Goal: Task Accomplishment & Management: Use online tool/utility

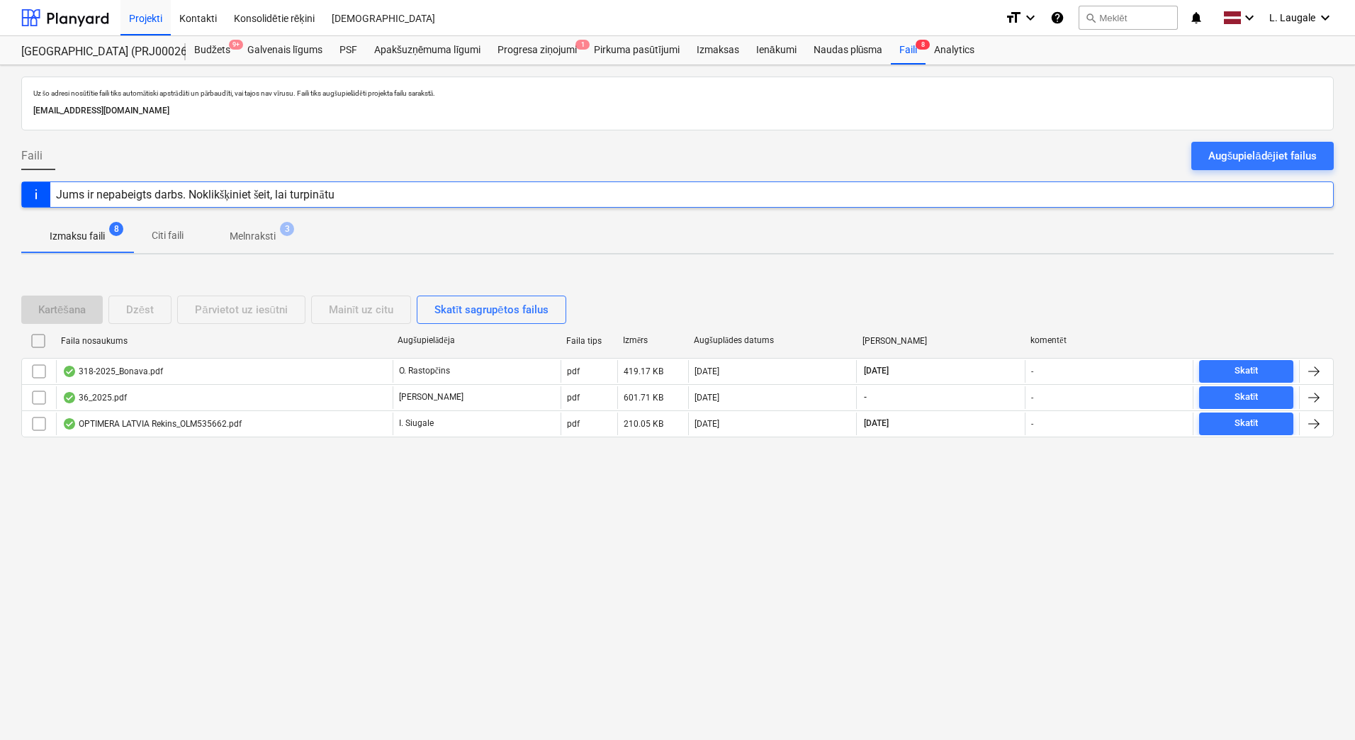
click at [273, 241] on p "Melnraksti" at bounding box center [253, 236] width 46 height 15
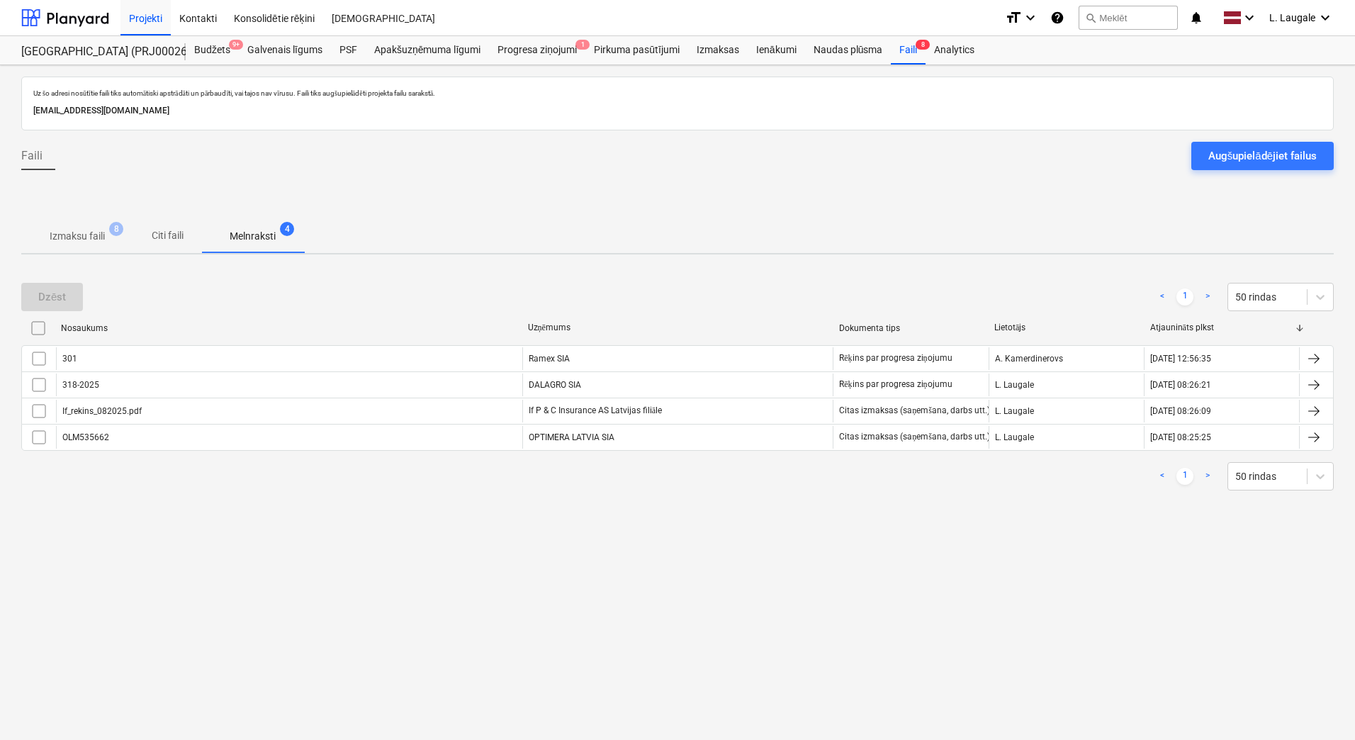
click at [74, 248] on span "Izmaksu faili 8" at bounding box center [77, 236] width 112 height 26
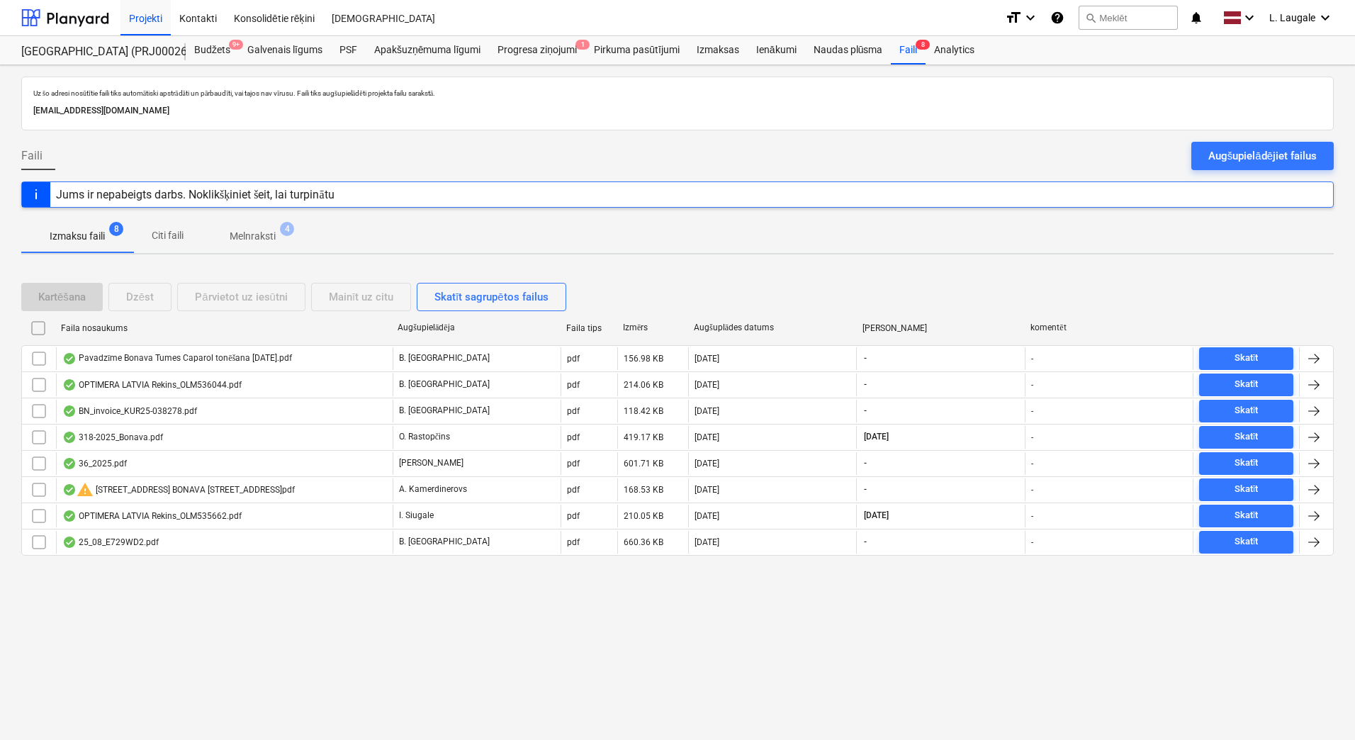
click at [250, 239] on p "Melnraksti" at bounding box center [253, 236] width 46 height 15
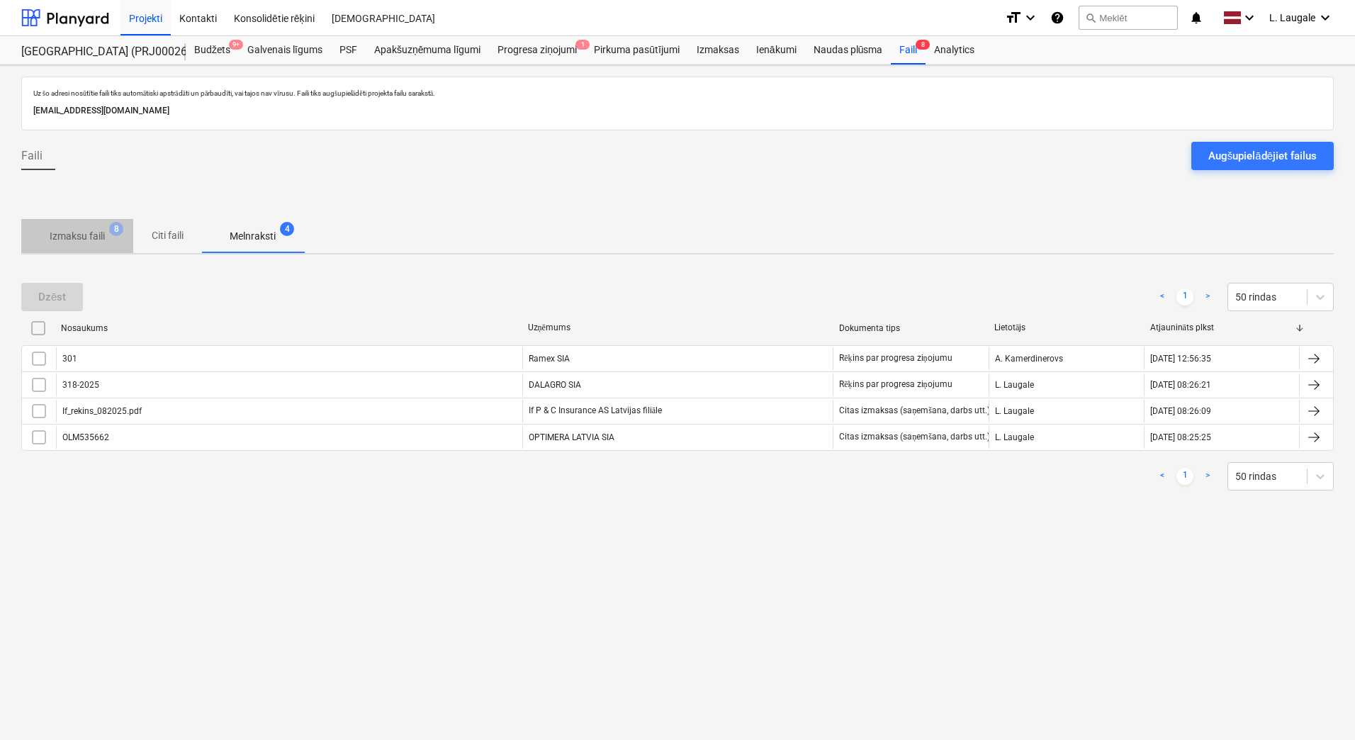
click at [89, 239] on p "Izmaksu faili" at bounding box center [77, 236] width 55 height 15
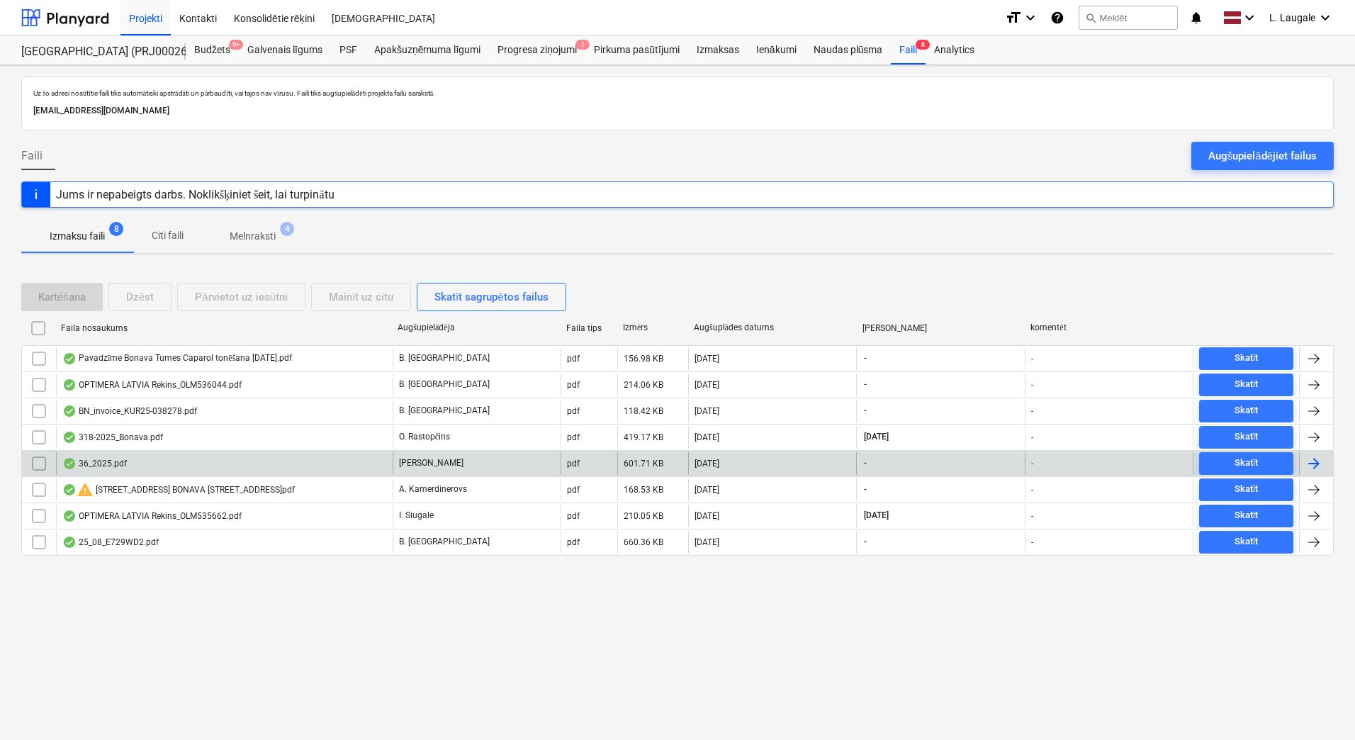
click at [315, 452] on div "36_2025.pdf" at bounding box center [224, 463] width 337 height 23
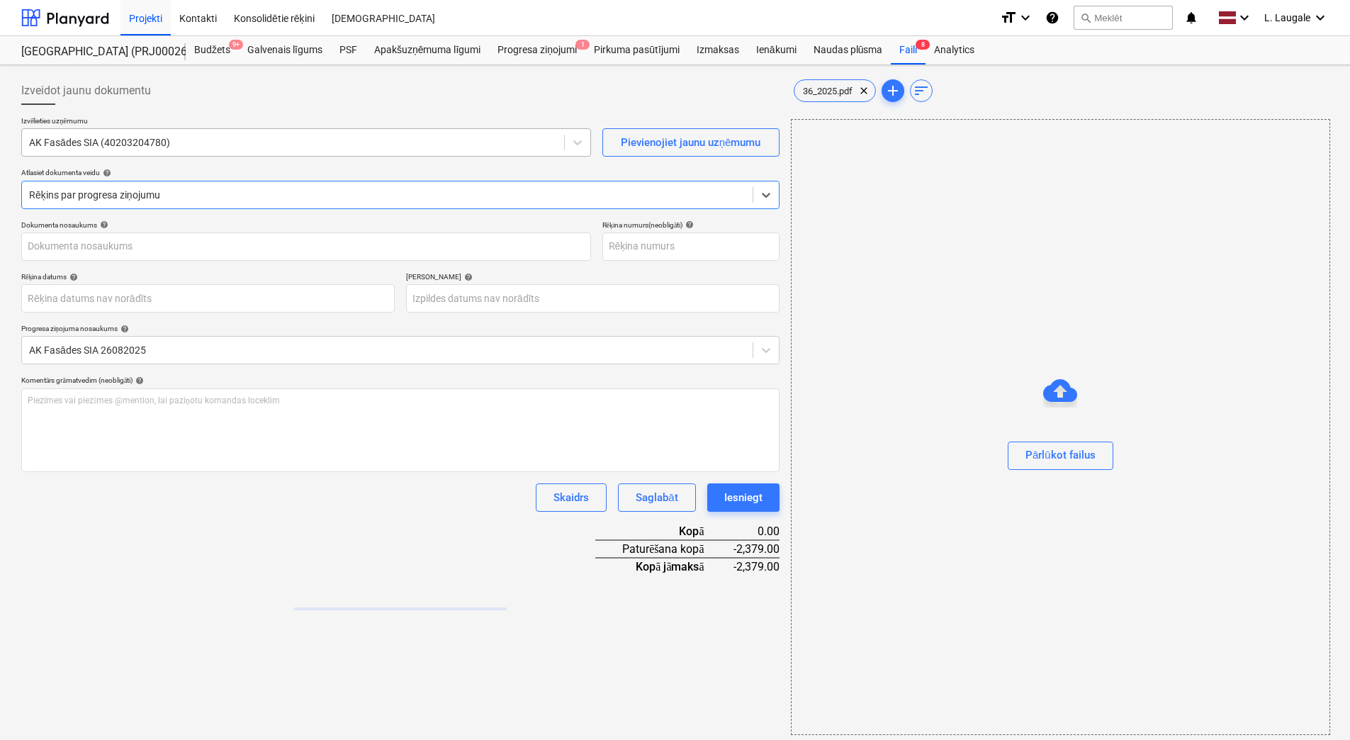
type input "40203204780"
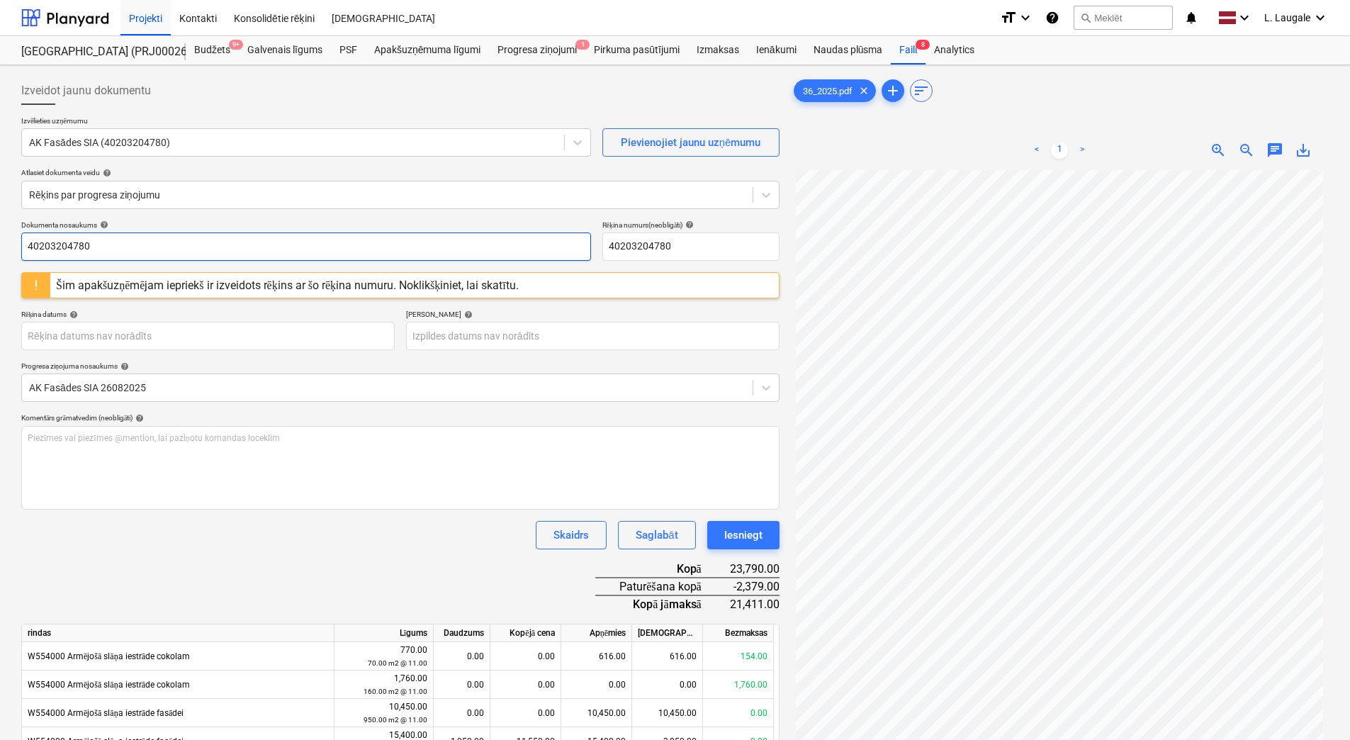
drag, startPoint x: 211, startPoint y: 251, endPoint x: -3, endPoint y: 218, distance: 216.4
click at [0, 218] on html "Projekti Kontakti Konsolidētie rēķini Iesūtne format_size keyboard_arrow_down h…" at bounding box center [675, 370] width 1350 height 740
drag, startPoint x: 103, startPoint y: 251, endPoint x: -3, endPoint y: 268, distance: 107.6
click at [0, 268] on html "Projekti Kontakti Konsolidētie rēķini Iesūtne format_size keyboard_arrow_down h…" at bounding box center [675, 370] width 1350 height 740
type input "36.2025"
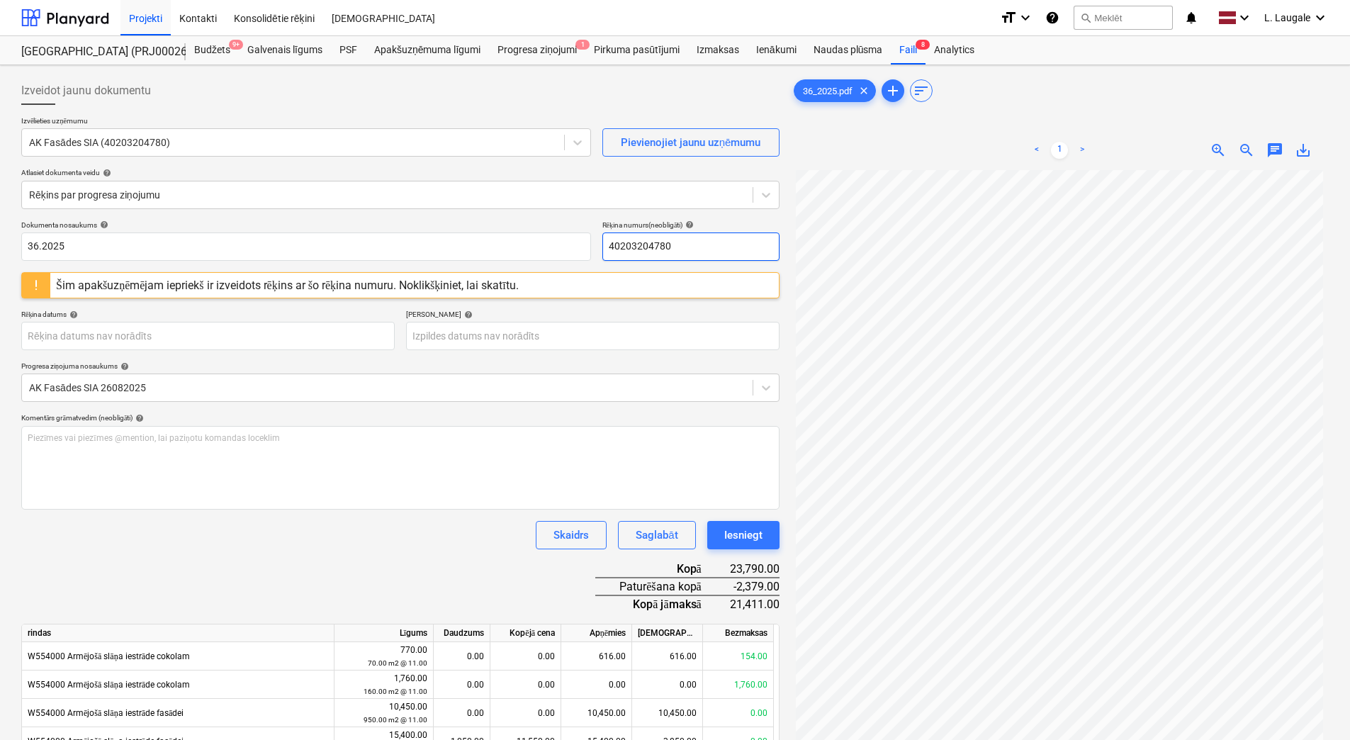
drag, startPoint x: 652, startPoint y: 252, endPoint x: 409, endPoint y: 264, distance: 243.3
paste input "36.2025"
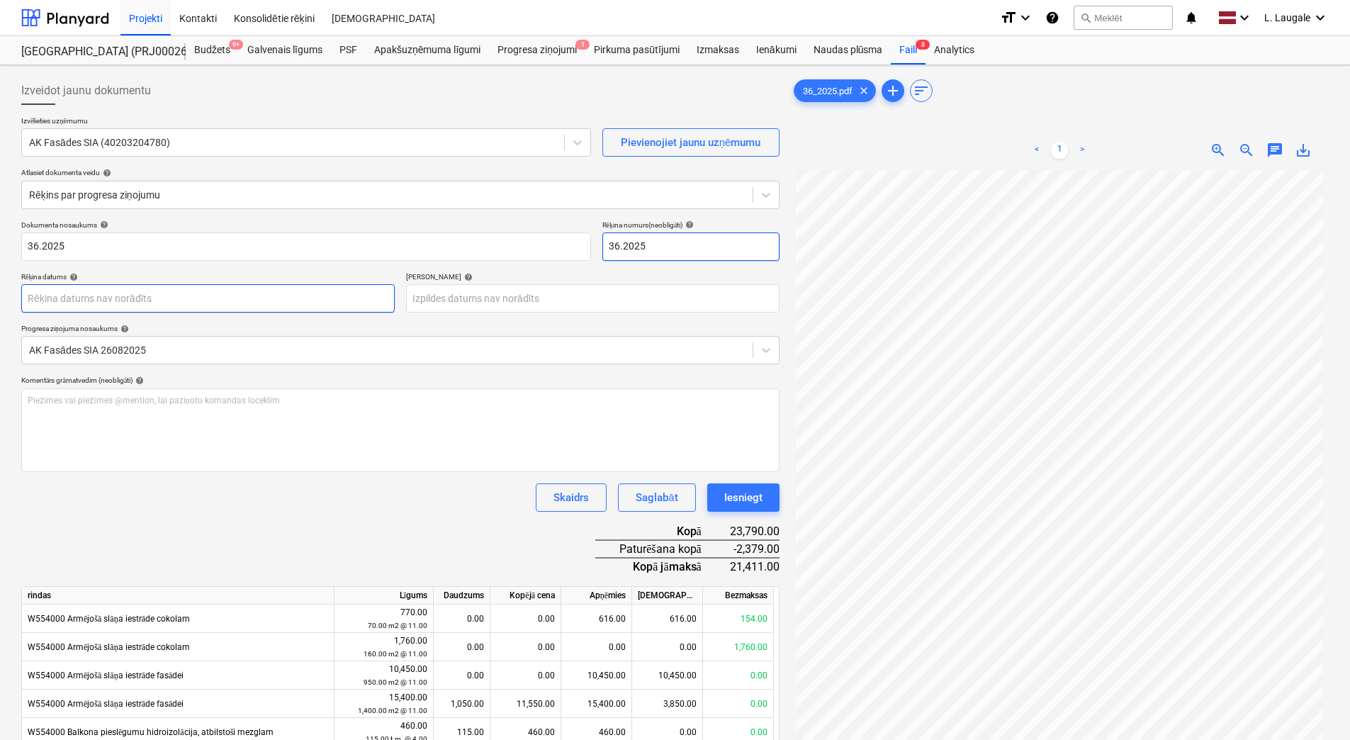
type input "36.2025"
click at [368, 300] on body "Projekti Kontakti Konsolidētie rēķini Iesūtne format_size keyboard_arrow_down h…" at bounding box center [675, 370] width 1350 height 740
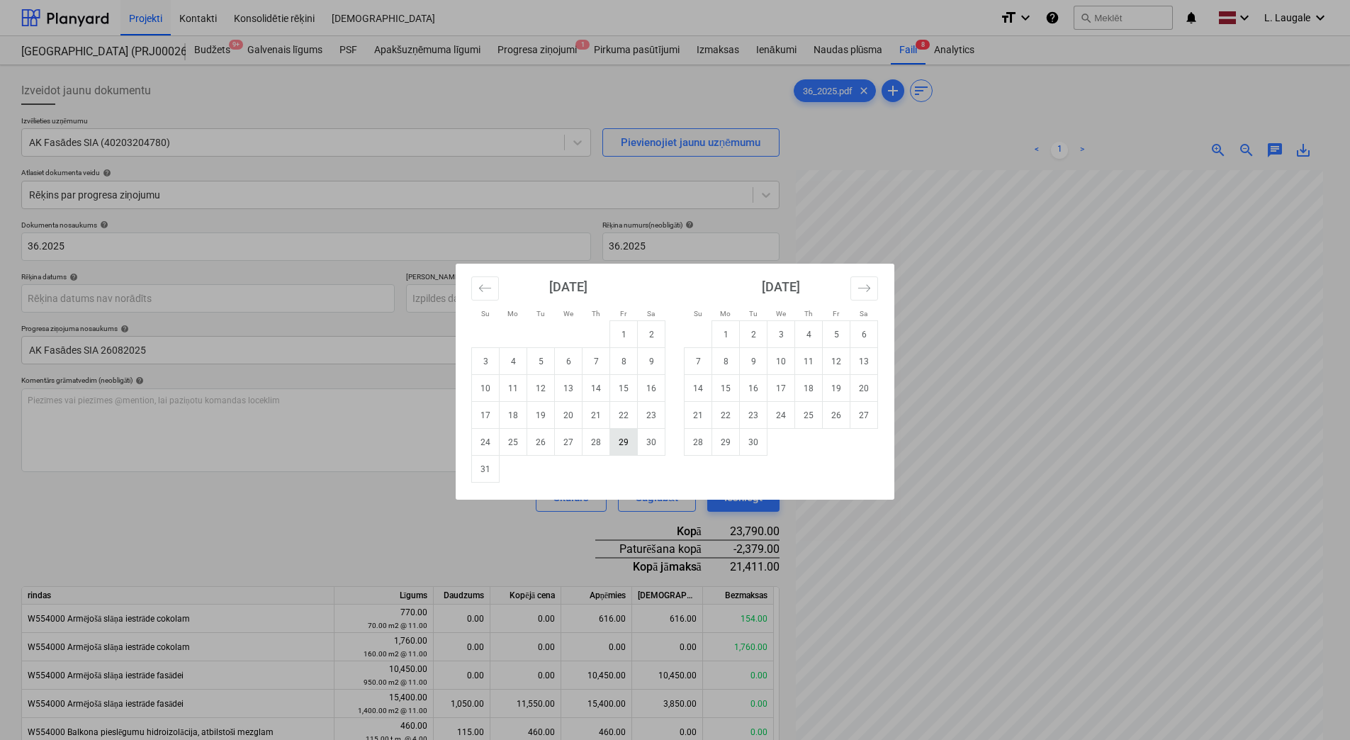
click at [620, 447] on td "29" at bounding box center [624, 442] width 28 height 27
type input "[DATE]"
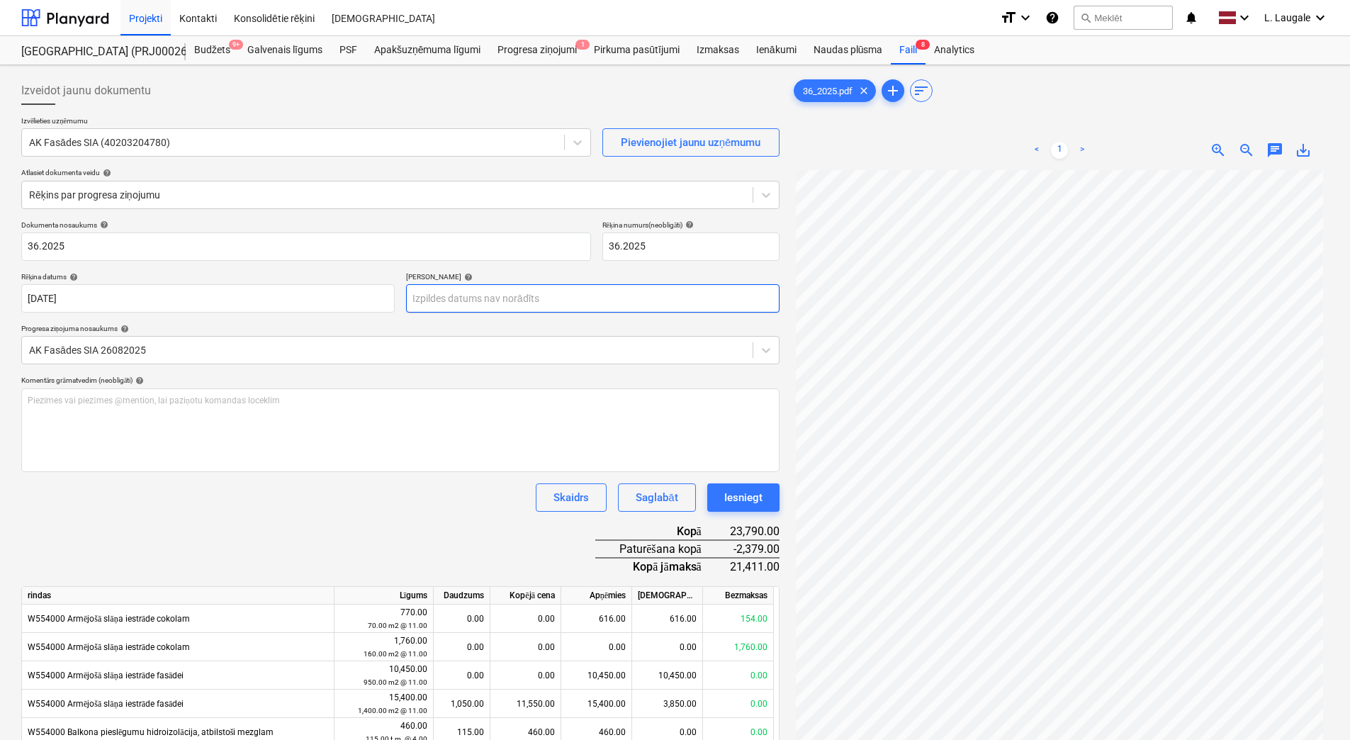
click at [566, 286] on body "Projekti Kontakti Konsolidētie rēķini Iesūtne format_size keyboard_arrow_down h…" at bounding box center [675, 370] width 1350 height 740
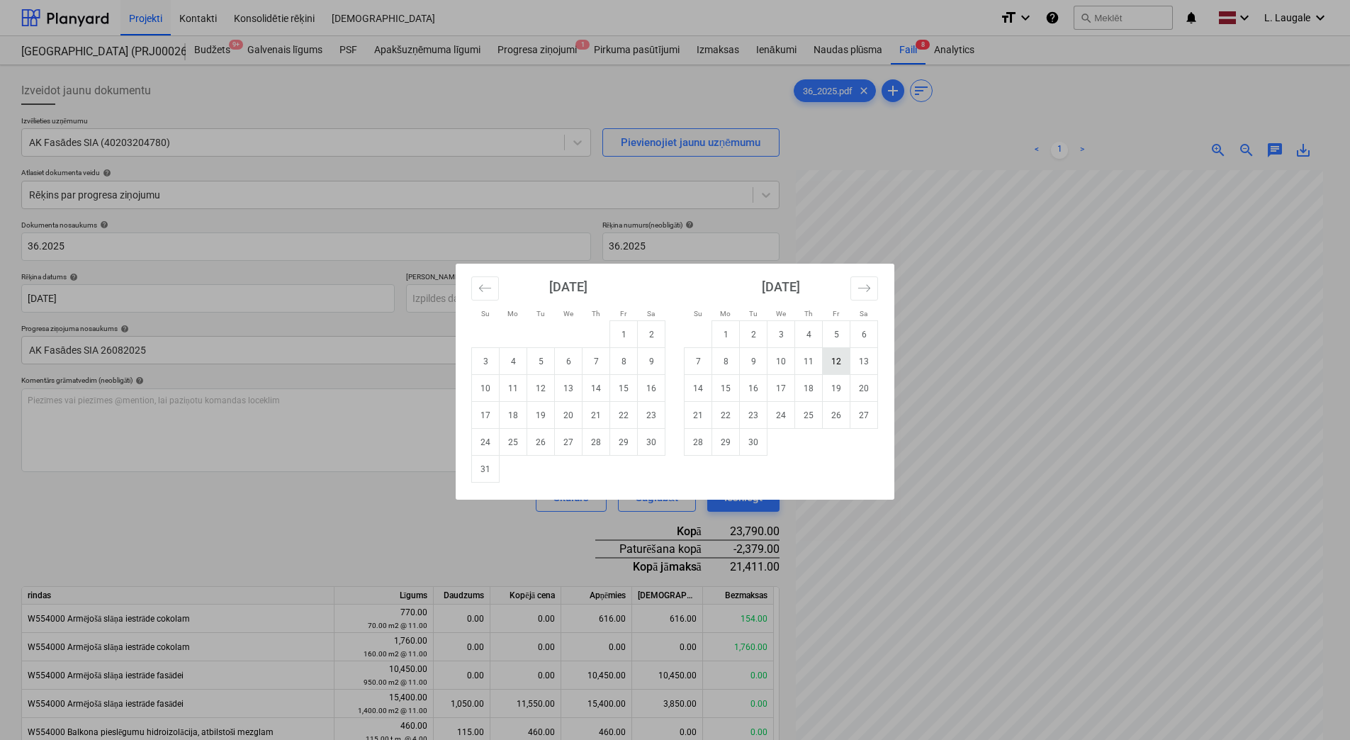
click at [839, 369] on td "12" at bounding box center [836, 361] width 28 height 27
type input "[DATE]"
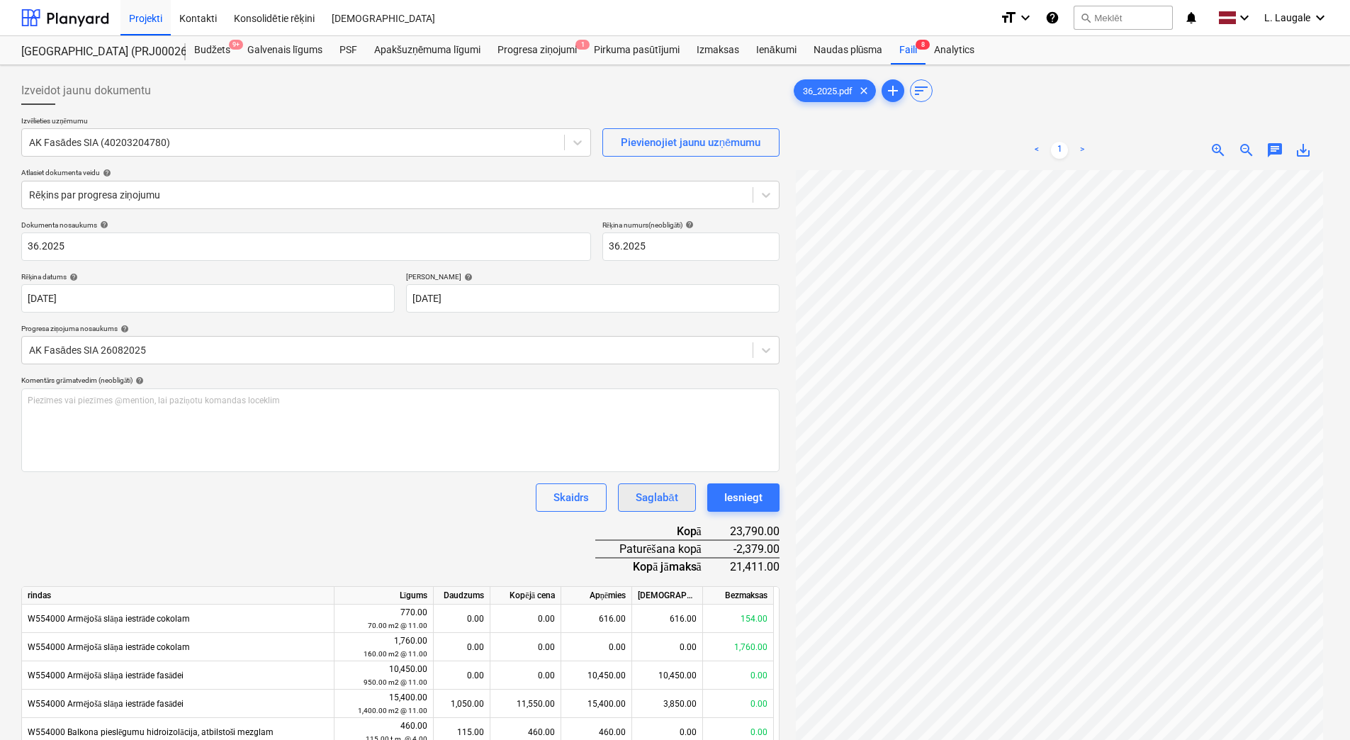
click at [662, 501] on div "Saglabāt" at bounding box center [656, 497] width 42 height 18
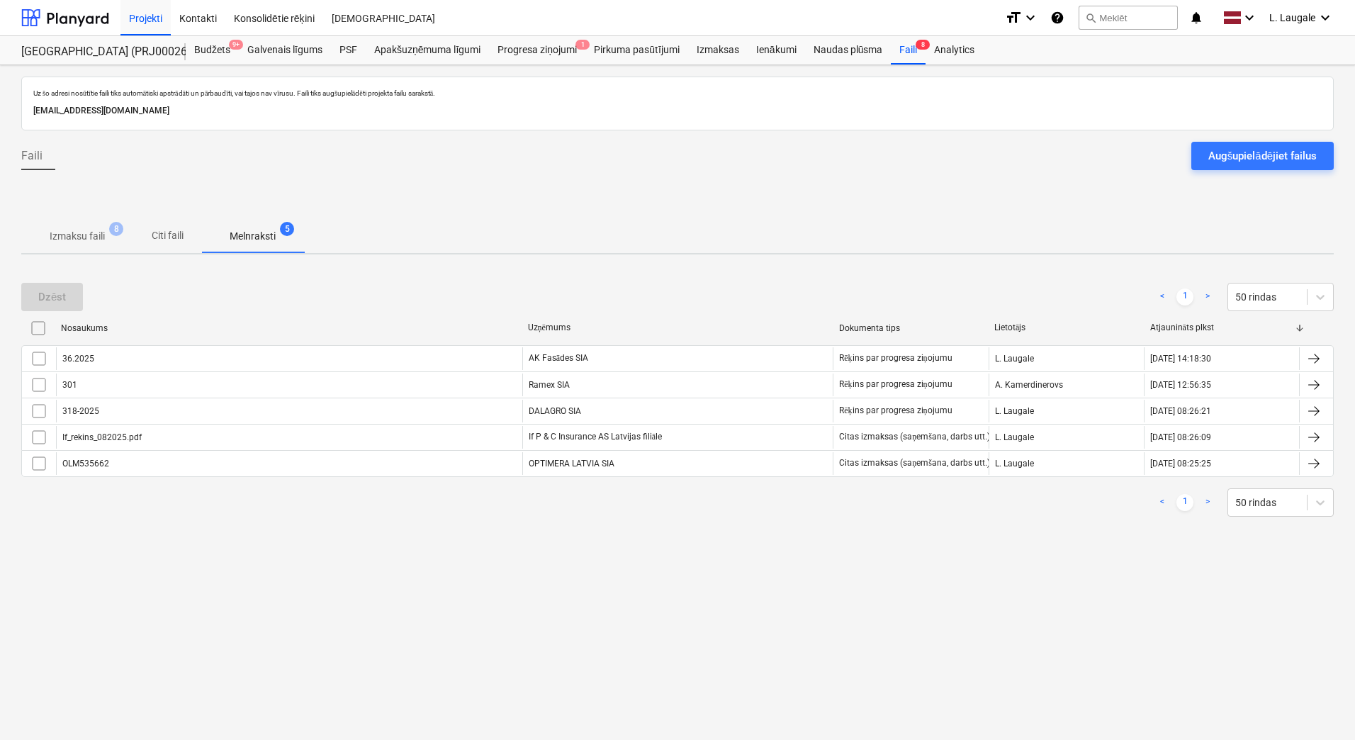
click at [80, 241] on p "Izmaksu faili" at bounding box center [77, 236] width 55 height 15
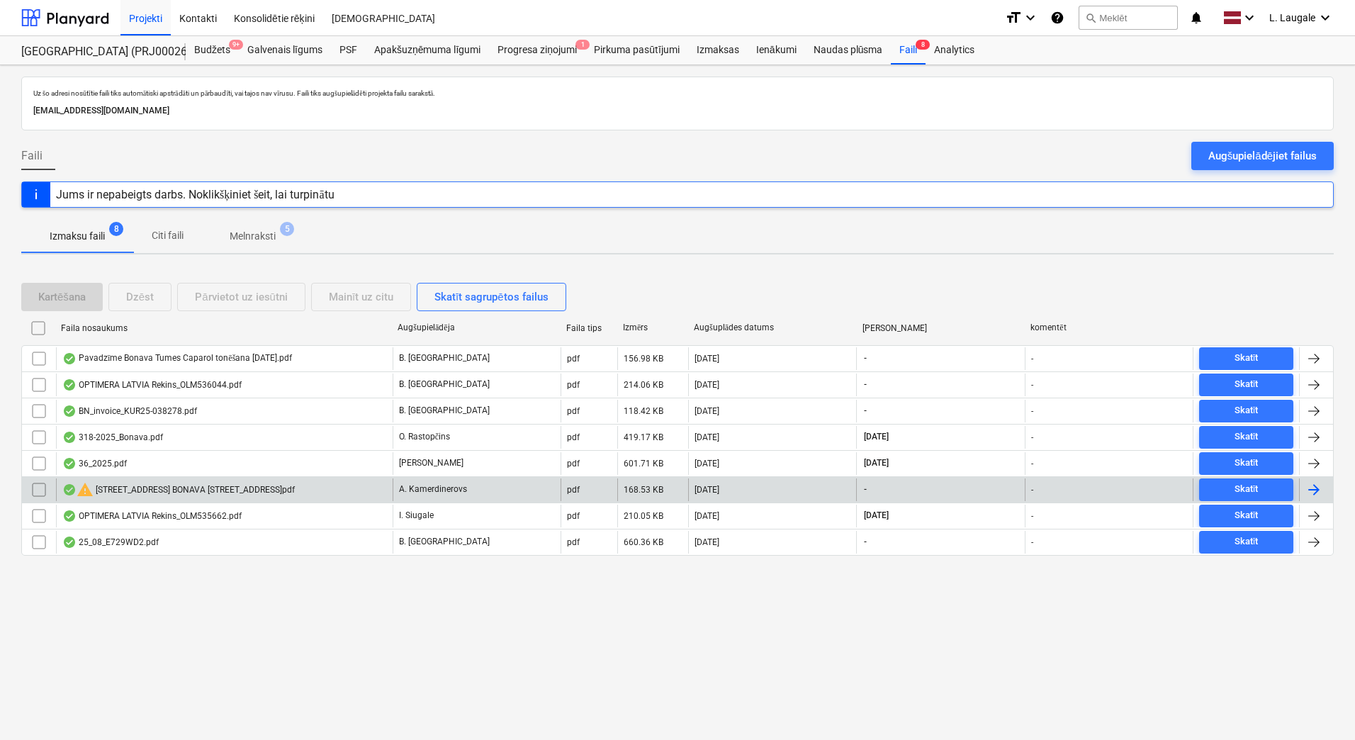
click at [295, 489] on div "[STREET_ADDRESS] BONAVA [STREET_ADDRESS]pdf" at bounding box center [178, 489] width 232 height 17
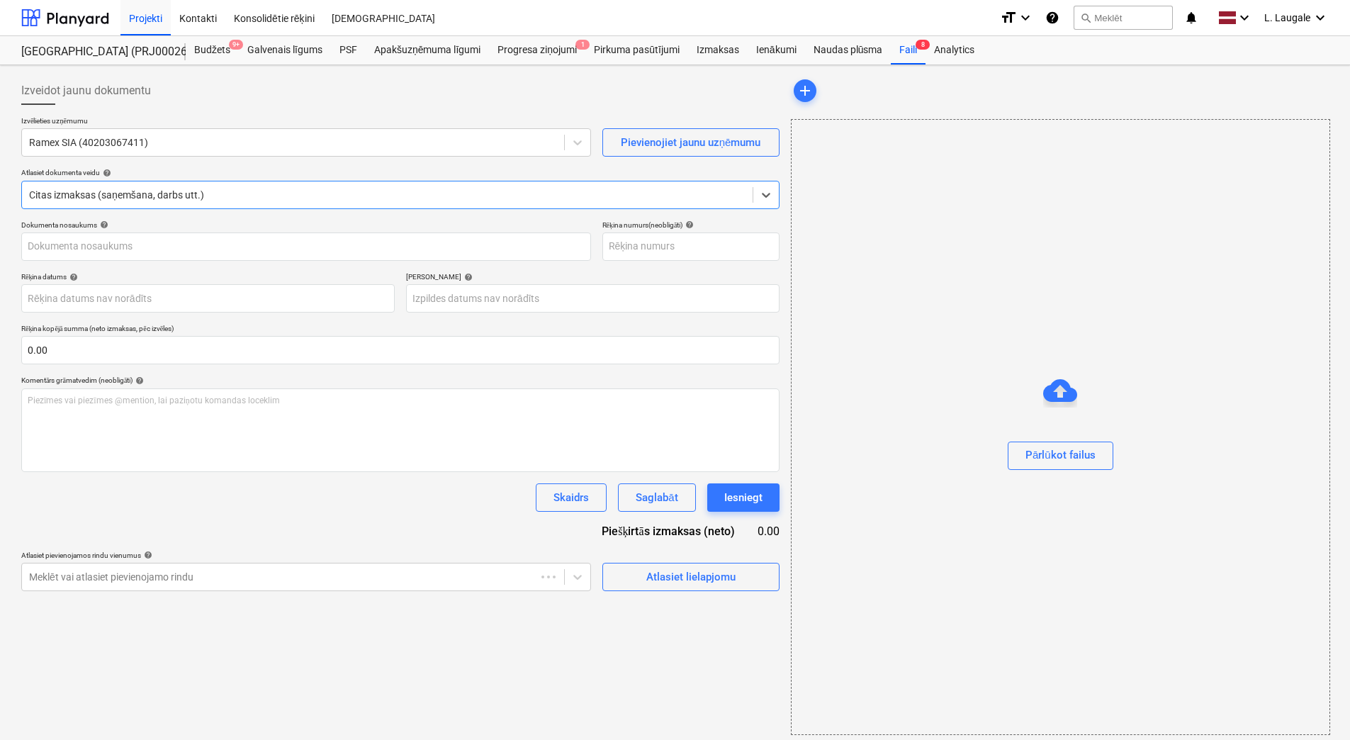
type input "301"
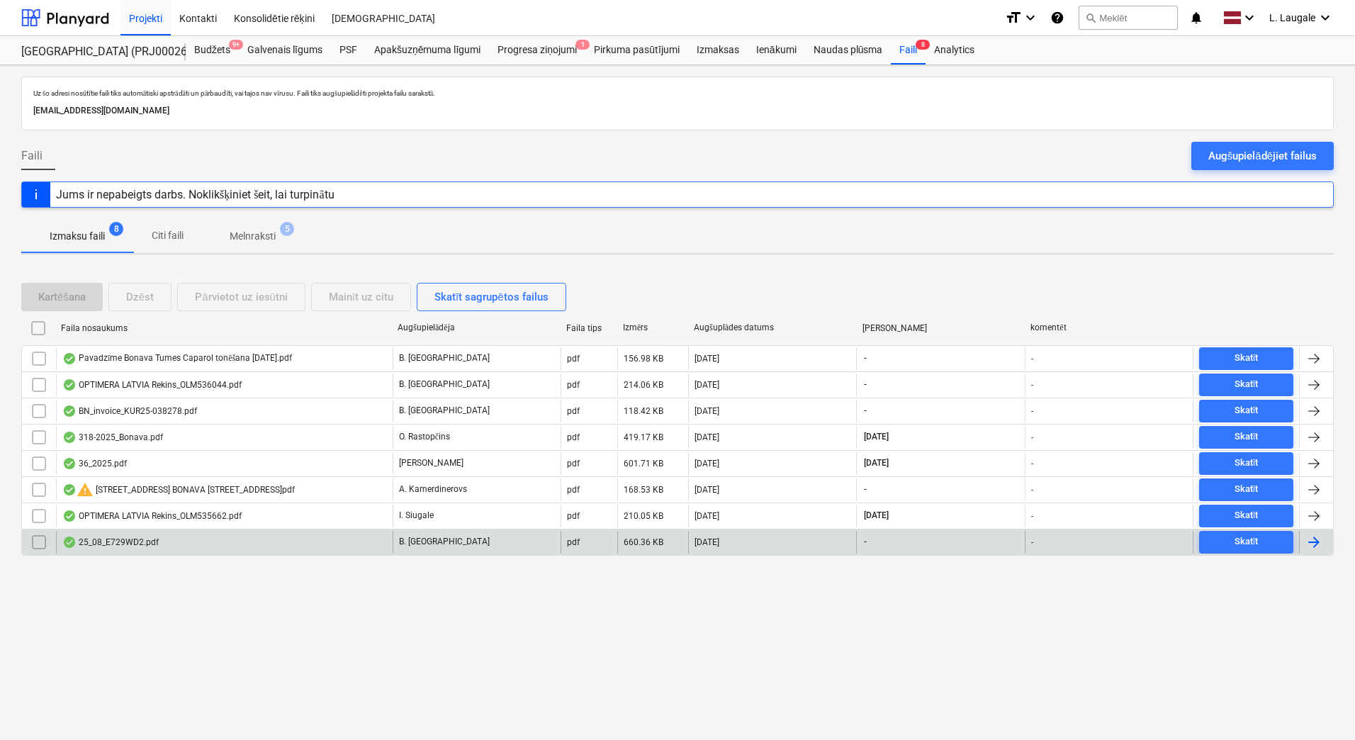
click at [290, 538] on div "25_08_E729WD2.pdf" at bounding box center [224, 542] width 337 height 23
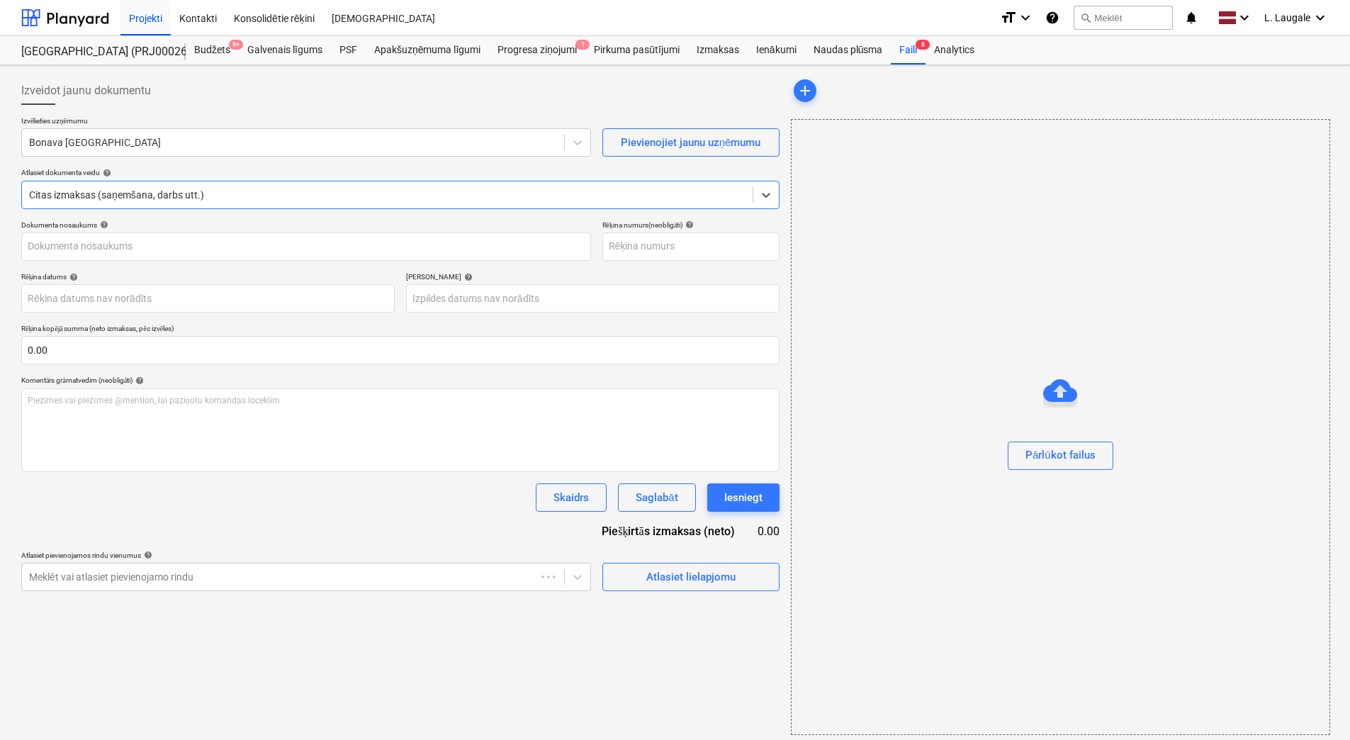
type input "25_08_E729WD2.pdf"
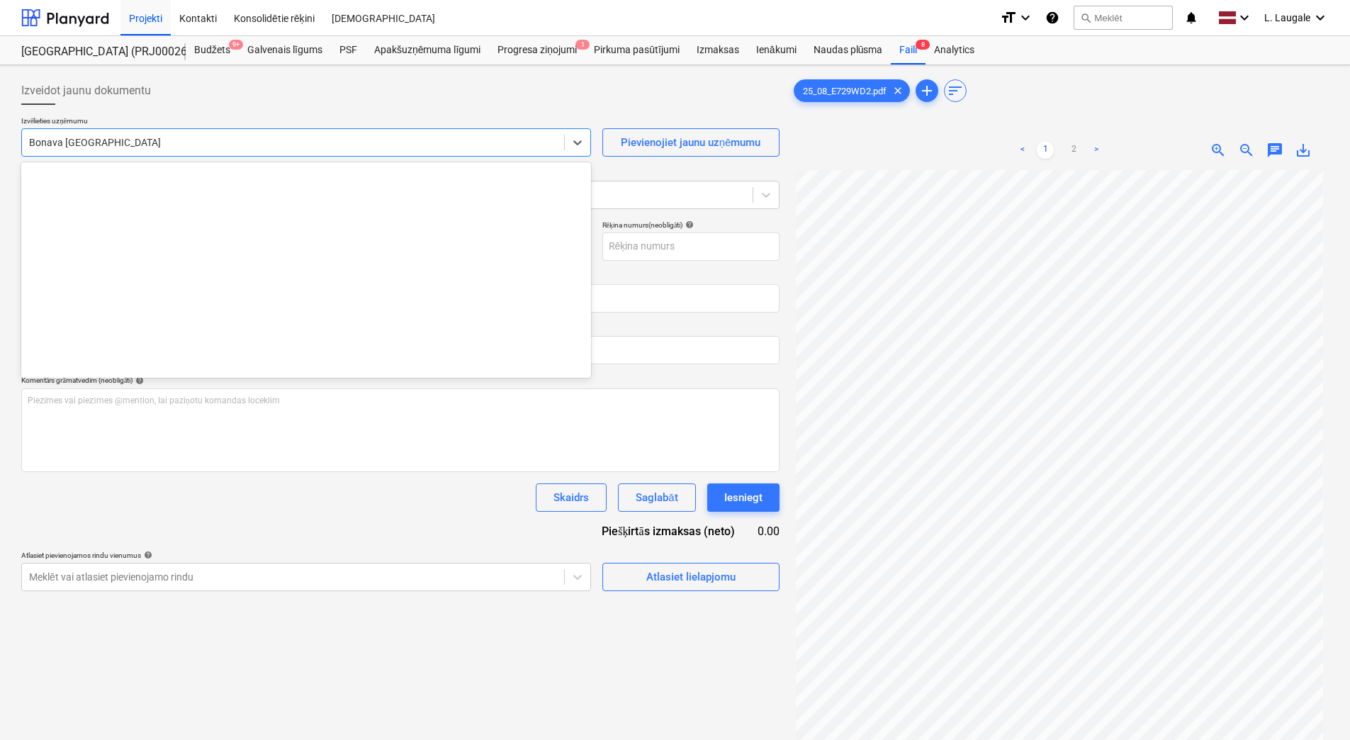
click at [199, 145] on div at bounding box center [293, 142] width 528 height 14
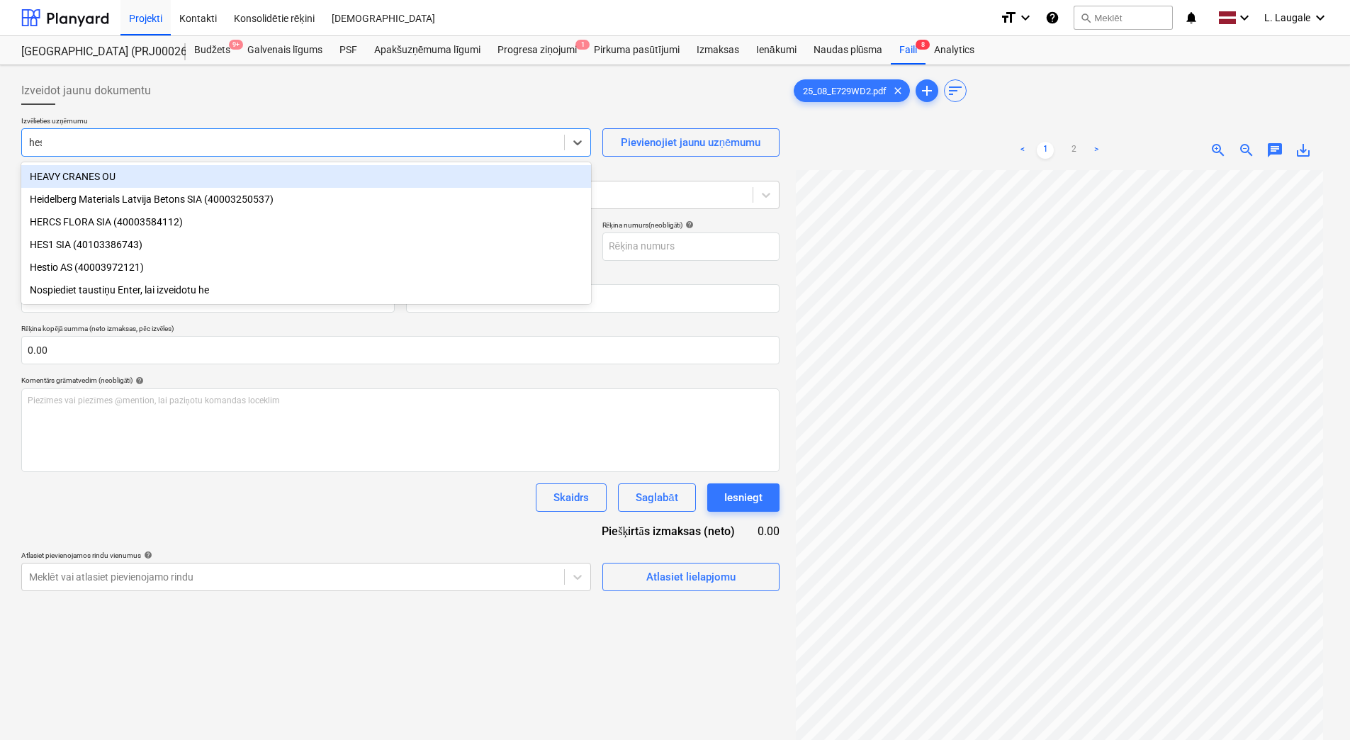
type input "hest"
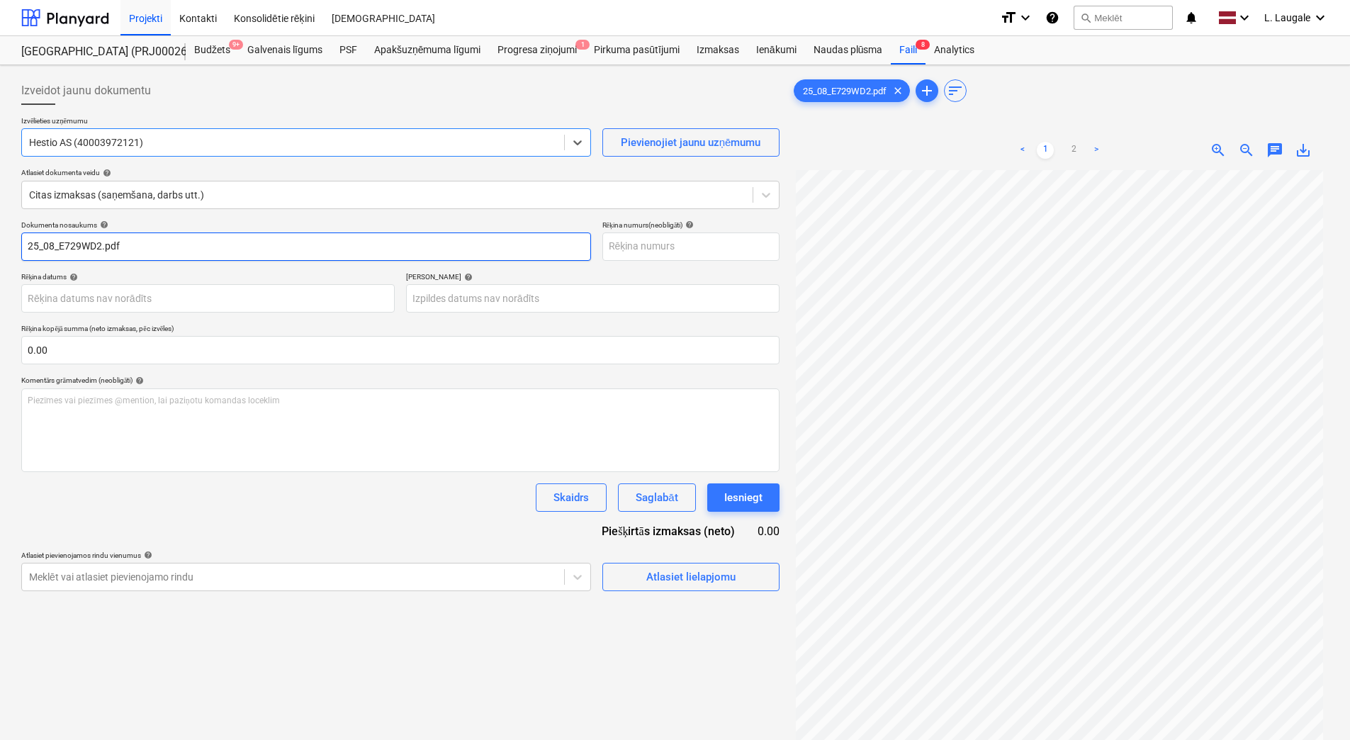
click at [154, 242] on input "25_08_E729WD2.pdf" at bounding box center [306, 246] width 570 height 28
drag, startPoint x: 142, startPoint y: 251, endPoint x: -3, endPoint y: 266, distance: 146.0
click at [0, 266] on html "Projekti Kontakti Konsolidētie rēķini Iesūtne format_size keyboard_arrow_down h…" at bounding box center [675, 370] width 1350 height 740
type input "25_08_E729WD2"
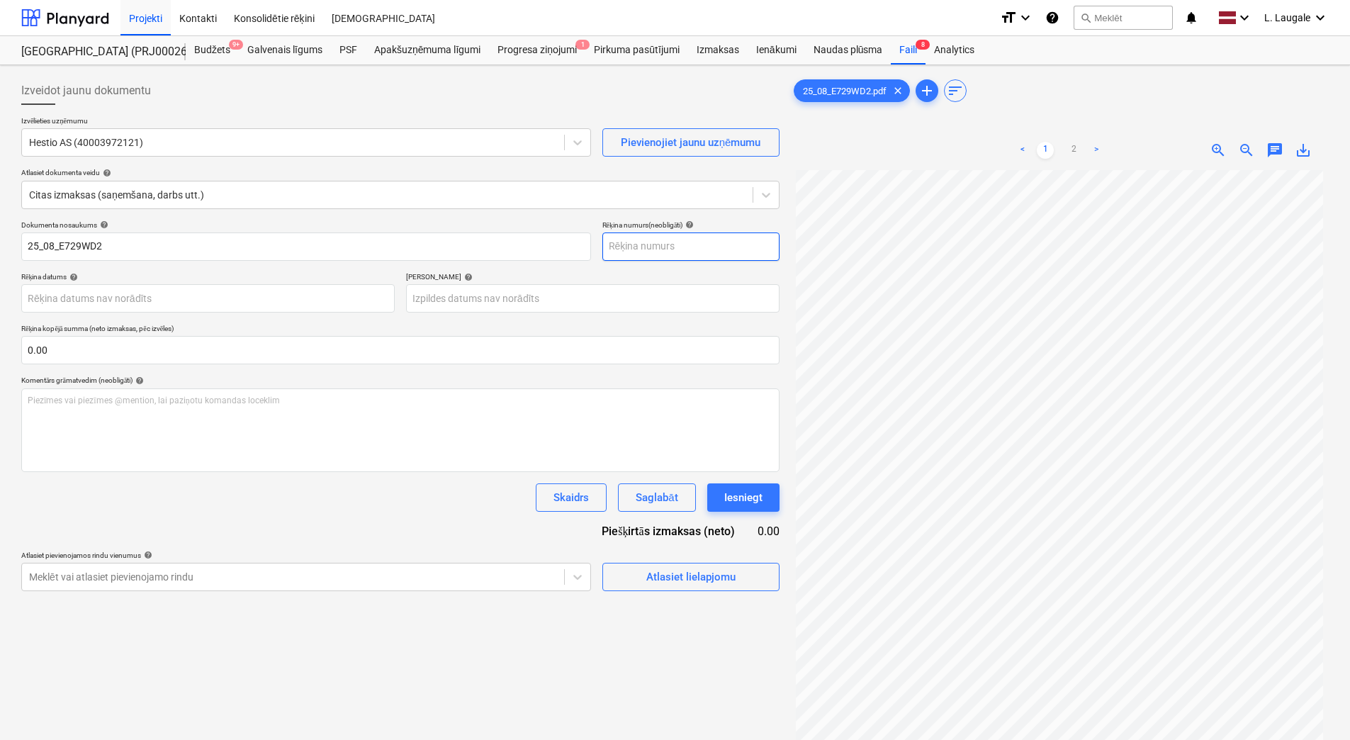
click at [660, 239] on input "text" at bounding box center [690, 246] width 177 height 28
paste input "25_08_E729WD2"
type input "25_08_E729WD2"
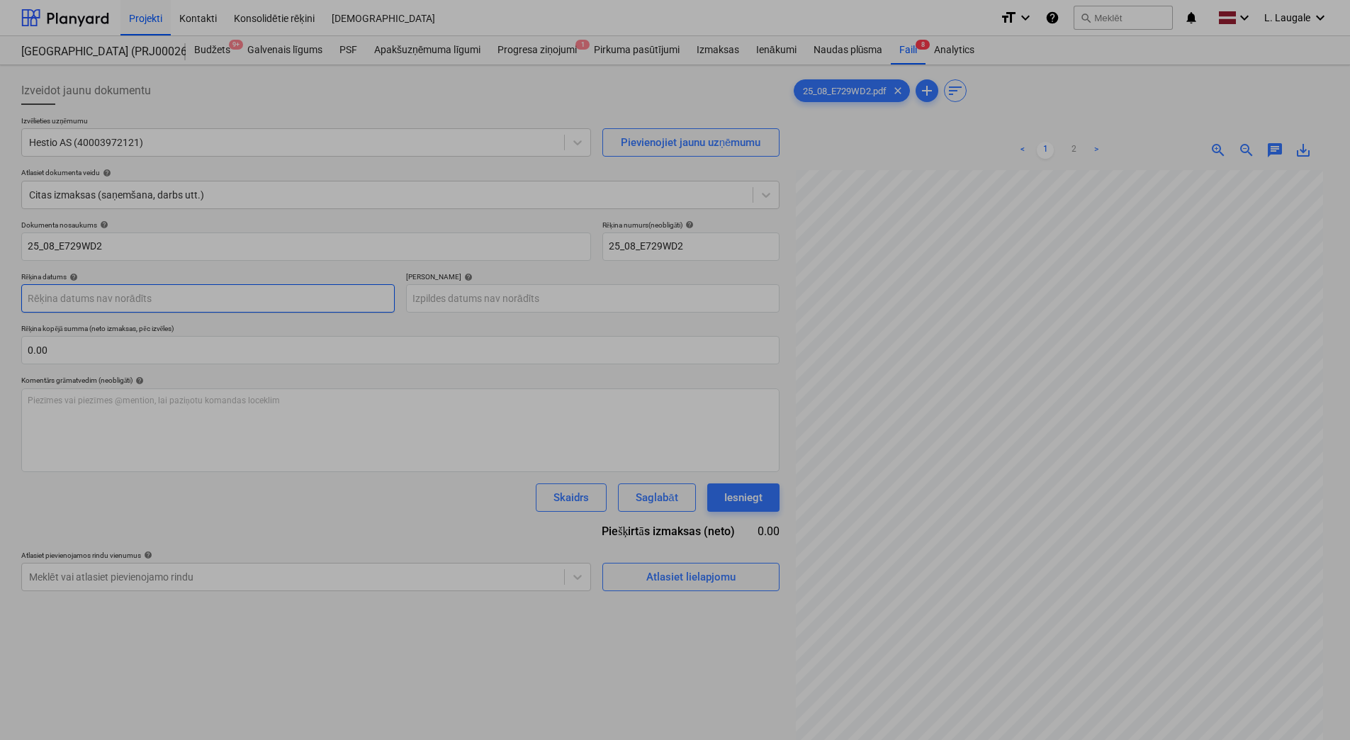
click at [316, 290] on body "Projekti Kontakti Konsolidētie rēķini Iesūtne format_size keyboard_arrow_down h…" at bounding box center [675, 370] width 1350 height 740
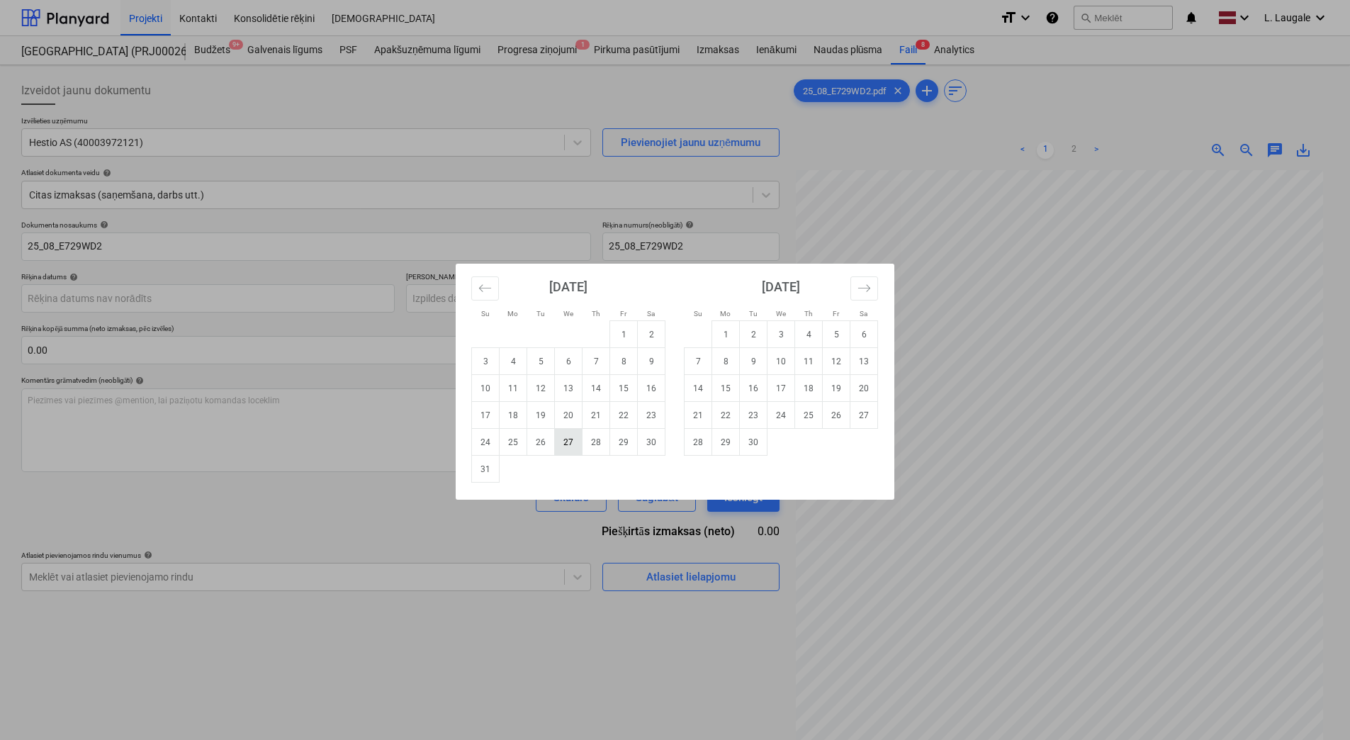
drag, startPoint x: 570, startPoint y: 441, endPoint x: 565, endPoint y: 422, distance: 19.9
click at [570, 441] on td "27" at bounding box center [569, 442] width 28 height 27
type input "[DATE]"
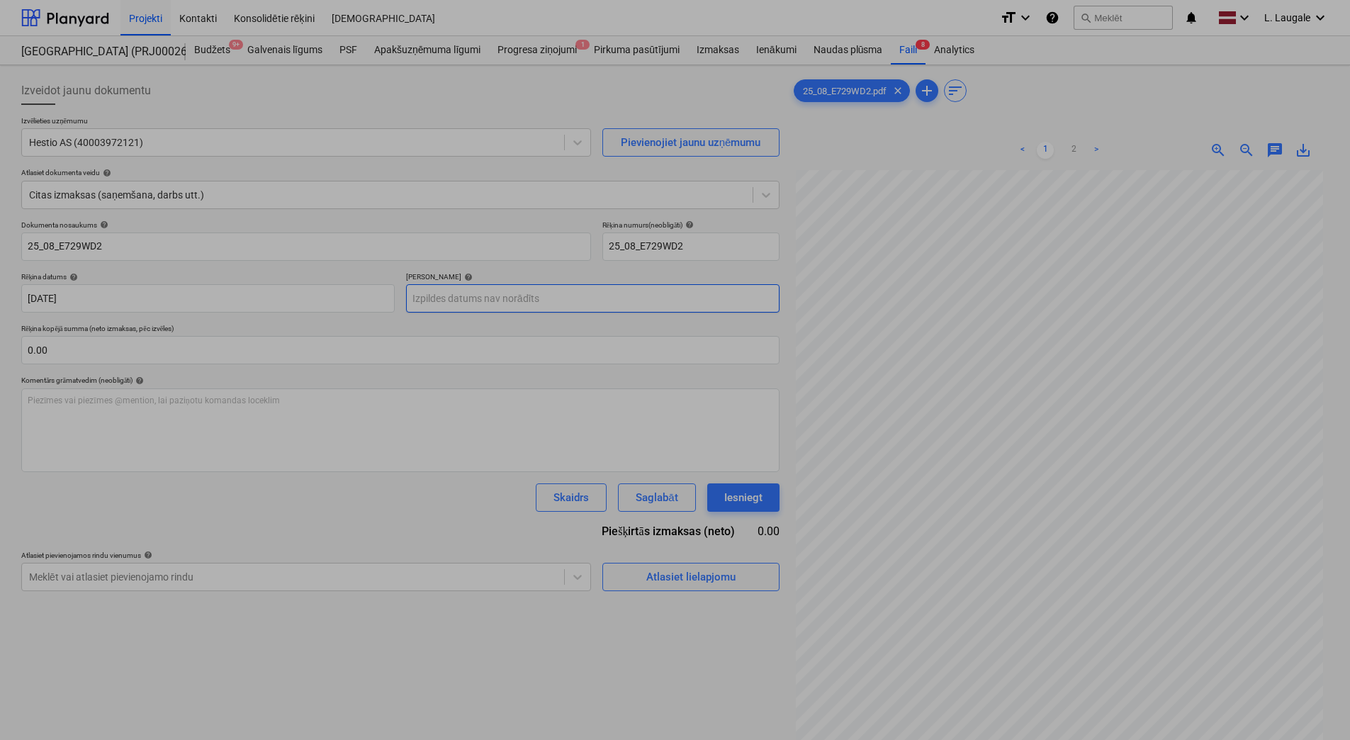
click at [519, 295] on body "Projekti Kontakti Konsolidētie rēķini Iesūtne format_size keyboard_arrow_down h…" at bounding box center [675, 370] width 1350 height 740
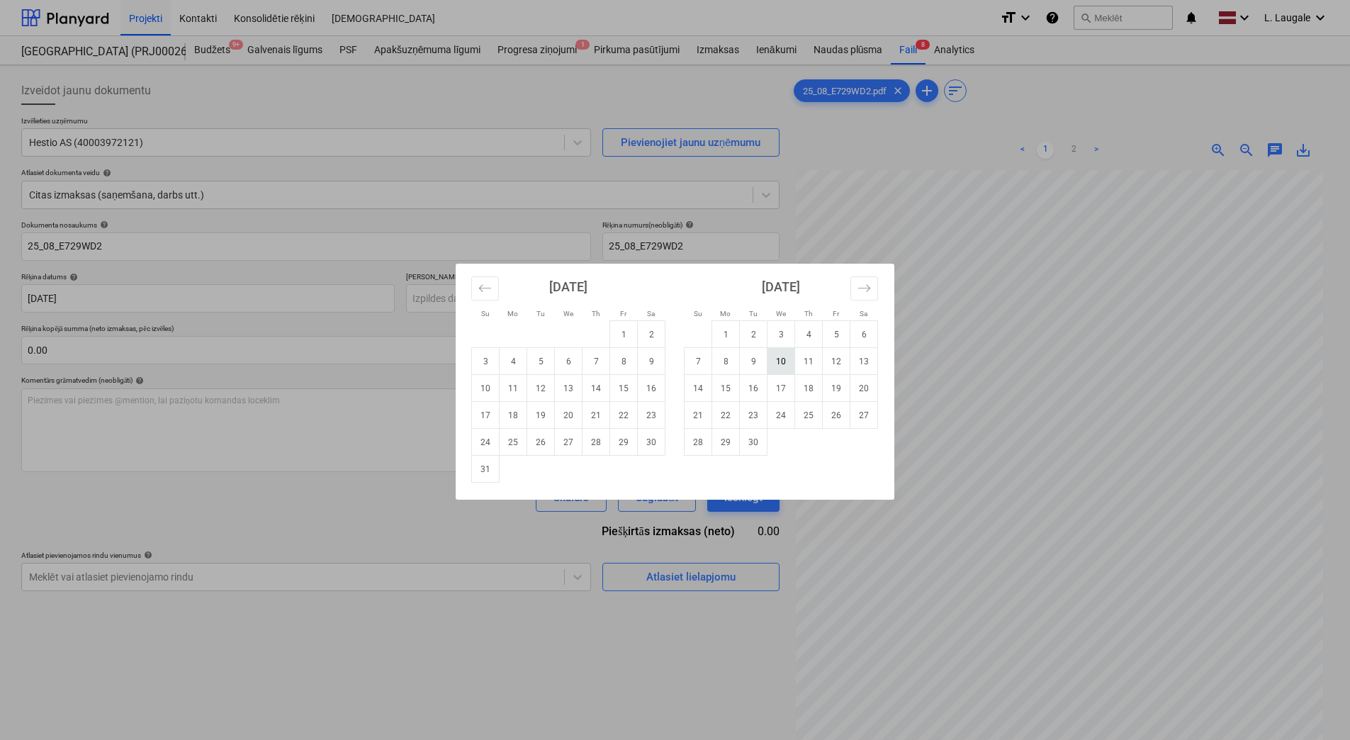
click at [776, 363] on td "10" at bounding box center [781, 361] width 28 height 27
type input "[DATE]"
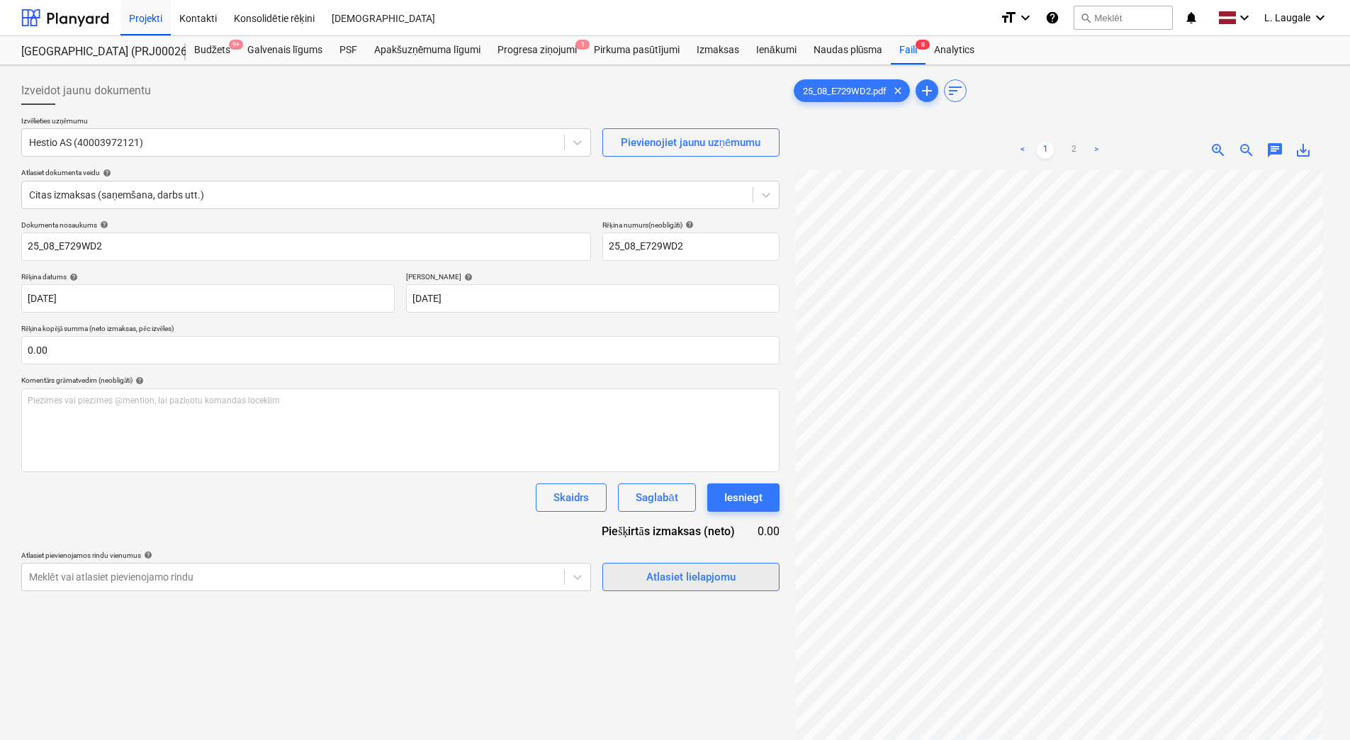
click at [691, 572] on div "Atlasiet lielapjomu" at bounding box center [690, 576] width 89 height 18
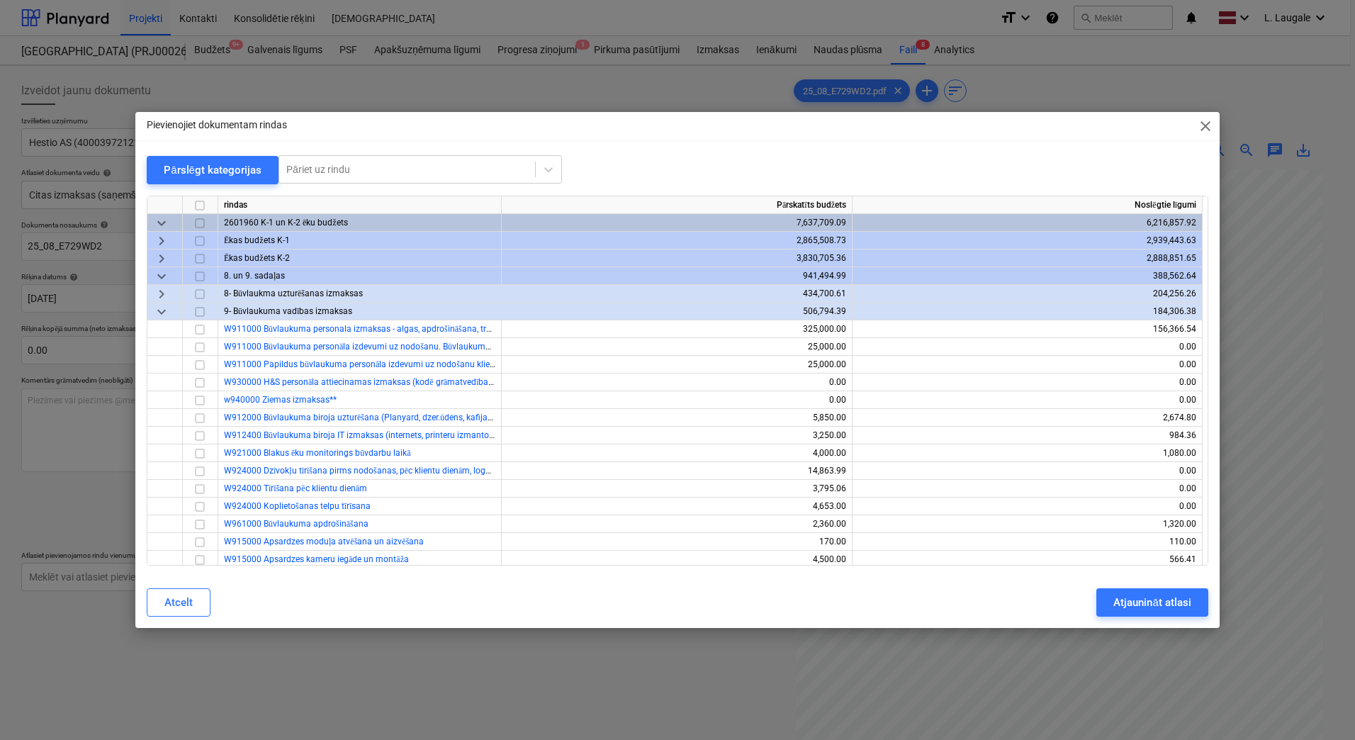
click at [162, 317] on span "keyboard_arrow_down" at bounding box center [161, 311] width 17 height 17
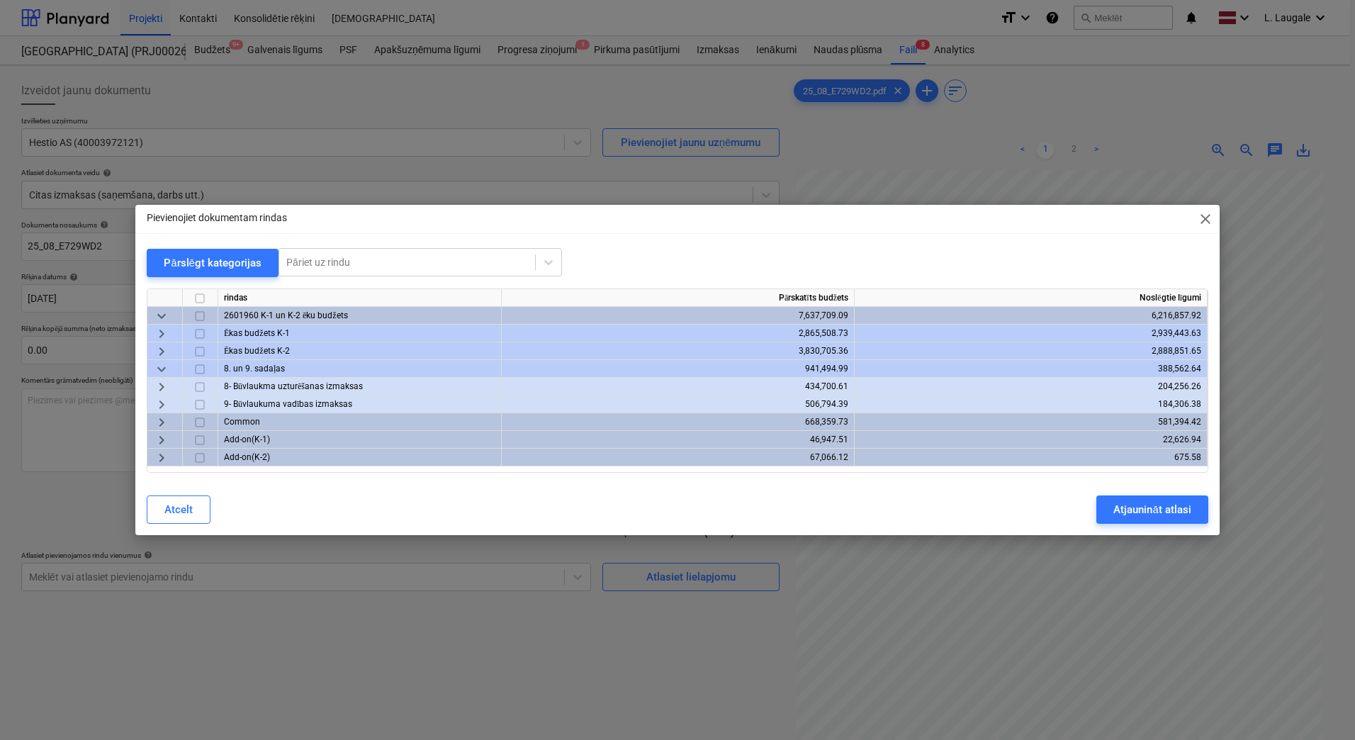
click at [162, 317] on span "keyboard_arrow_down" at bounding box center [161, 315] width 17 height 17
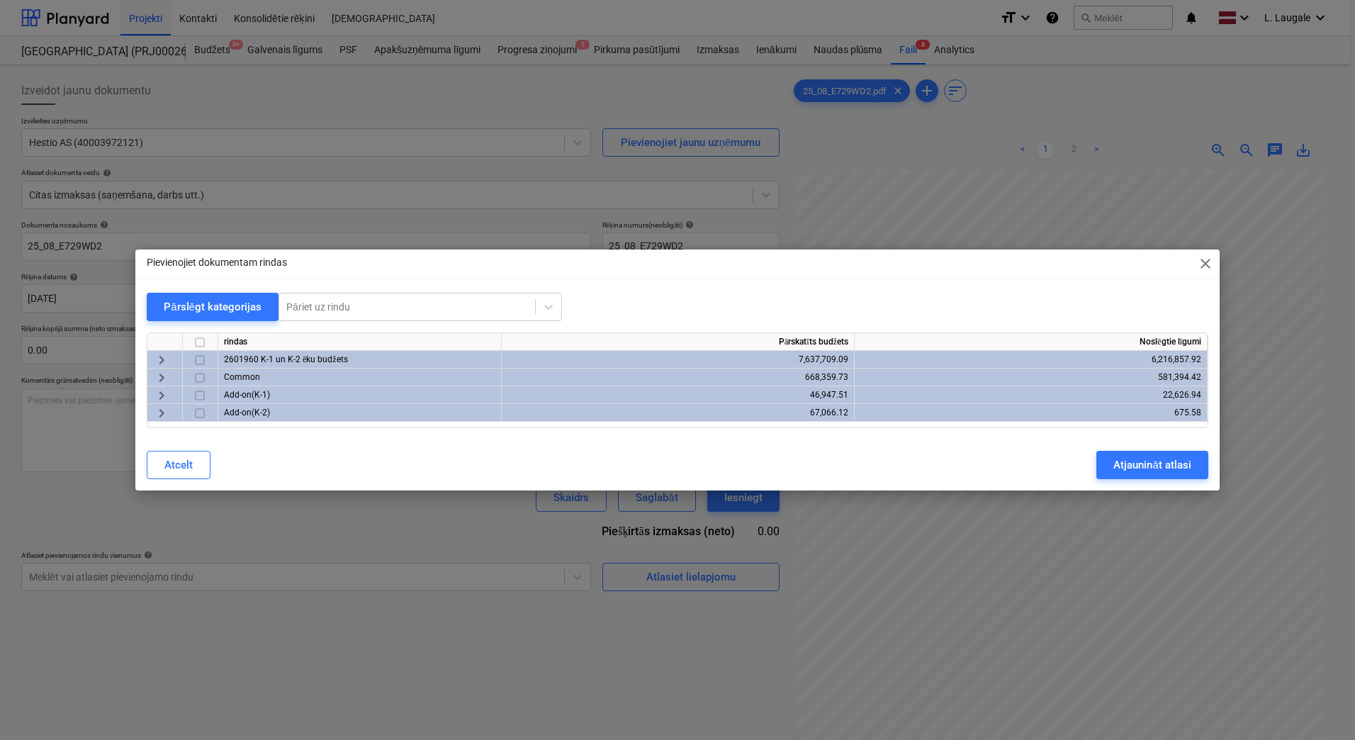
click at [159, 357] on span "keyboard_arrow_right" at bounding box center [161, 359] width 17 height 17
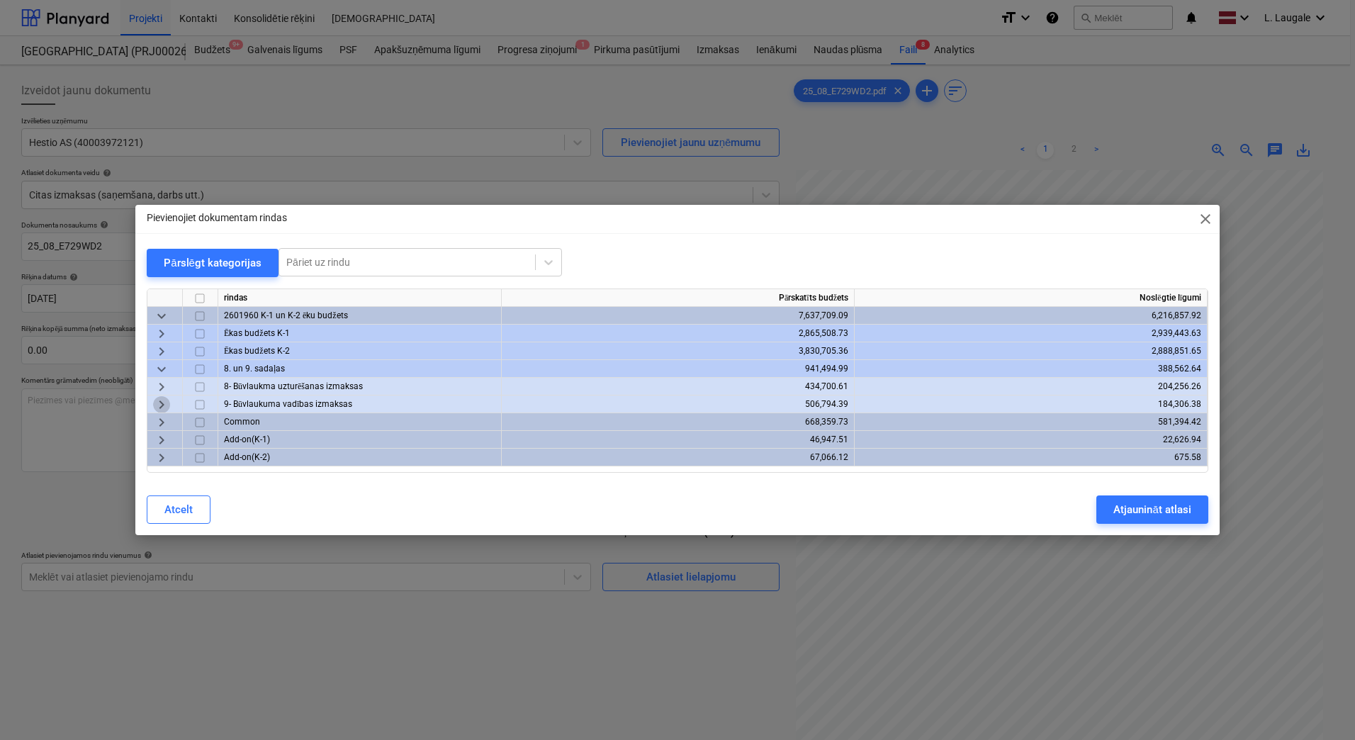
click at [158, 408] on span "keyboard_arrow_right" at bounding box center [161, 404] width 17 height 17
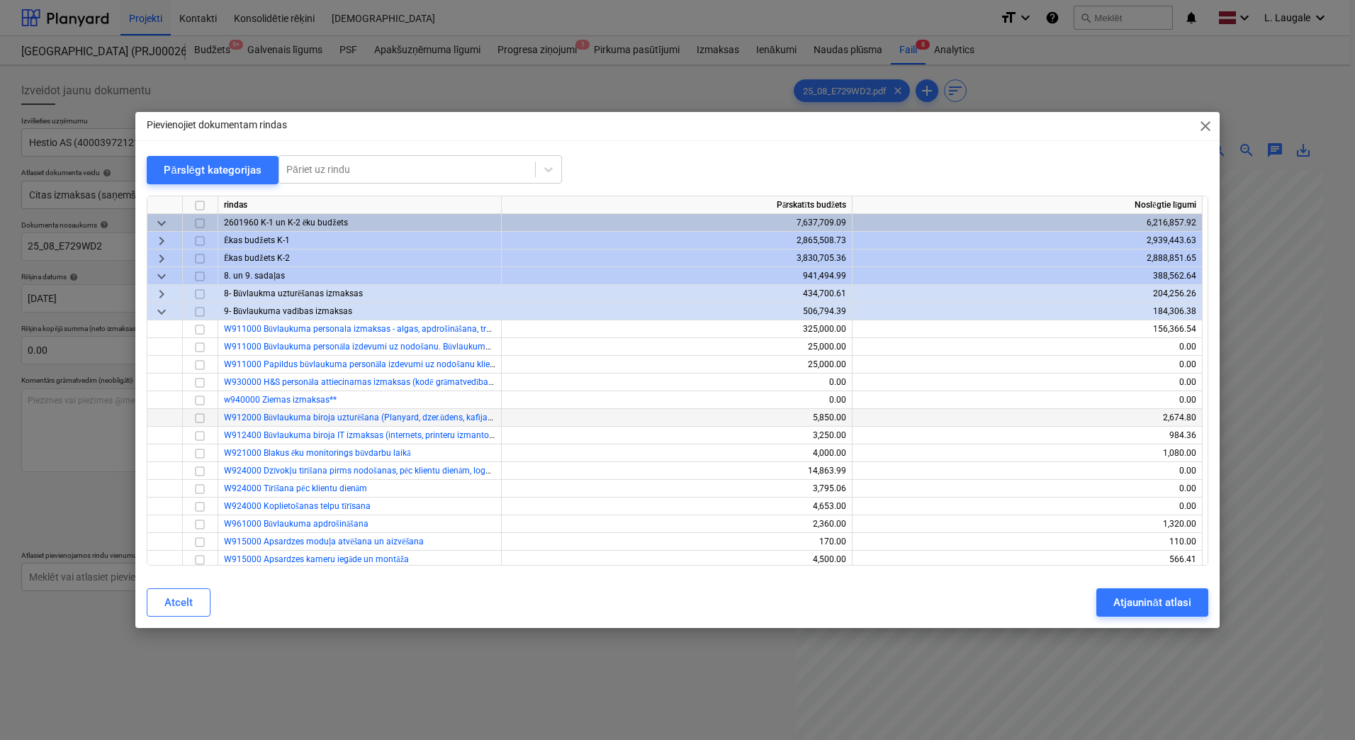
click at [201, 414] on input "checkbox" at bounding box center [199, 417] width 17 height 17
click at [1162, 609] on div "Atjaunināt atlasi" at bounding box center [1151, 602] width 77 height 18
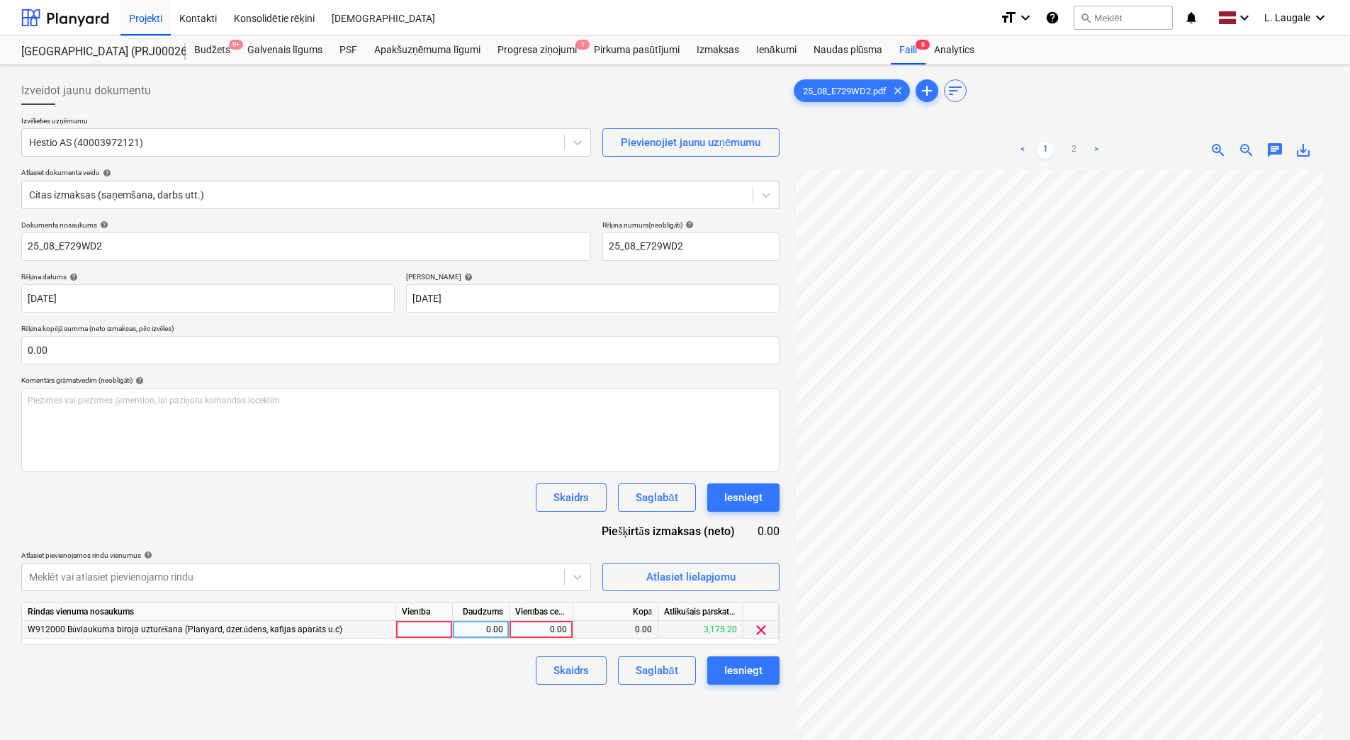
click at [448, 631] on div at bounding box center [424, 630] width 57 height 18
type input "1"
click at [485, 622] on div "0.00" at bounding box center [480, 630] width 45 height 18
click at [460, 667] on div "Skaidrs Saglabāt Iesniegt" at bounding box center [400, 670] width 758 height 28
click at [548, 630] on div "0.00" at bounding box center [541, 630] width 52 height 18
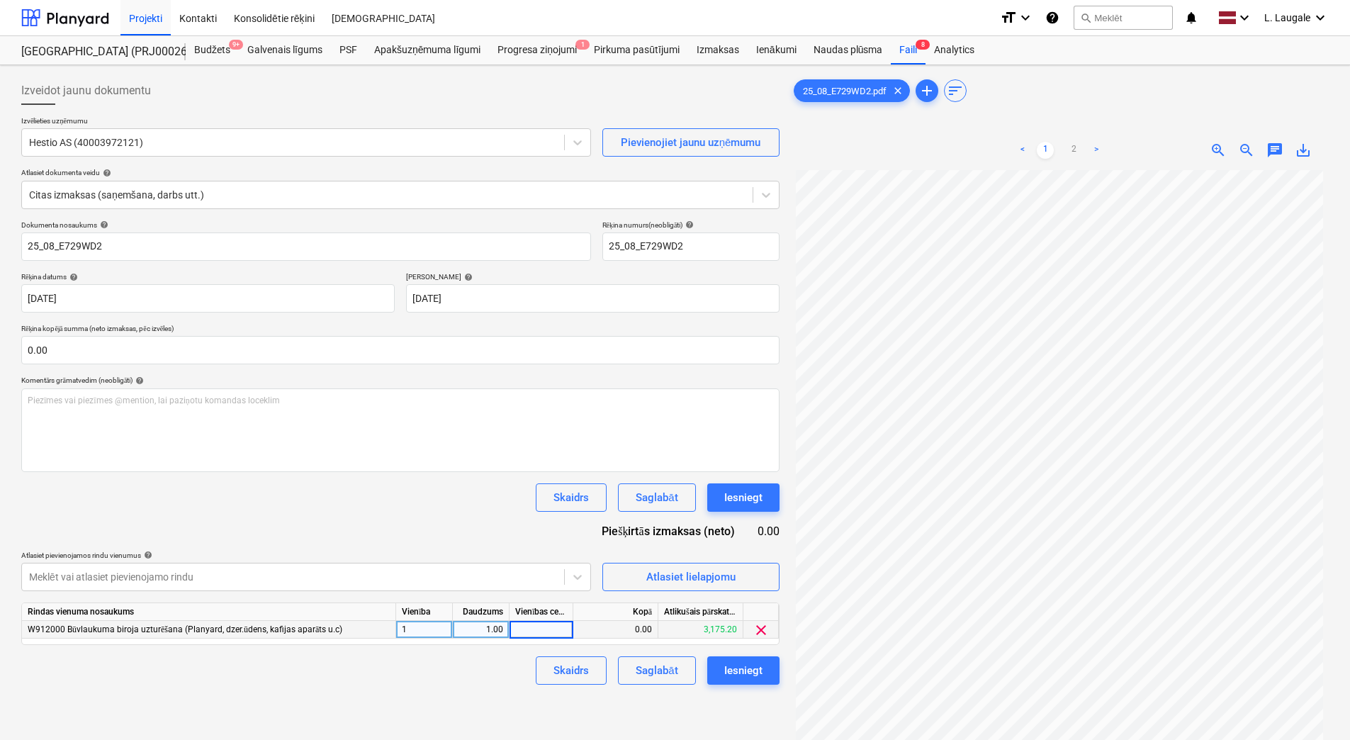
click at [556, 631] on input at bounding box center [540, 629] width 63 height 17
type input "39.3"
click at [484, 526] on div "Dokumenta nosaukums help 25_08_E729WD2 Rēķina numurs (neobligāti) help 25_08_E7…" at bounding box center [400, 452] width 758 height 464
click at [677, 676] on div "Saglabāt" at bounding box center [656, 670] width 42 height 18
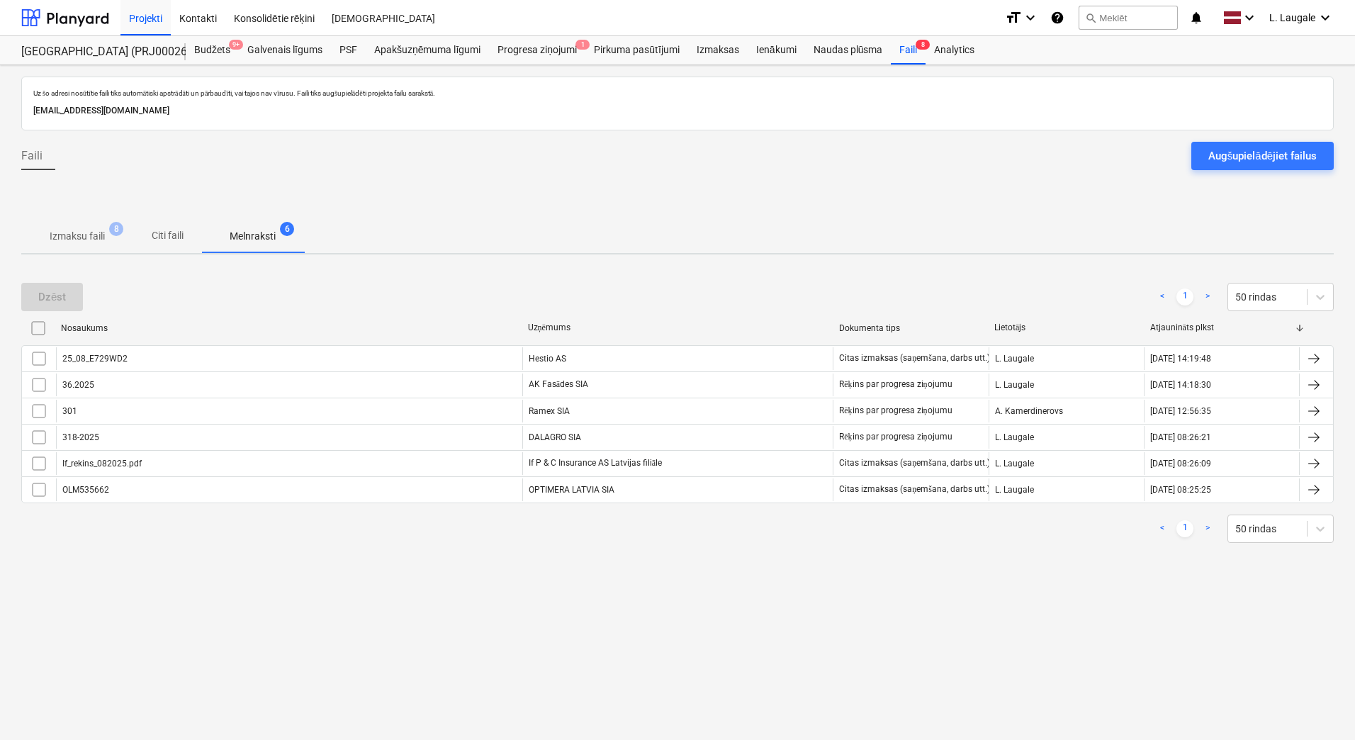
click at [101, 242] on p "Izmaksu faili" at bounding box center [77, 236] width 55 height 15
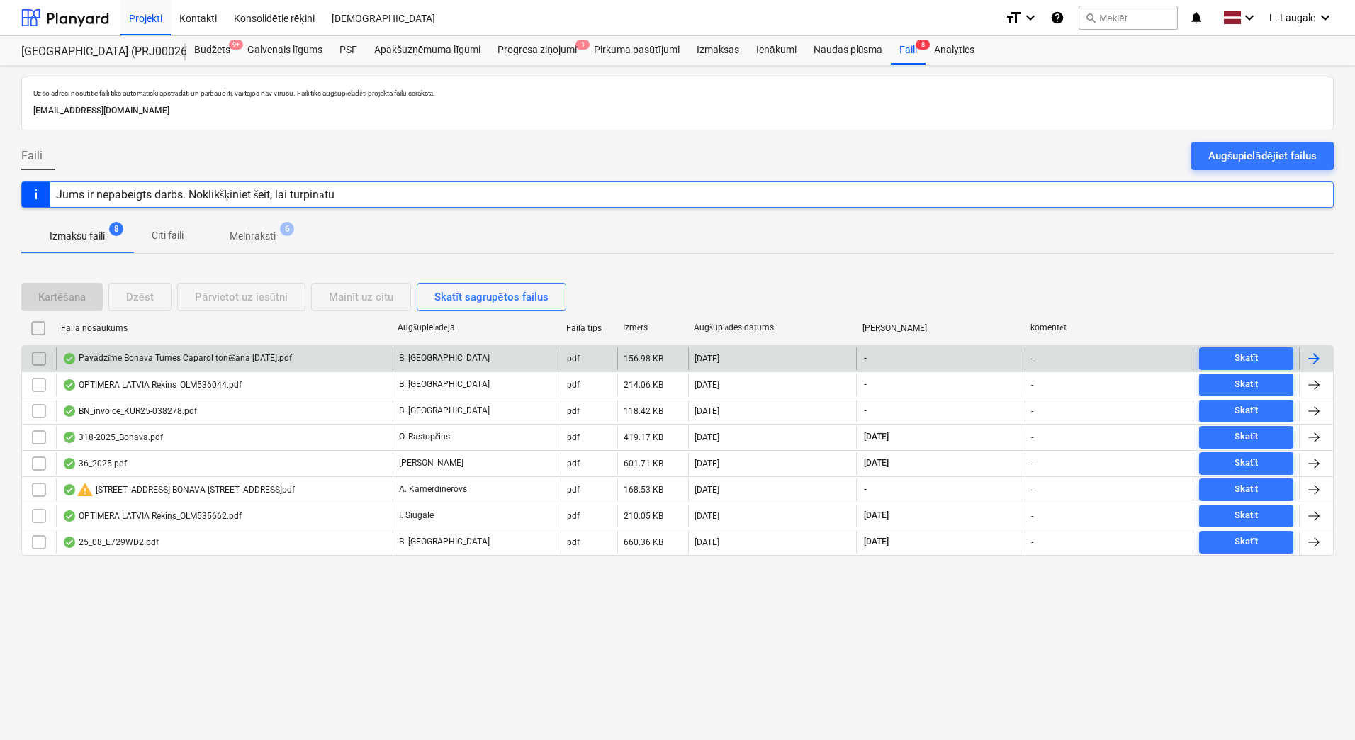
drag, startPoint x: 256, startPoint y: 226, endPoint x: 246, endPoint y: 236, distance: 14.5
click at [257, 226] on span "Melnraksti 6" at bounding box center [252, 236] width 103 height 26
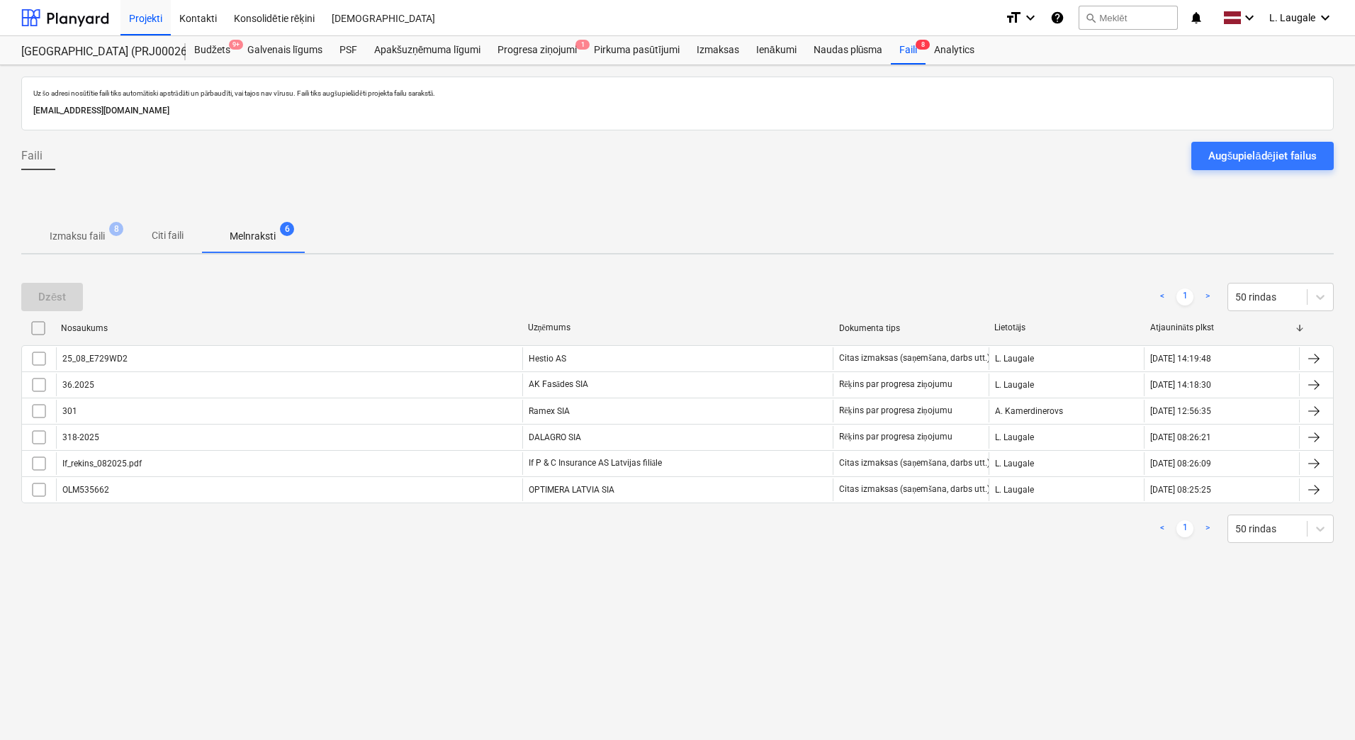
click at [47, 245] on span "Izmaksu faili 8" at bounding box center [77, 236] width 112 height 26
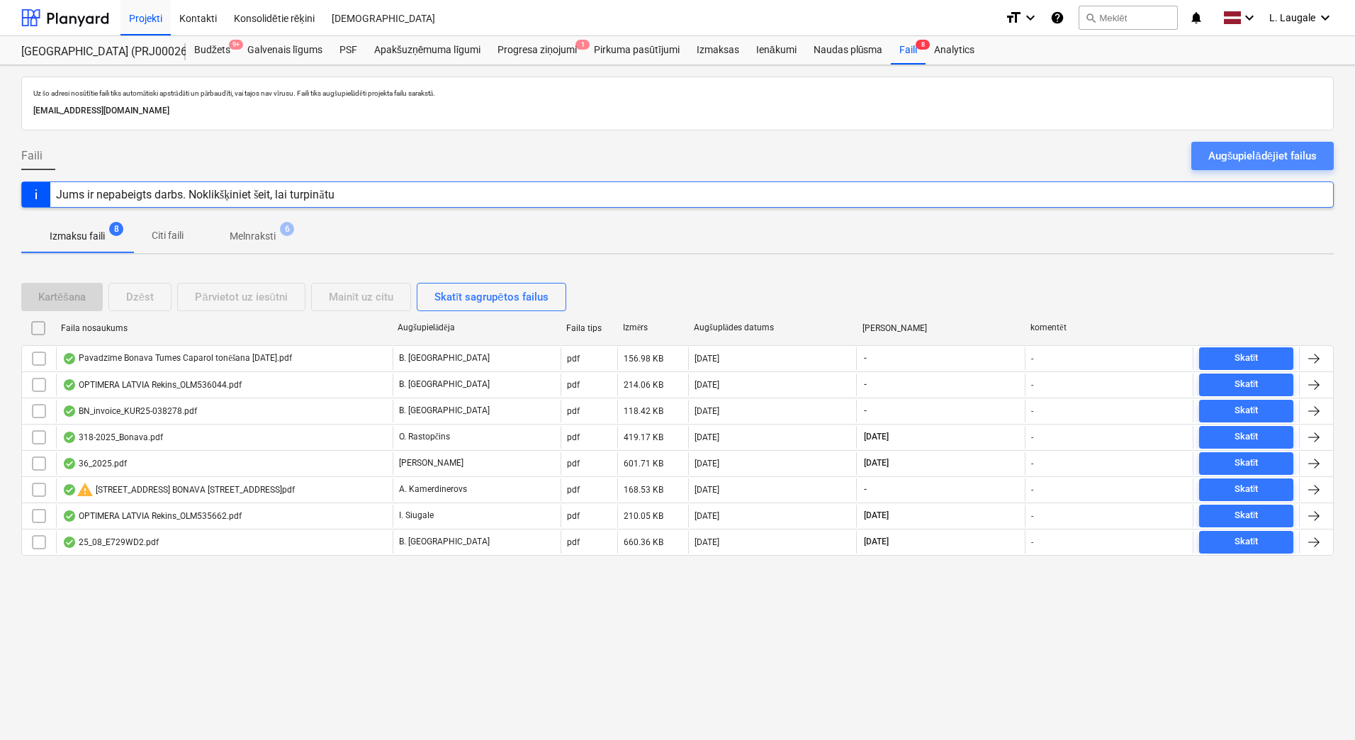
click at [1253, 166] on button "Augšupielādējiet failus" at bounding box center [1262, 156] width 142 height 28
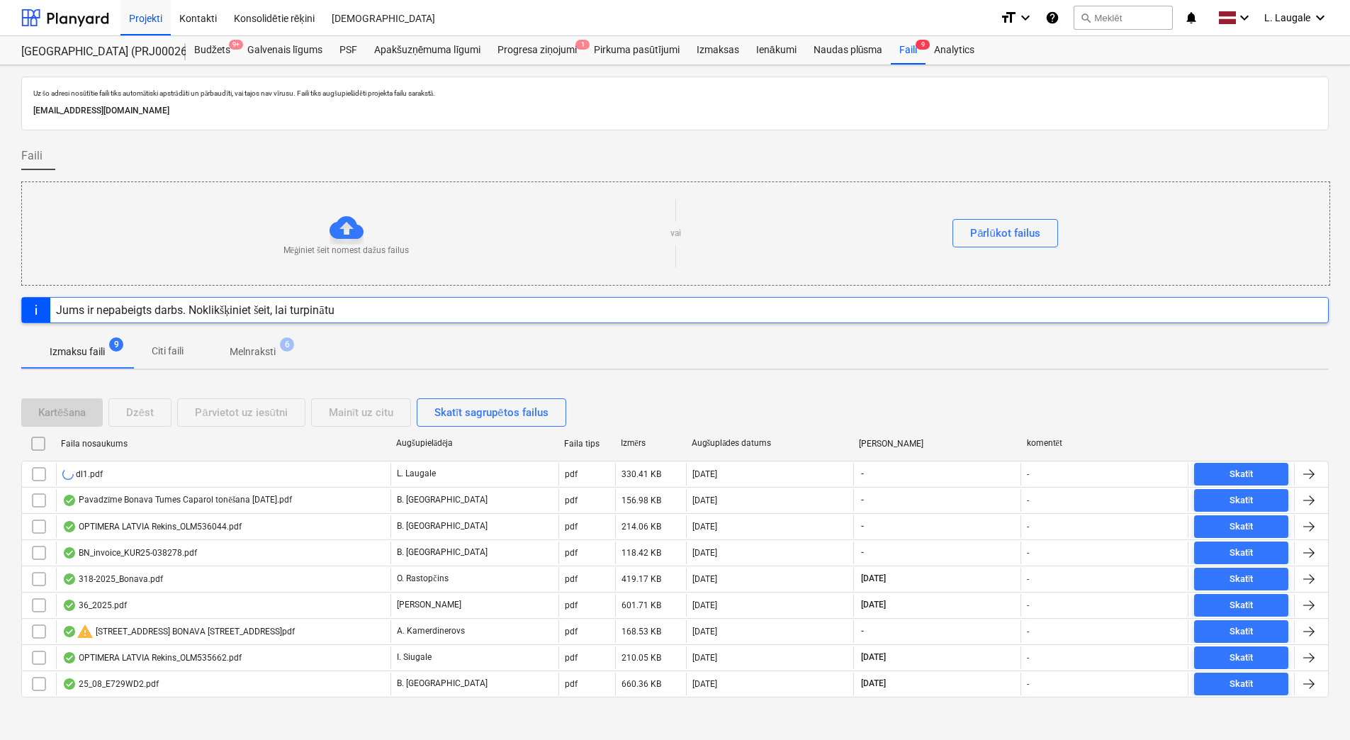
drag, startPoint x: 43, startPoint y: 470, endPoint x: 250, endPoint y: 432, distance: 210.4
click at [43, 470] on input "checkbox" at bounding box center [39, 474] width 23 height 23
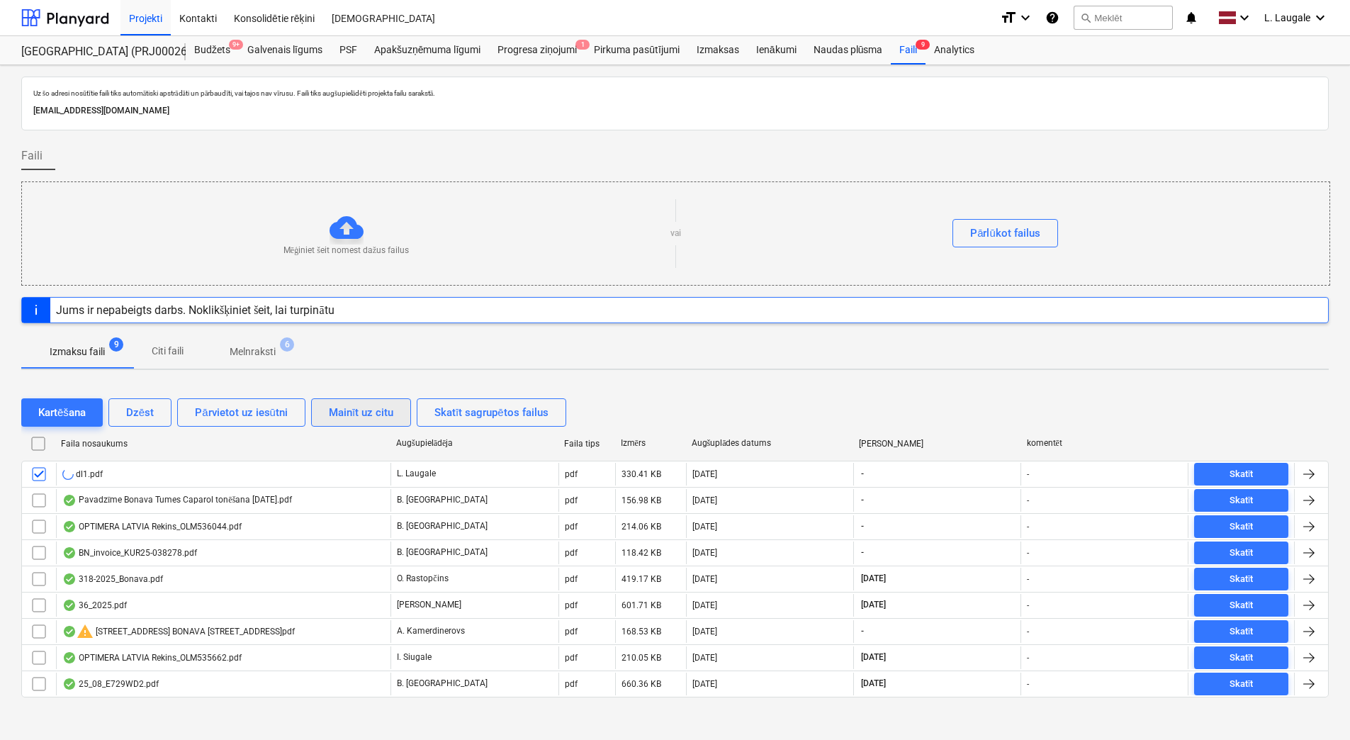
click at [334, 405] on div "Mainīt uz citu" at bounding box center [361, 412] width 64 height 18
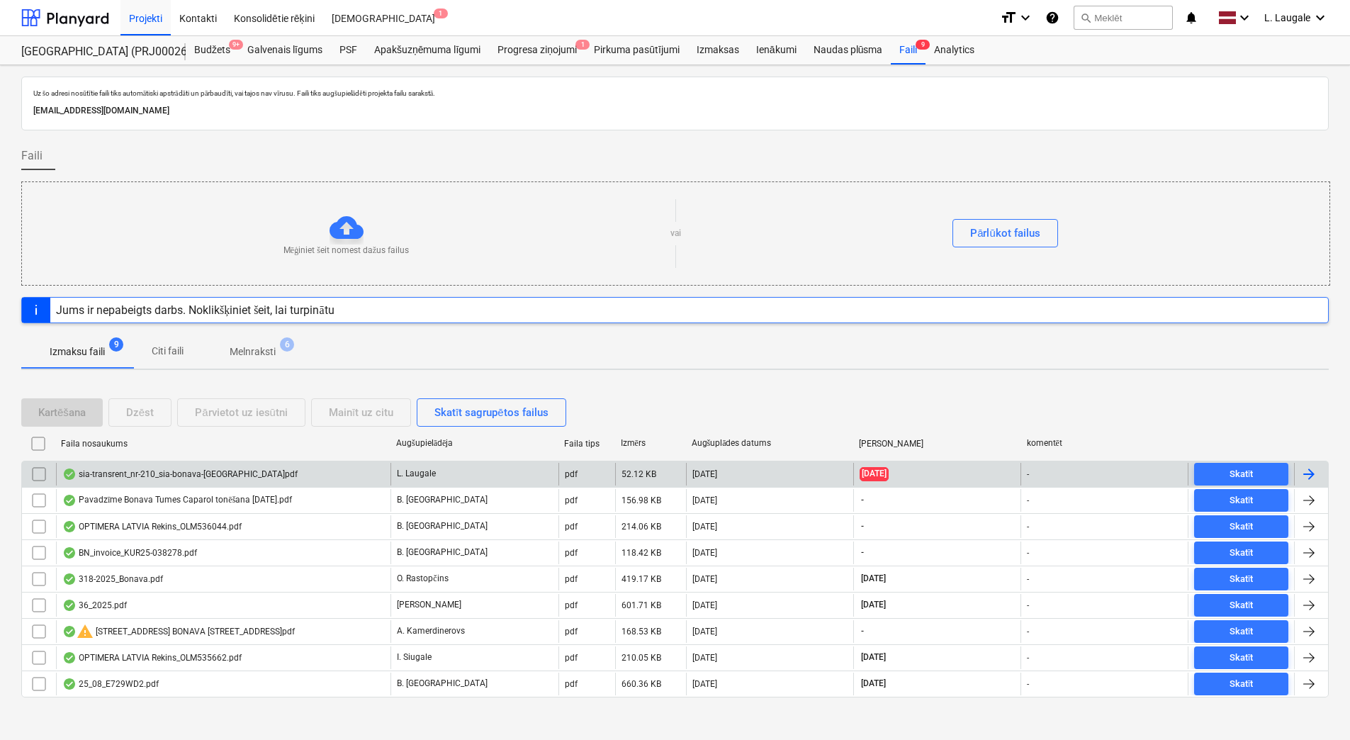
click at [260, 469] on div "sia-transrent_nr-210_sia-bonava-[GEOGRAPHIC_DATA]pdf" at bounding box center [223, 474] width 334 height 23
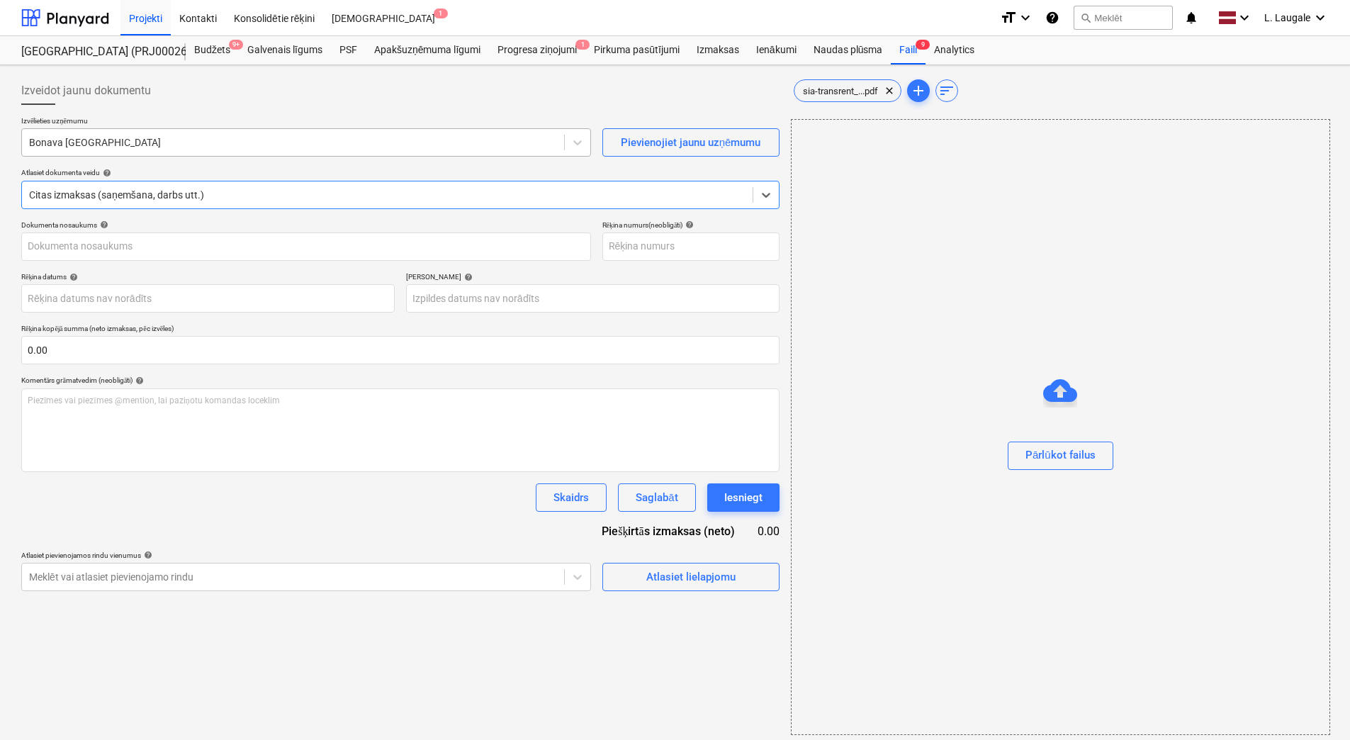
type input "210"
type input "[DATE]"
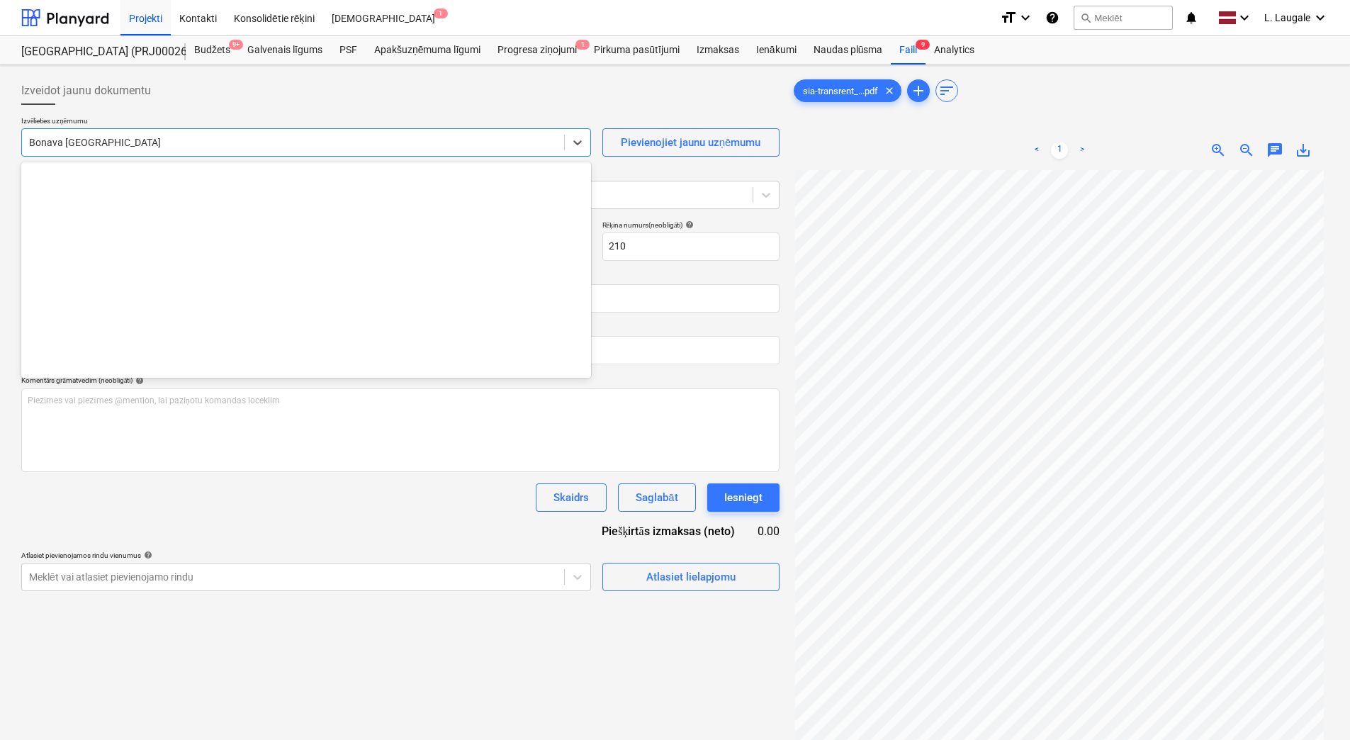
click at [308, 141] on div at bounding box center [293, 142] width 528 height 14
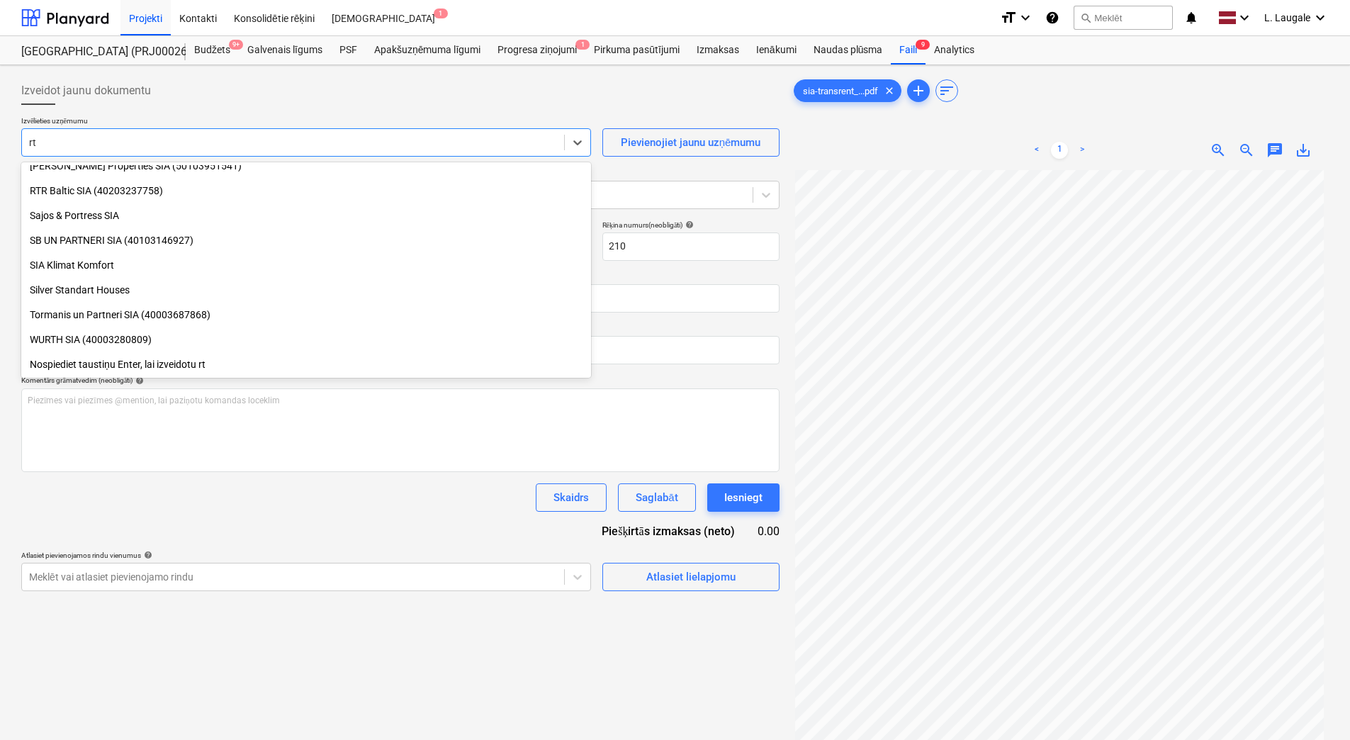
scroll to position [432, 0]
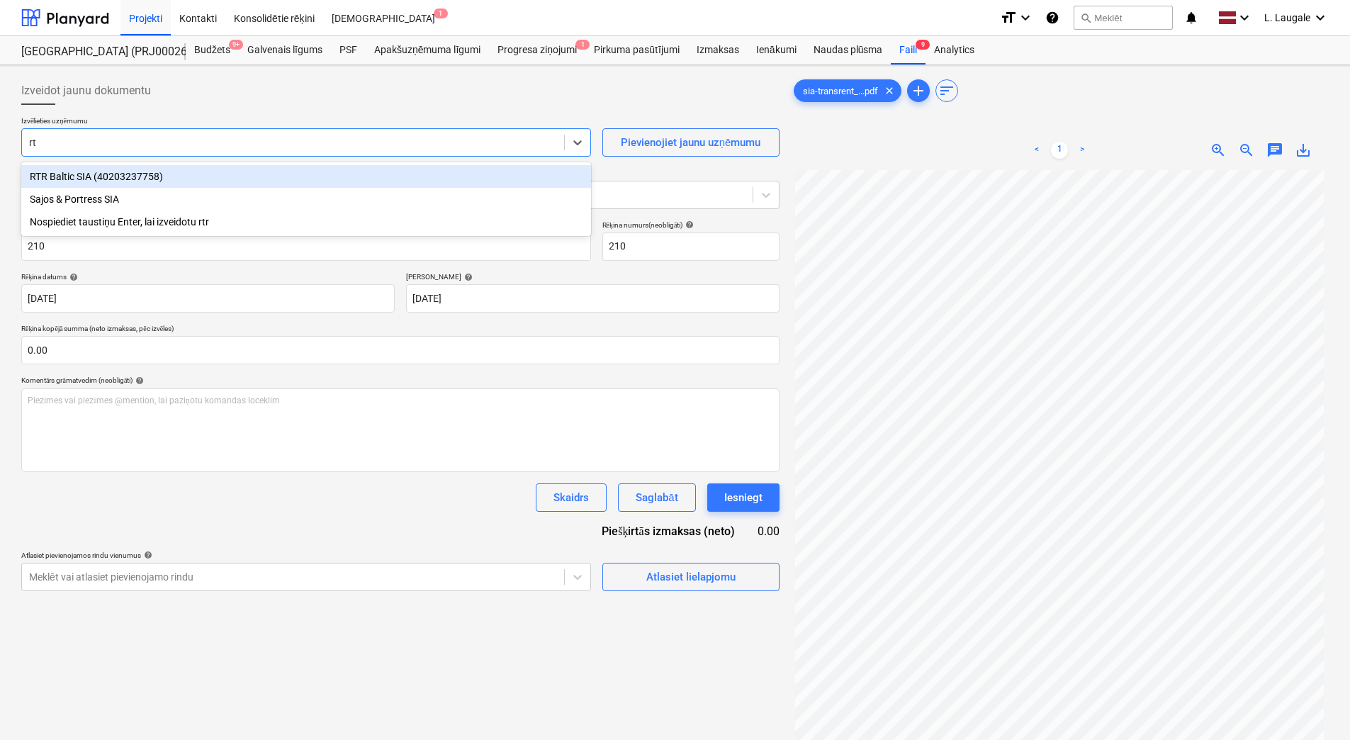
type input "r"
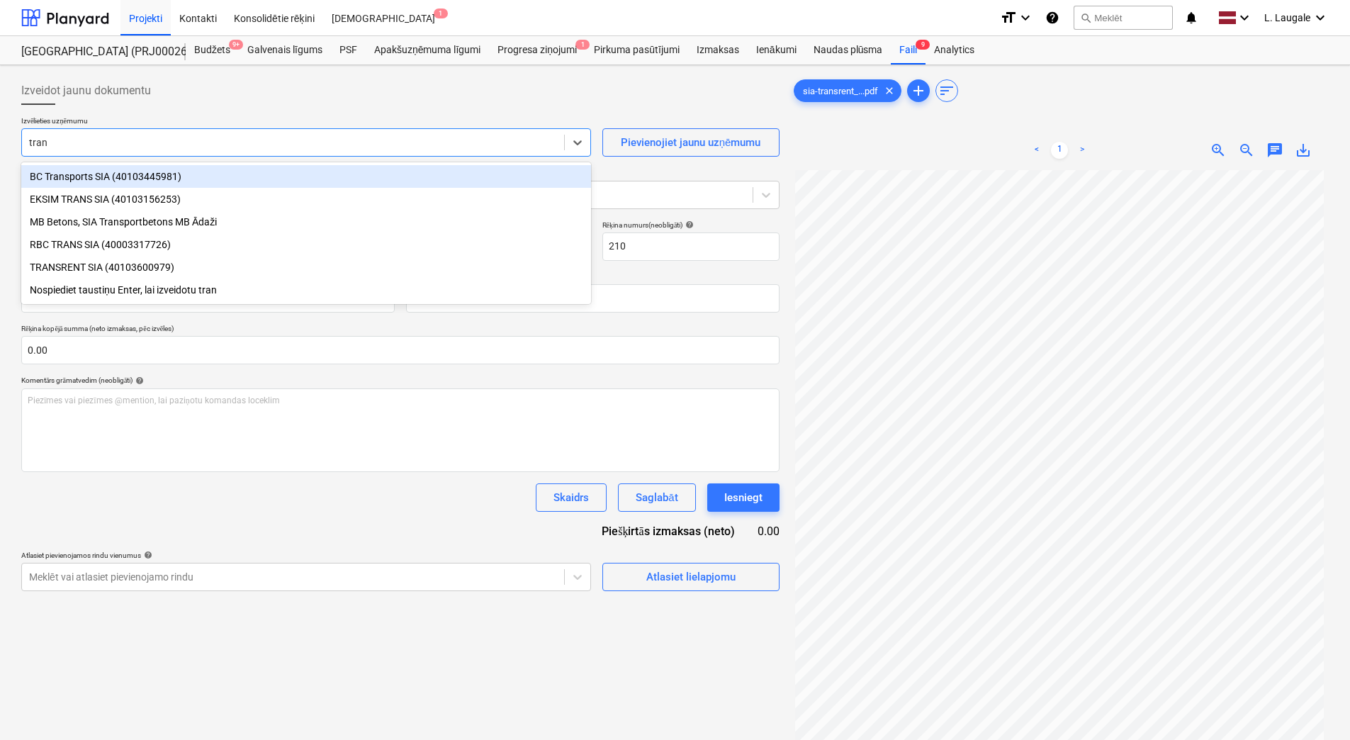
type input "trans"
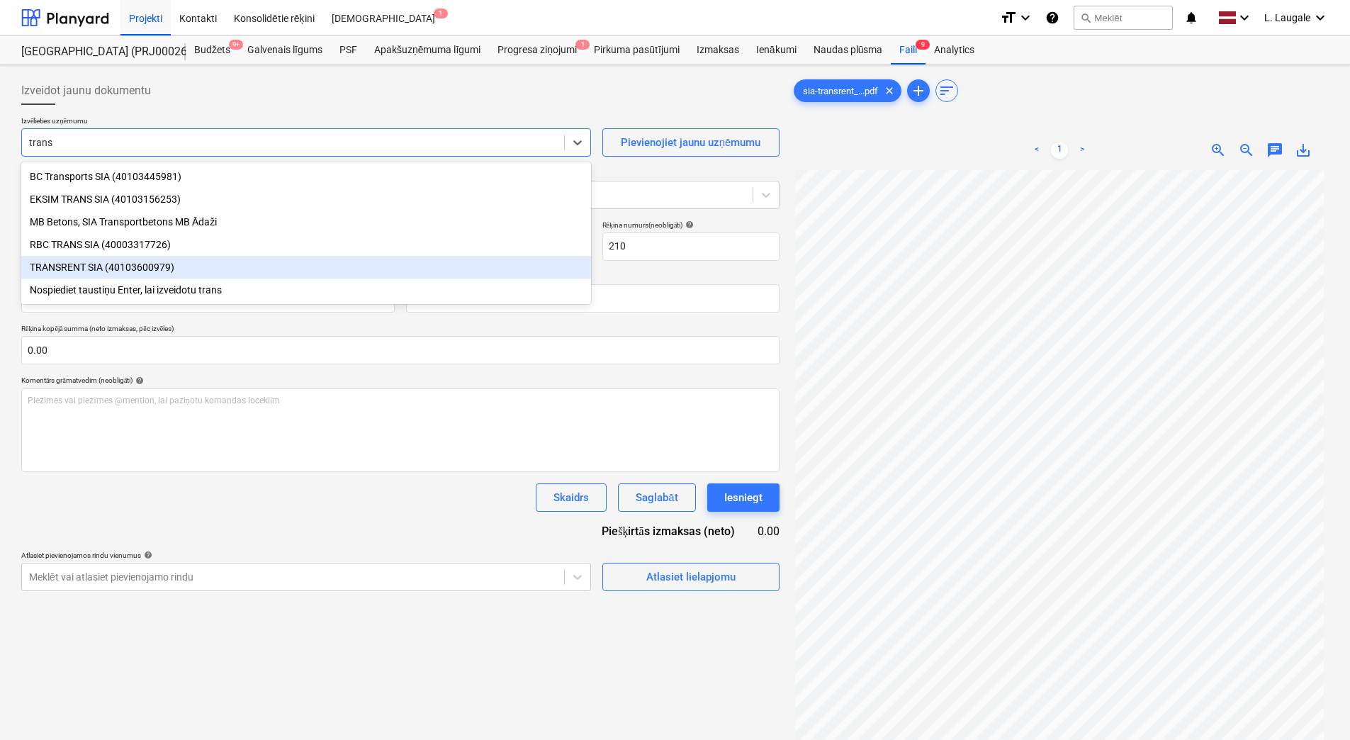
click at [147, 266] on div "TRANSRENT SIA (40103600979)" at bounding box center [306, 267] width 570 height 23
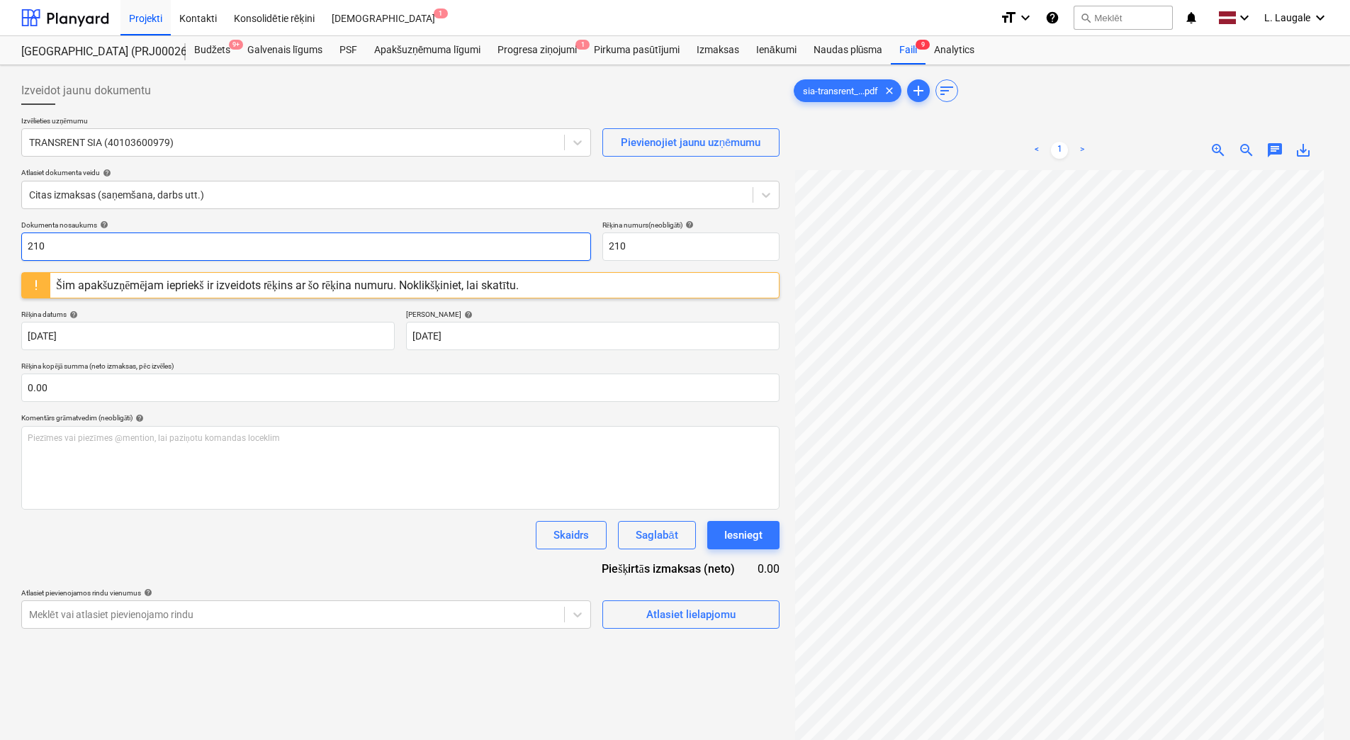
drag, startPoint x: 69, startPoint y: 245, endPoint x: 0, endPoint y: 236, distance: 70.0
click at [0, 236] on html "Projekti Kontakti Konsolidētie rēķini Iesūtne 1 format_size keyboard_arrow_down…" at bounding box center [675, 370] width 1350 height 740
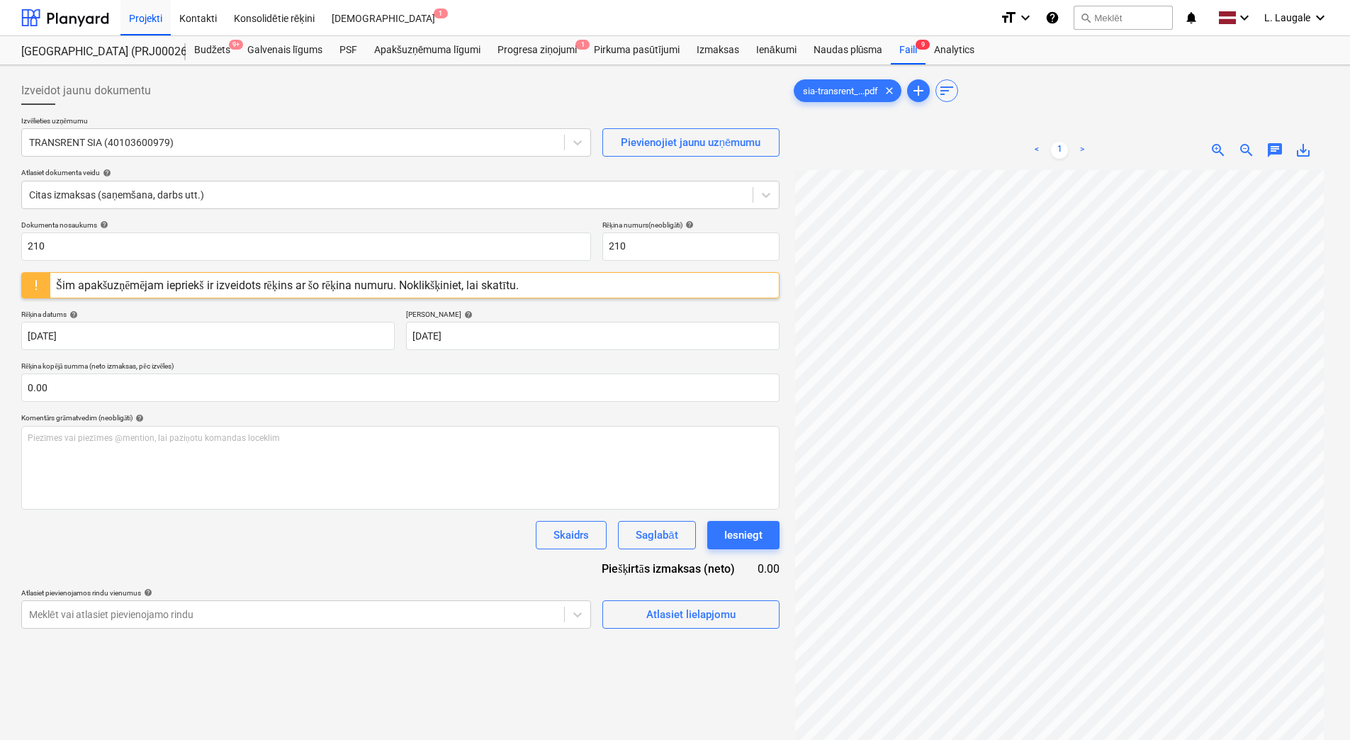
click at [152, 281] on div "Šim apakšuzņēmējam iepriekš ir izveidots rēķins ar šo rēķina numuru. Noklikšķin…" at bounding box center [287, 284] width 463 height 13
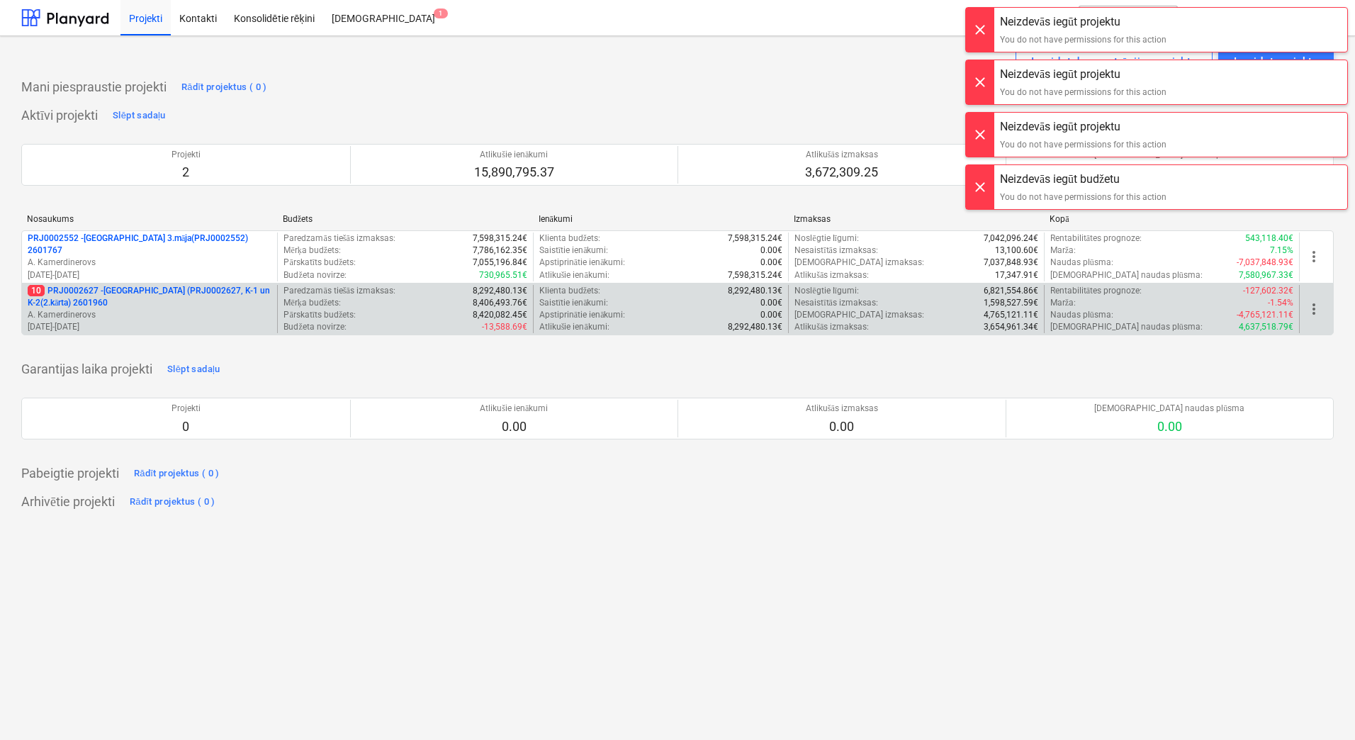
click at [147, 293] on p "10 PRJ0002627 - [GEOGRAPHIC_DATA] (PRJ0002627, K-1 un K-2(2.kārta) 2601960" at bounding box center [150, 297] width 244 height 24
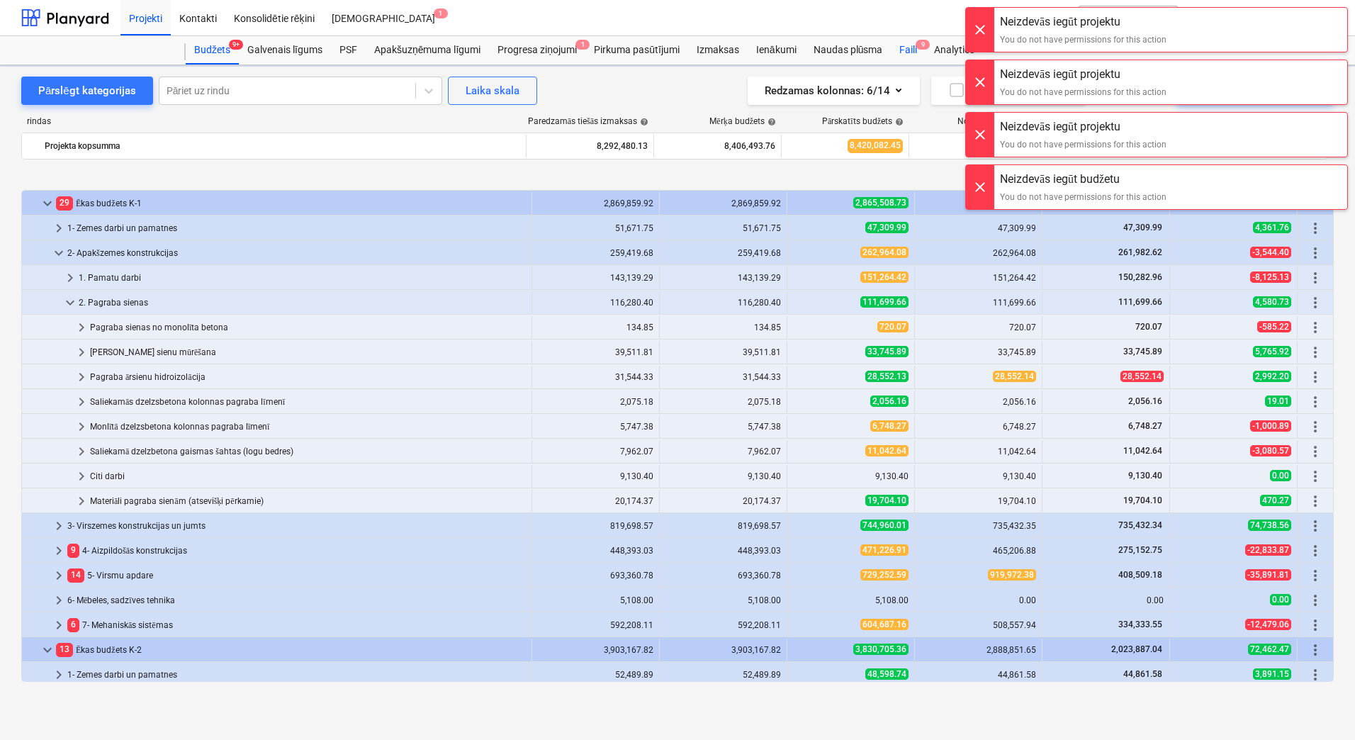
click at [910, 53] on div "Faili 9" at bounding box center [908, 50] width 35 height 28
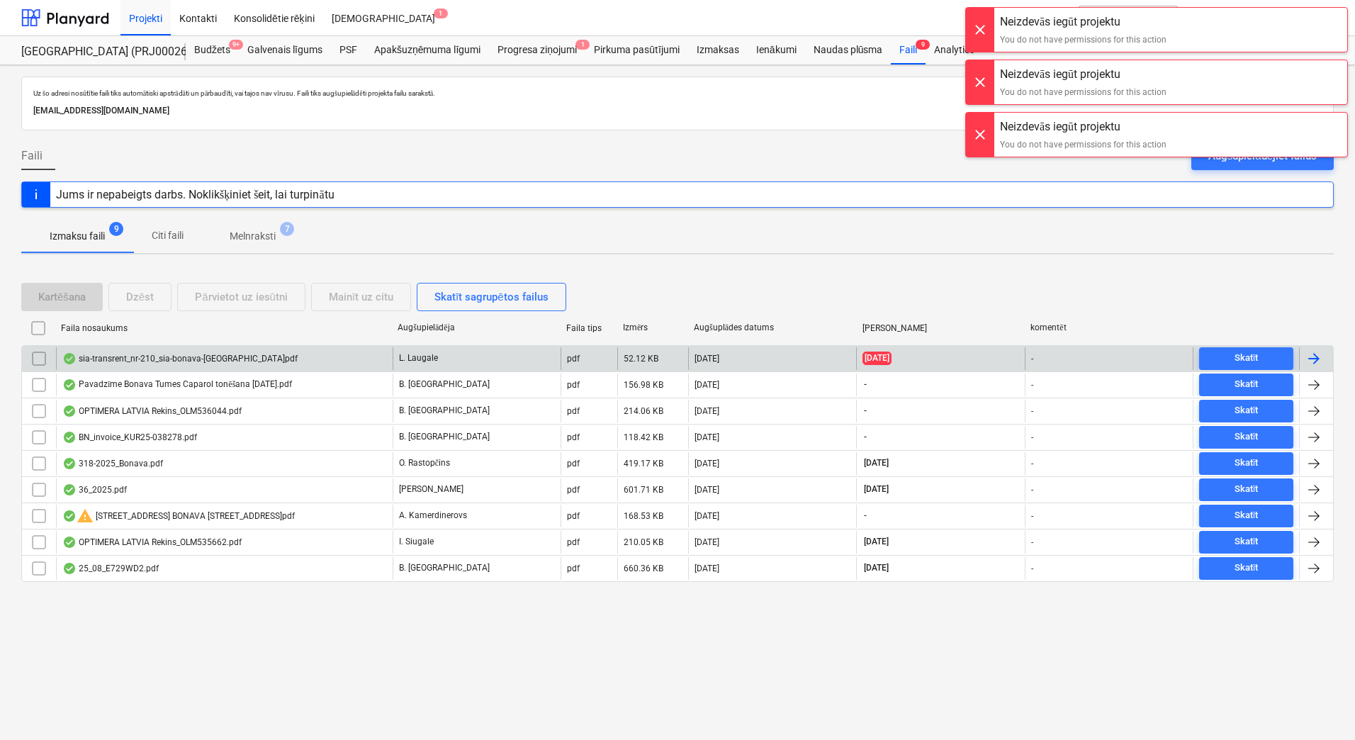
click at [234, 361] on div "sia-transrent_nr-210_sia-bonava-[GEOGRAPHIC_DATA]pdf" at bounding box center [179, 358] width 235 height 11
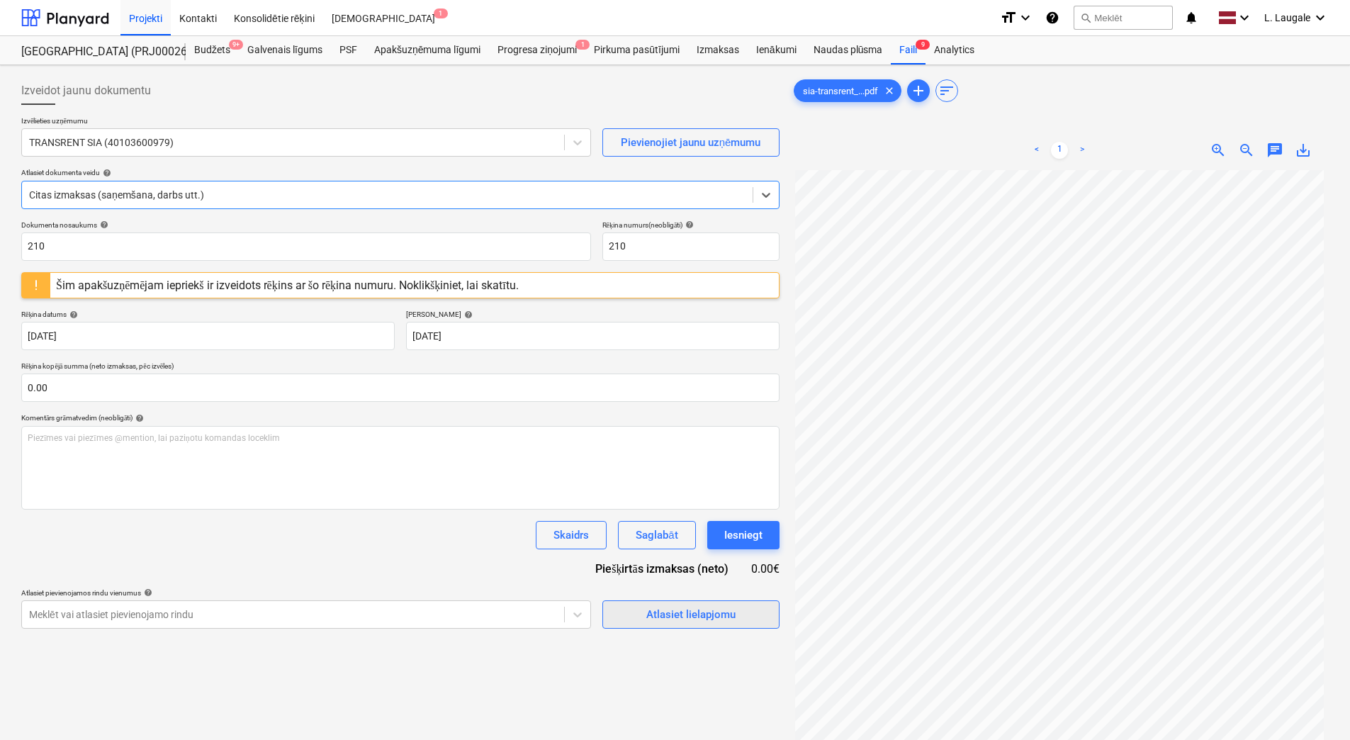
click at [634, 618] on span "Atlasiet lielapjomu" at bounding box center [691, 614] width 142 height 18
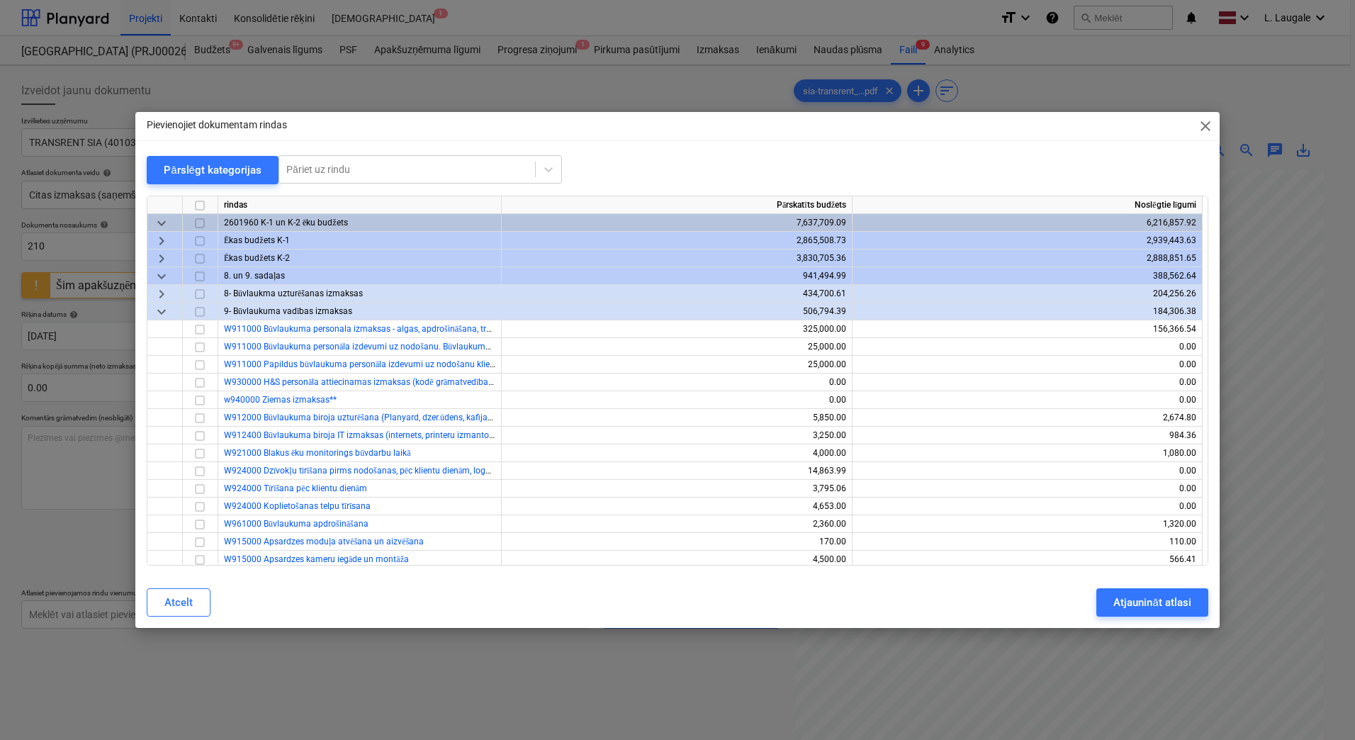
click at [159, 292] on span "keyboard_arrow_right" at bounding box center [161, 293] width 17 height 17
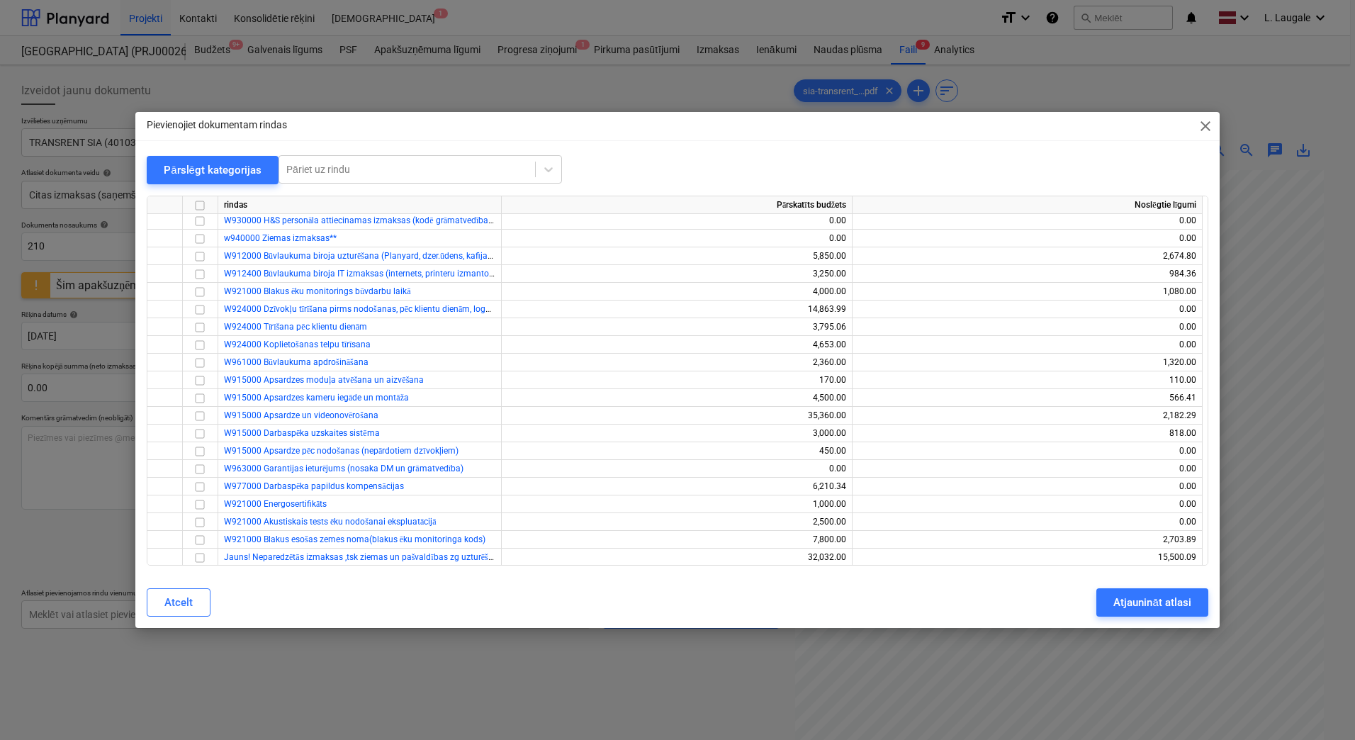
scroll to position [708, 0]
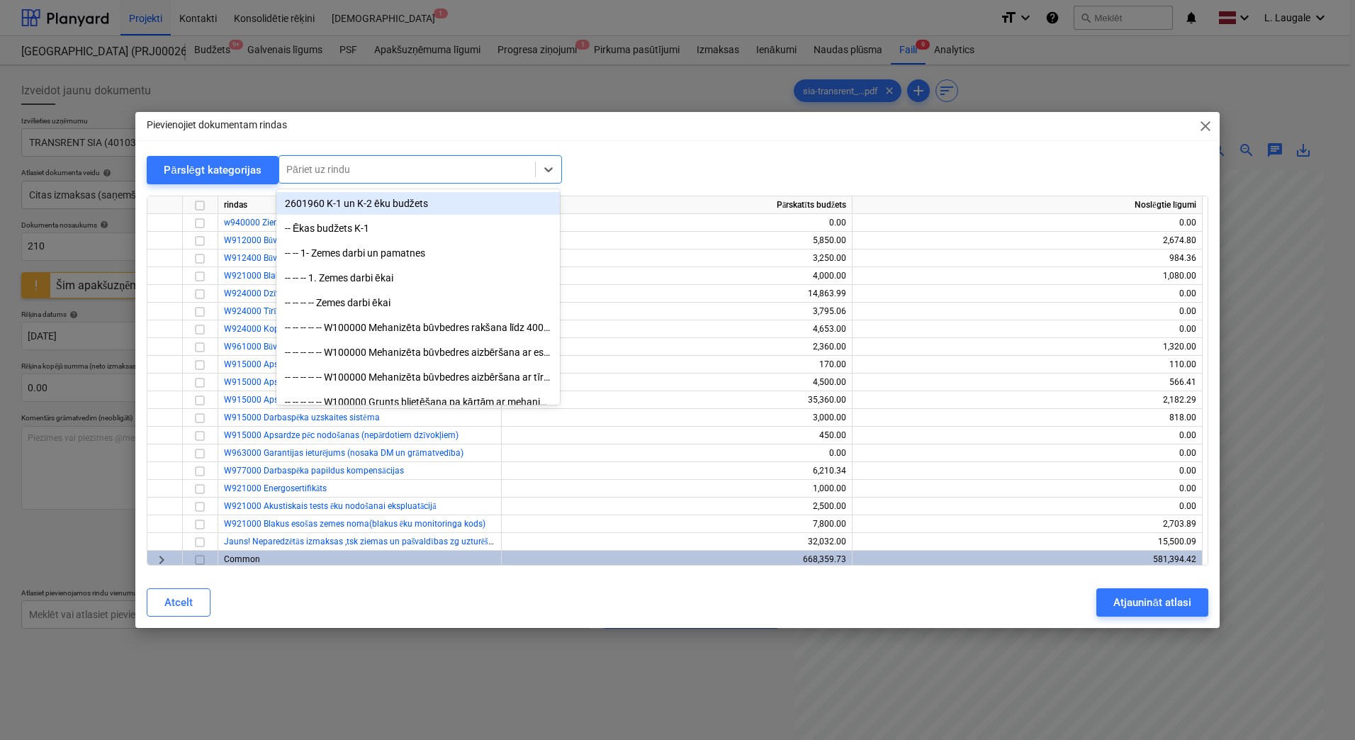
click at [335, 181] on div "Pāriet uz rindu" at bounding box center [419, 169] width 283 height 28
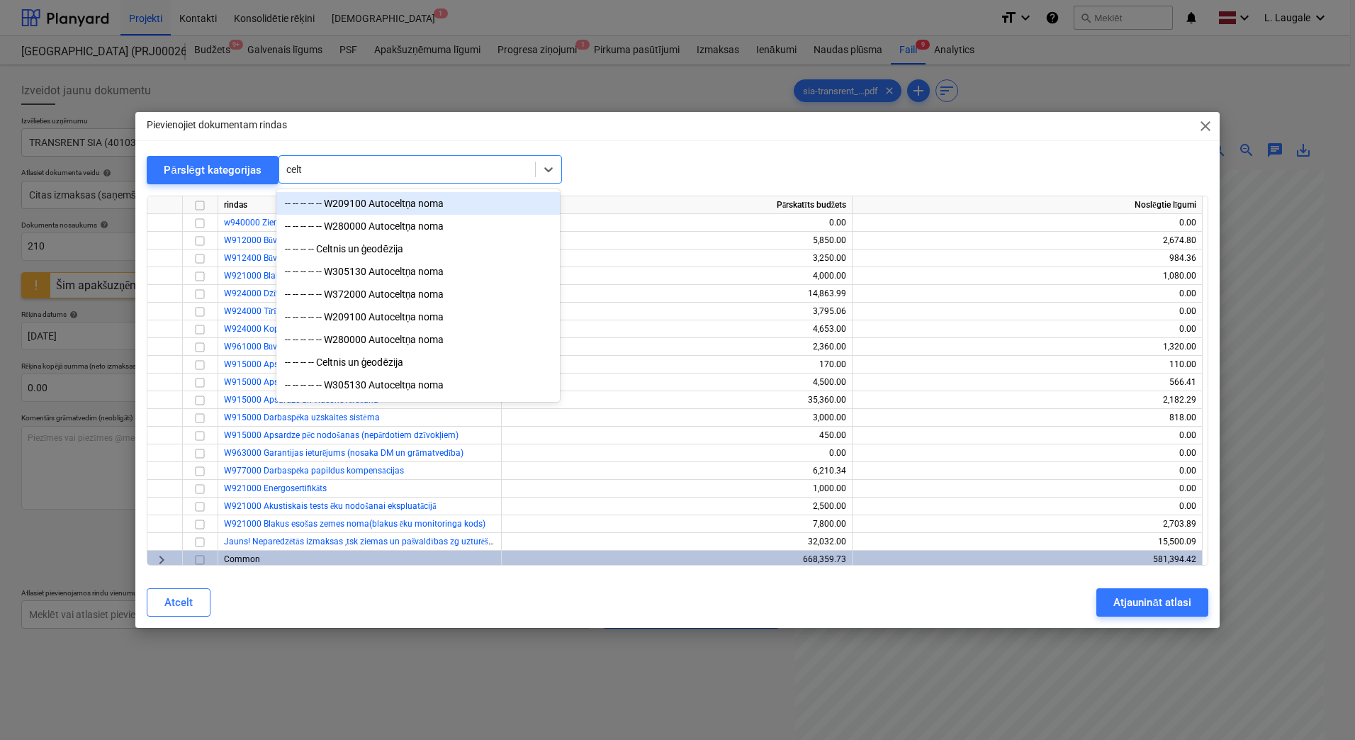
type input "celtn"
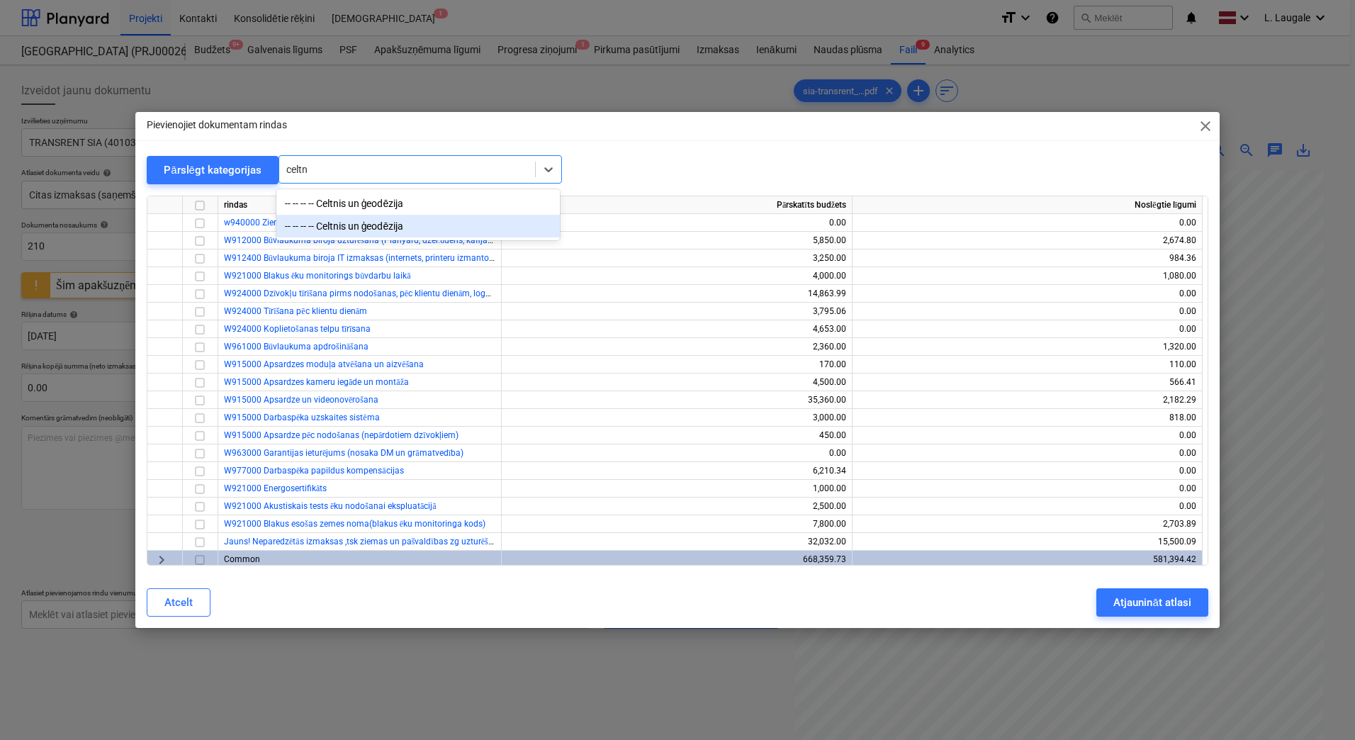
click at [363, 232] on div "-- -- -- -- Celtnis un ģeodēzija" at bounding box center [417, 226] width 283 height 23
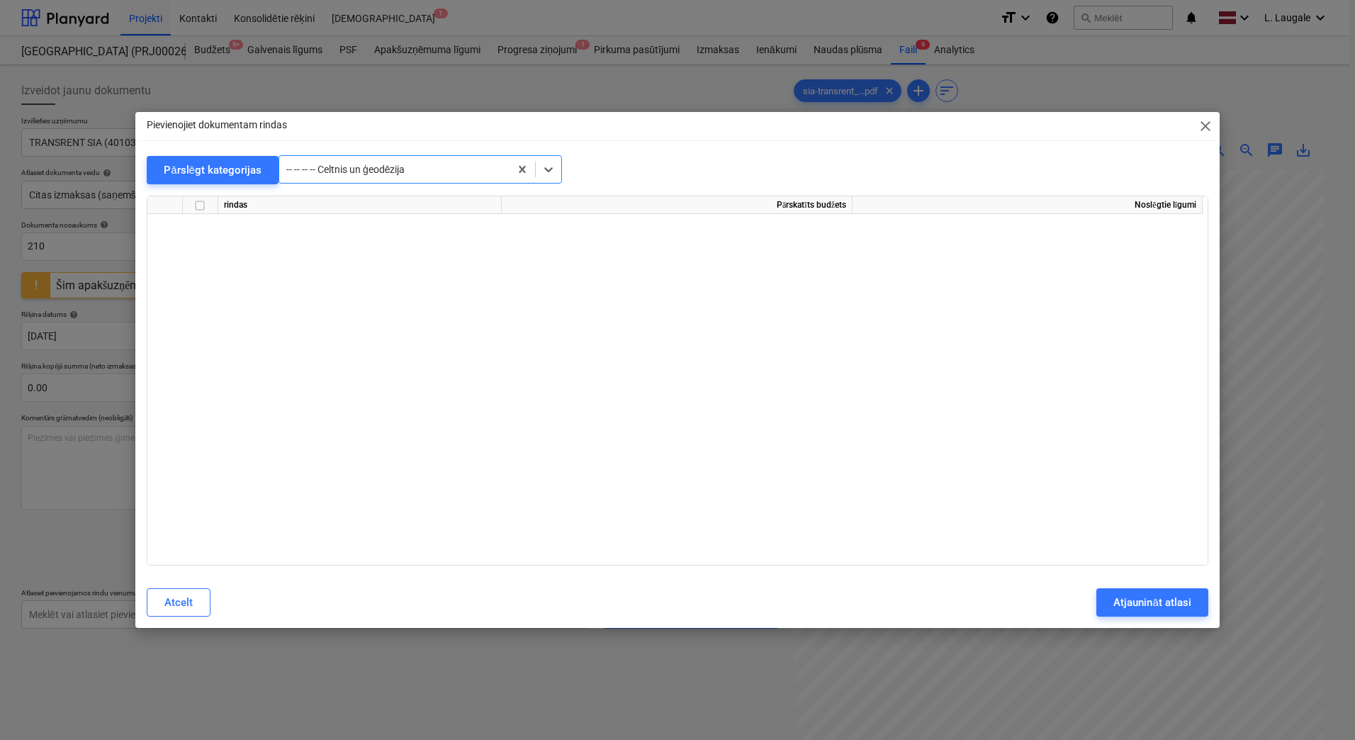
scroll to position [14718, 0]
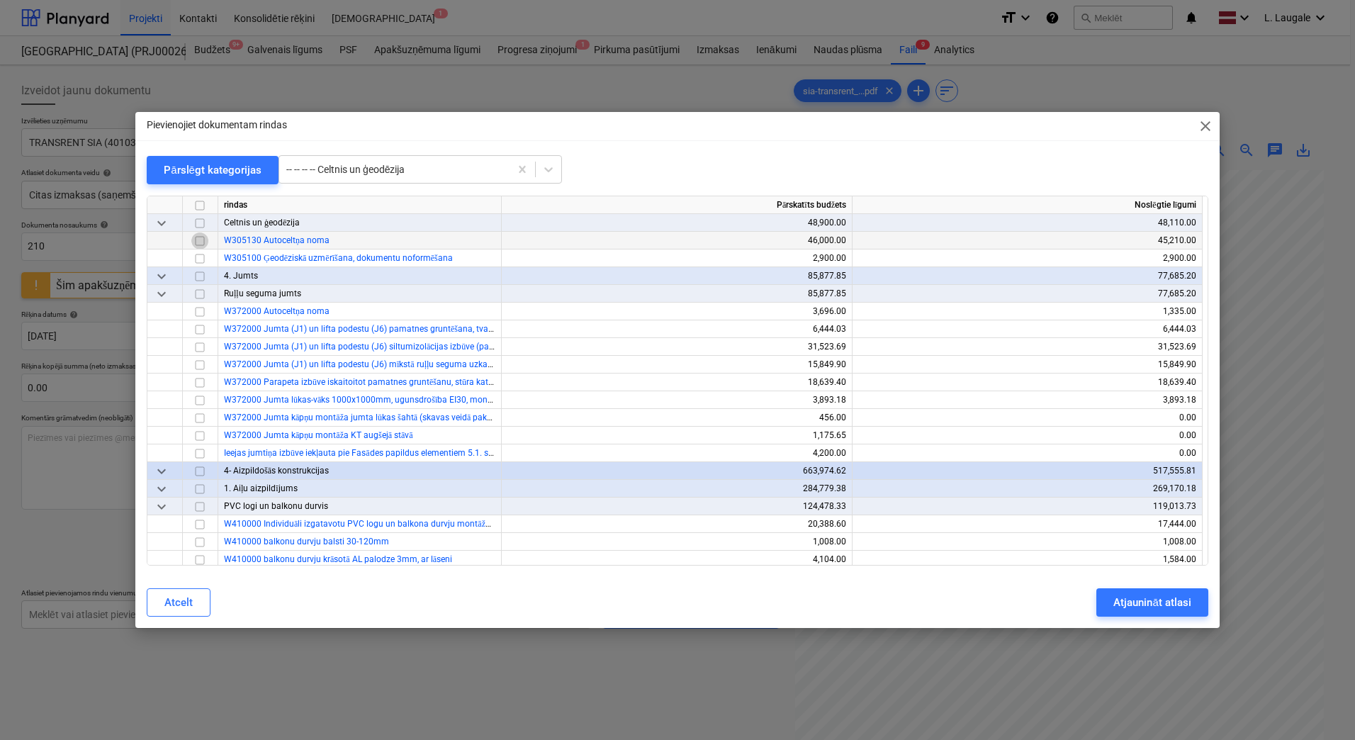
click at [202, 240] on input "checkbox" at bounding box center [199, 240] width 17 height 17
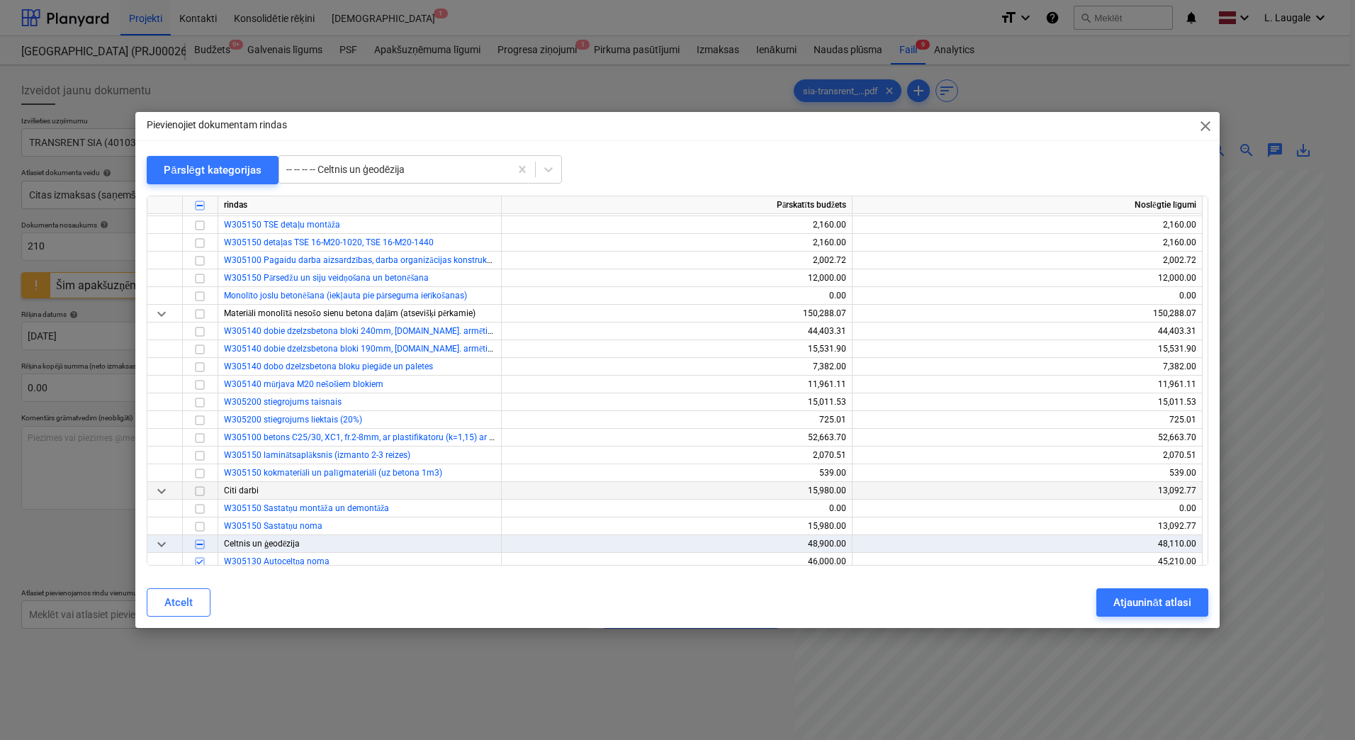
scroll to position [14482, 0]
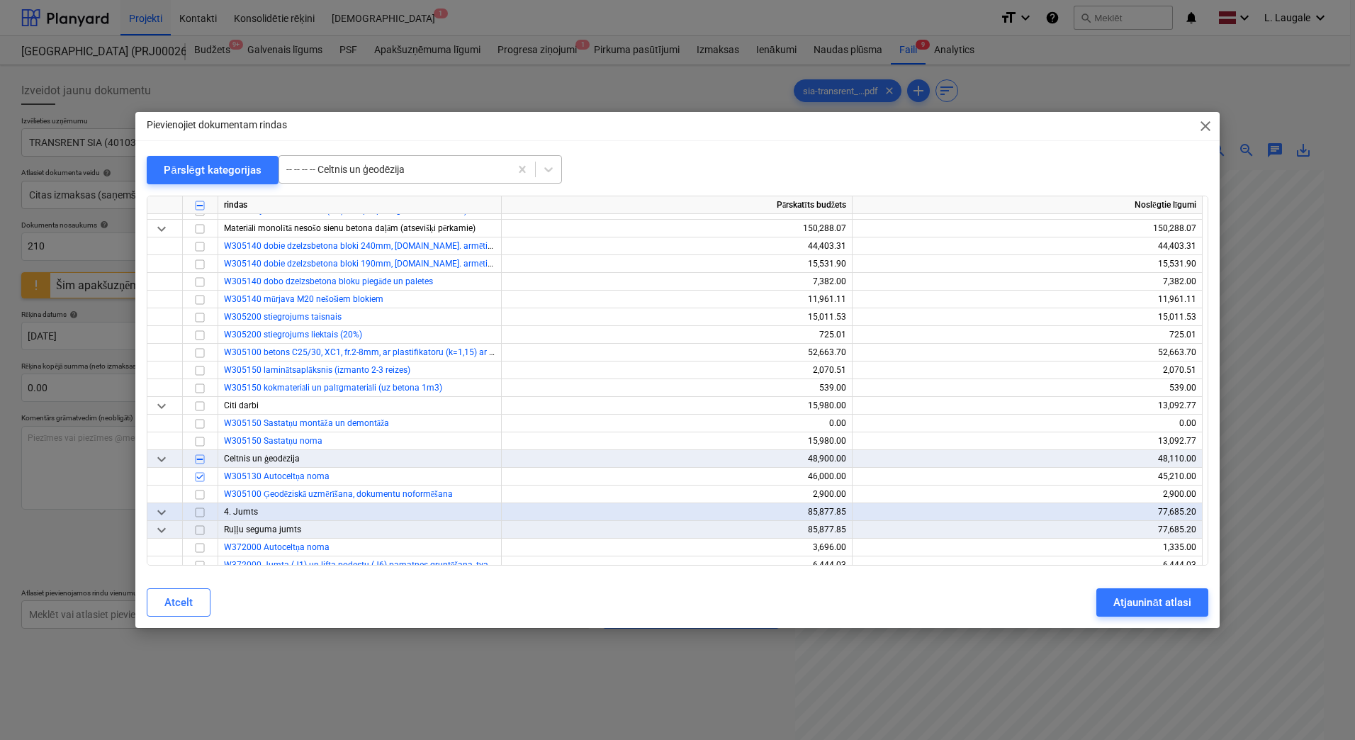
click at [420, 165] on div at bounding box center [394, 169] width 216 height 14
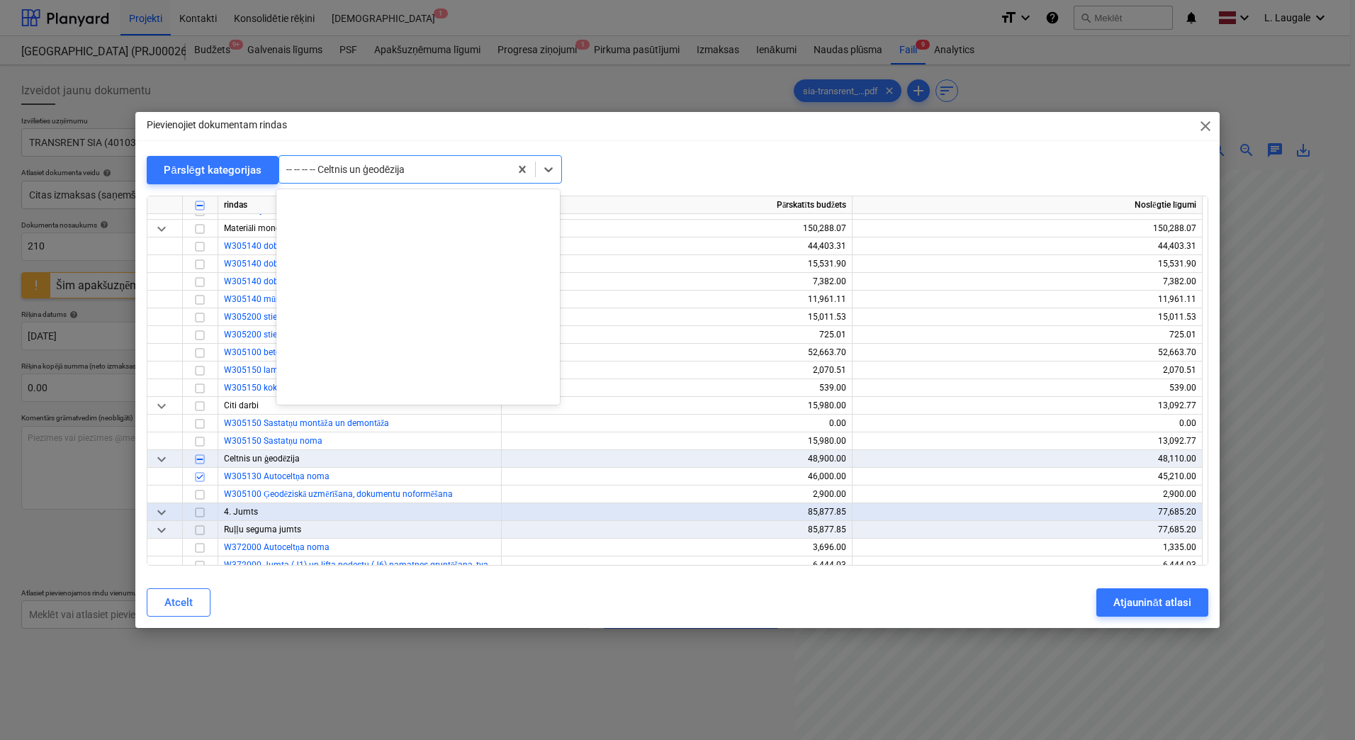
scroll to position [20605, 0]
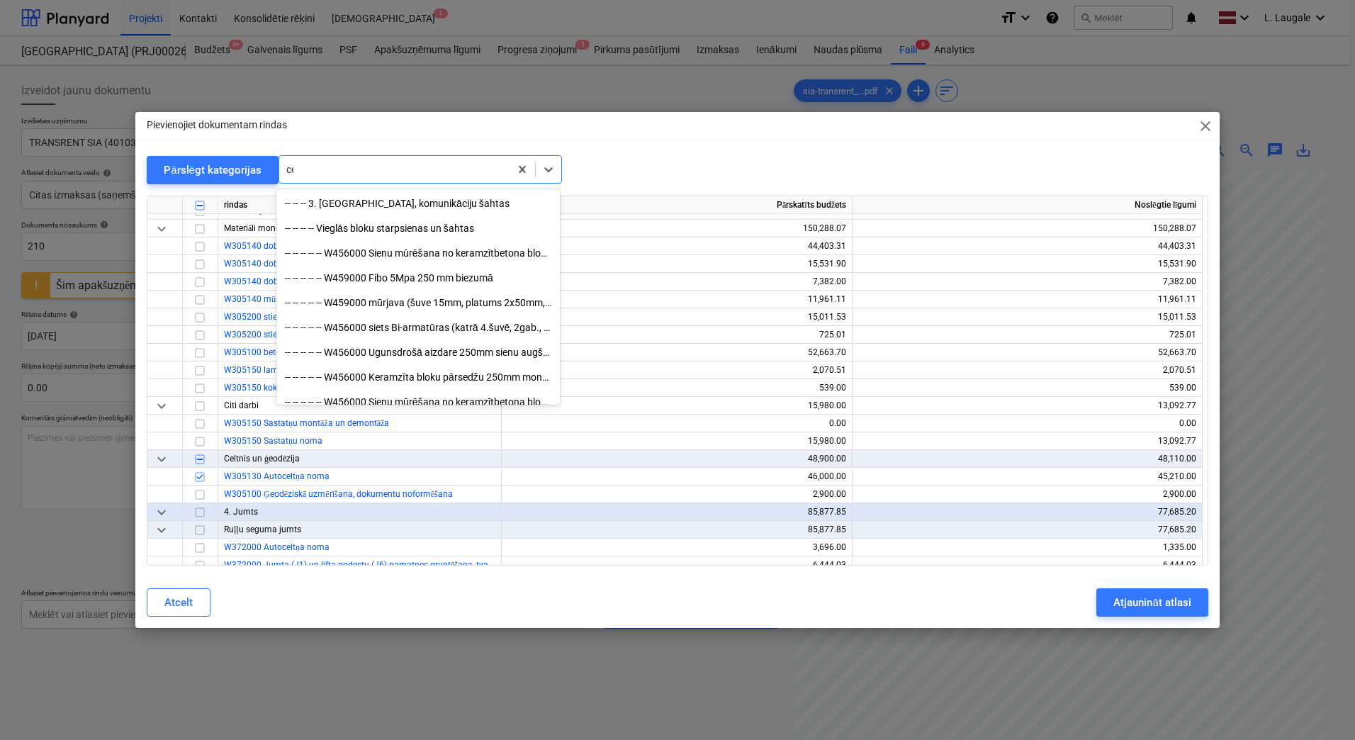
type input "cel"
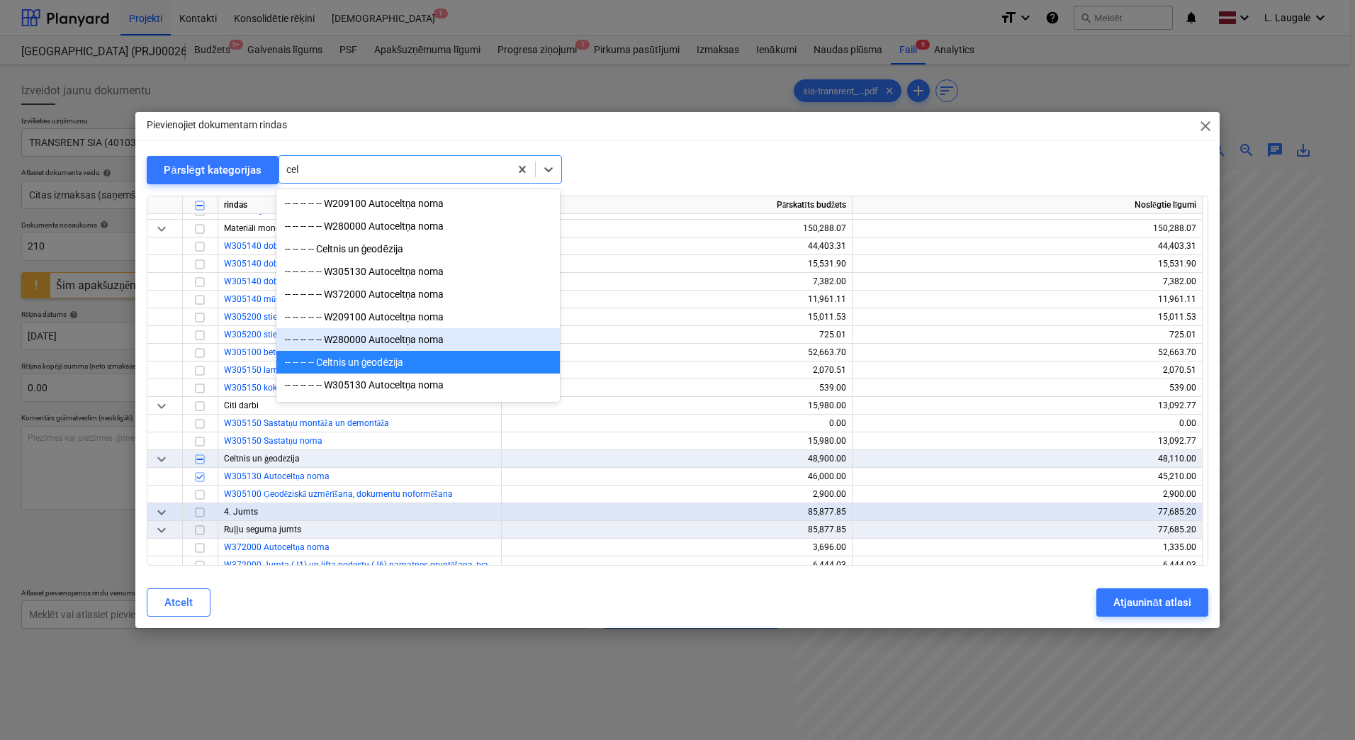
scroll to position [97, 0]
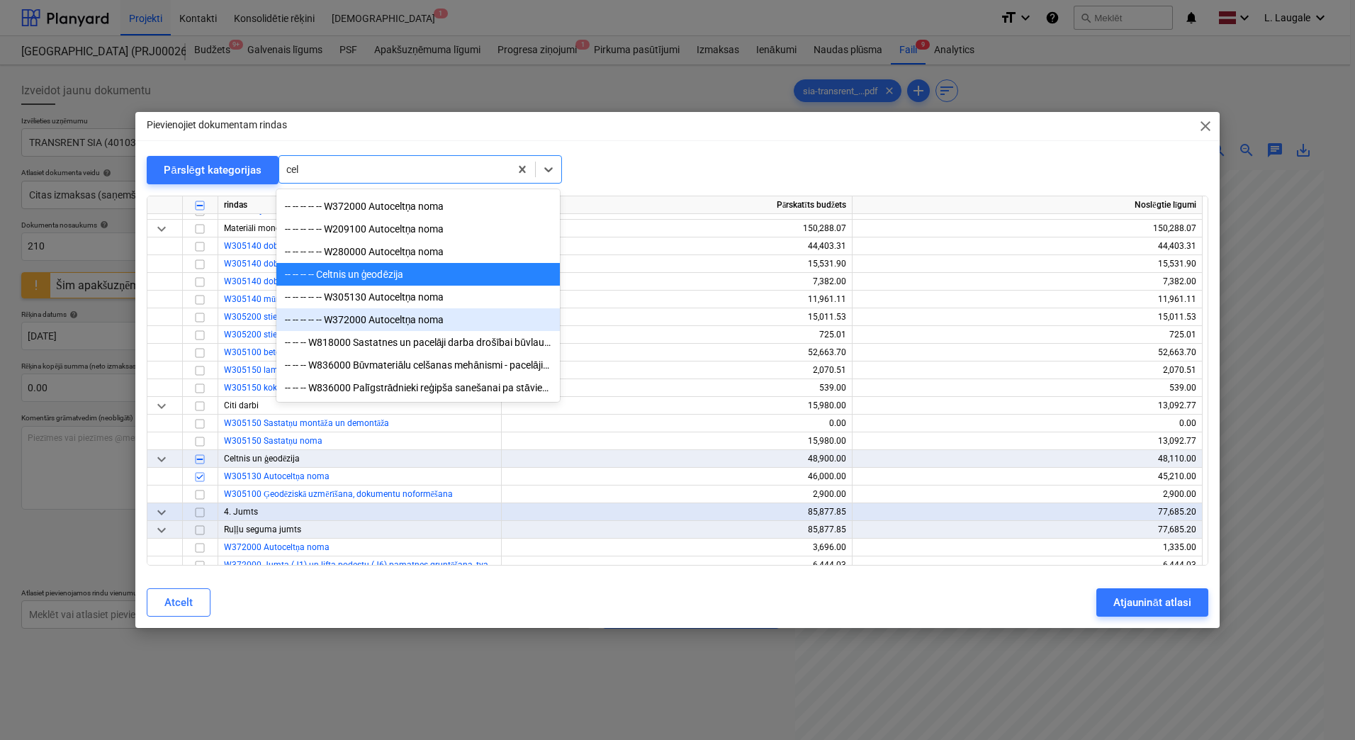
click at [468, 317] on div "-- -- -- -- -- W372000 Autoceltņa noma" at bounding box center [417, 319] width 283 height 23
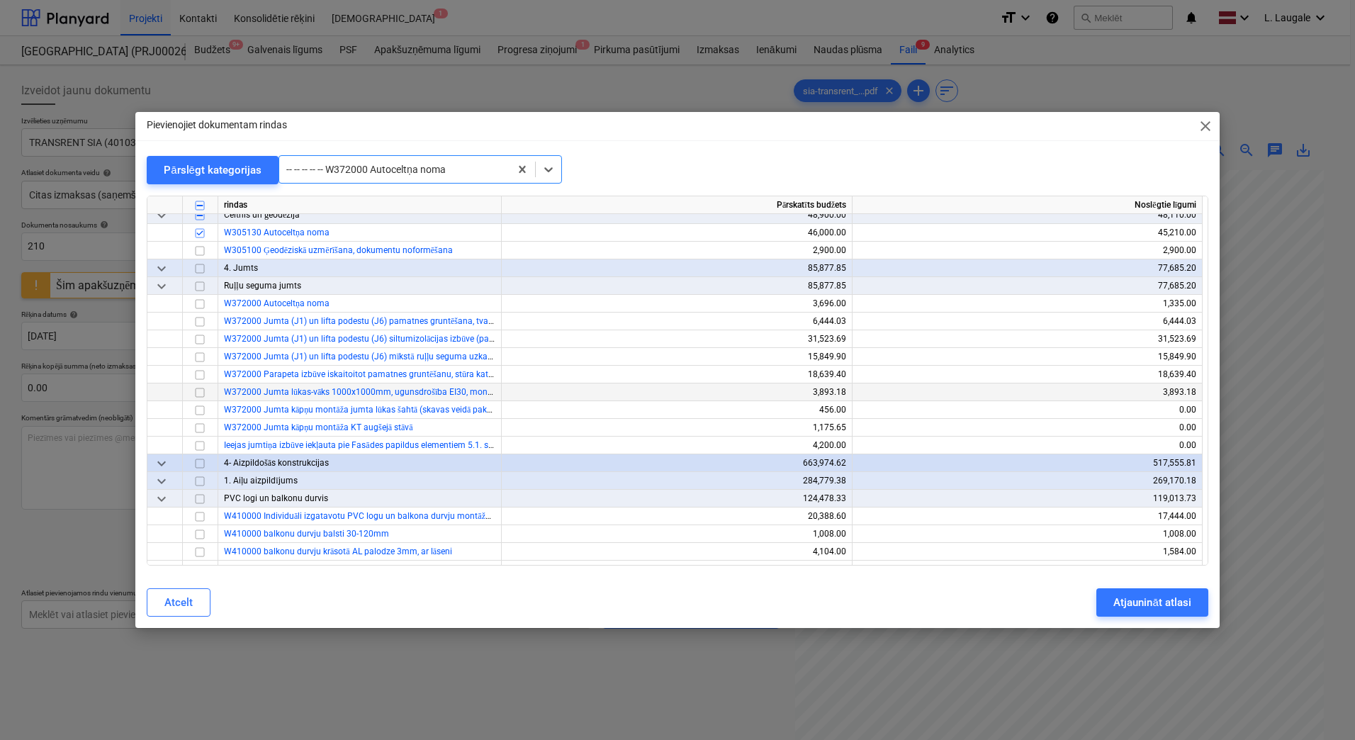
scroll to position [14806, 0]
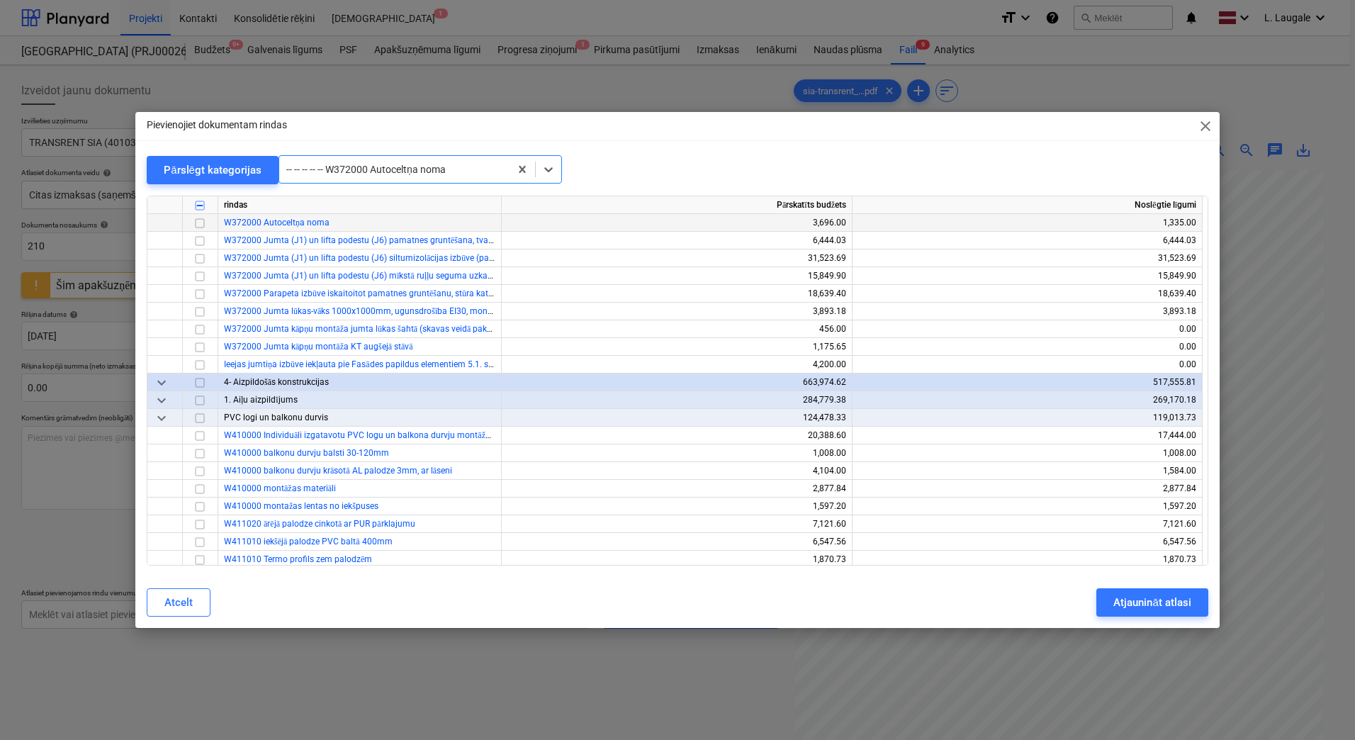
click at [199, 225] on input "checkbox" at bounding box center [199, 223] width 17 height 17
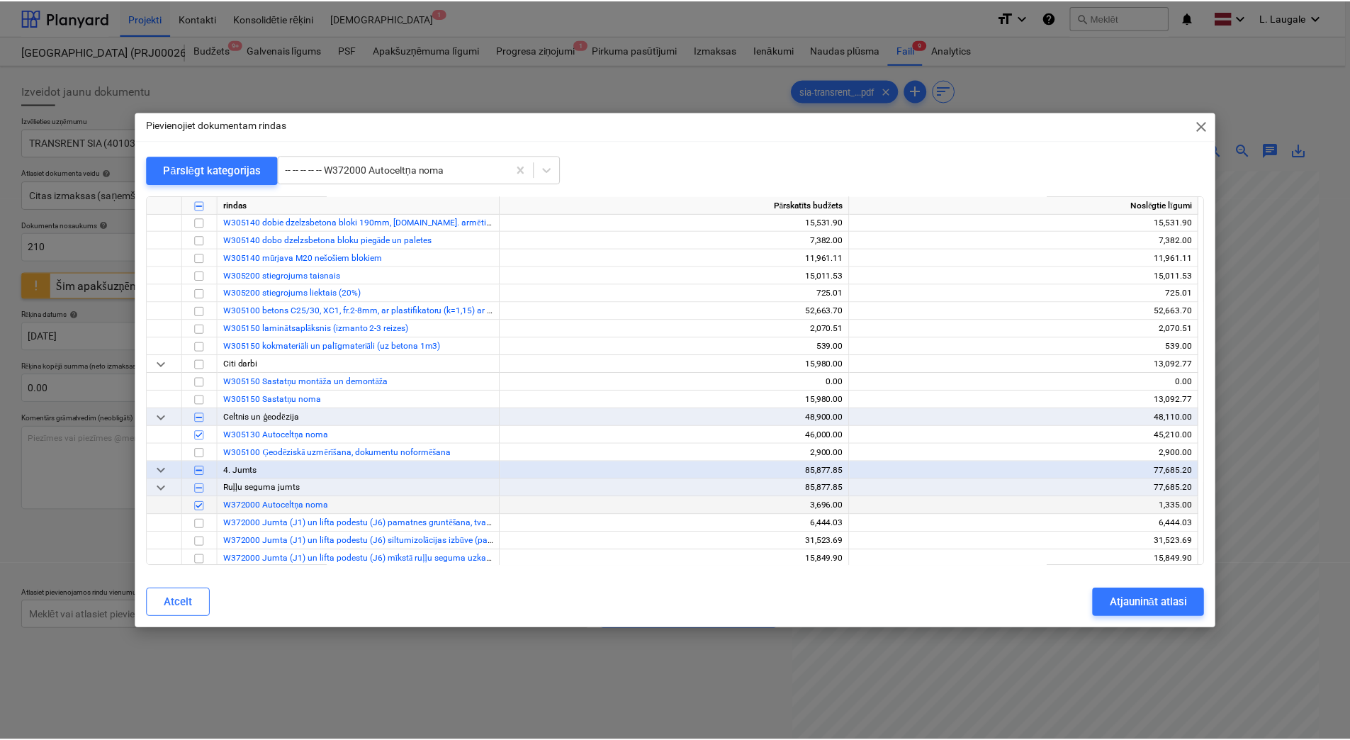
scroll to position [14523, 0]
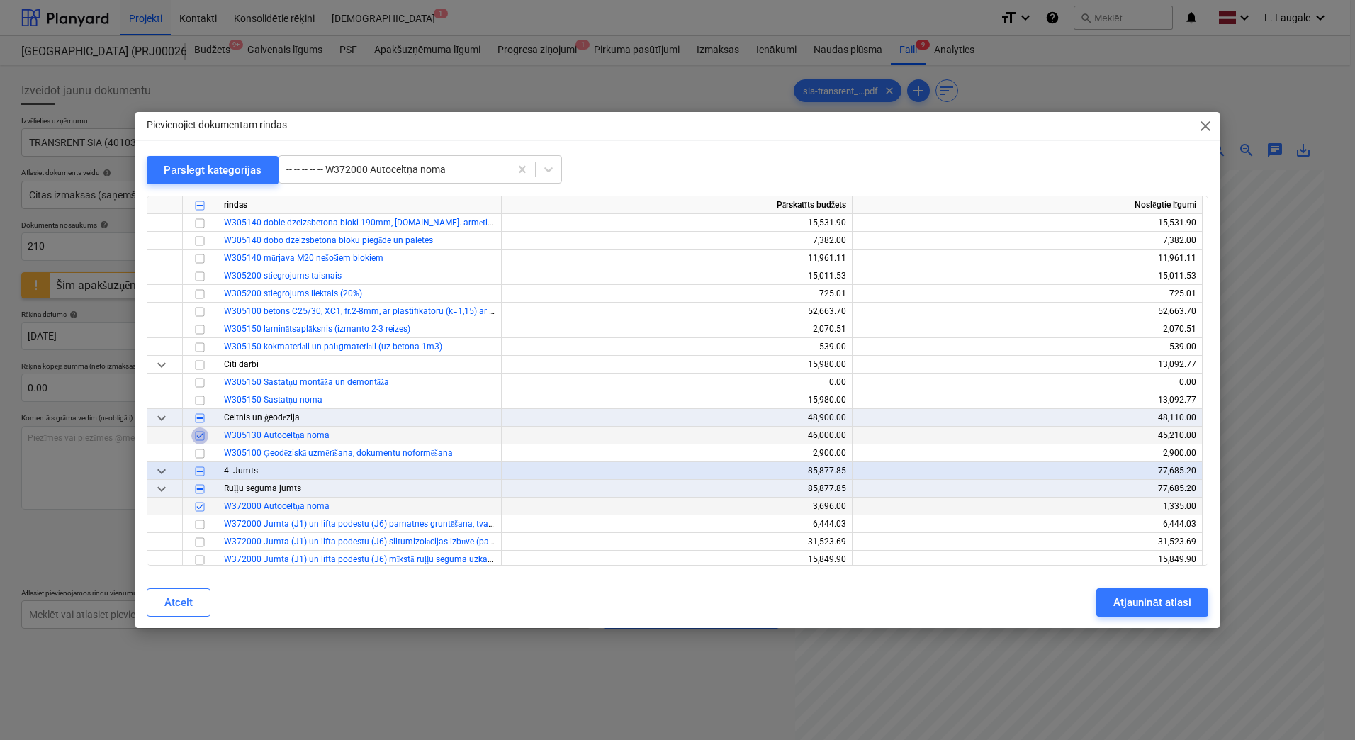
click at [203, 436] on input "checkbox" at bounding box center [199, 435] width 17 height 17
click at [1129, 605] on div "Atjaunināt atlasi" at bounding box center [1151, 602] width 77 height 18
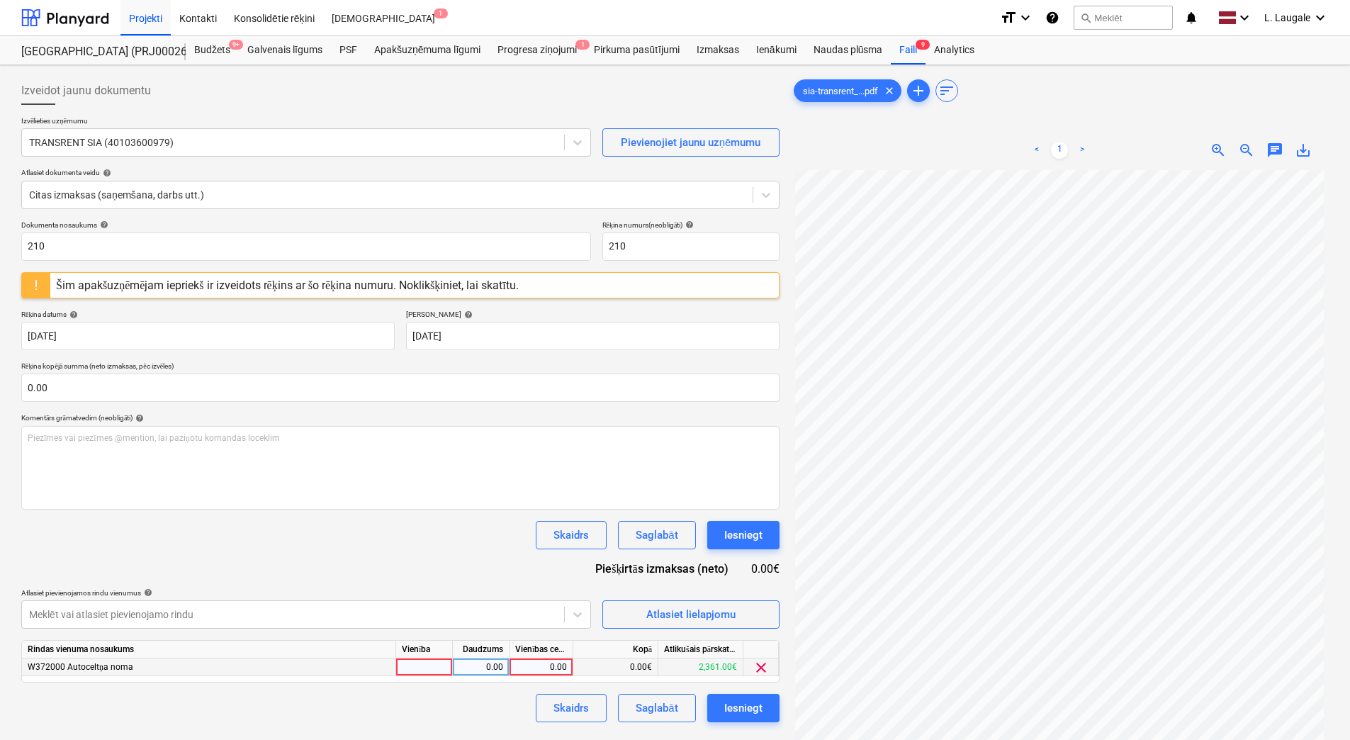
click at [437, 672] on div at bounding box center [424, 667] width 57 height 18
click at [471, 673] on div "0.00" at bounding box center [480, 667] width 45 height 18
click at [570, 667] on div "0.00" at bounding box center [541, 667] width 64 height 18
type input "250"
click at [485, 573] on div "Dokumenta nosaukums help 210 Rēķina numurs (neobligāti) help 210 Šim apakšuzņēm…" at bounding box center [400, 471] width 758 height 502
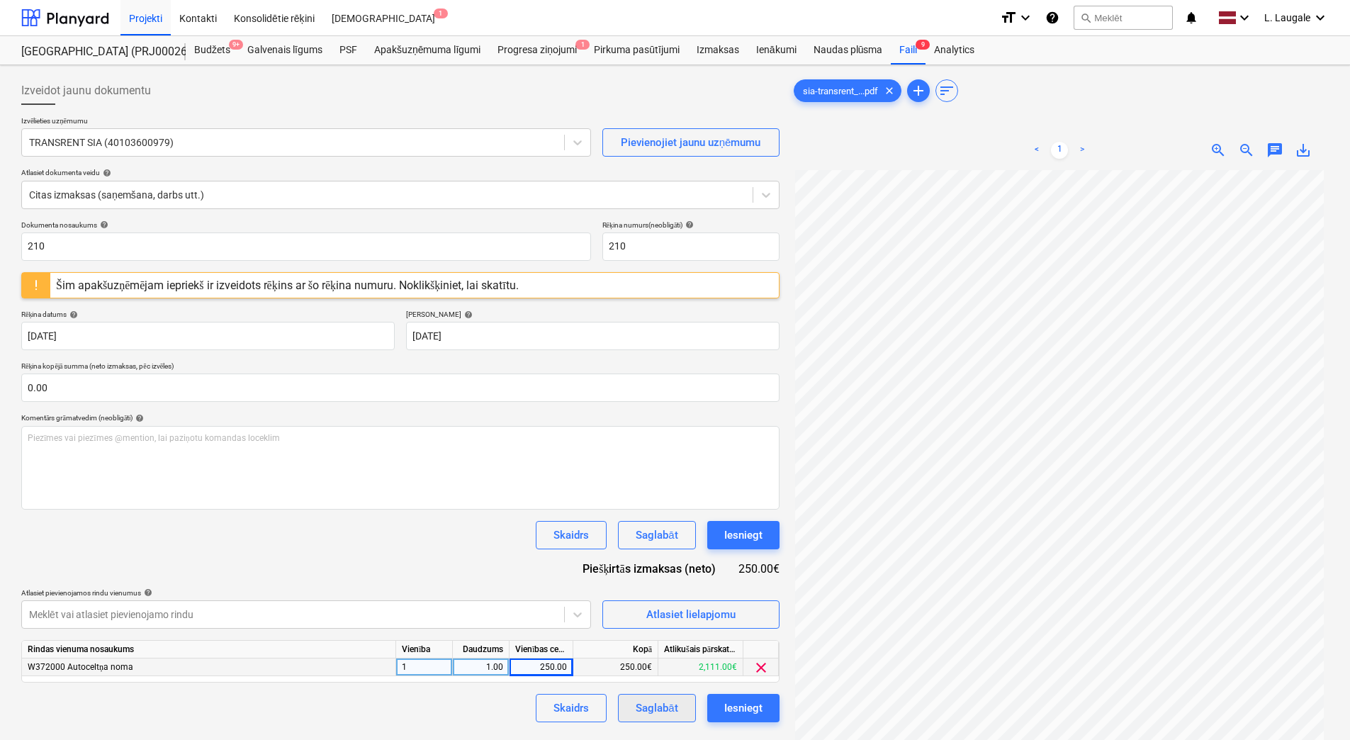
click at [663, 704] on div "Saglabāt" at bounding box center [656, 708] width 42 height 18
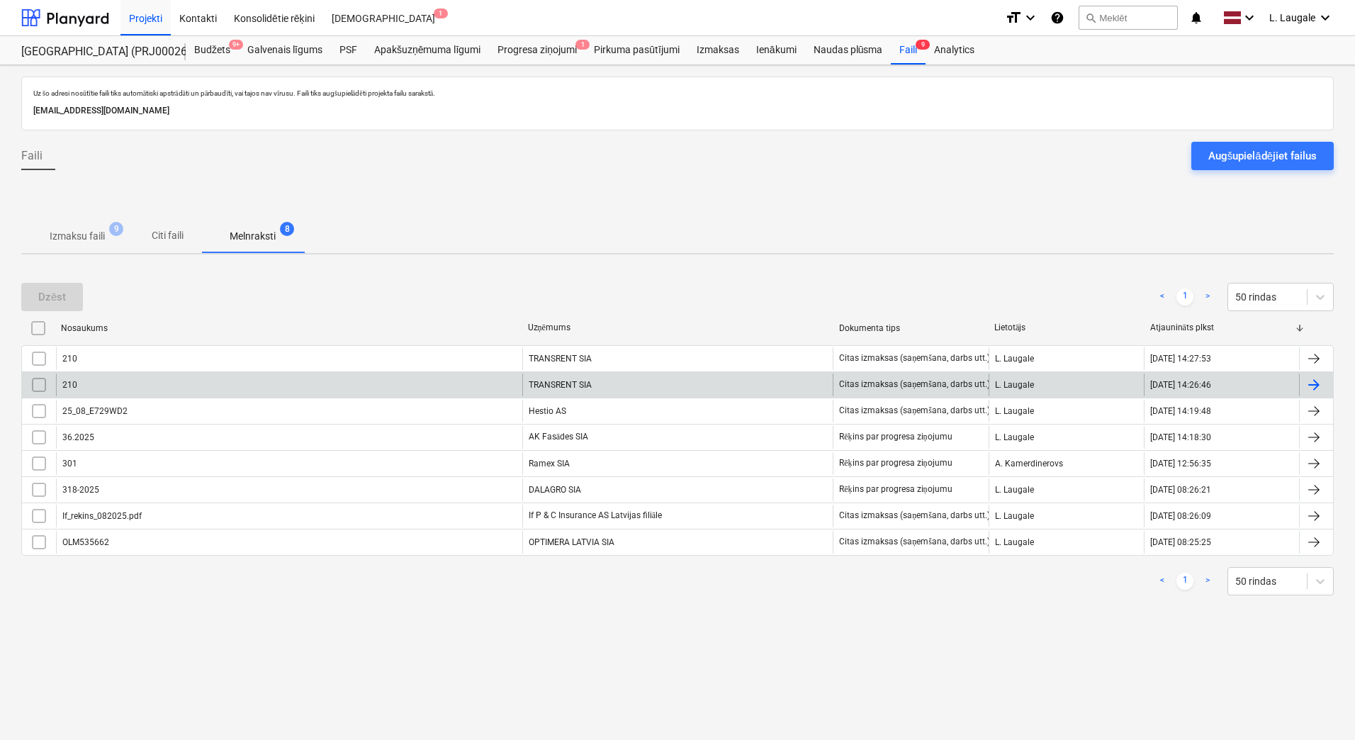
click at [36, 374] on input "checkbox" at bounding box center [39, 384] width 23 height 23
click at [55, 295] on div "Dzēst" at bounding box center [52, 297] width 28 height 18
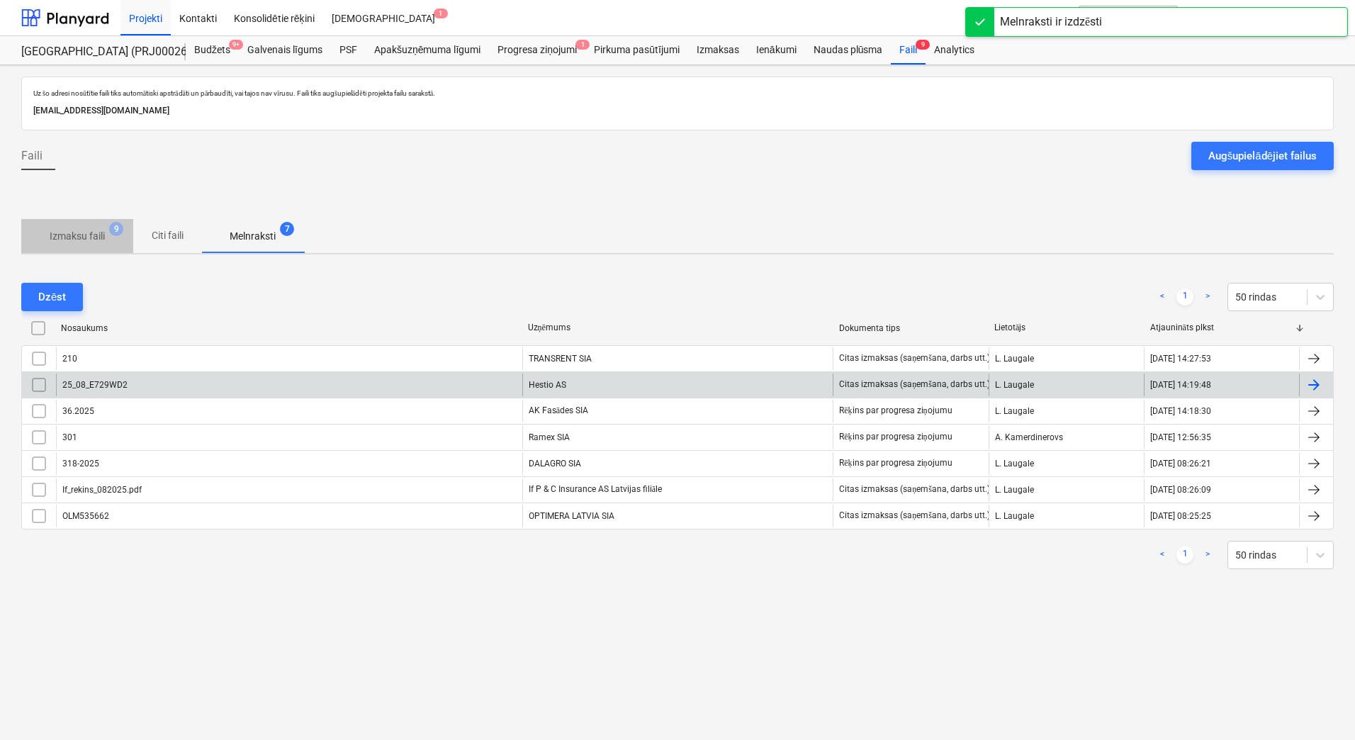
click at [85, 231] on p "Izmaksu faili" at bounding box center [77, 236] width 55 height 15
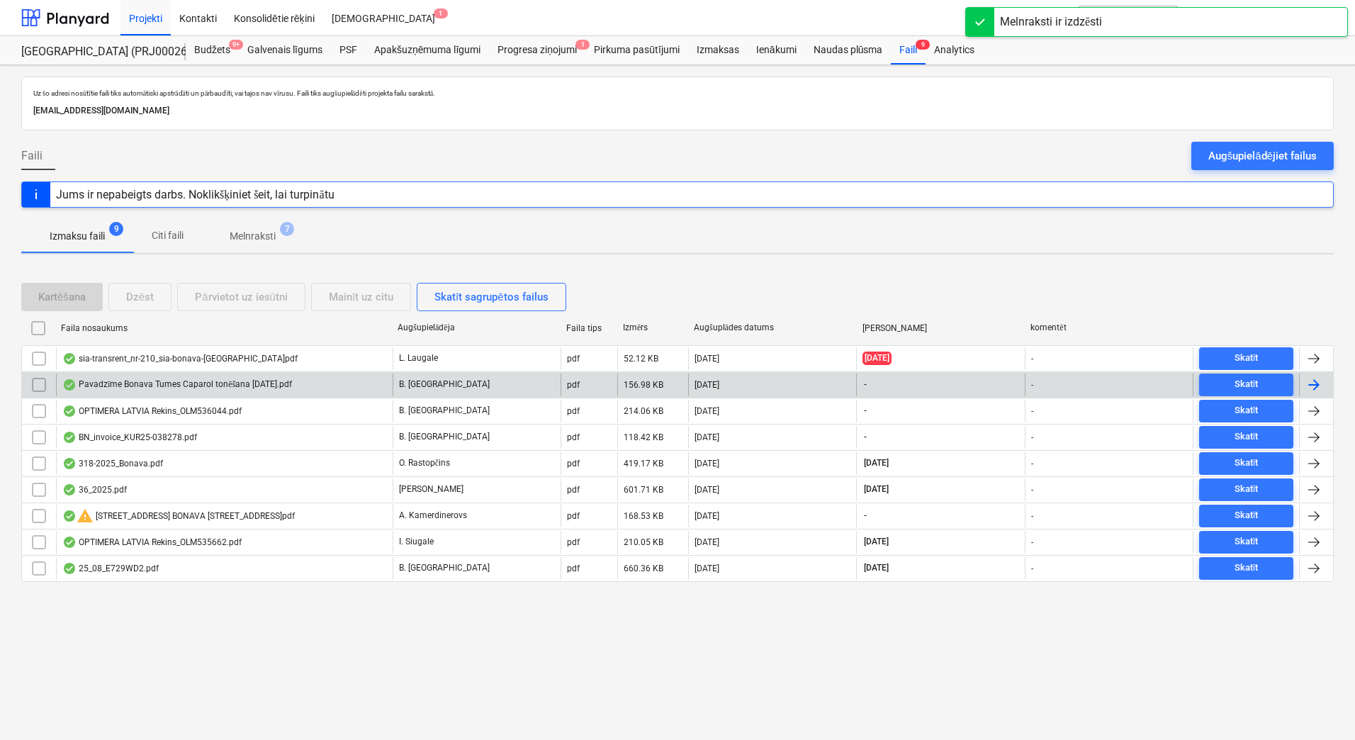
click at [239, 379] on div "Pavadzīme Bonava Tumes Caparol tonēšana [DATE].pdf" at bounding box center [177, 384] width 230 height 11
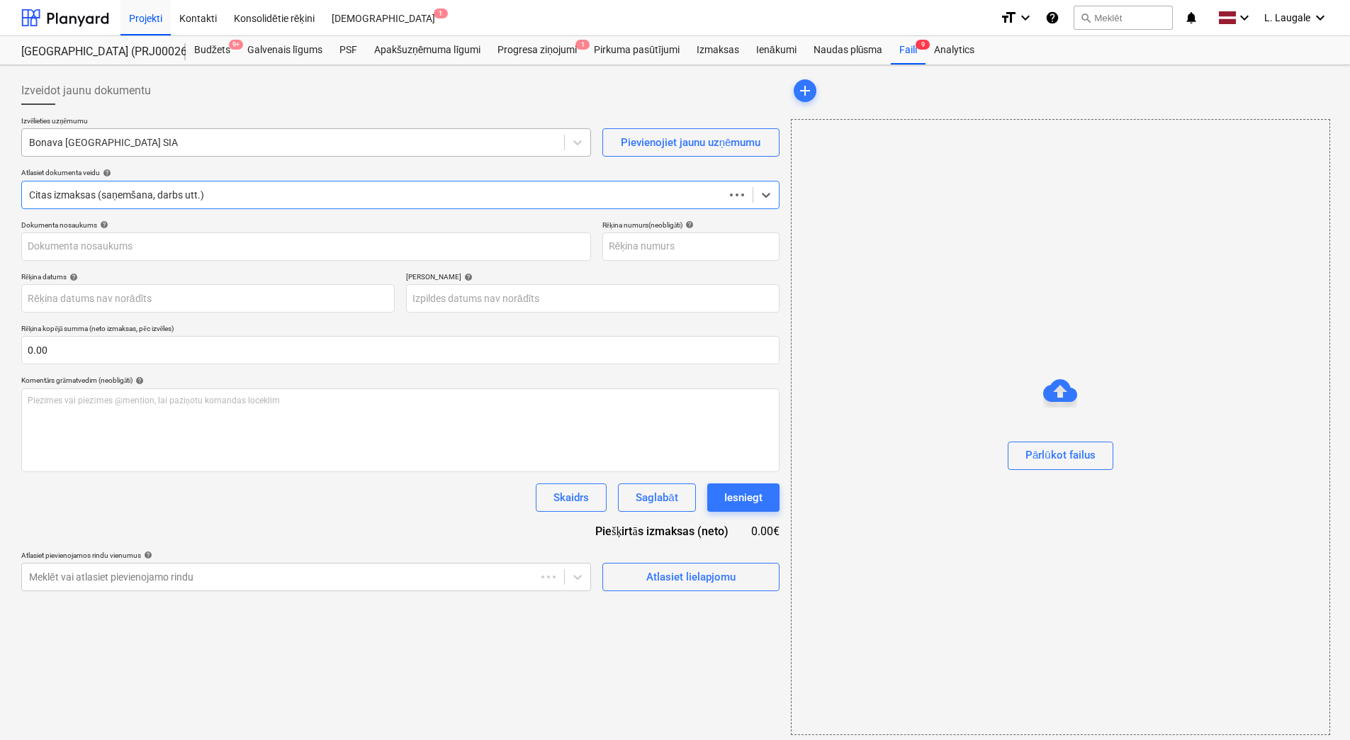
type input "40003941615"
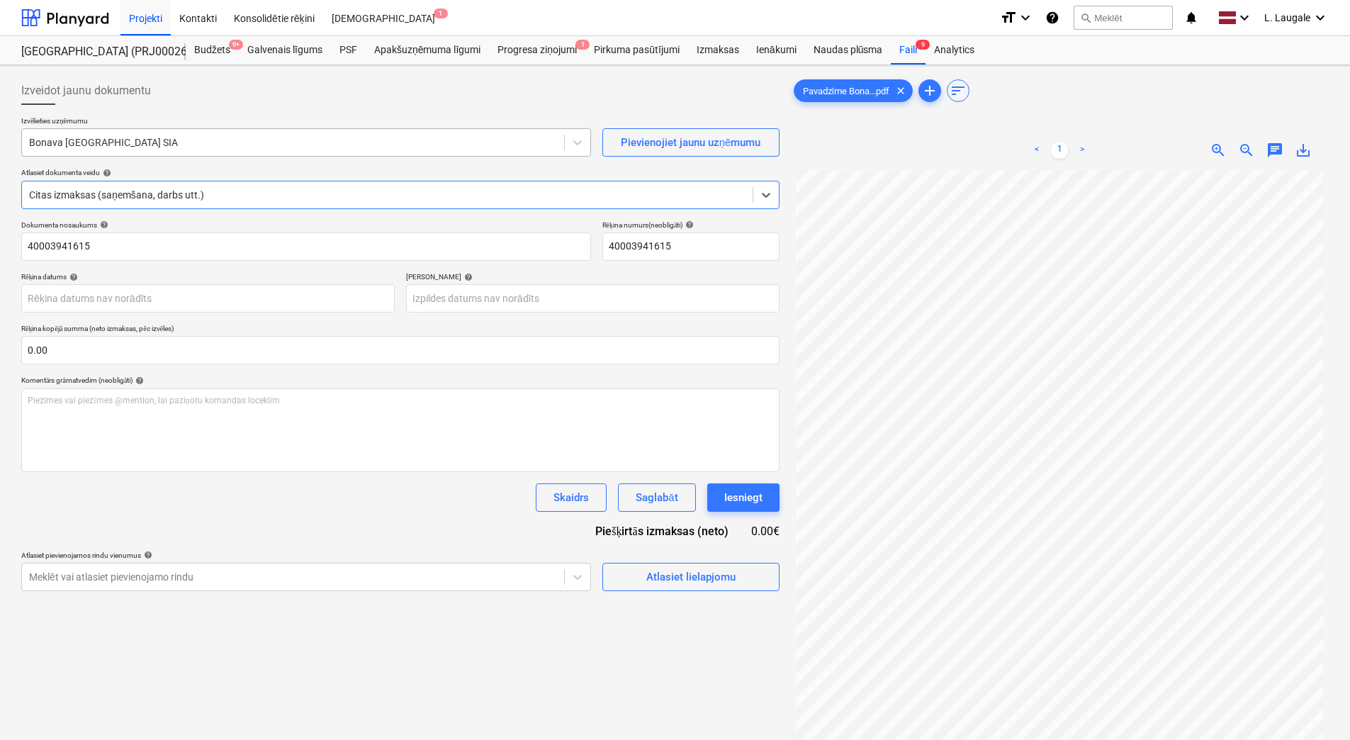
click at [230, 140] on div at bounding box center [293, 142] width 528 height 14
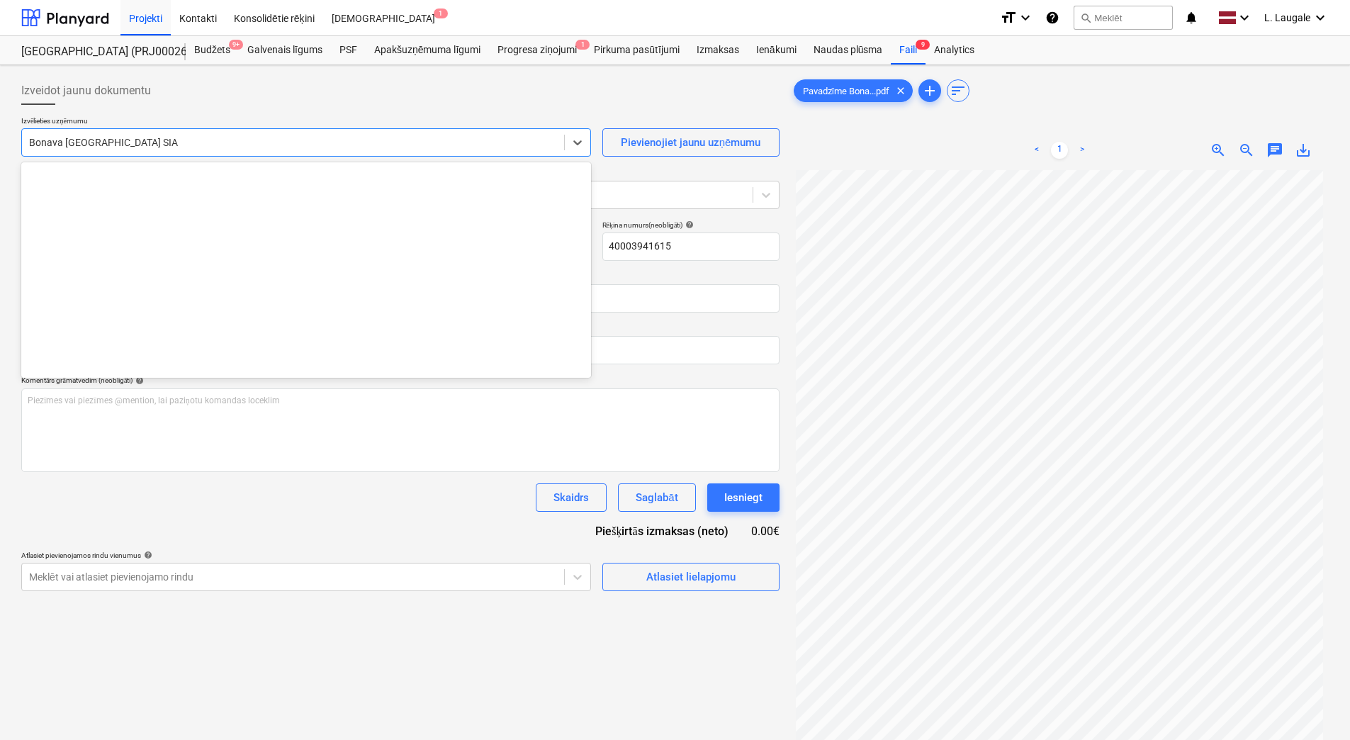
scroll to position [2603, 0]
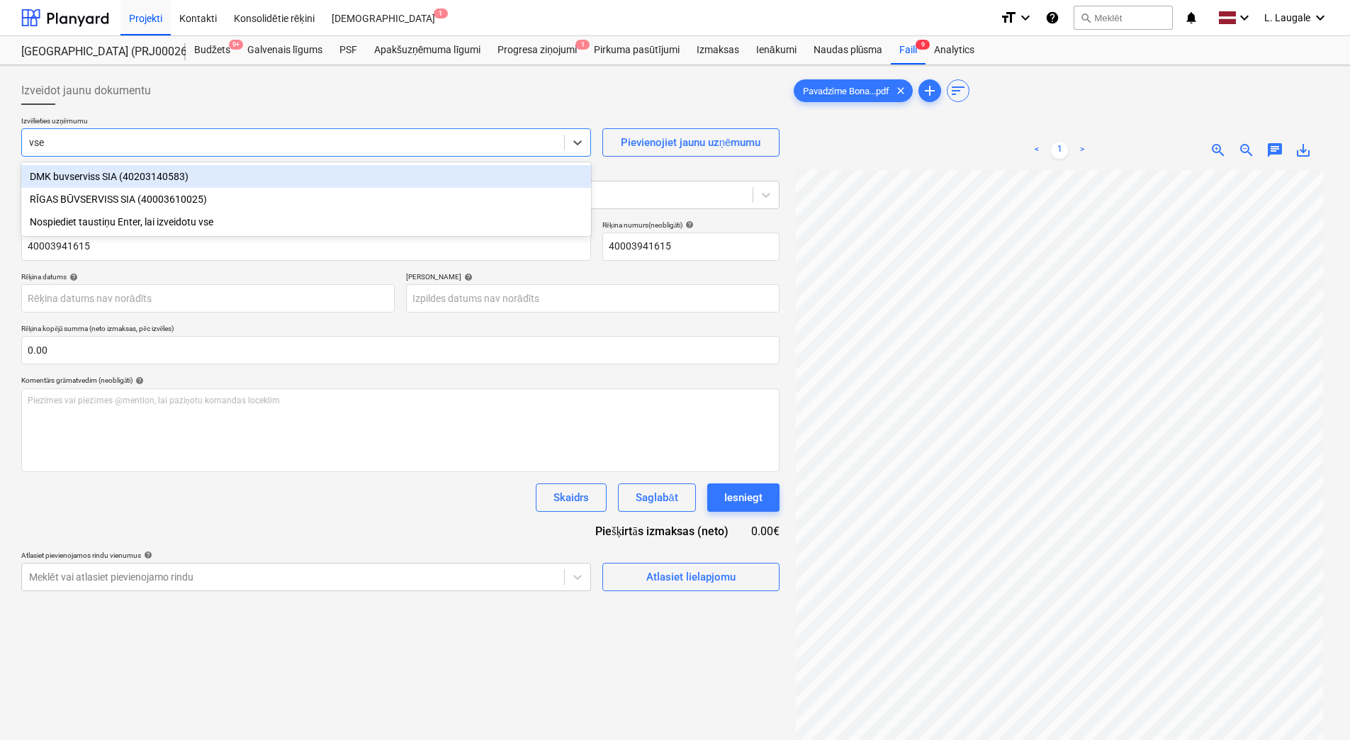
type input "vser"
click at [216, 187] on div "DMK buvserviss SIA (40203140583)" at bounding box center [306, 176] width 570 height 23
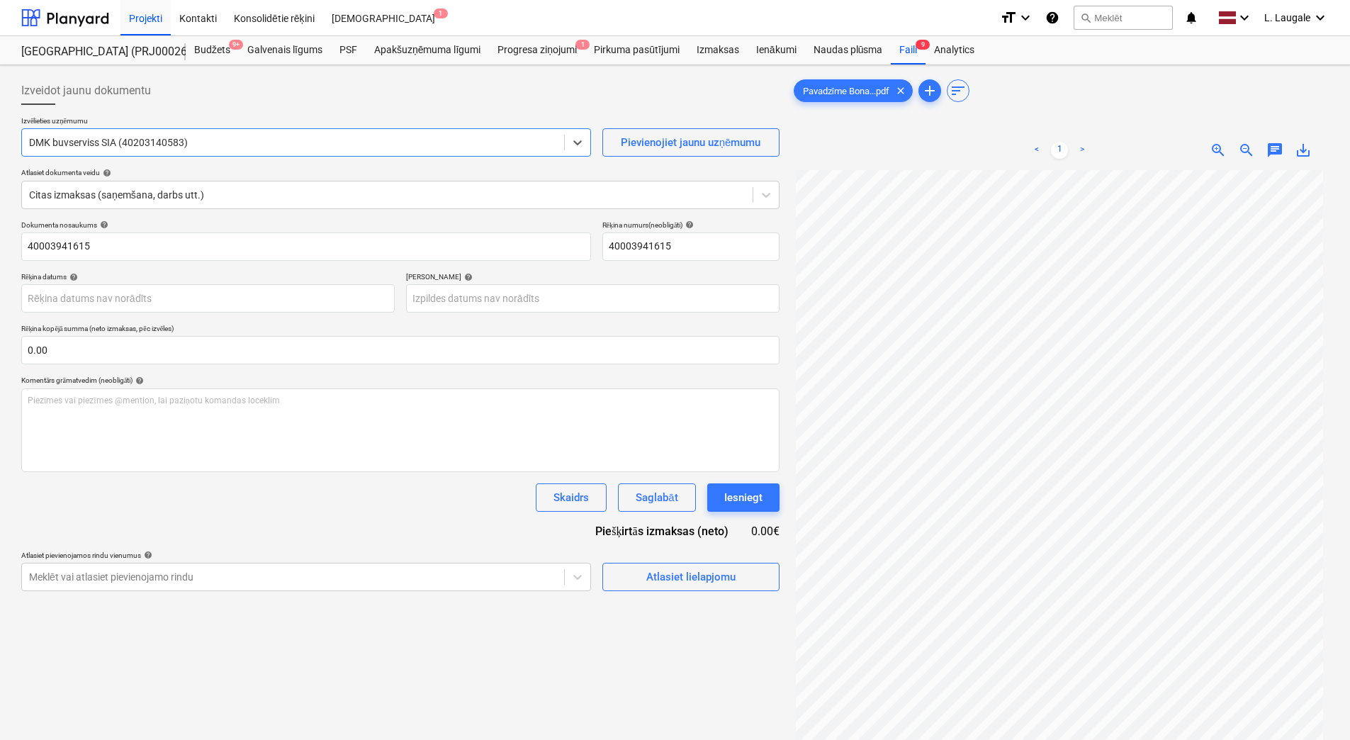
click at [215, 146] on div at bounding box center [293, 142] width 528 height 14
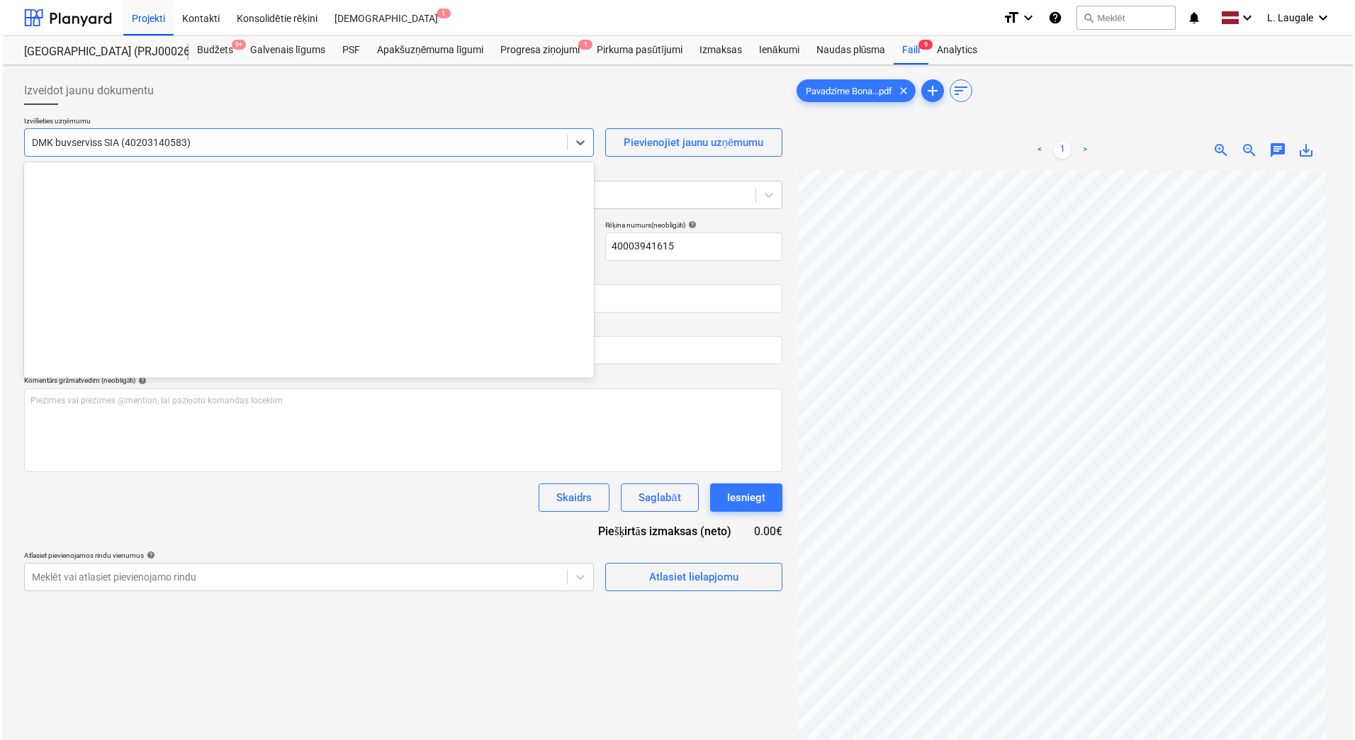
scroll to position [4215, 0]
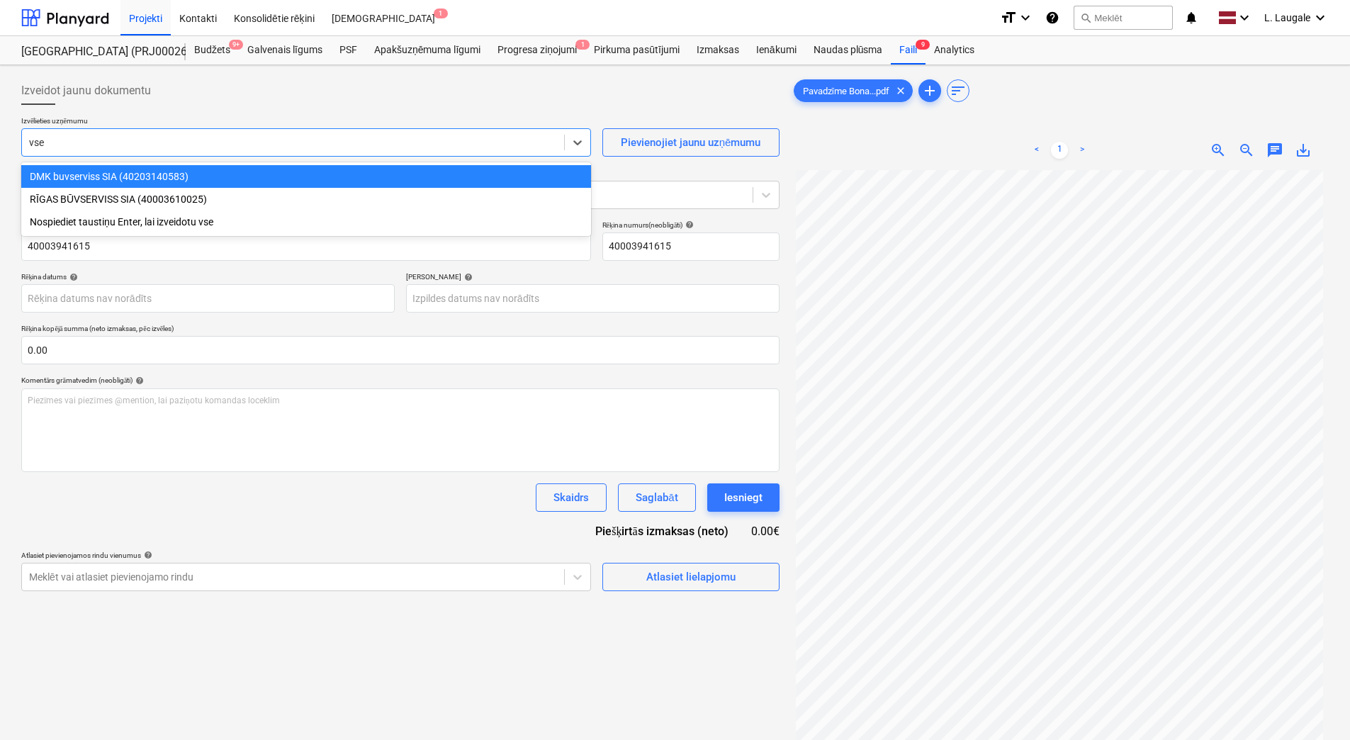
type input "vser"
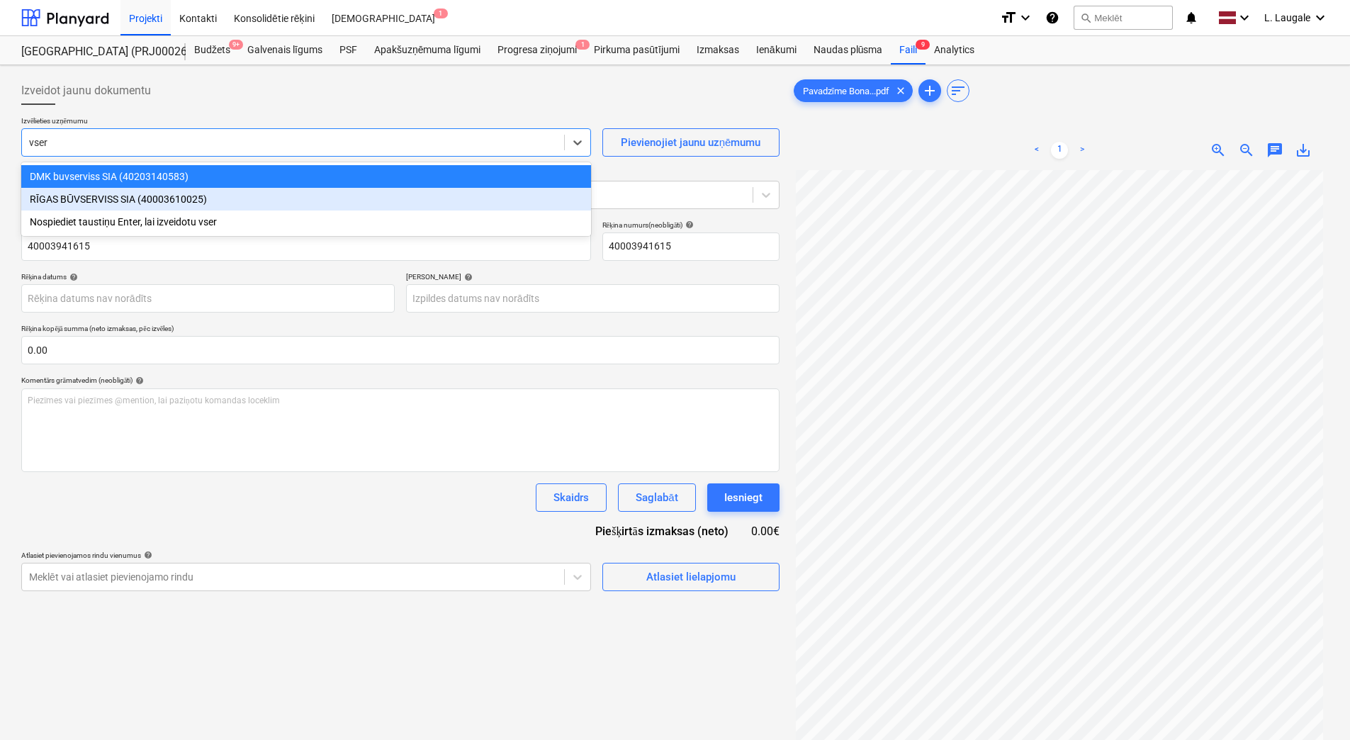
click at [214, 203] on div "RĪGAS BŪVSERVISS SIA (40003610025)" at bounding box center [306, 199] width 570 height 23
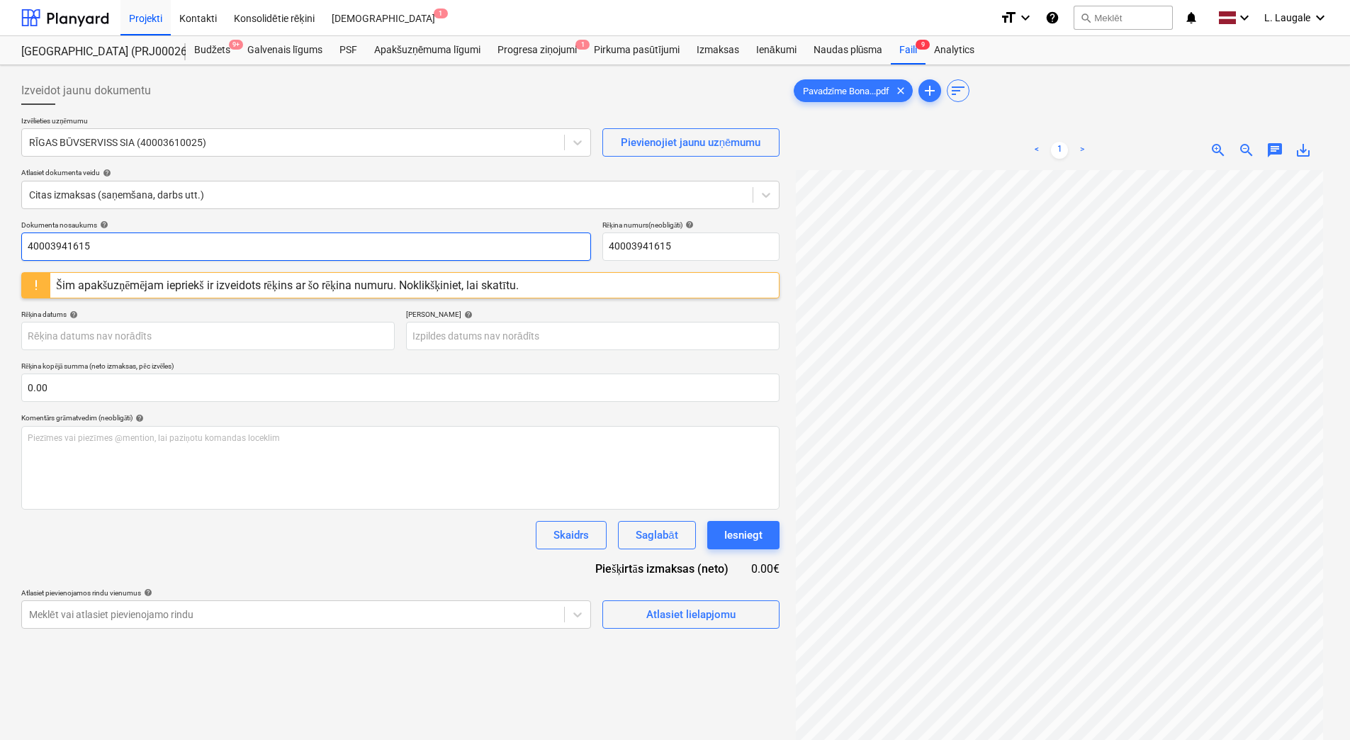
drag, startPoint x: 175, startPoint y: 246, endPoint x: -3, endPoint y: 241, distance: 177.9
click at [0, 241] on html "Projekti Kontakti Konsolidētie rēķini Iesūtne 1 format_size keyboard_arrow_down…" at bounding box center [675, 370] width 1350 height 740
drag, startPoint x: 72, startPoint y: 240, endPoint x: -3, endPoint y: 247, distance: 75.4
click at [0, 247] on html "Projekti Kontakti Konsolidētie rēķini Iesūtne 1 format_size keyboard_arrow_down…" at bounding box center [675, 370] width 1350 height 740
type input "374511"
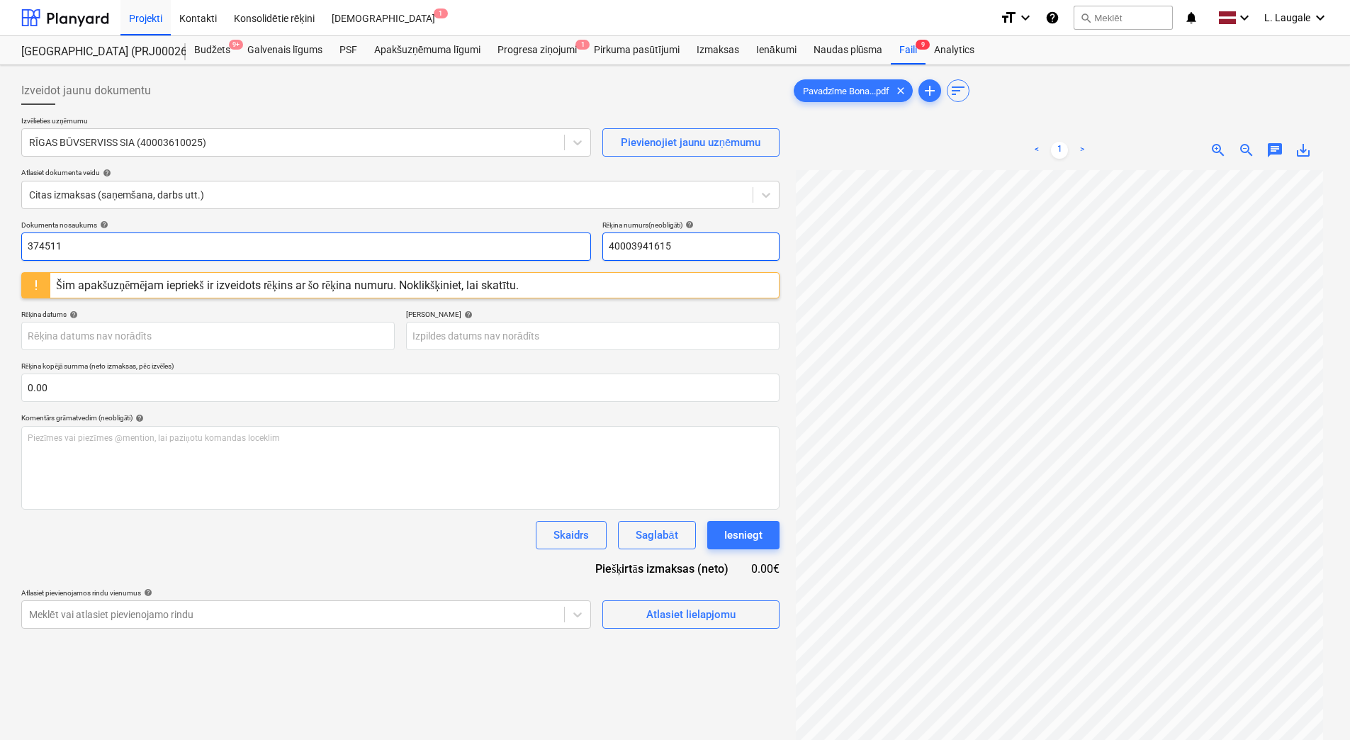
drag, startPoint x: 737, startPoint y: 253, endPoint x: 417, endPoint y: 260, distance: 320.3
click at [417, 260] on div "Dokumenta nosaukums help 374511 Rēķina numurs (neobligāti) help 40003941615" at bounding box center [400, 240] width 758 height 40
paste input "374511"
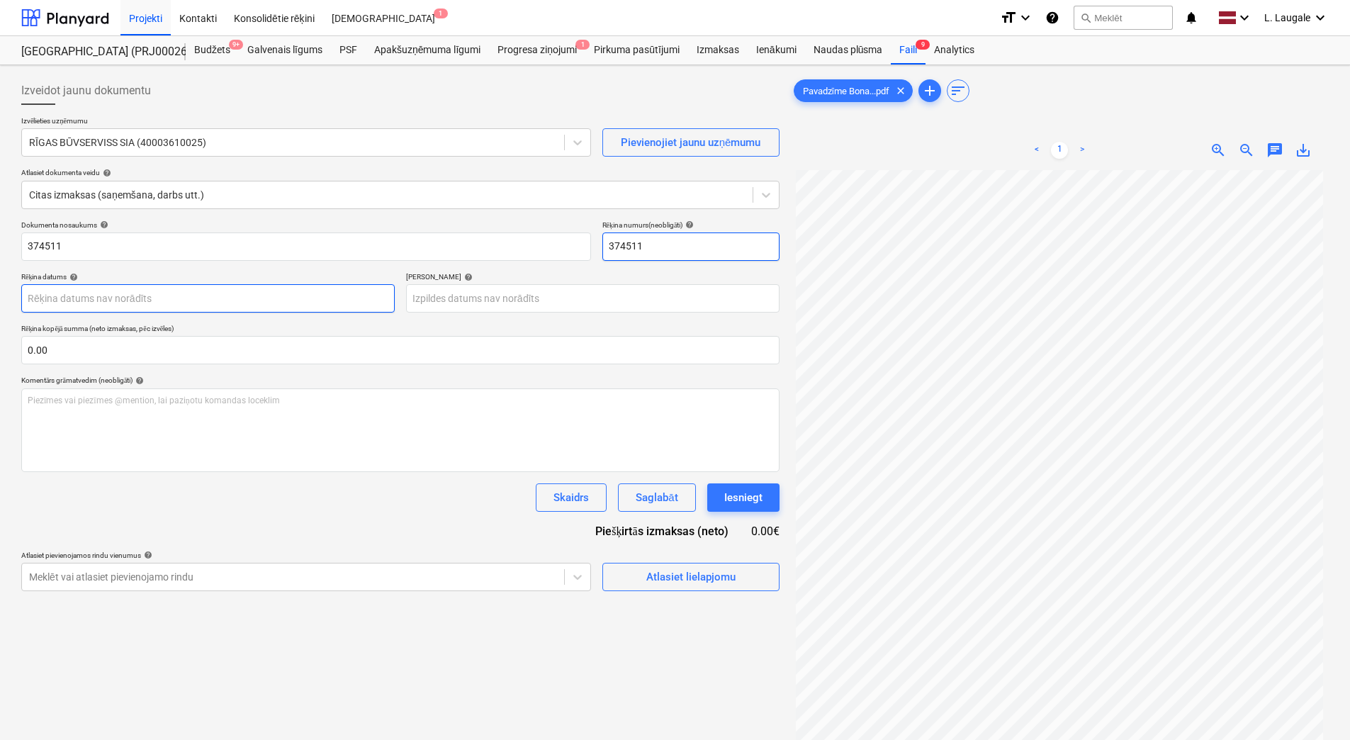
type input "374511"
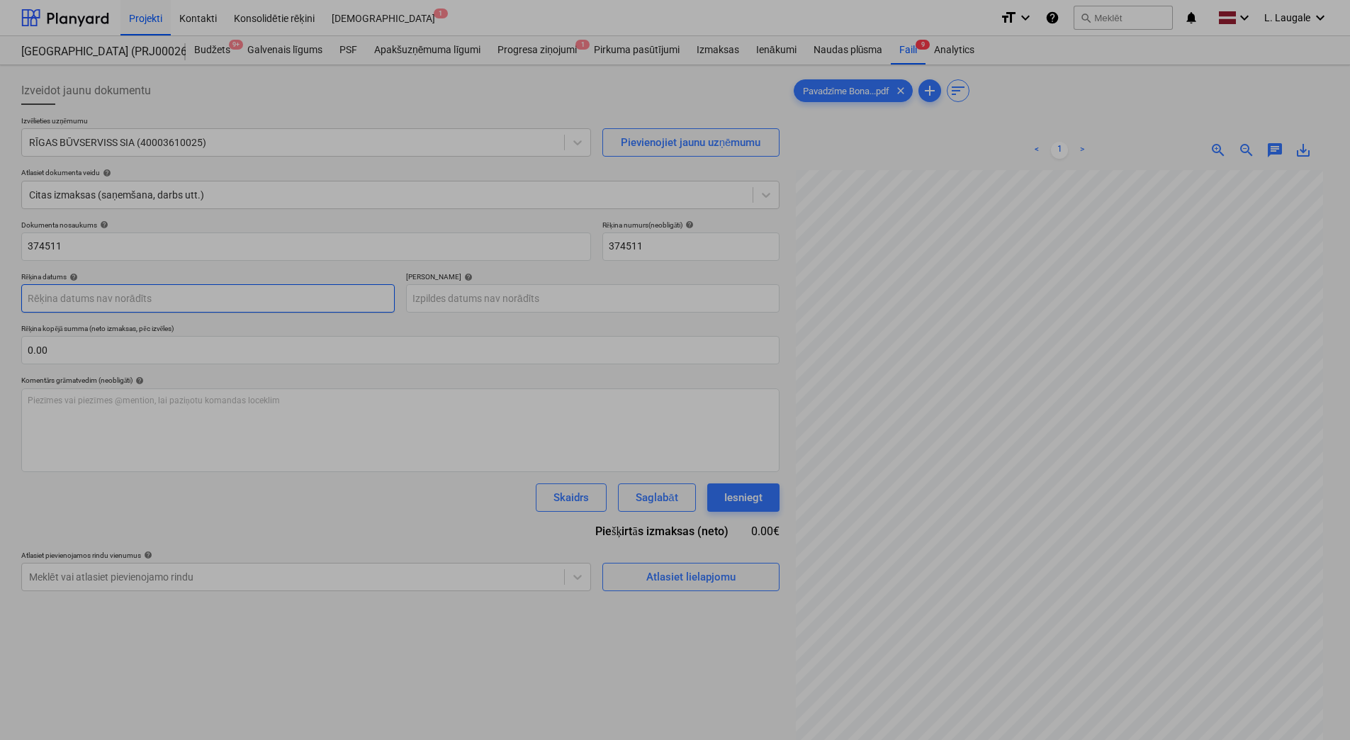
click at [370, 300] on body "Projekti Kontakti Konsolidētie rēķini Iesūtne 1 format_size keyboard_arrow_down…" at bounding box center [675, 370] width 1350 height 740
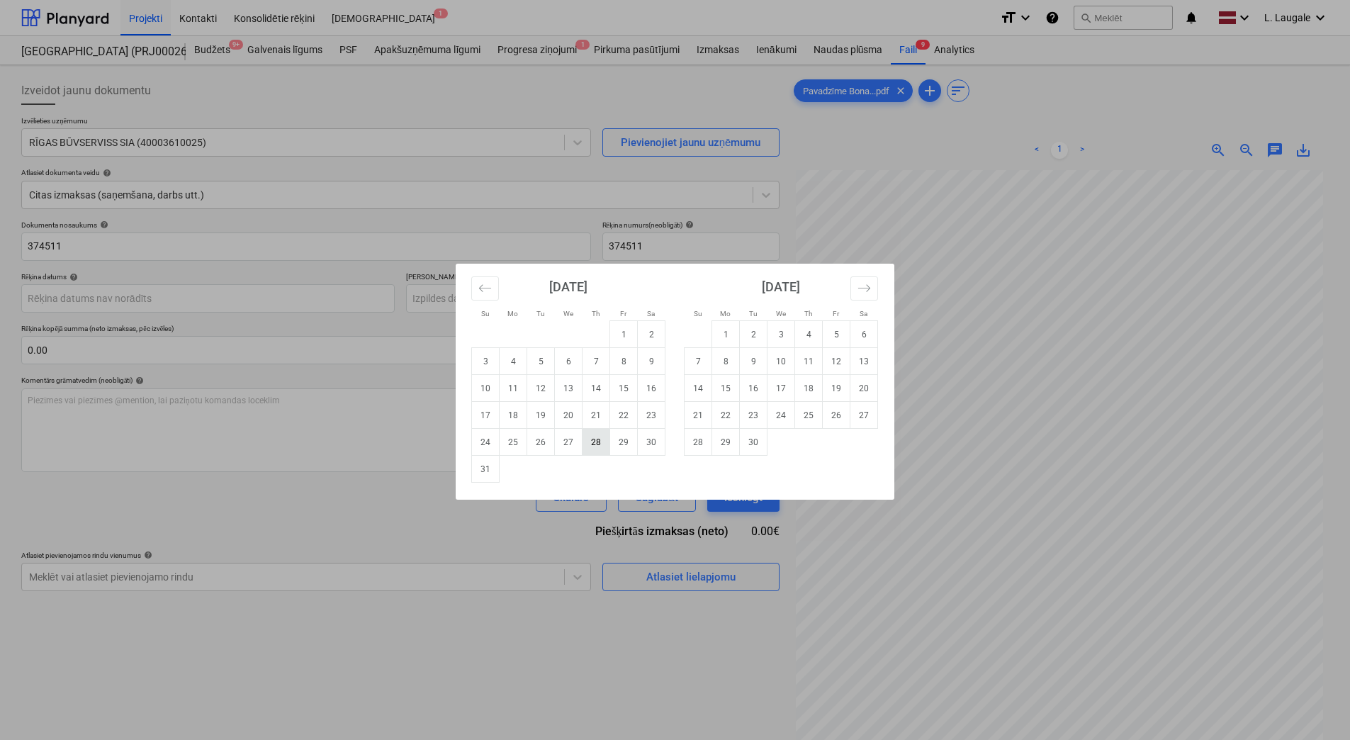
click at [604, 450] on td "28" at bounding box center [596, 442] width 28 height 27
type input "[DATE]"
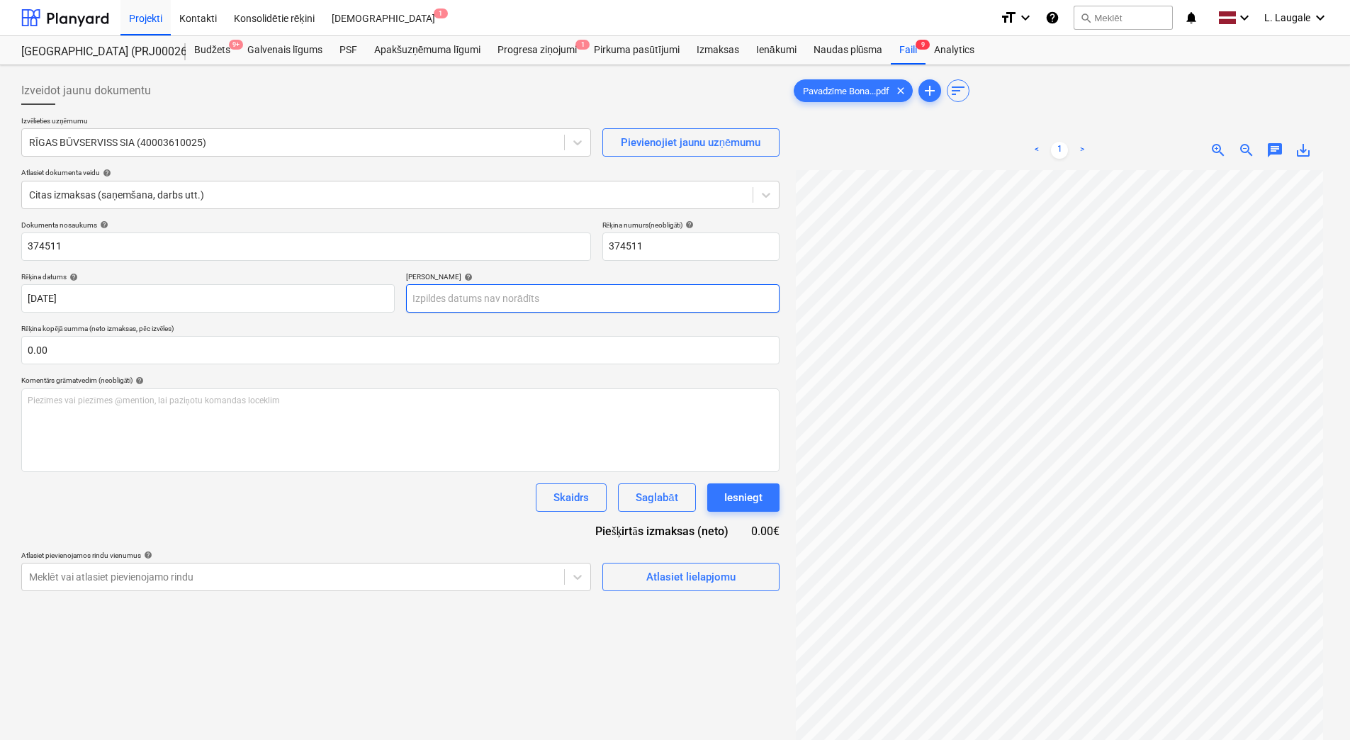
click at [573, 304] on body "Projekti Kontakti Konsolidētie rēķini Iesūtne 1 format_size keyboard_arrow_down…" at bounding box center [675, 370] width 1350 height 740
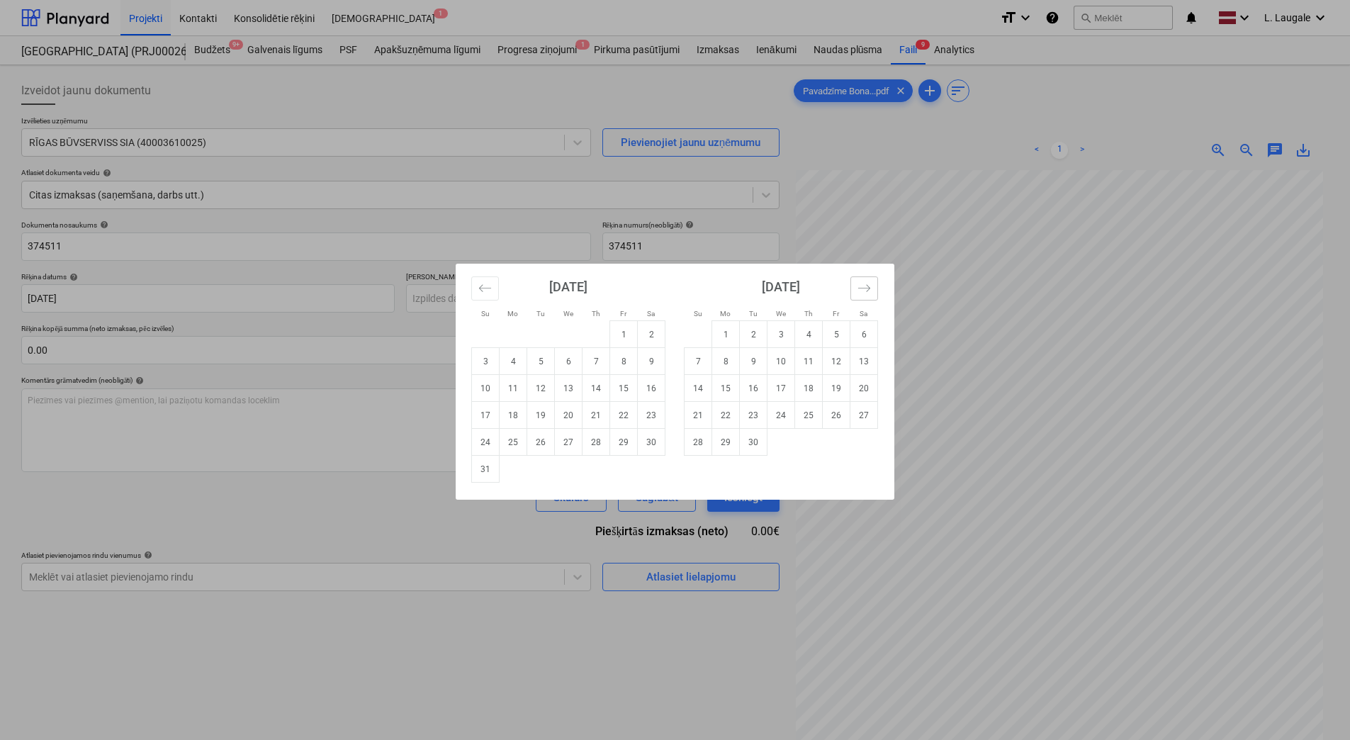
click at [866, 281] on button "Move forward to switch to the next month." at bounding box center [864, 288] width 28 height 24
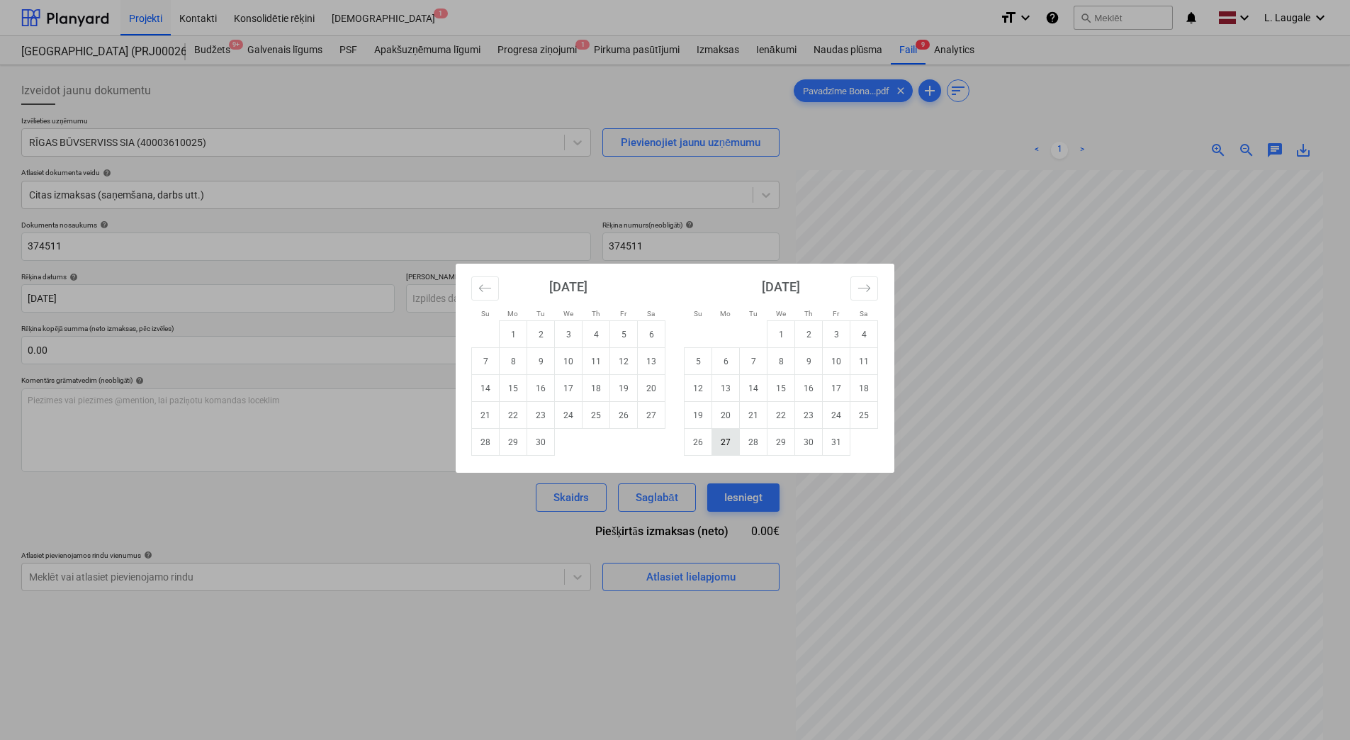
click at [730, 444] on td "27" at bounding box center [726, 442] width 28 height 27
type input "[DATE]"
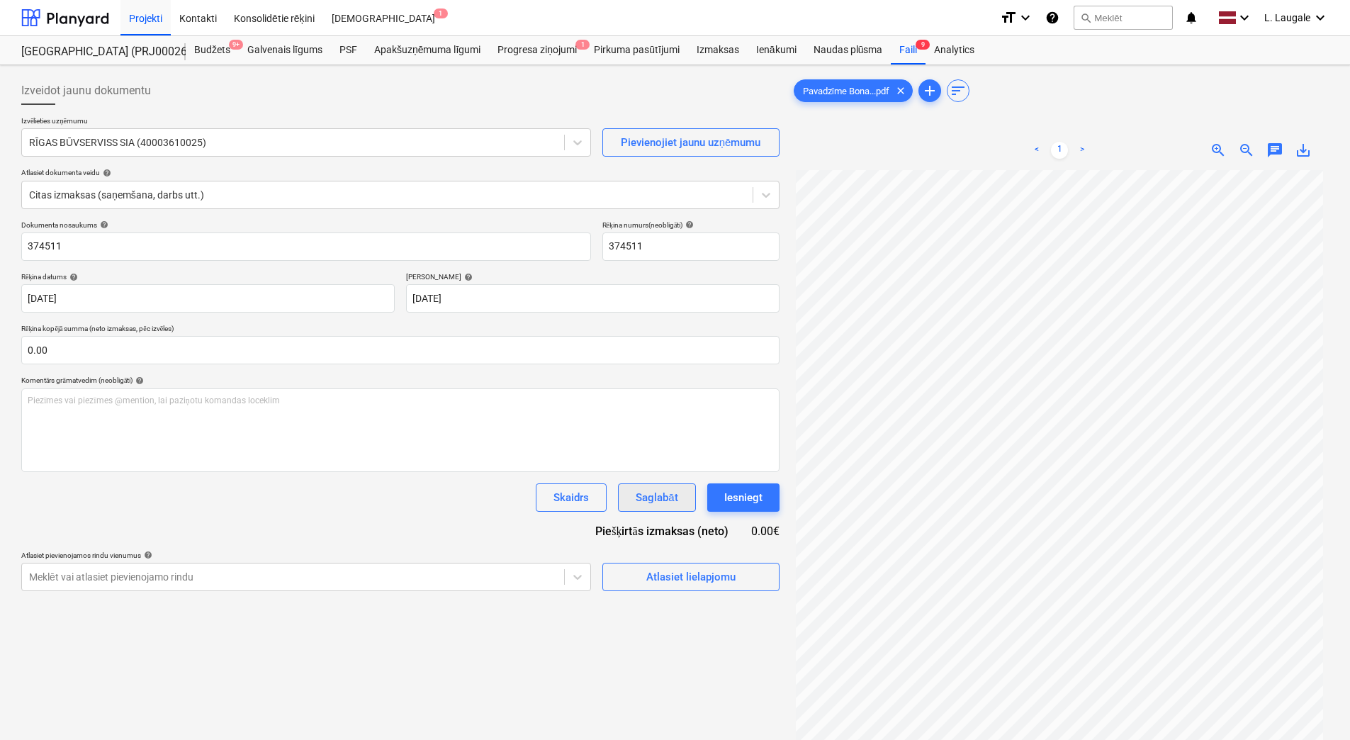
click at [643, 501] on div "Saglabāt" at bounding box center [656, 497] width 42 height 18
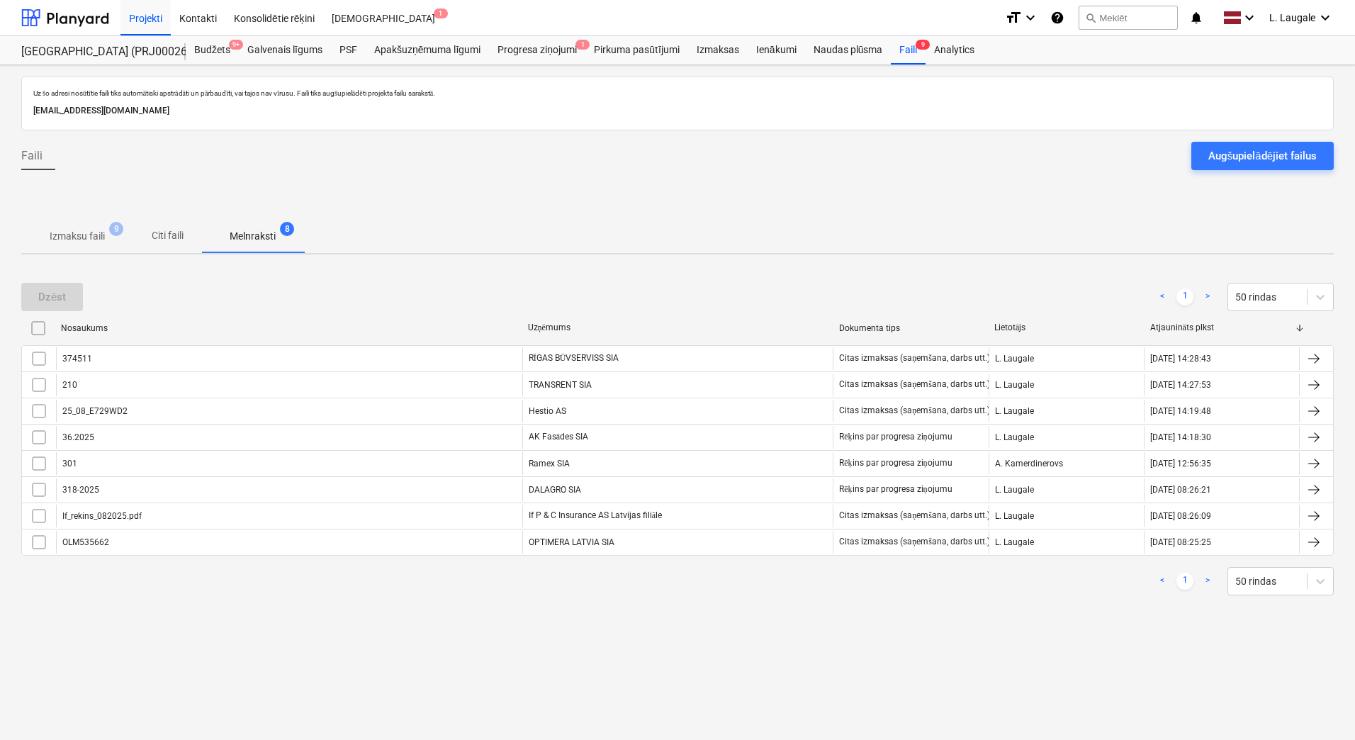
click at [106, 247] on span "Izmaksu faili 9" at bounding box center [77, 236] width 112 height 26
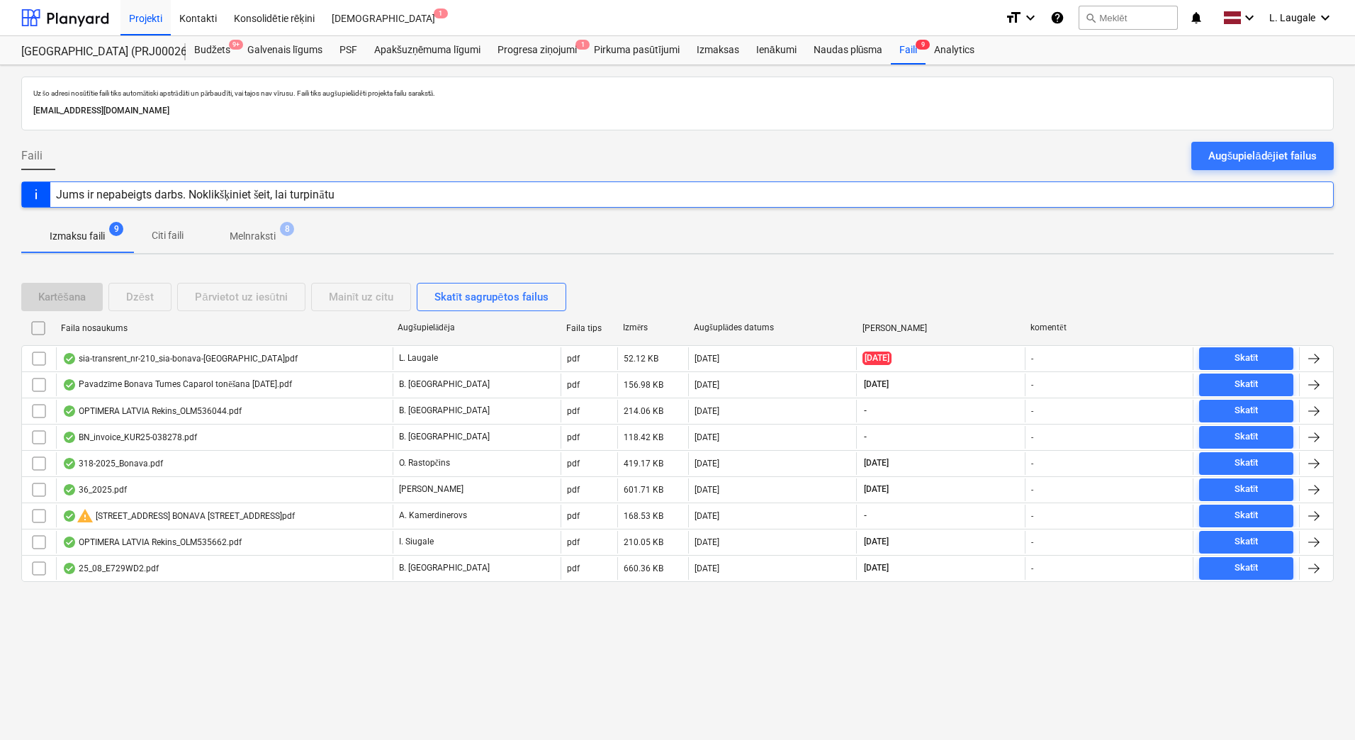
click at [253, 247] on span "Melnraksti 8" at bounding box center [252, 236] width 103 height 26
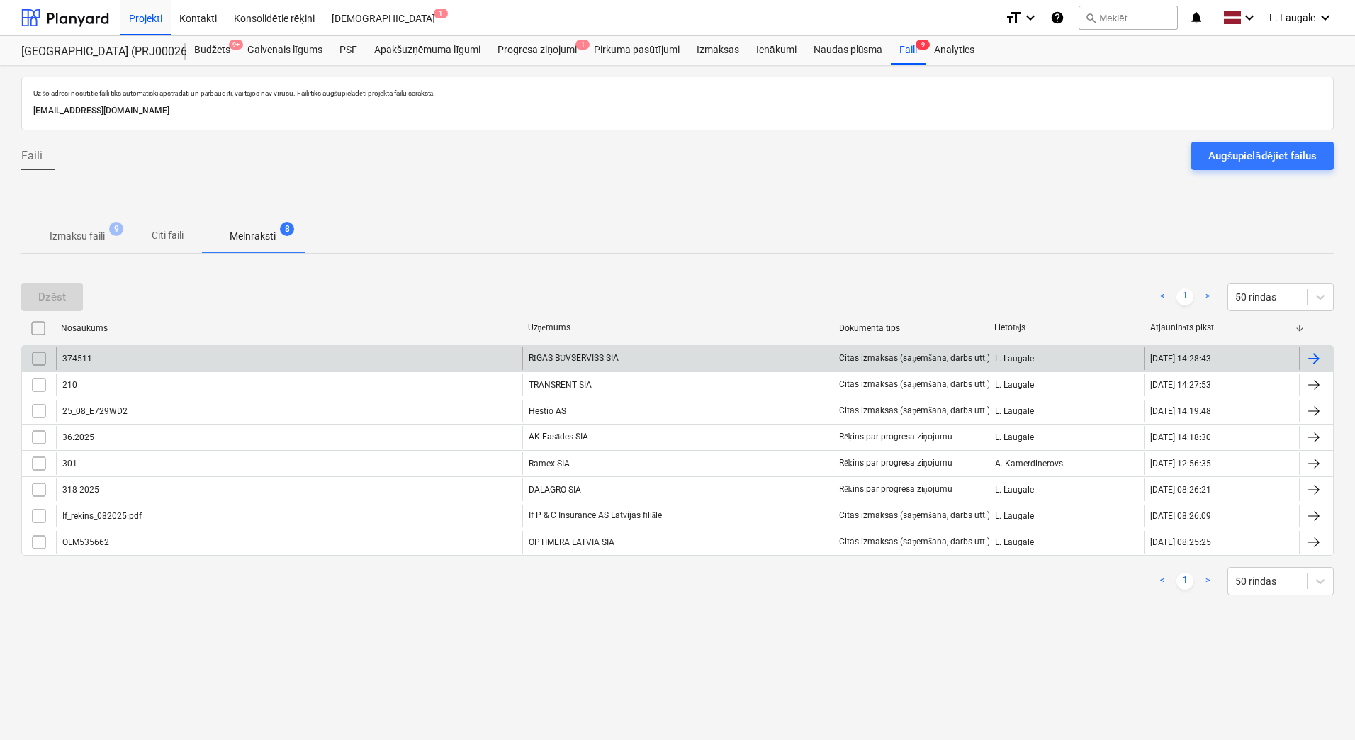
click at [189, 354] on div "374511" at bounding box center [289, 358] width 466 height 23
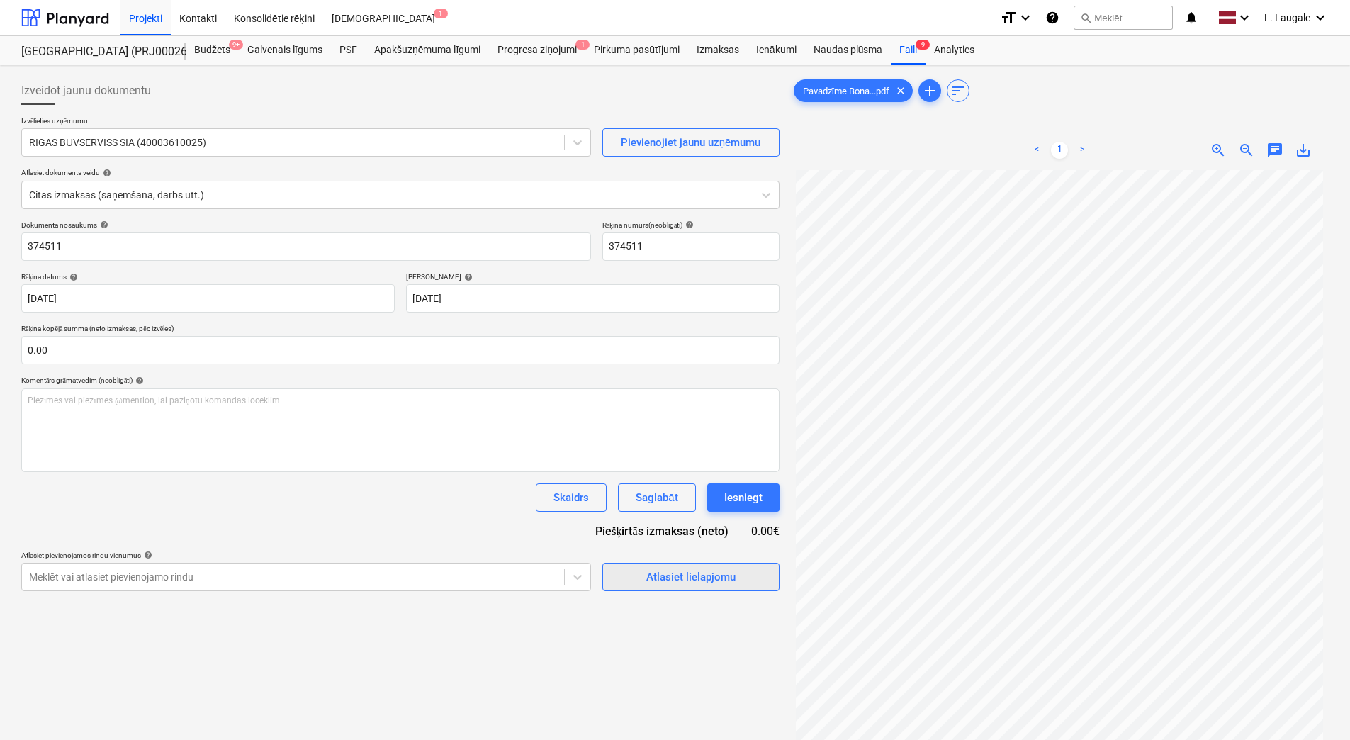
click at [670, 567] on div "Atlasiet lielapjomu" at bounding box center [690, 576] width 89 height 18
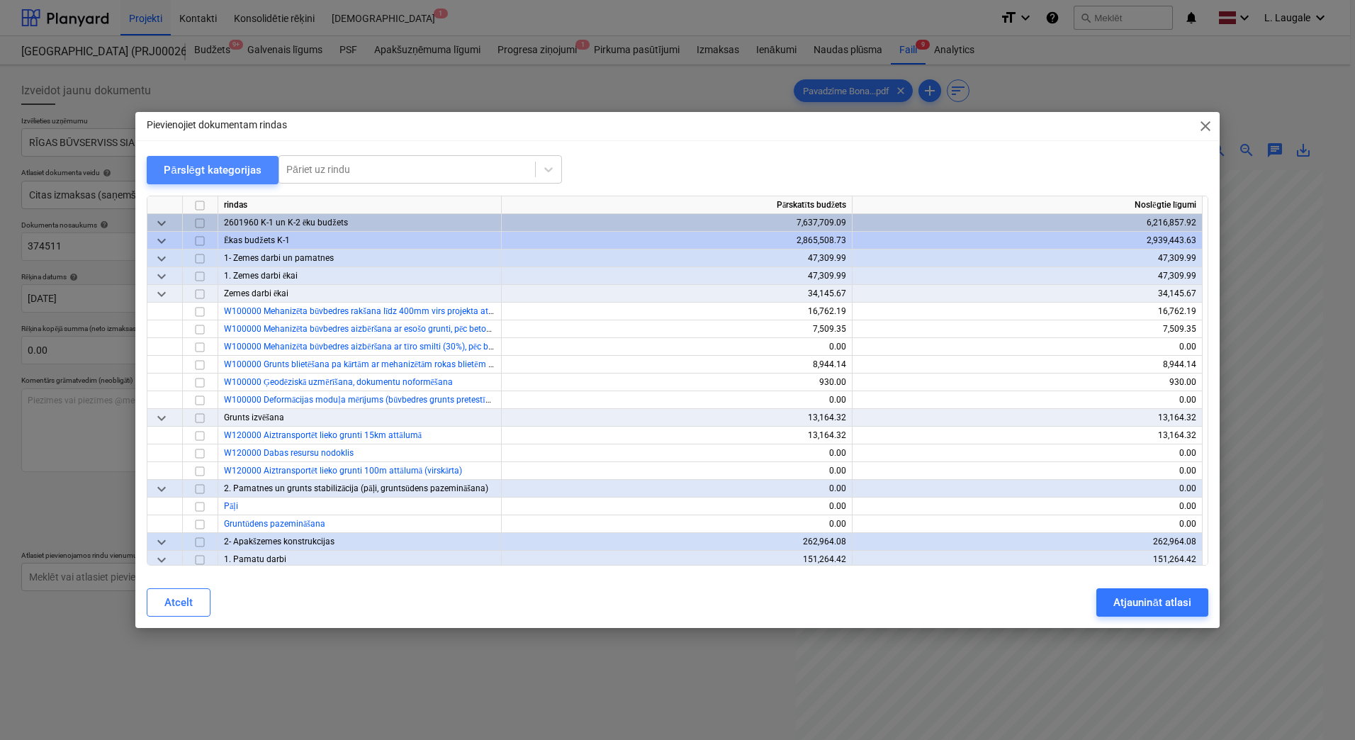
click at [244, 164] on div "Pārslēgt kategorijas" at bounding box center [213, 170] width 98 height 18
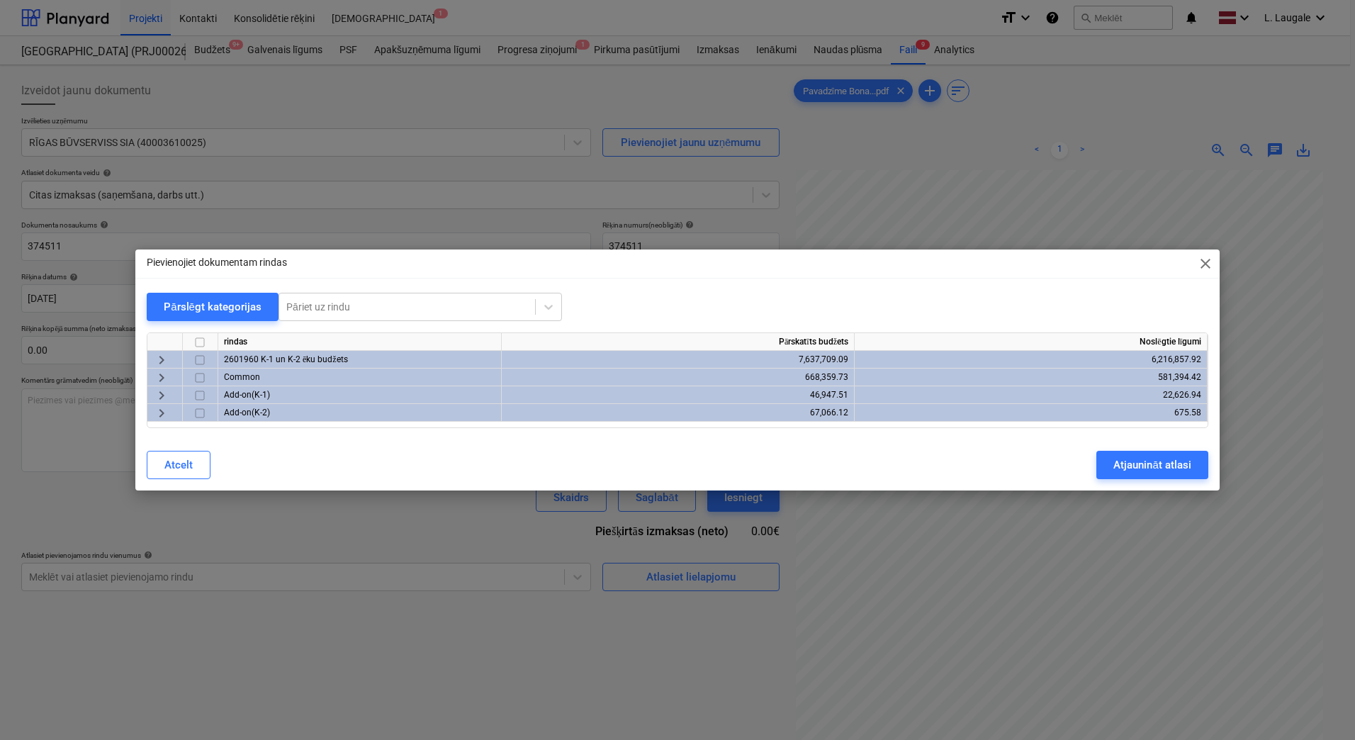
click at [166, 360] on span "keyboard_arrow_right" at bounding box center [161, 359] width 17 height 17
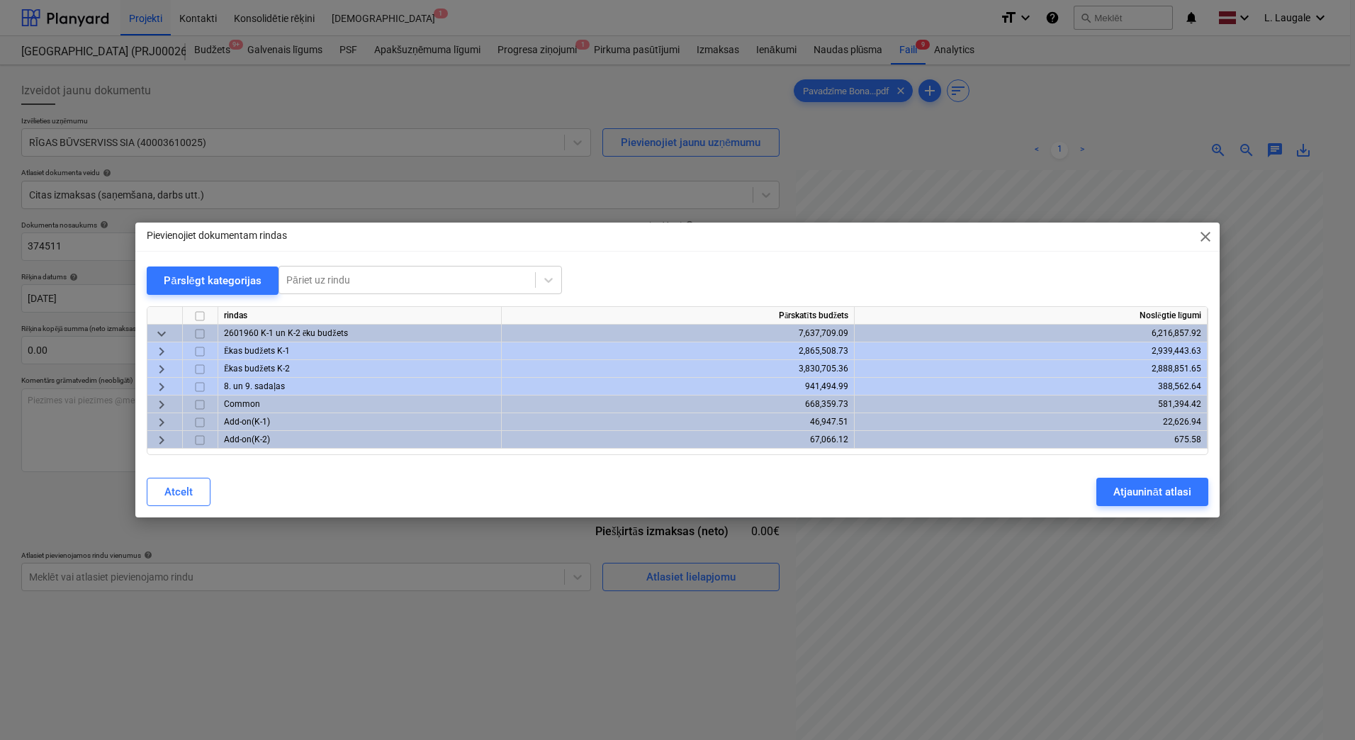
click at [162, 368] on span "keyboard_arrow_right" at bounding box center [161, 369] width 17 height 17
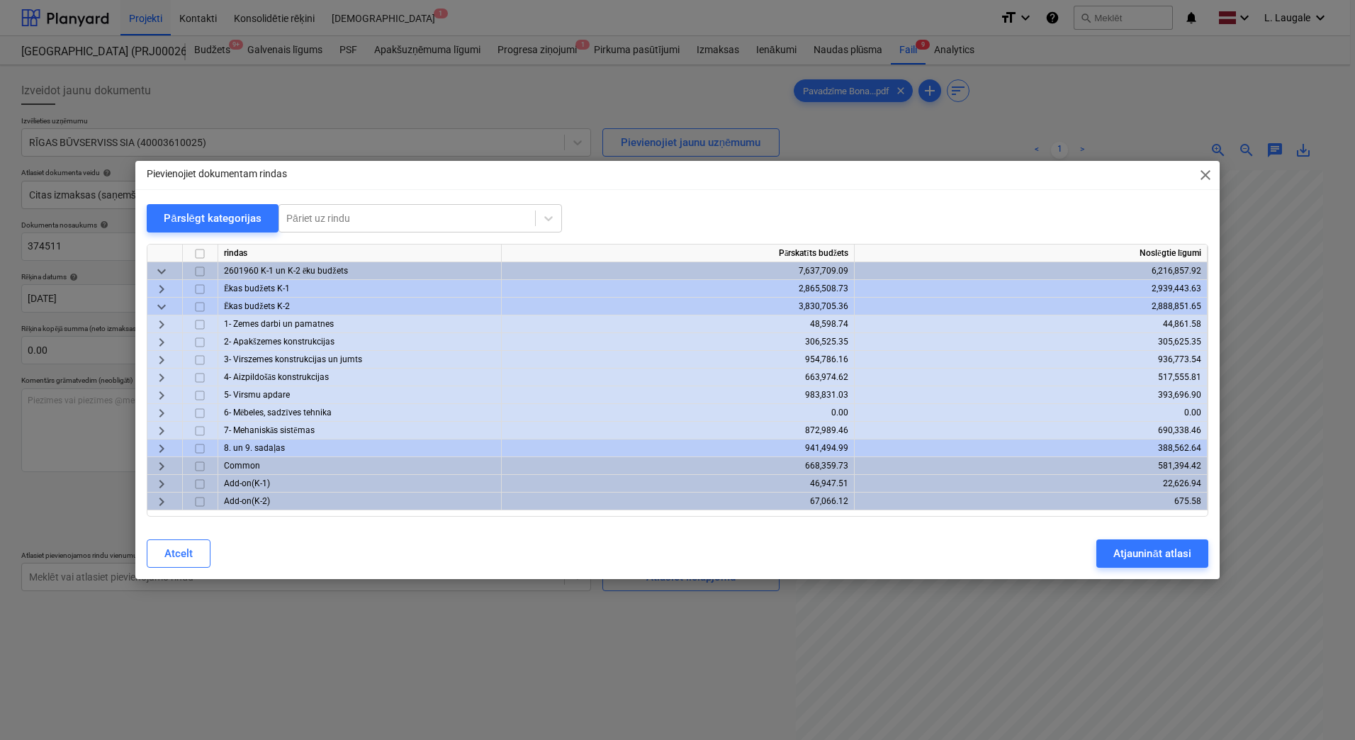
click at [162, 396] on span "keyboard_arrow_right" at bounding box center [161, 395] width 17 height 17
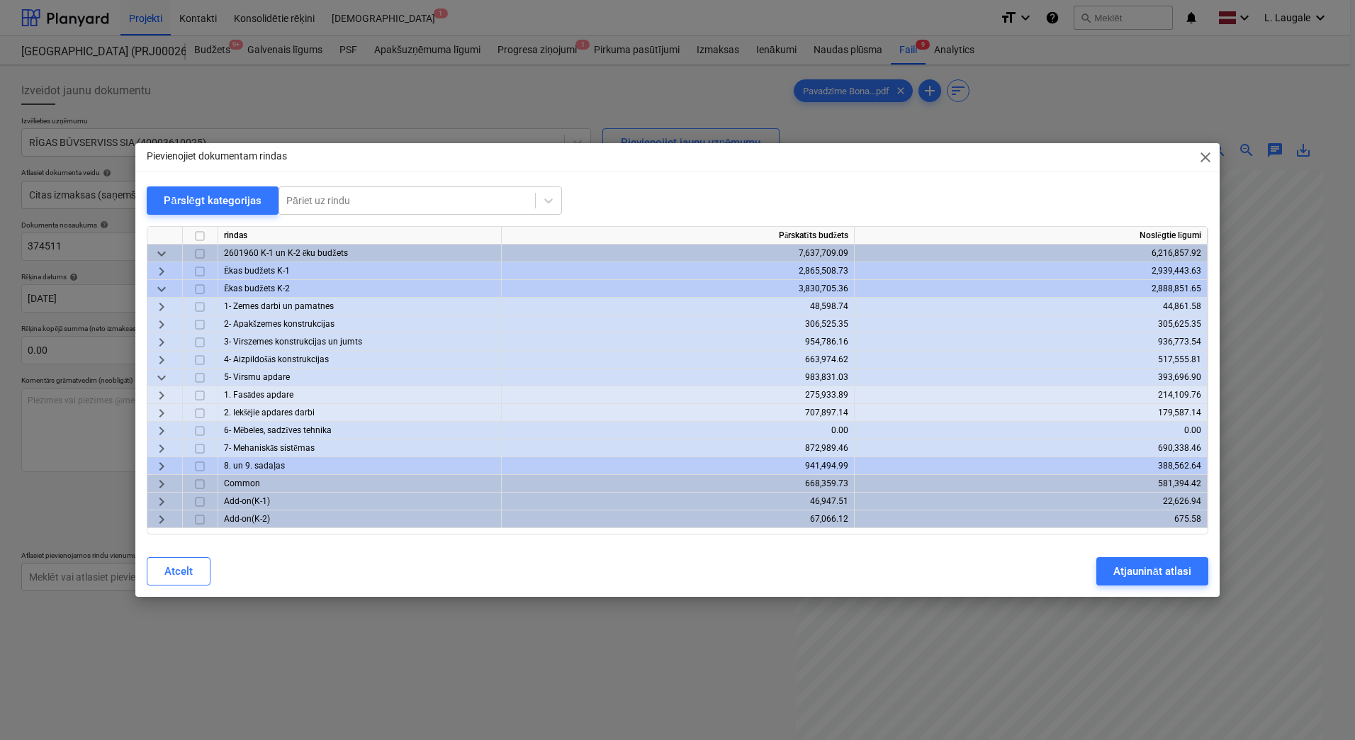
click at [162, 396] on span "keyboard_arrow_right" at bounding box center [161, 395] width 17 height 17
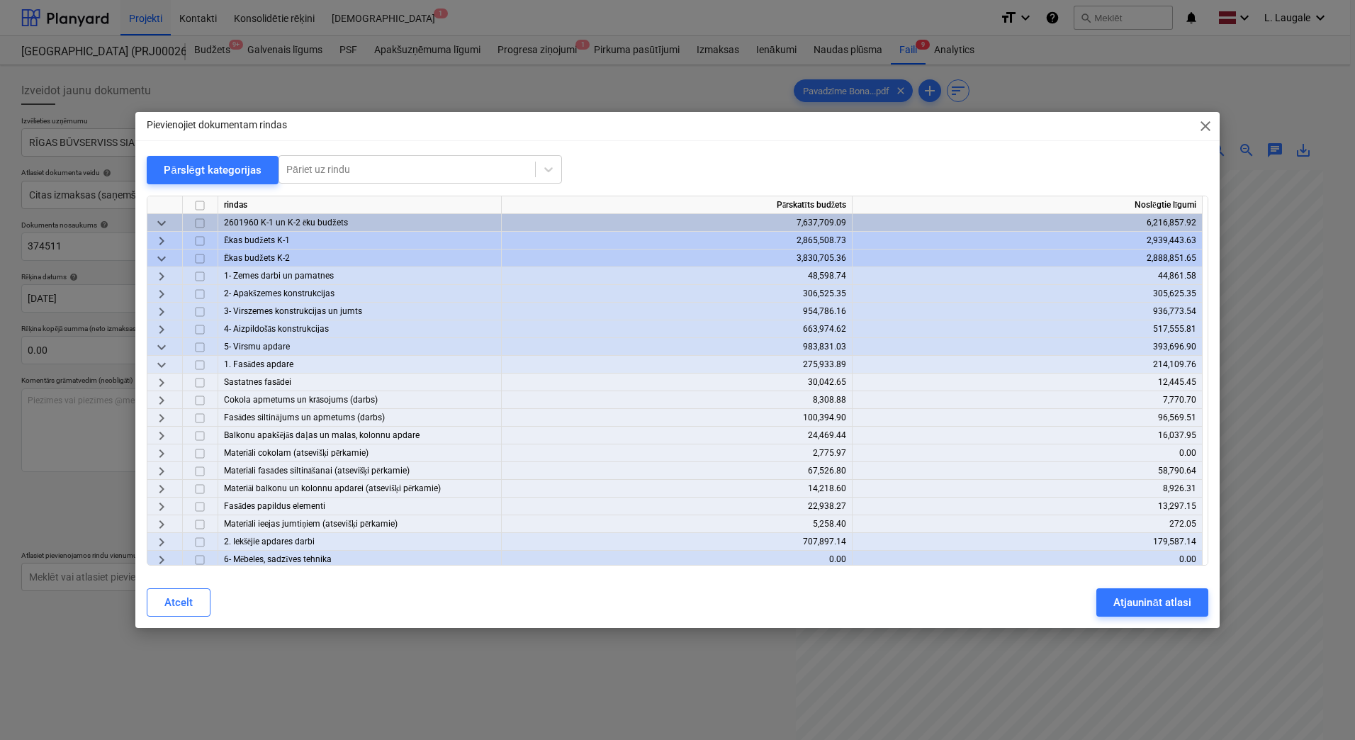
click at [163, 466] on span "keyboard_arrow_right" at bounding box center [161, 471] width 17 height 17
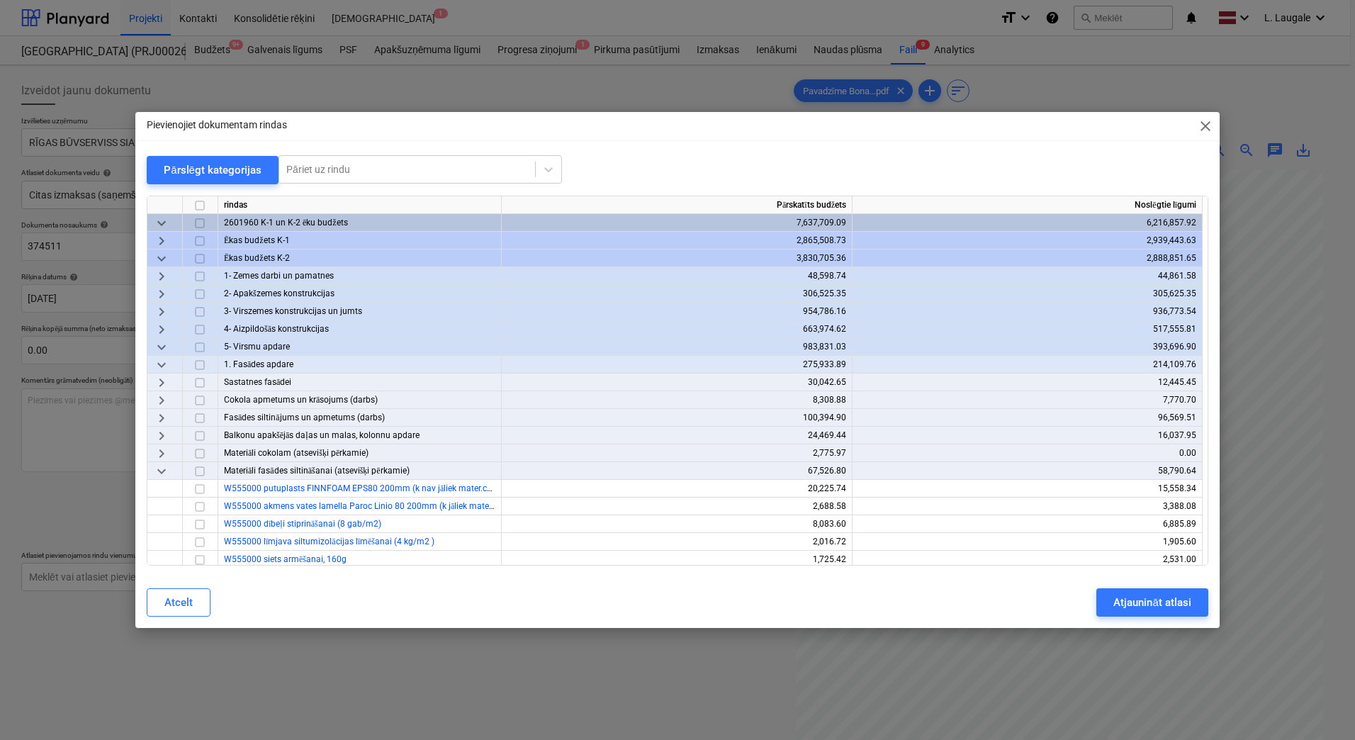
scroll to position [189, 0]
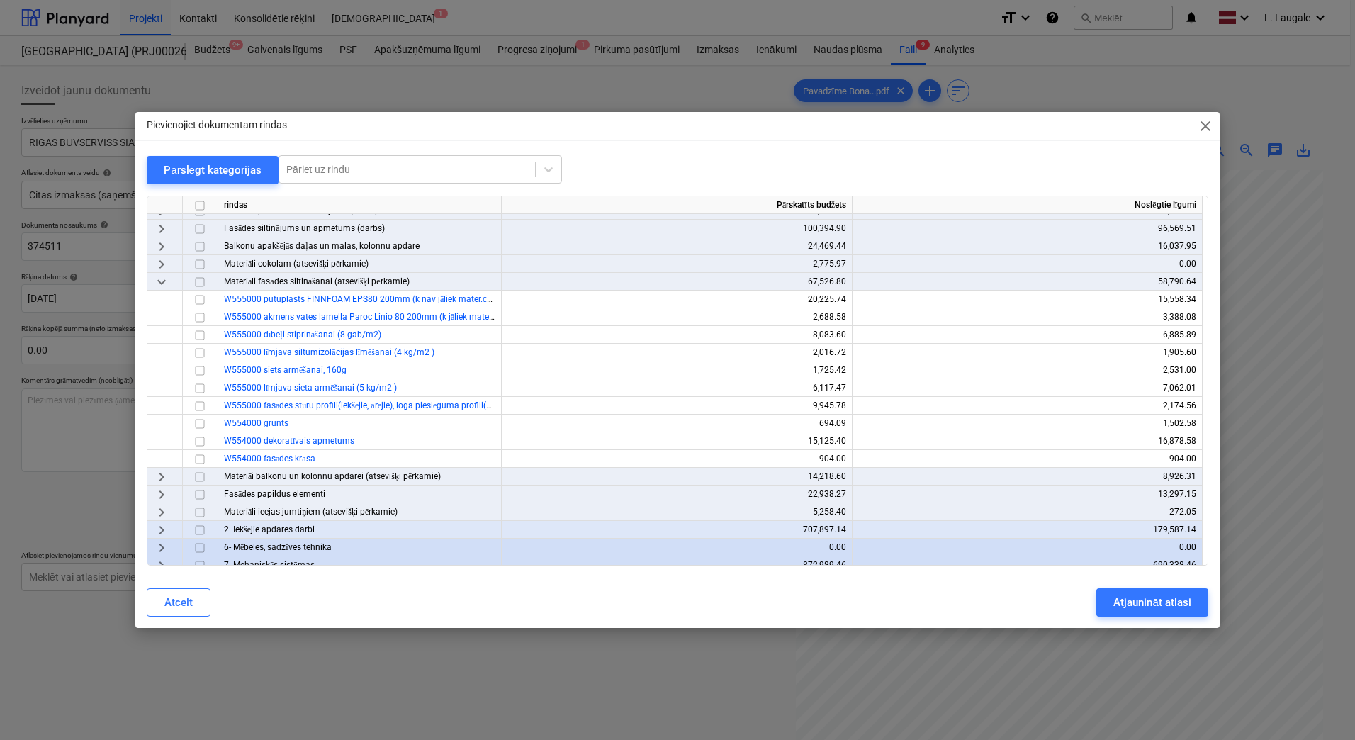
click at [169, 505] on span "keyboard_arrow_right" at bounding box center [161, 512] width 17 height 17
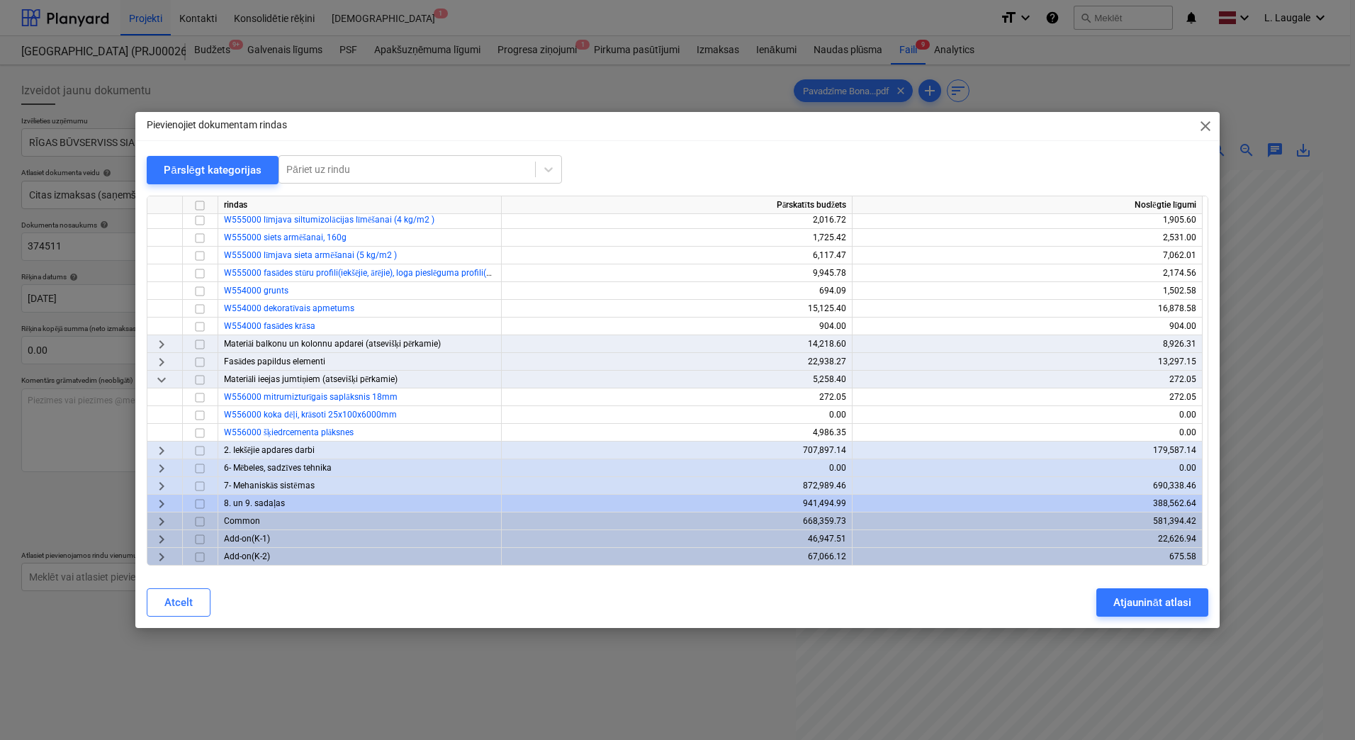
scroll to position [322, 0]
click at [155, 378] on span "keyboard_arrow_down" at bounding box center [161, 379] width 17 height 17
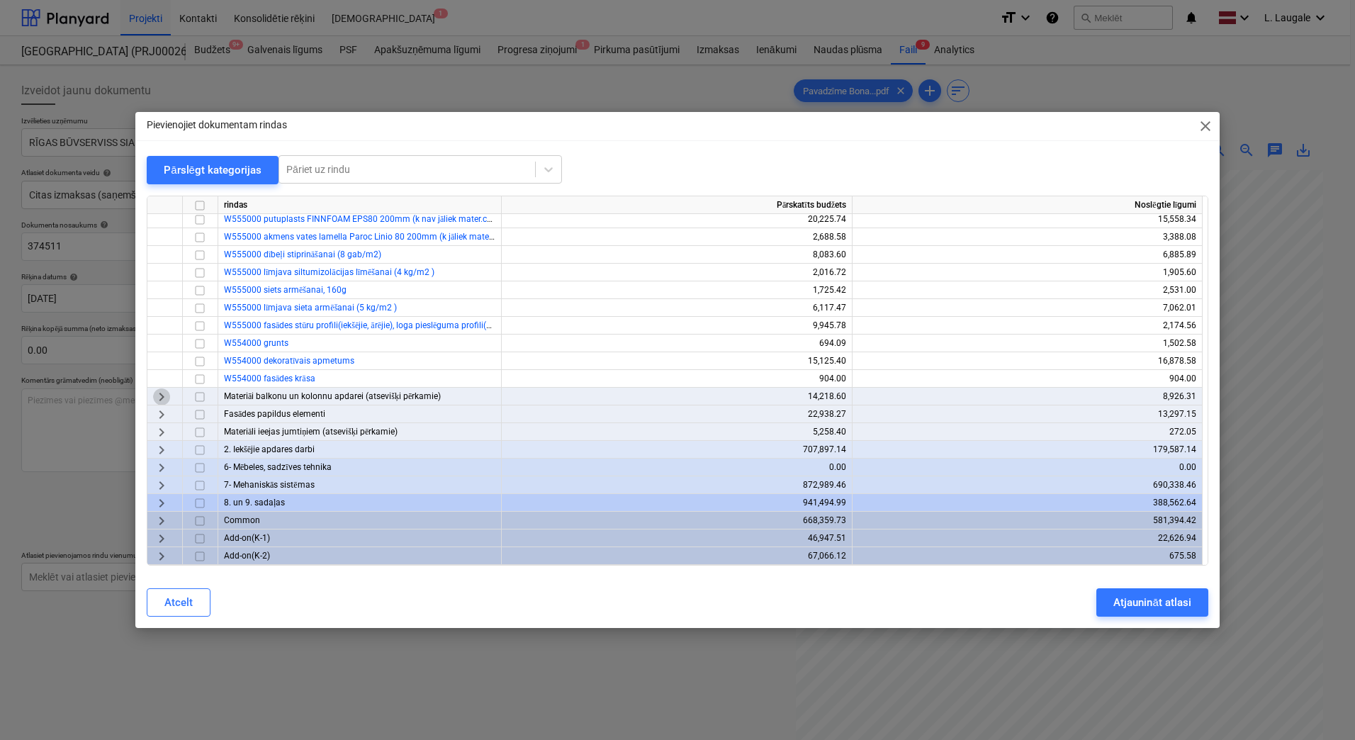
click at [157, 402] on span "keyboard_arrow_right" at bounding box center [161, 396] width 17 height 17
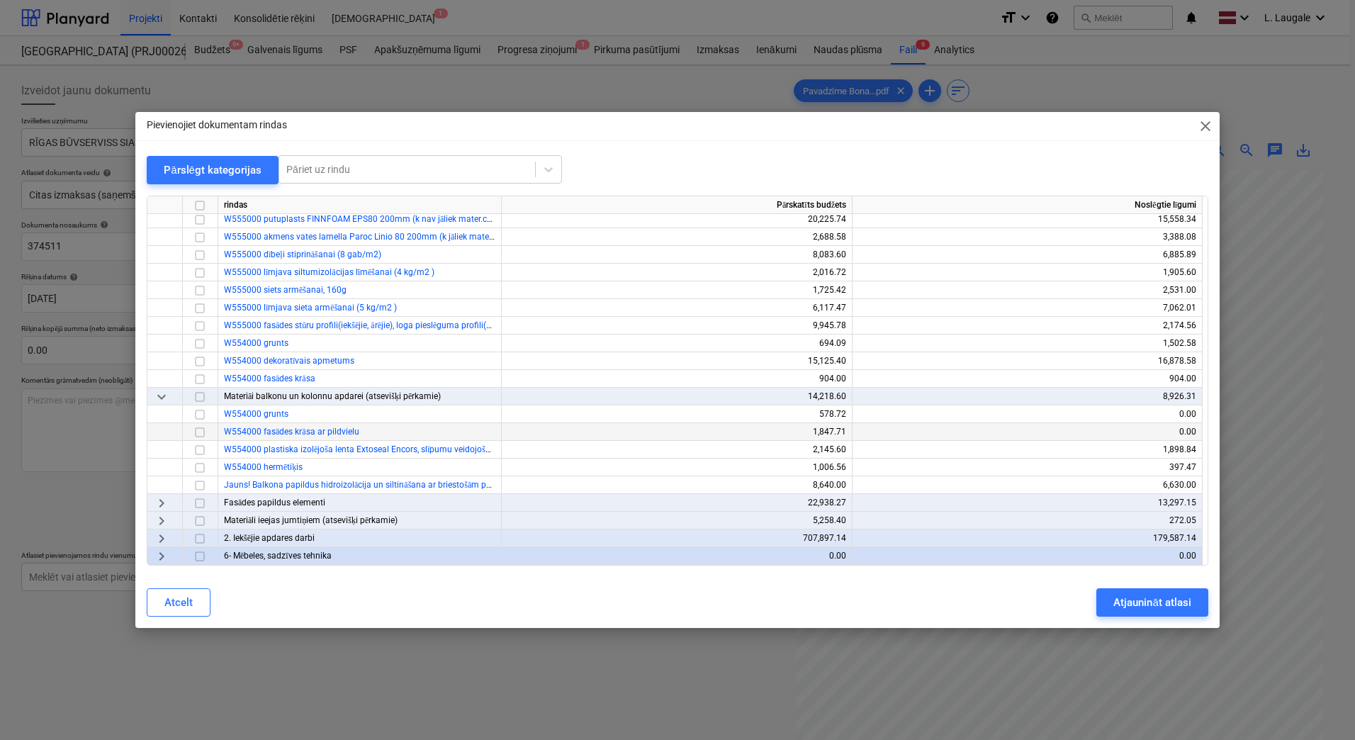
click at [196, 431] on input "checkbox" at bounding box center [199, 432] width 17 height 17
click at [1143, 604] on div "Atjaunināt atlasi" at bounding box center [1151, 602] width 77 height 18
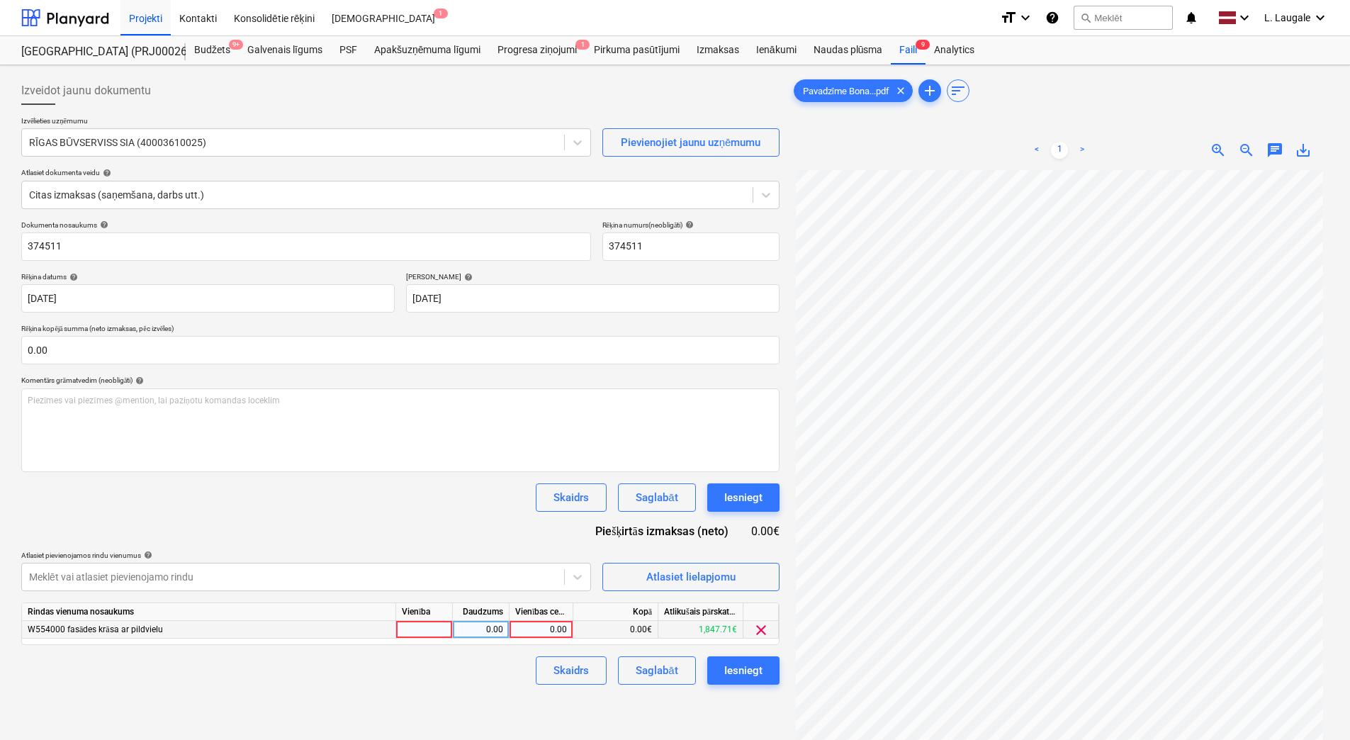
click at [443, 635] on div at bounding box center [424, 630] width 57 height 18
click at [509, 628] on div "0.00" at bounding box center [541, 630] width 64 height 18
click at [499, 630] on div "0.00" at bounding box center [480, 630] width 45 height 18
click at [506, 629] on input "1" at bounding box center [481, 629] width 56 height 17
click at [522, 628] on div "1.00" at bounding box center [541, 630] width 52 height 18
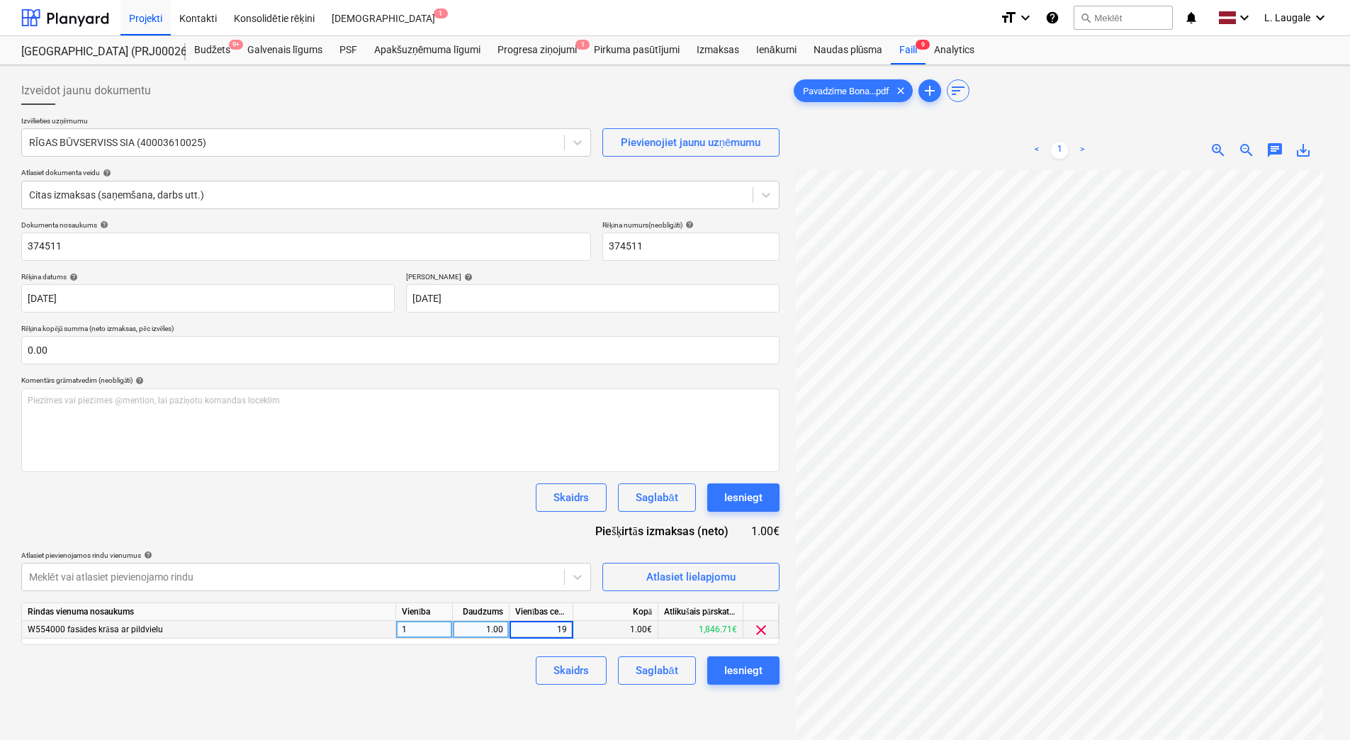
type input "198"
click at [504, 680] on div "Skaidrs Saglabāt Iesniegt" at bounding box center [400, 670] width 758 height 28
click at [644, 676] on div "Saglabāt" at bounding box center [656, 670] width 42 height 18
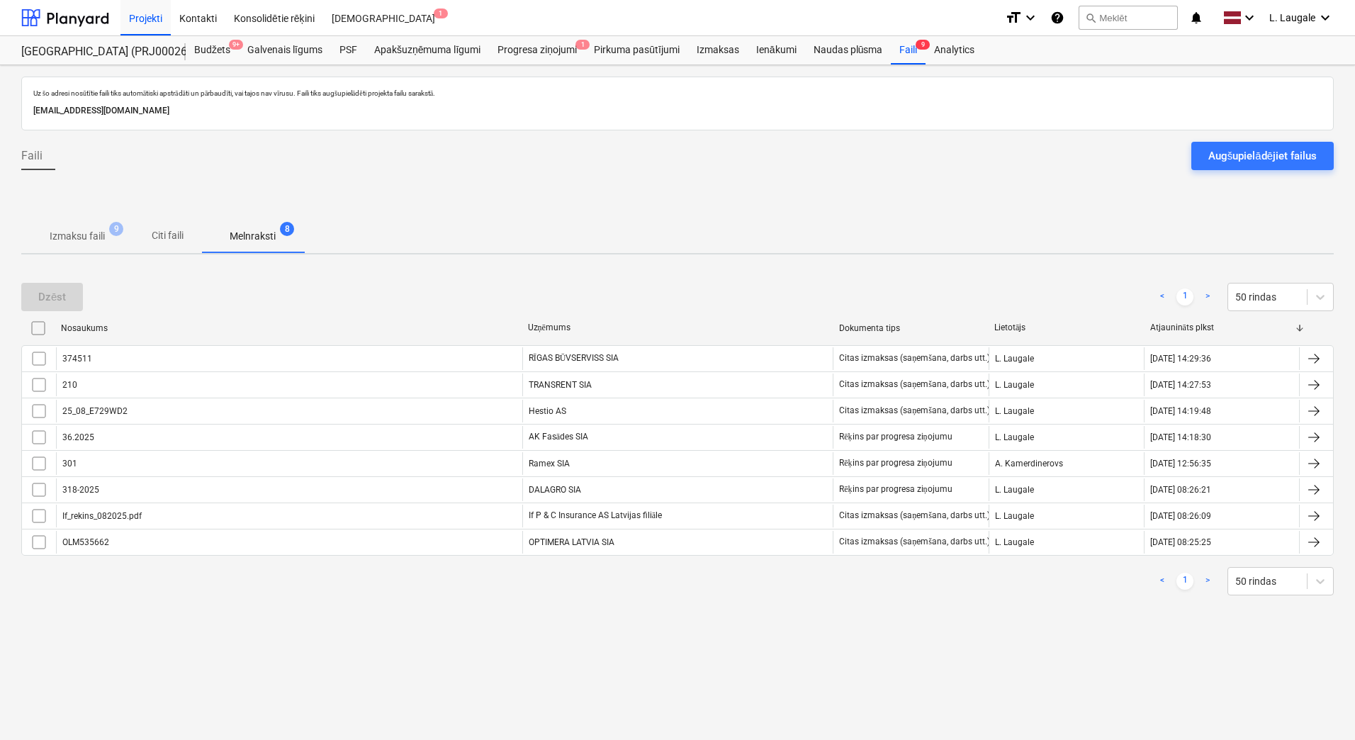
click at [89, 245] on span "Izmaksu faili 9" at bounding box center [77, 236] width 112 height 26
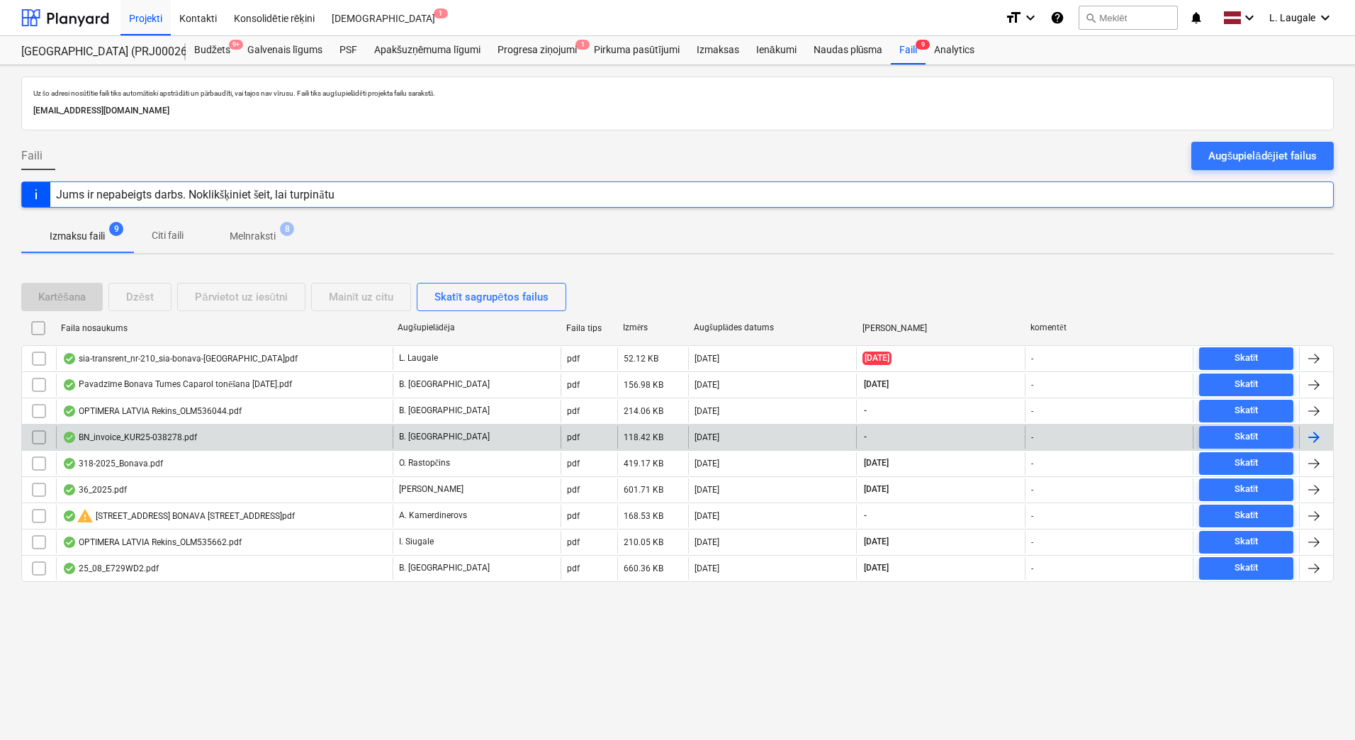
click at [356, 440] on div "BN_invoice_KUR25-038278.pdf" at bounding box center [224, 437] width 337 height 23
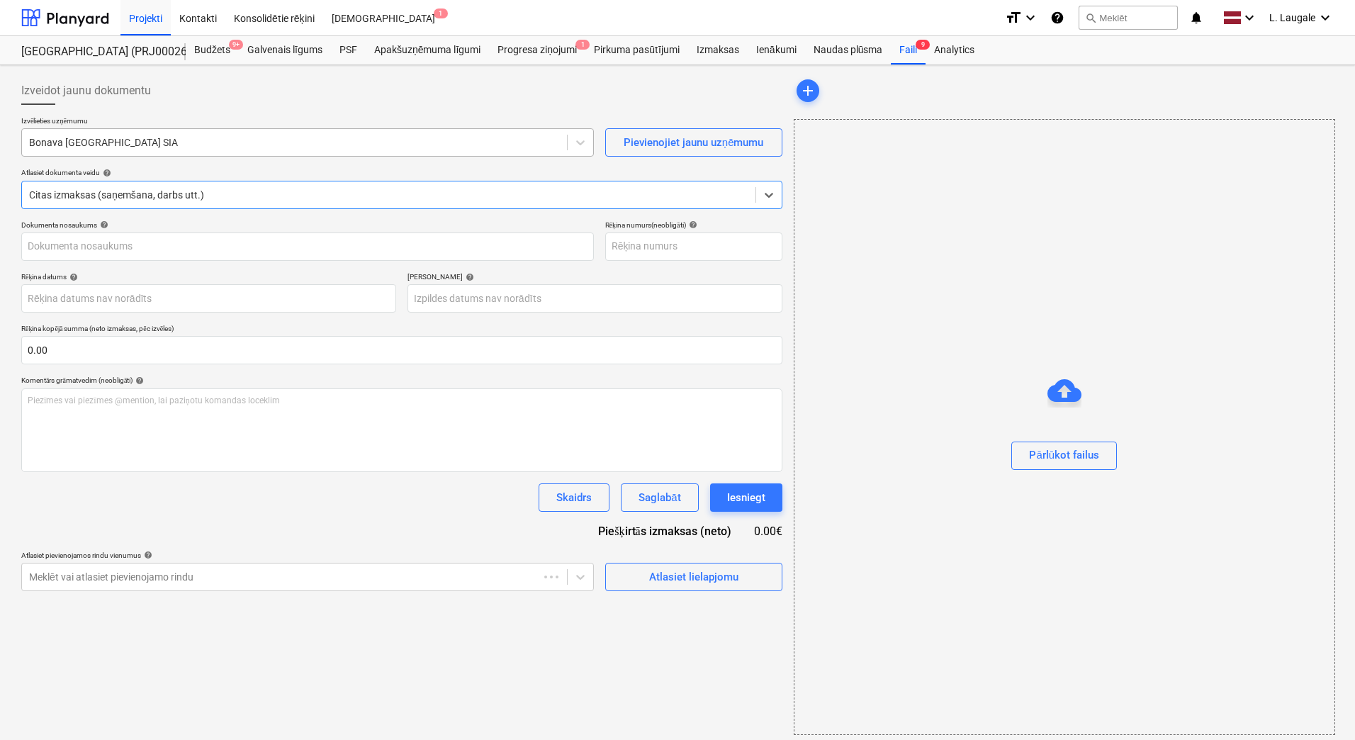
type input "KUR25-038278"
click at [298, 140] on div at bounding box center [294, 142] width 531 height 14
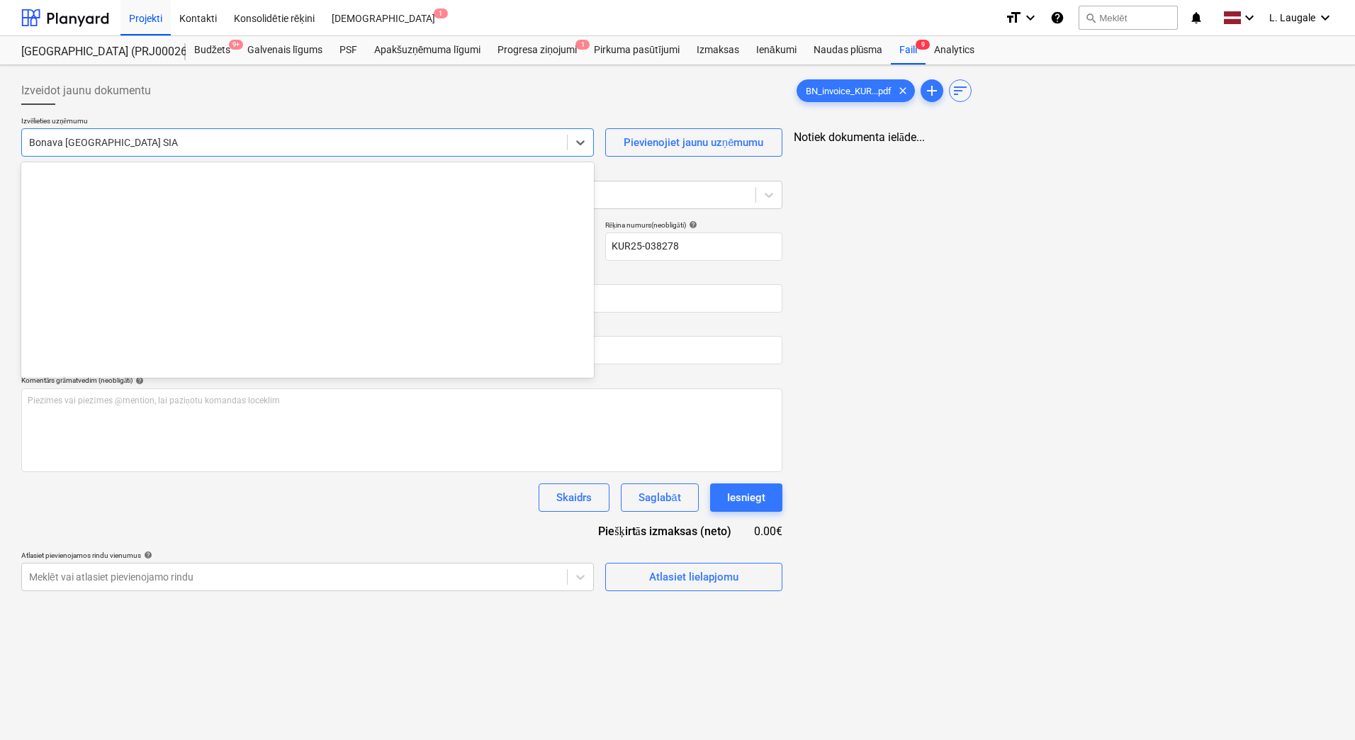
scroll to position [2603, 0]
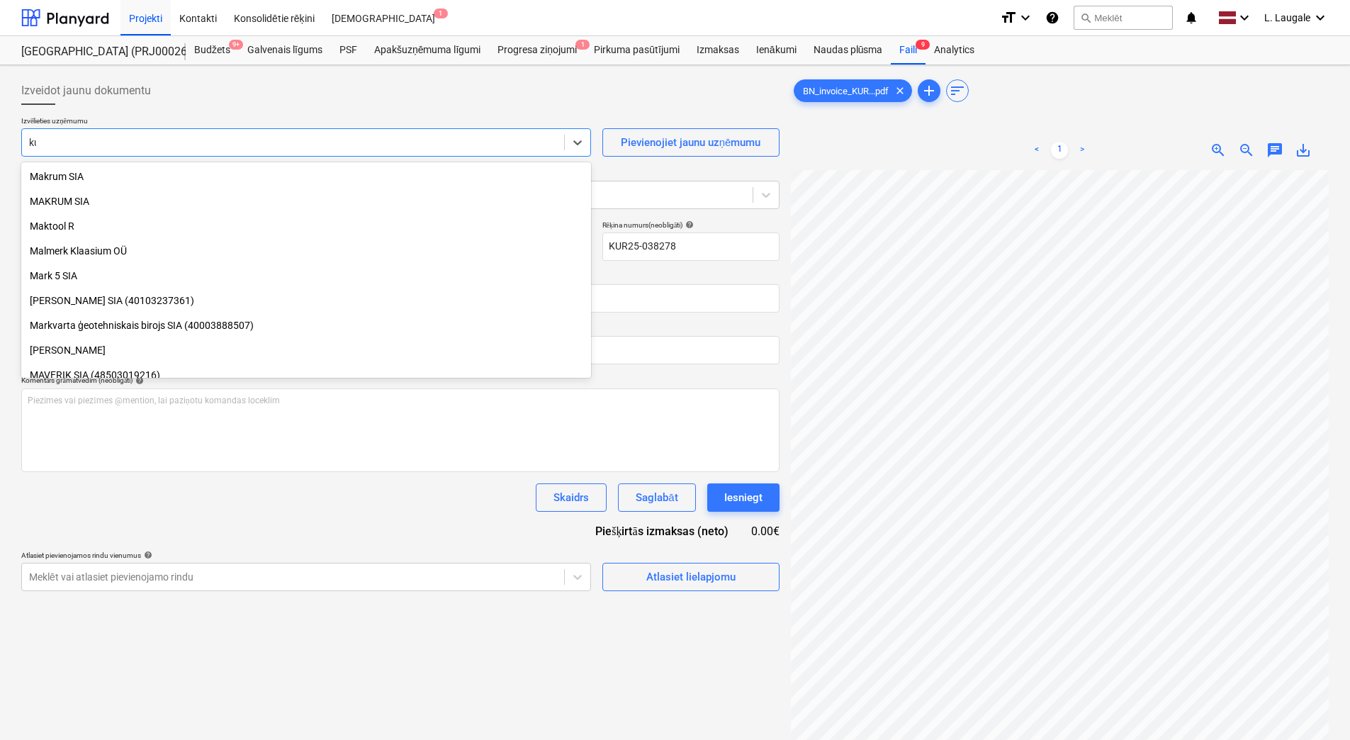
type input "kur"
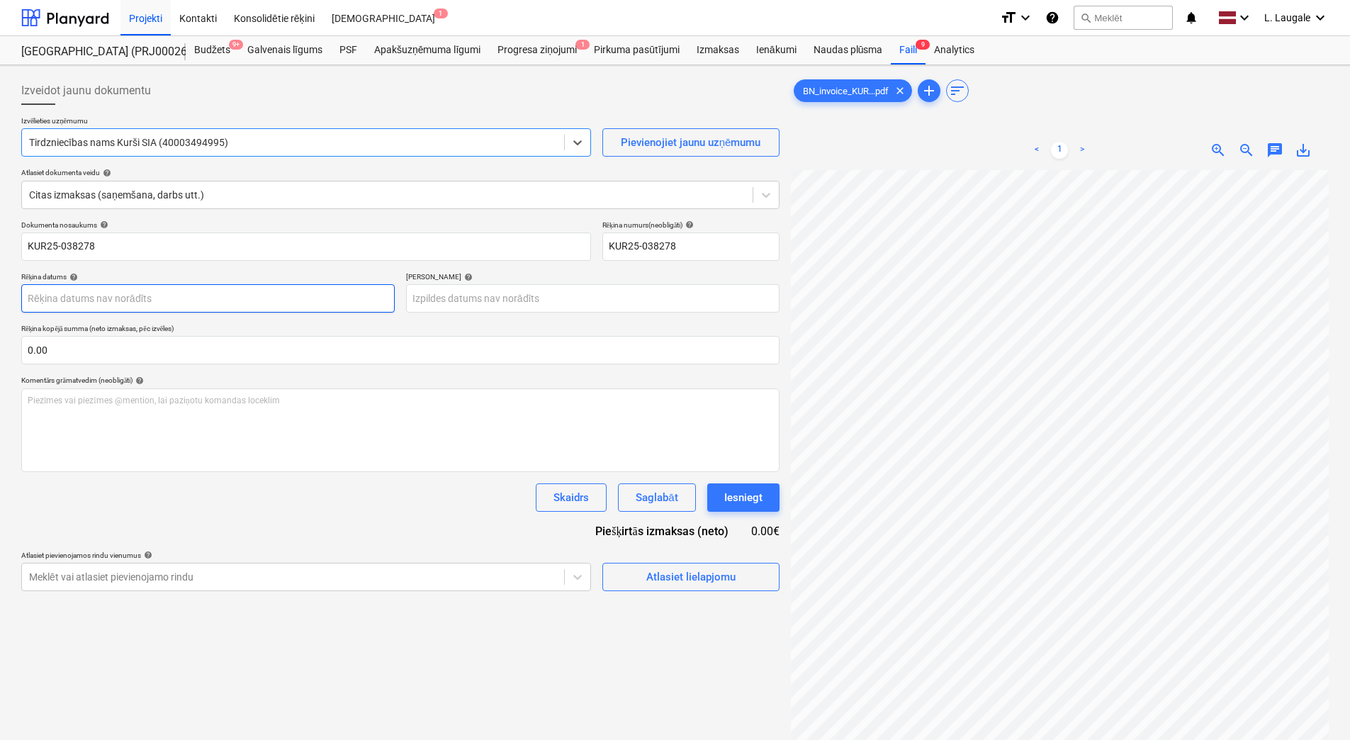
click at [254, 307] on body "Projekti Kontakti Konsolidētie rēķini Iesūtne 1 format_size keyboard_arrow_down…" at bounding box center [675, 370] width 1350 height 740
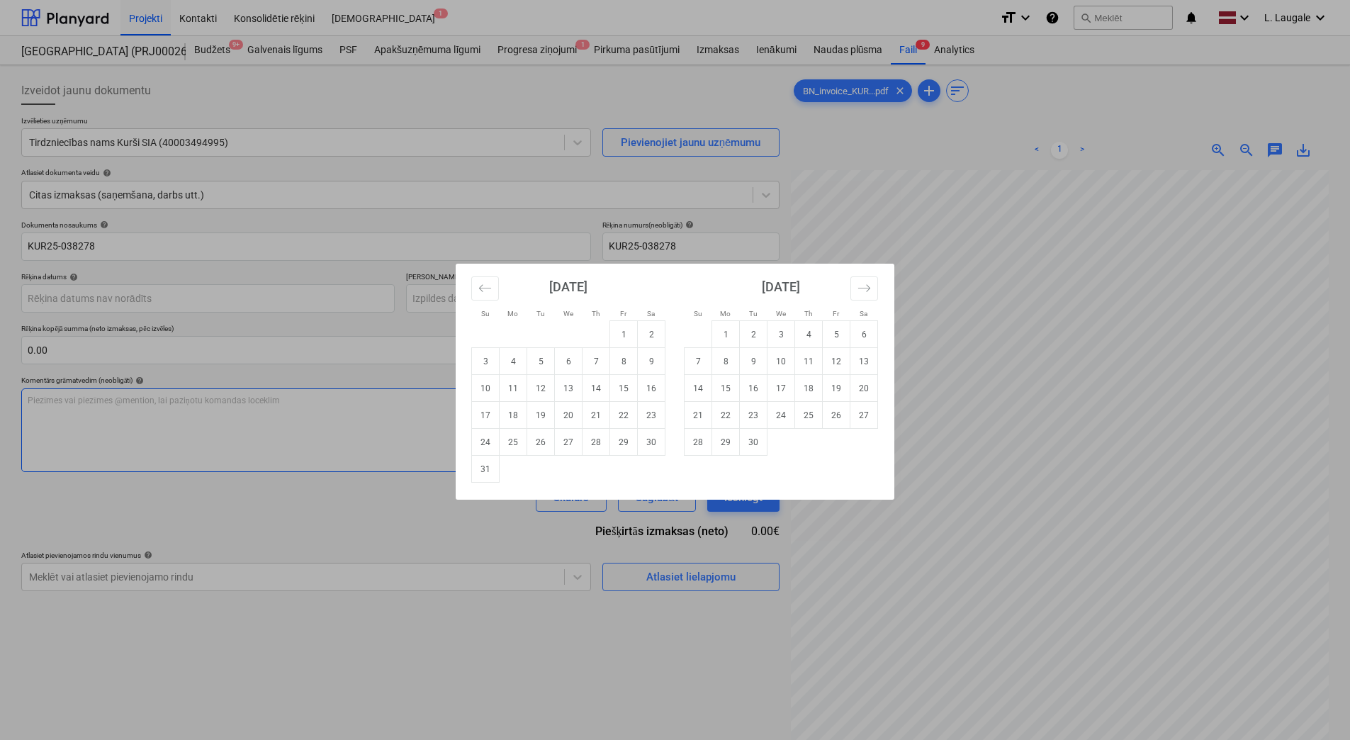
drag, startPoint x: 537, startPoint y: 450, endPoint x: 519, endPoint y: 407, distance: 47.0
click at [537, 449] on td "26" at bounding box center [541, 442] width 28 height 27
type input "[DATE]"
click at [497, 297] on body "Projekti Kontakti Konsolidētie rēķini Iesūtne 1 format_size keyboard_arrow_down…" at bounding box center [675, 370] width 1350 height 740
click at [872, 288] on button "Move forward to switch to the next month." at bounding box center [864, 288] width 28 height 24
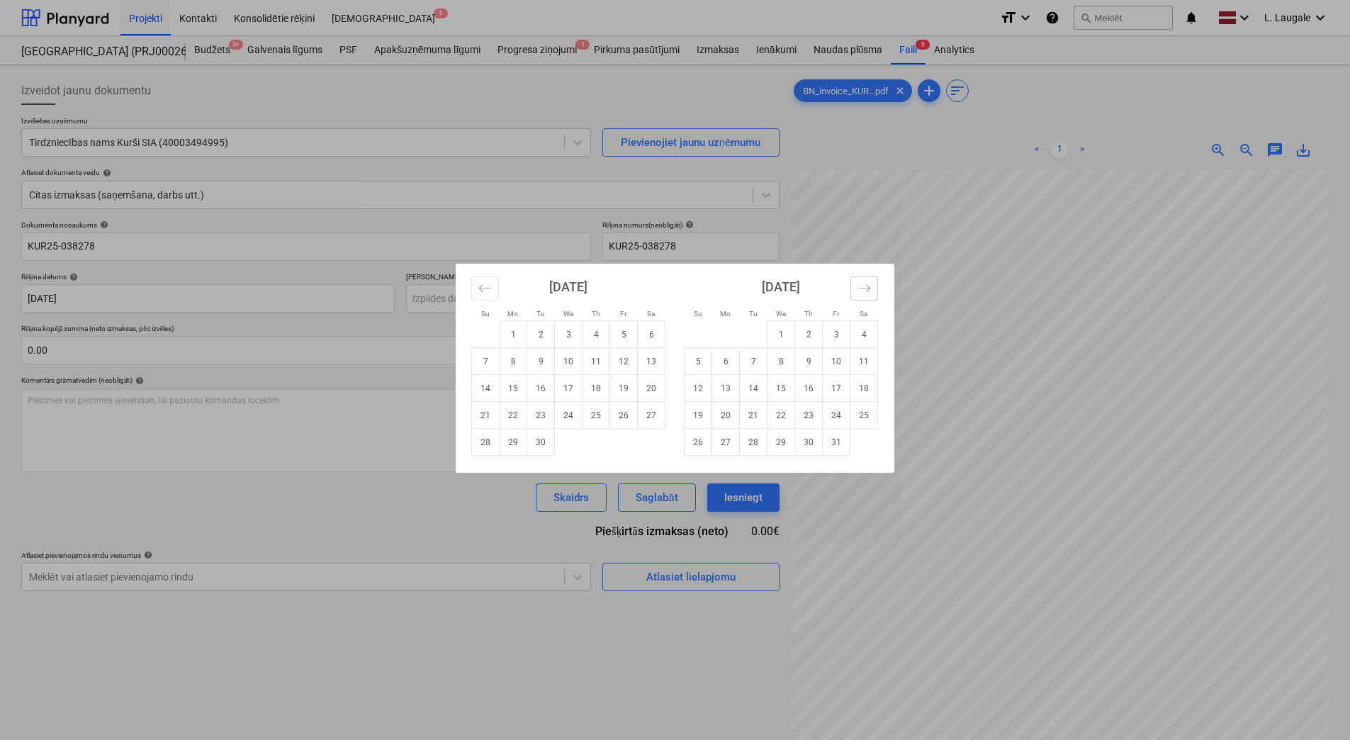
click at [872, 288] on button "Move forward to switch to the next month." at bounding box center [864, 288] width 28 height 24
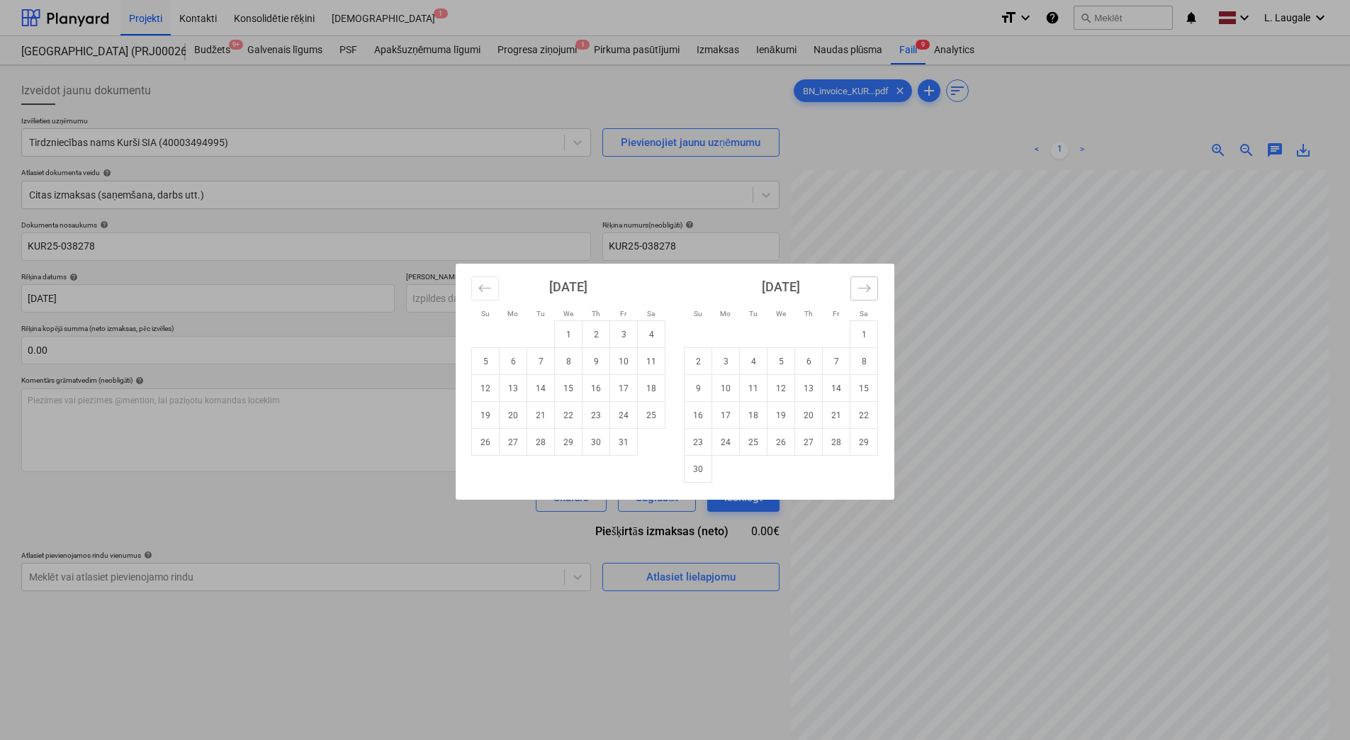
click at [872, 288] on button "Move forward to switch to the next month." at bounding box center [864, 288] width 28 height 24
click at [785, 414] on td "24" at bounding box center [781, 415] width 28 height 27
type input "[DATE]"
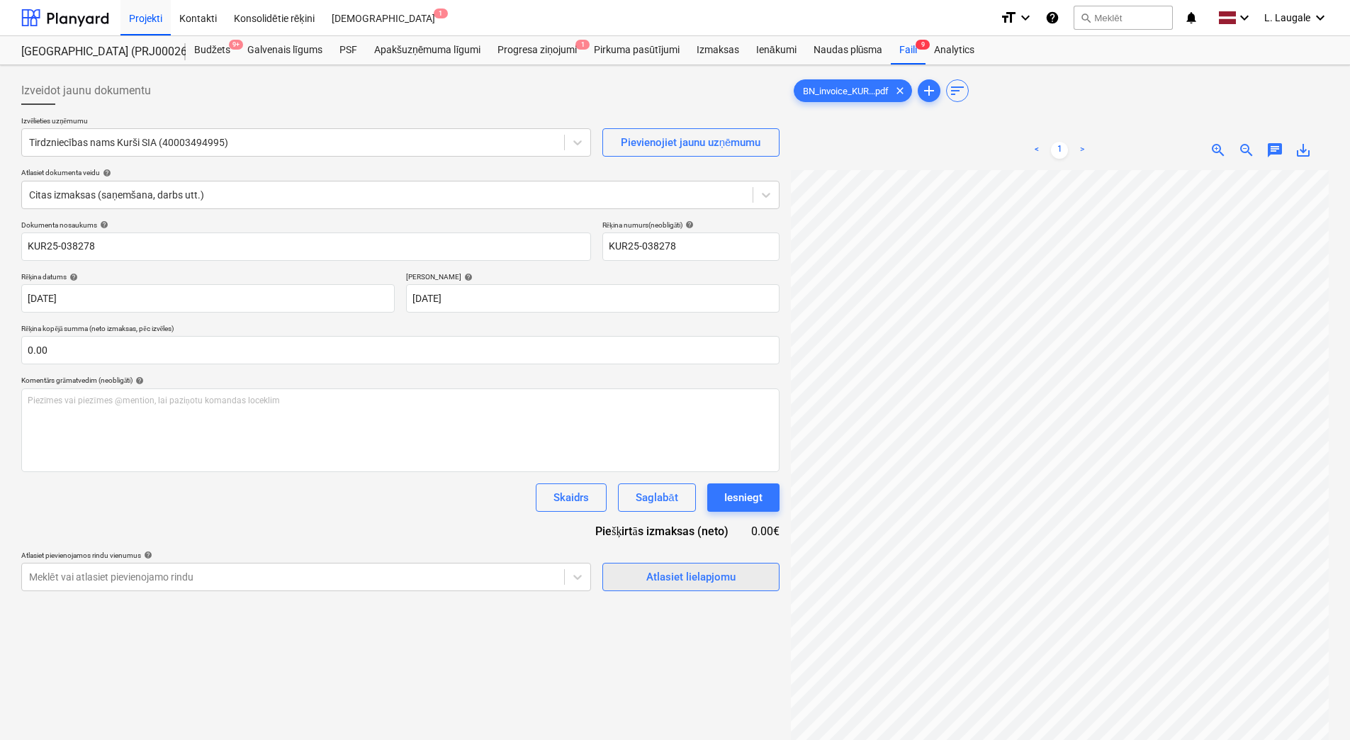
click at [660, 570] on div "Atlasiet lielapjomu" at bounding box center [690, 576] width 89 height 18
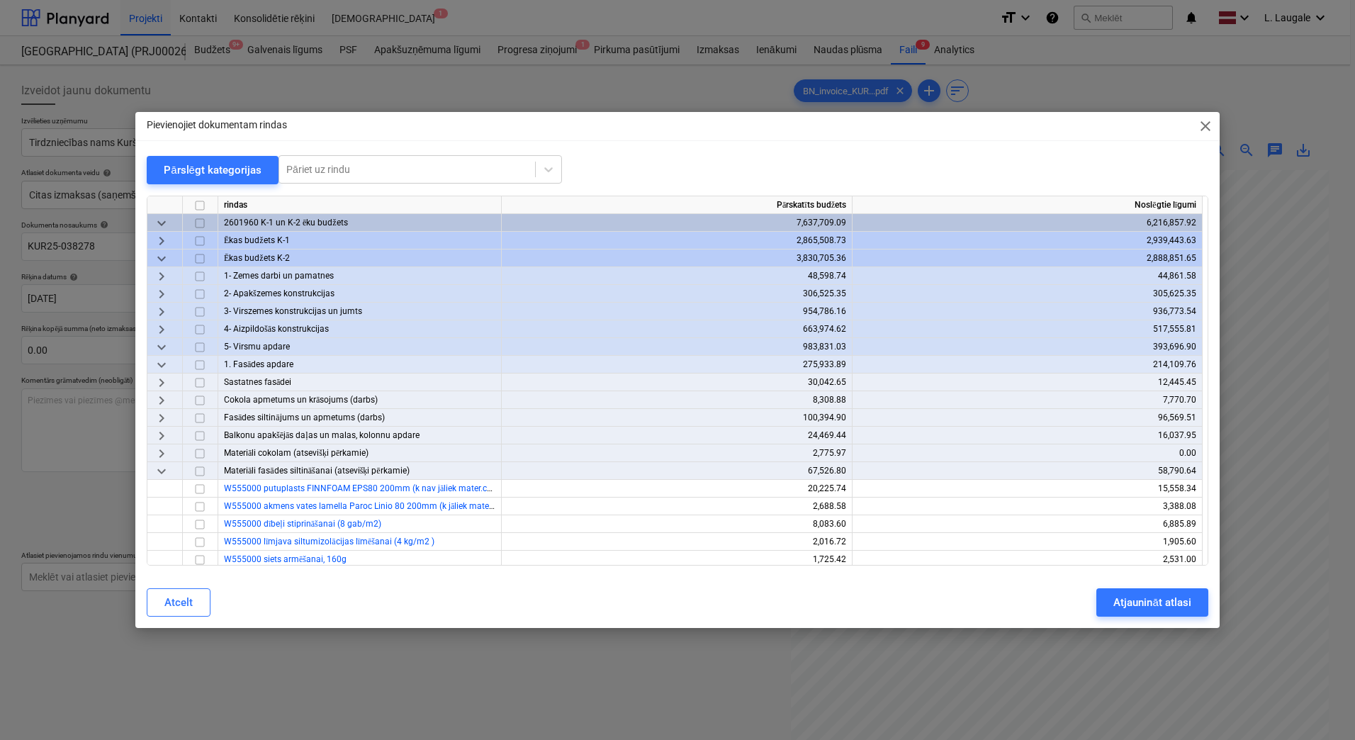
click at [1206, 124] on span "close" at bounding box center [1205, 126] width 17 height 17
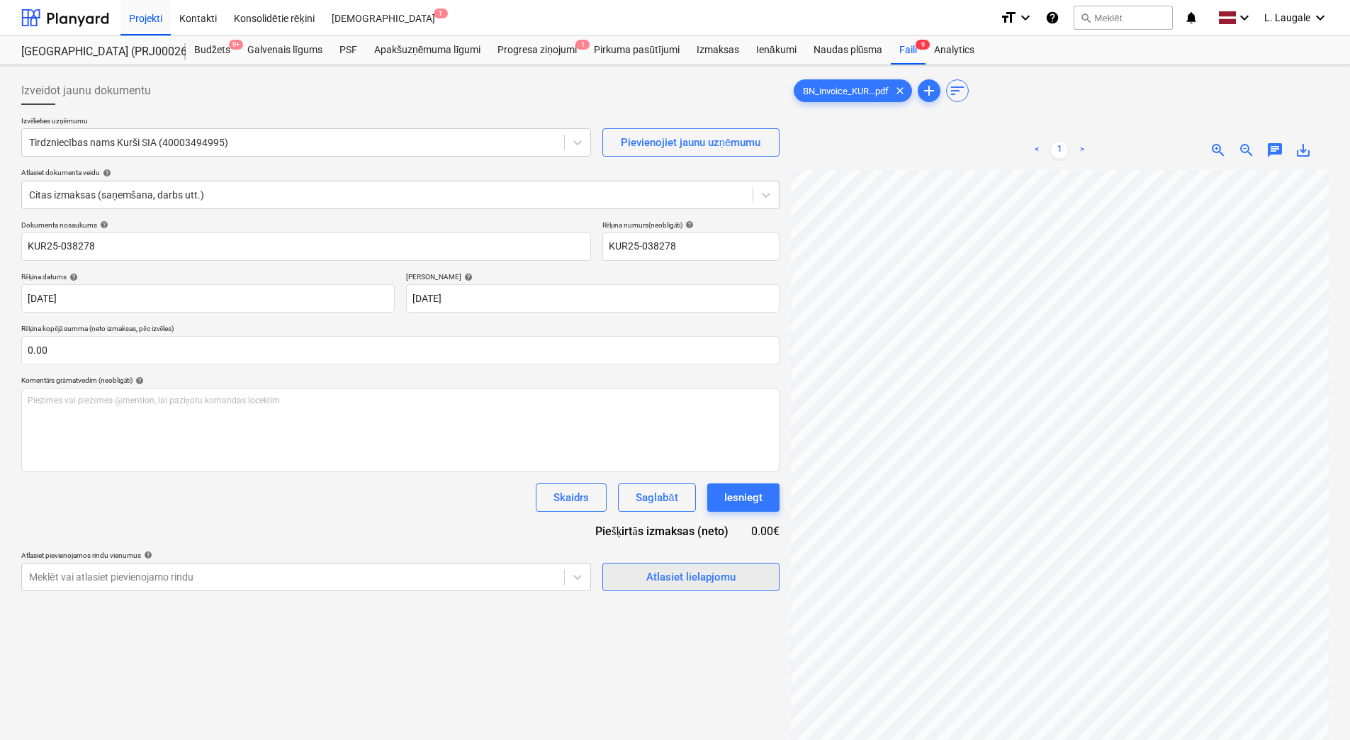
click at [643, 574] on span "Atlasiet lielapjomu" at bounding box center [691, 576] width 142 height 18
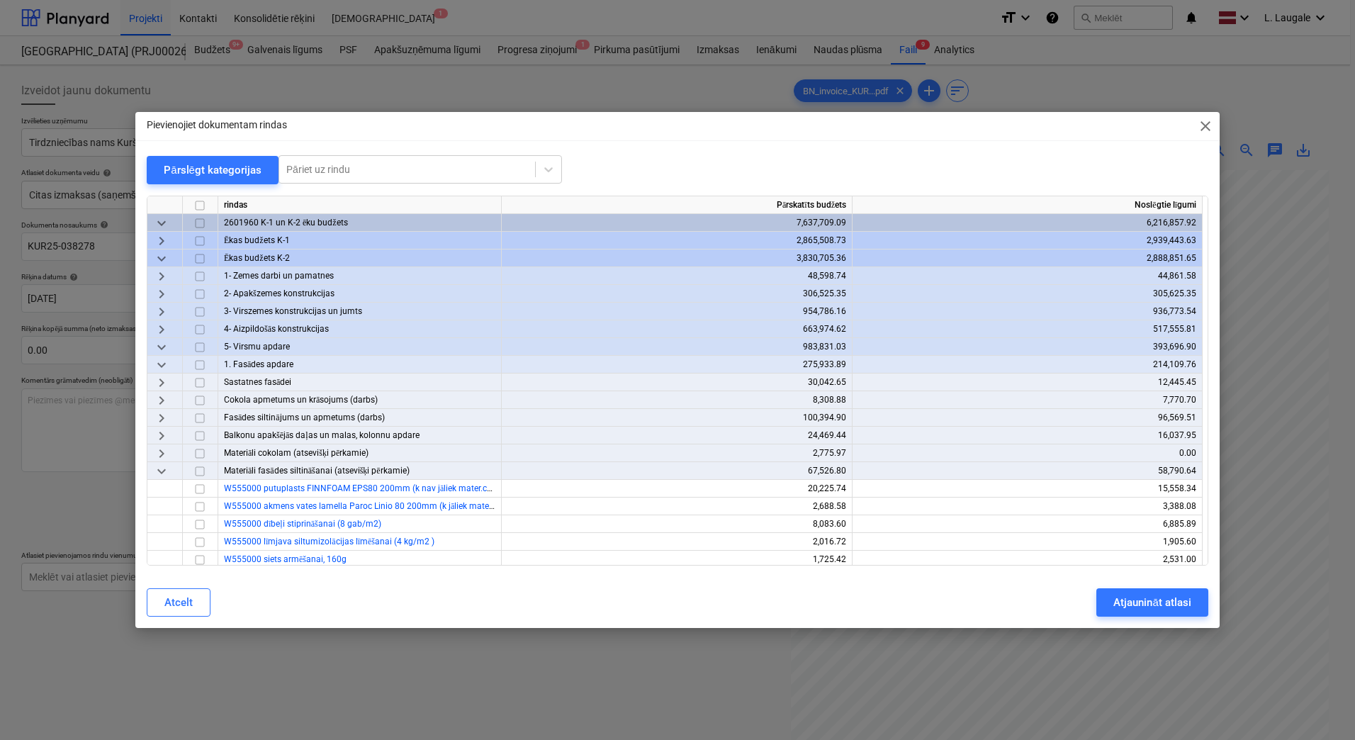
click at [164, 360] on span "keyboard_arrow_down" at bounding box center [161, 364] width 17 height 17
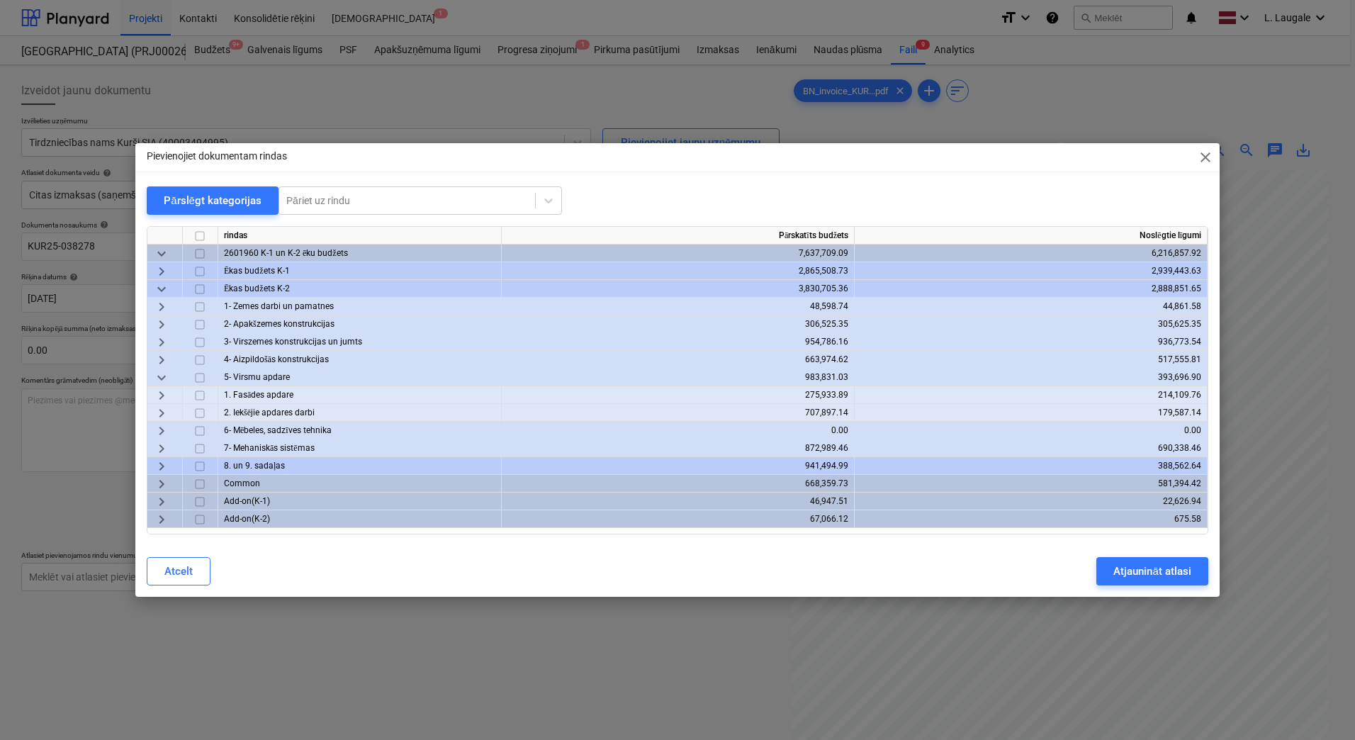
click at [164, 406] on span "keyboard_arrow_right" at bounding box center [161, 413] width 17 height 17
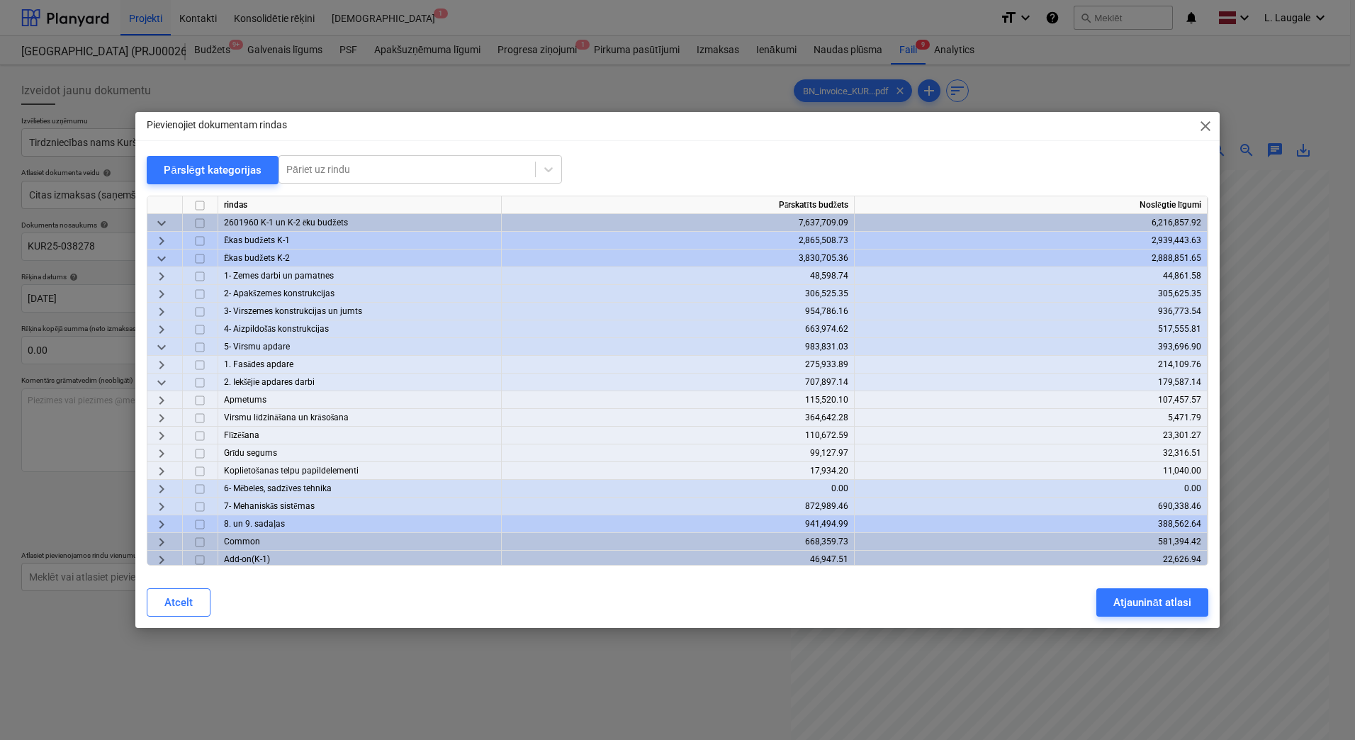
click at [164, 434] on span "keyboard_arrow_right" at bounding box center [161, 435] width 17 height 17
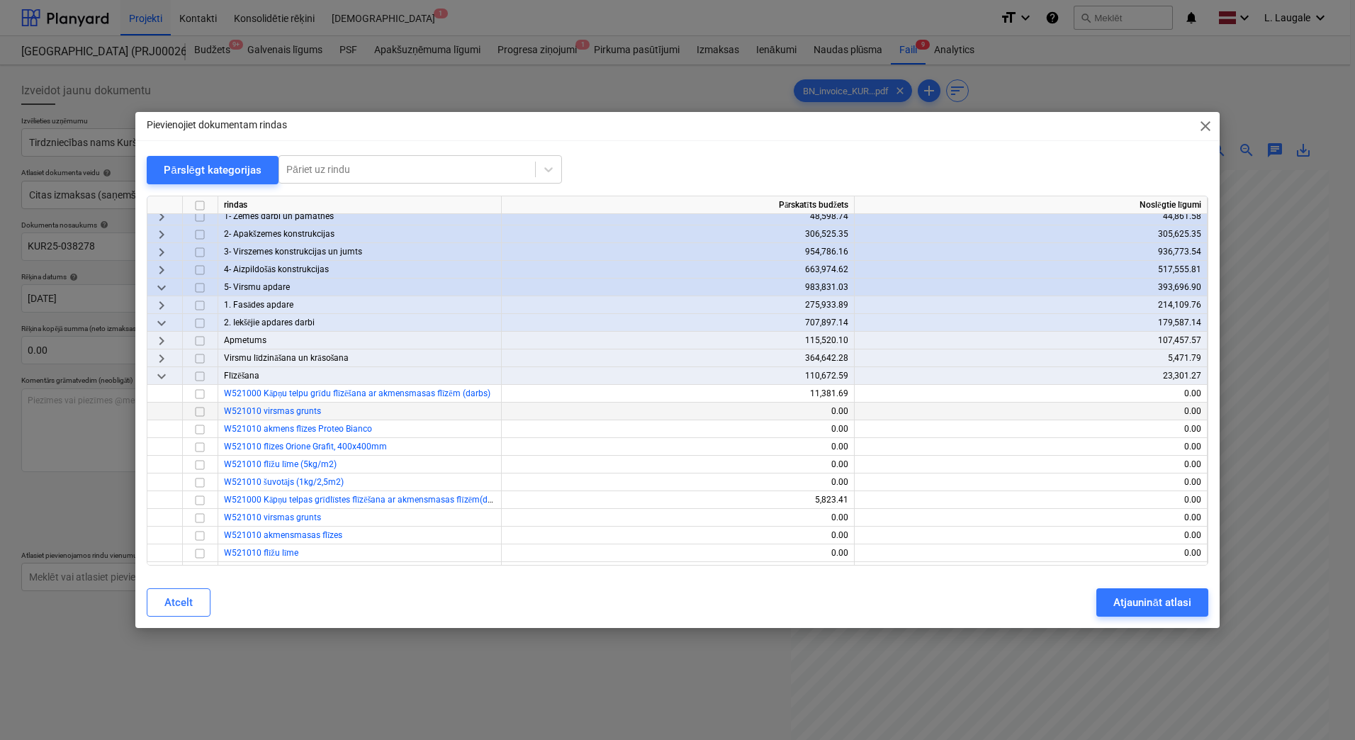
scroll to position [142, 0]
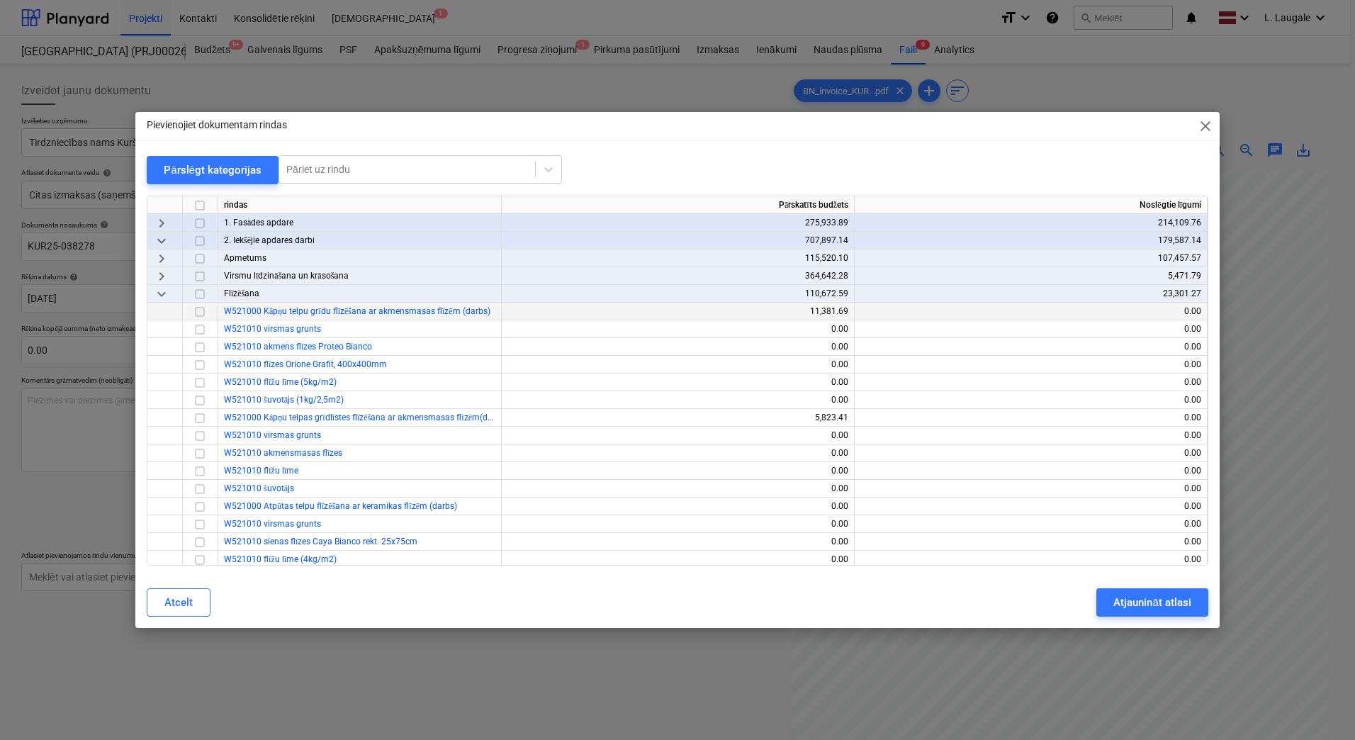
click at [195, 308] on input "checkbox" at bounding box center [199, 311] width 17 height 17
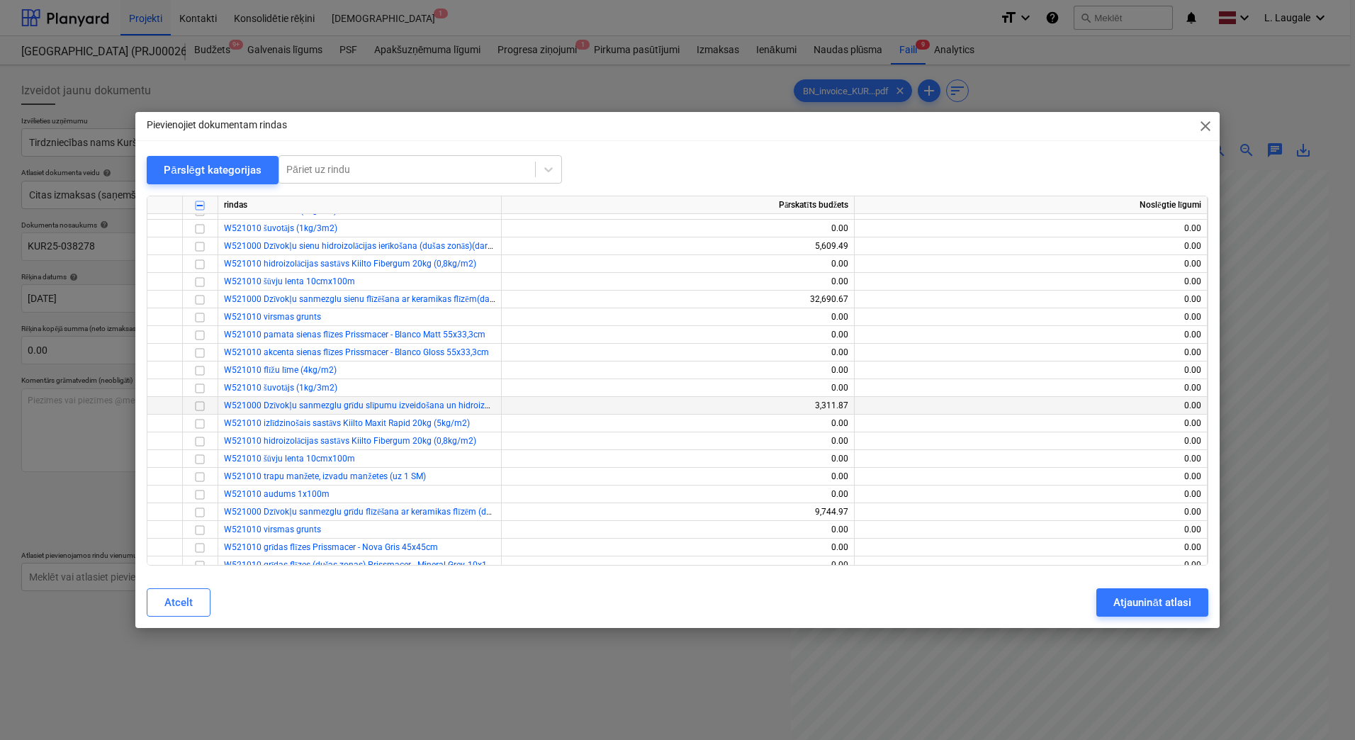
scroll to position [614, 0]
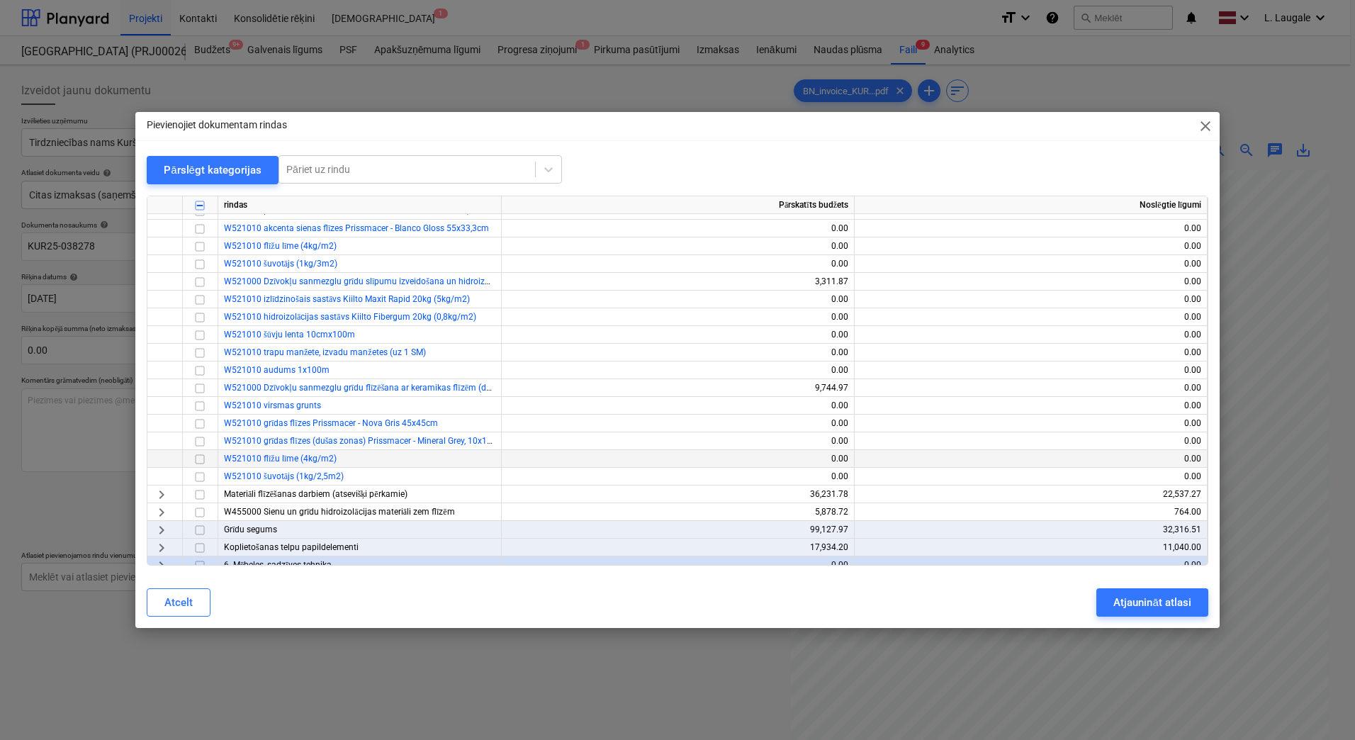
drag, startPoint x: 164, startPoint y: 491, endPoint x: 170, endPoint y: 465, distance: 26.1
click at [164, 491] on span "keyboard_arrow_right" at bounding box center [161, 494] width 17 height 17
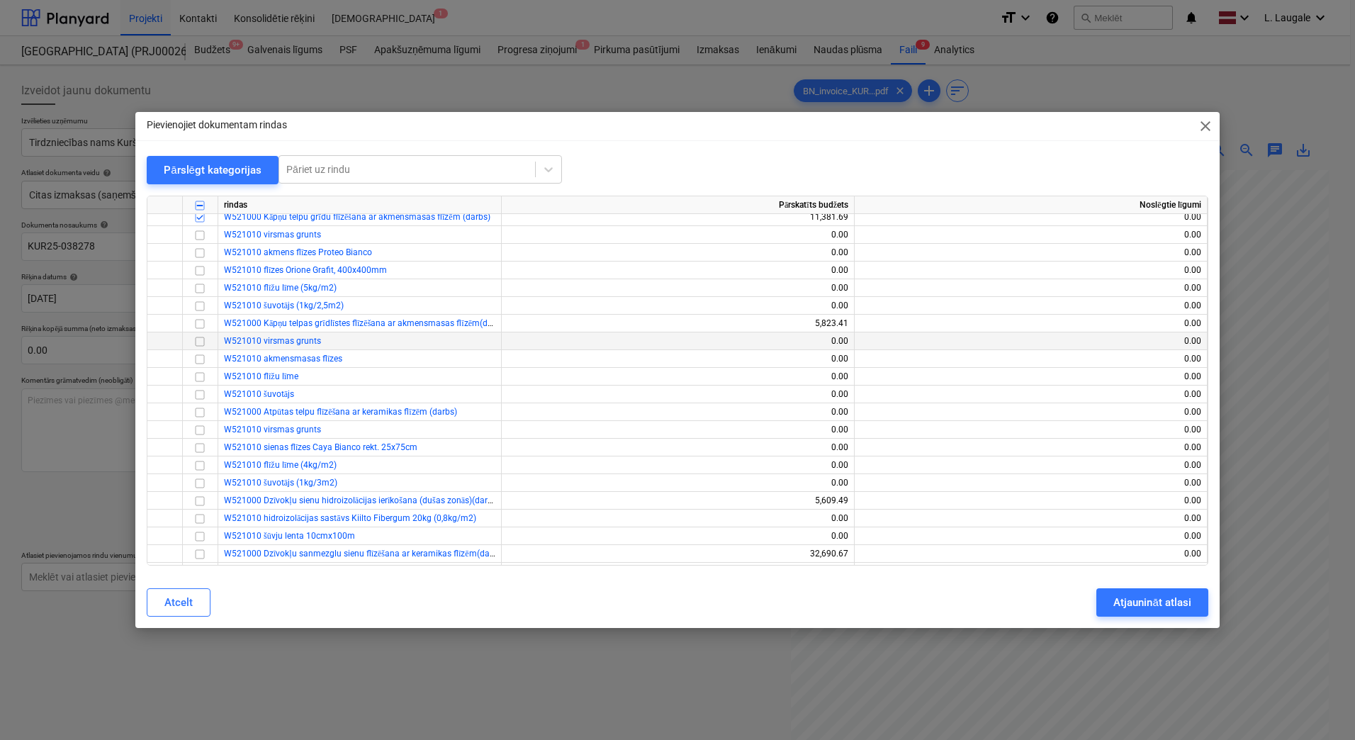
scroll to position [94, 0]
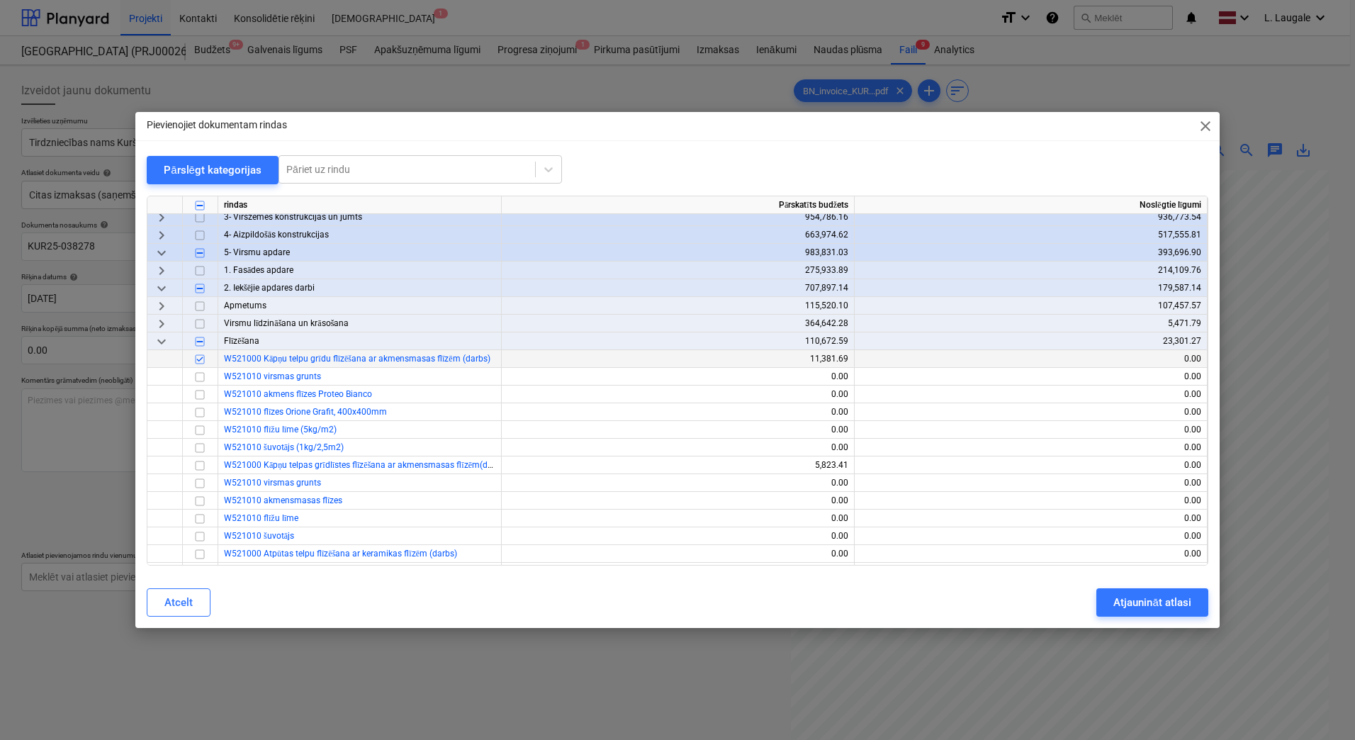
click at [203, 361] on input "checkbox" at bounding box center [199, 359] width 17 height 17
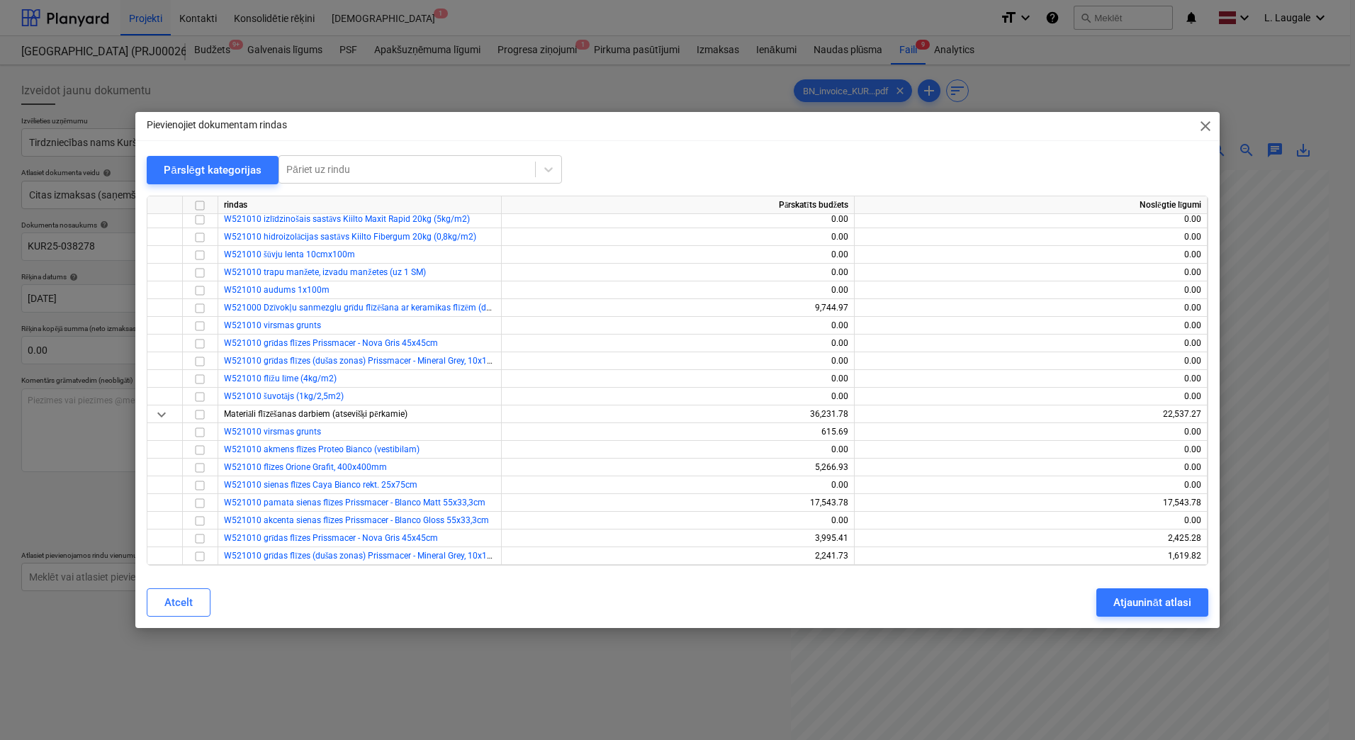
scroll to position [803, 0]
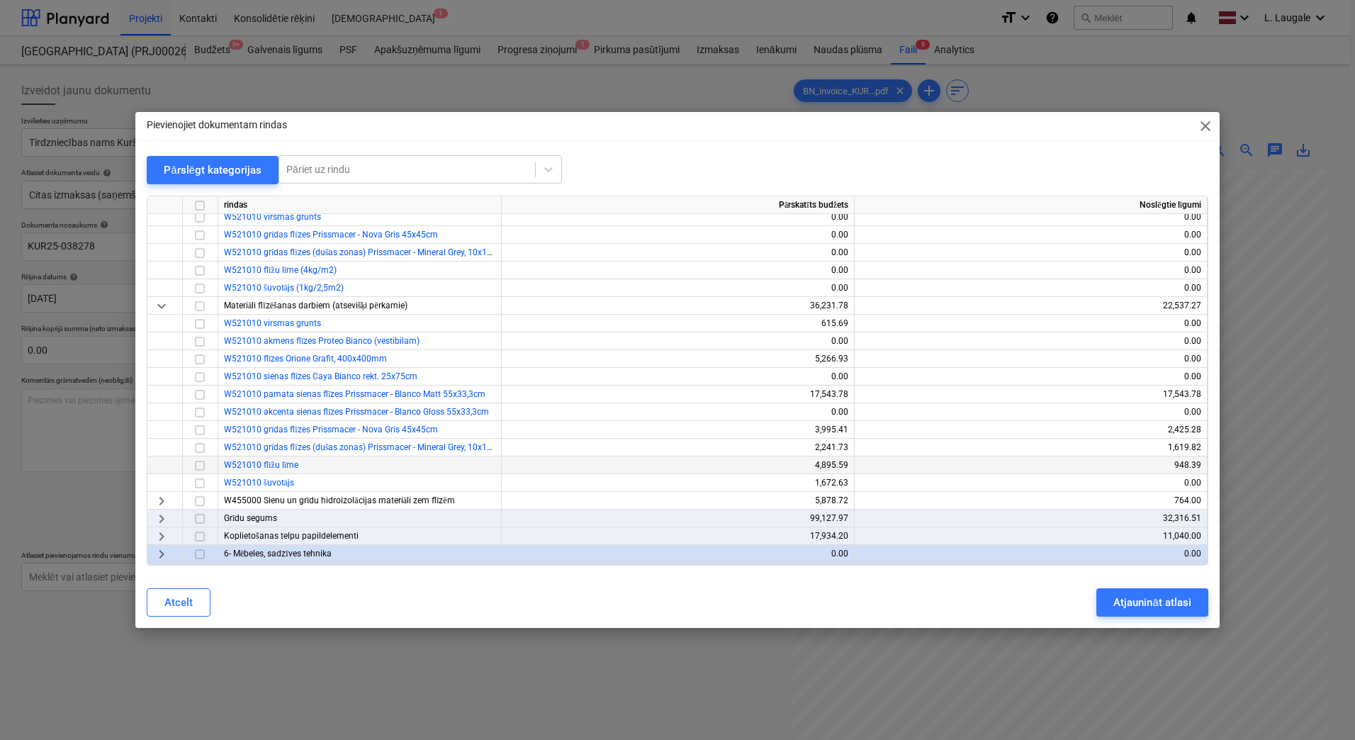
click at [197, 461] on input "checkbox" at bounding box center [199, 465] width 17 height 17
click at [163, 500] on span "keyboard_arrow_right" at bounding box center [161, 500] width 17 height 17
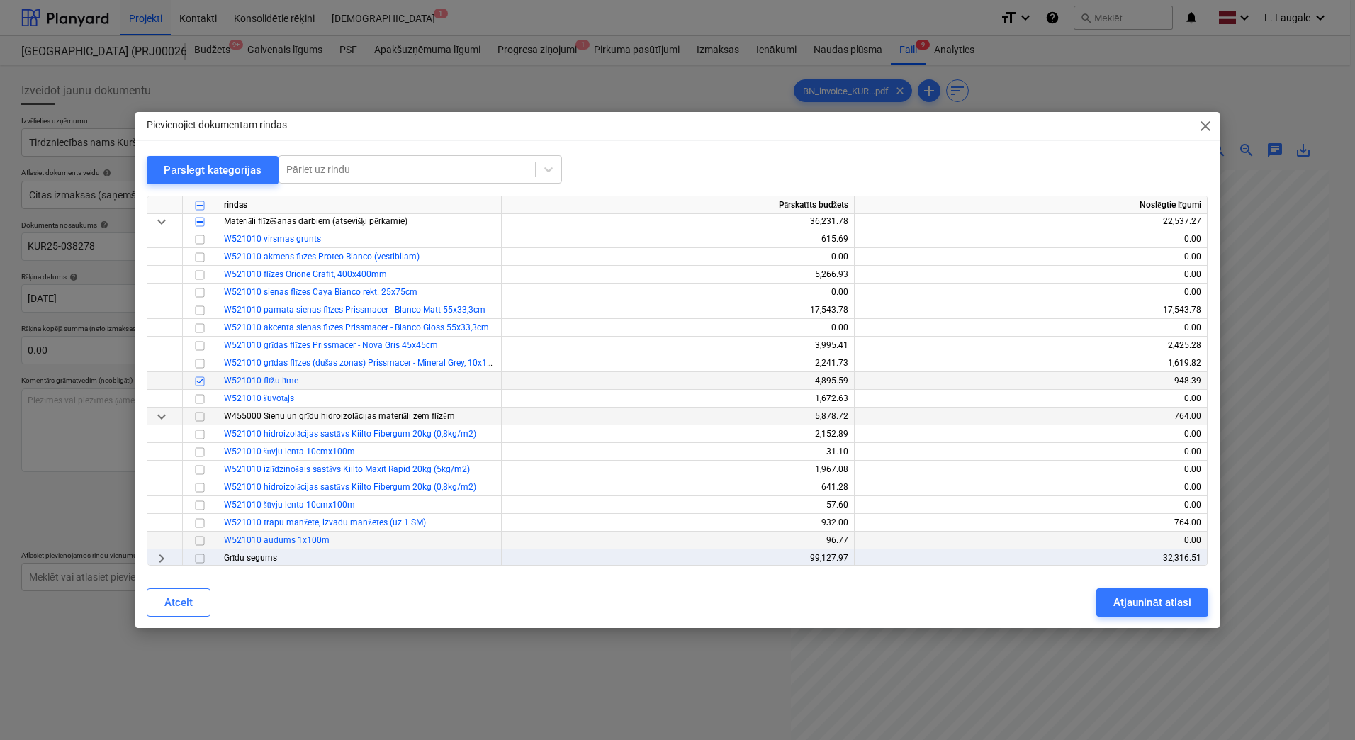
scroll to position [992, 0]
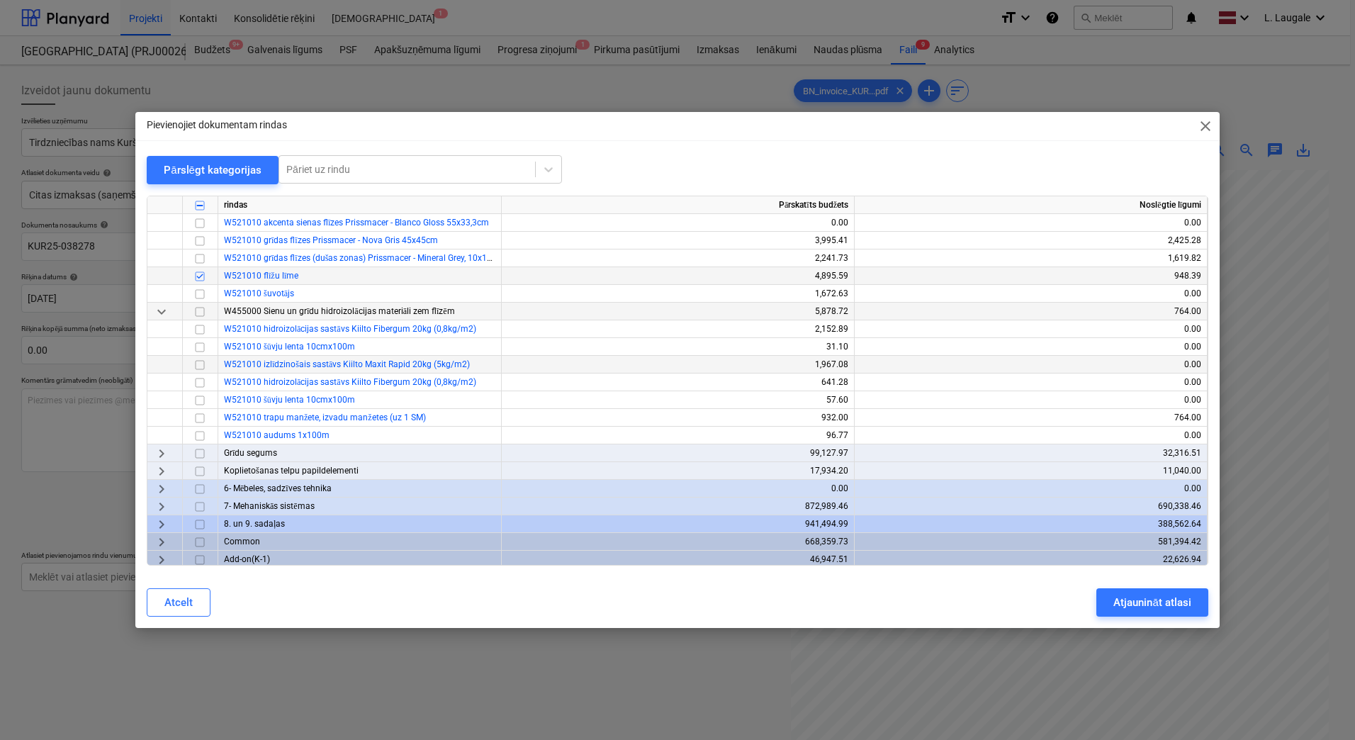
click at [199, 365] on input "checkbox" at bounding box center [199, 364] width 17 height 17
click at [198, 362] on input "checkbox" at bounding box center [199, 364] width 17 height 17
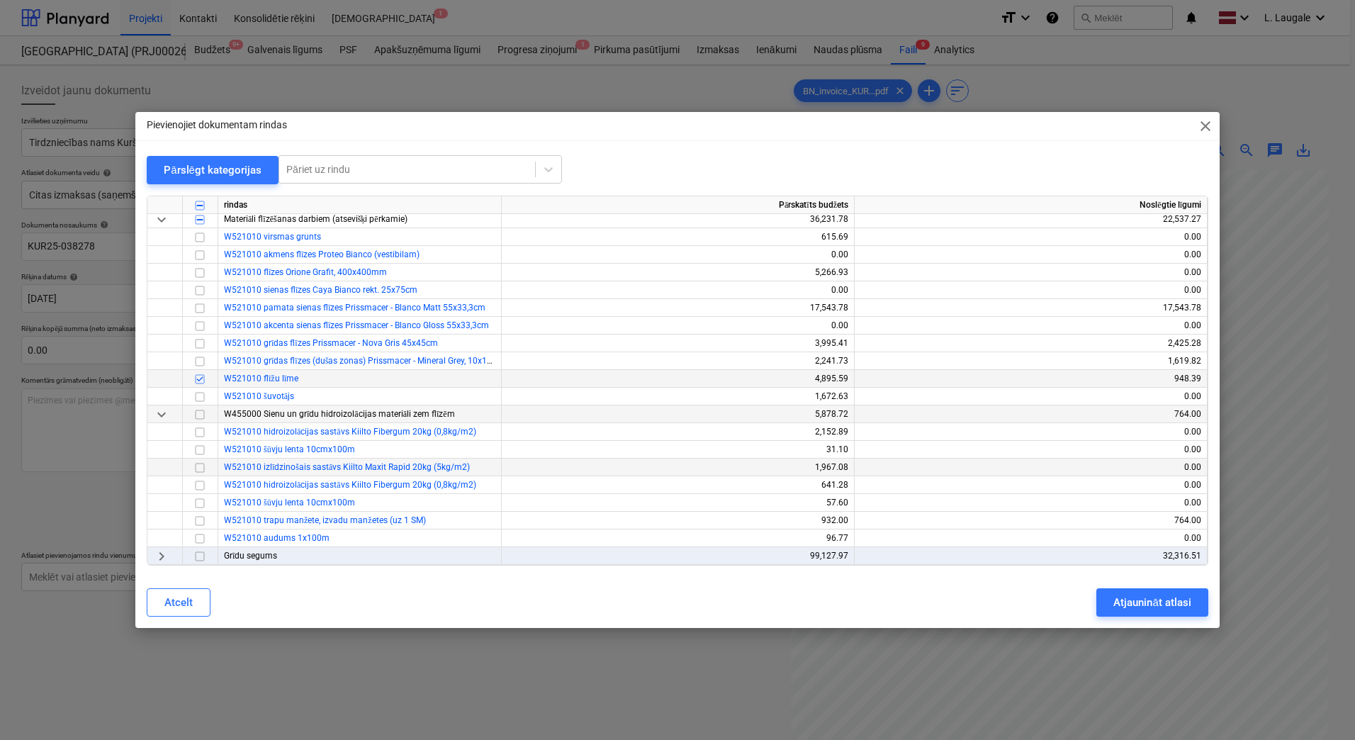
scroll to position [898, 0]
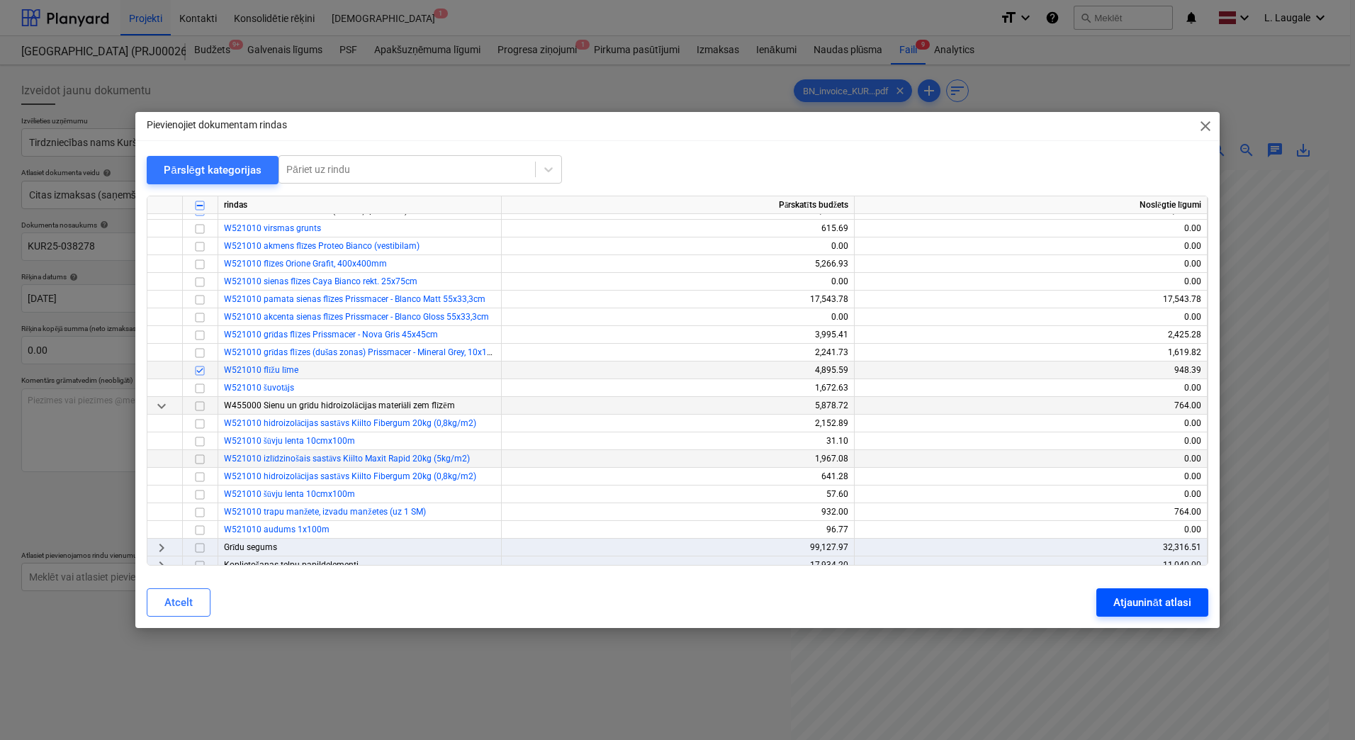
click at [1129, 606] on div "Atjaunināt atlasi" at bounding box center [1151, 602] width 77 height 18
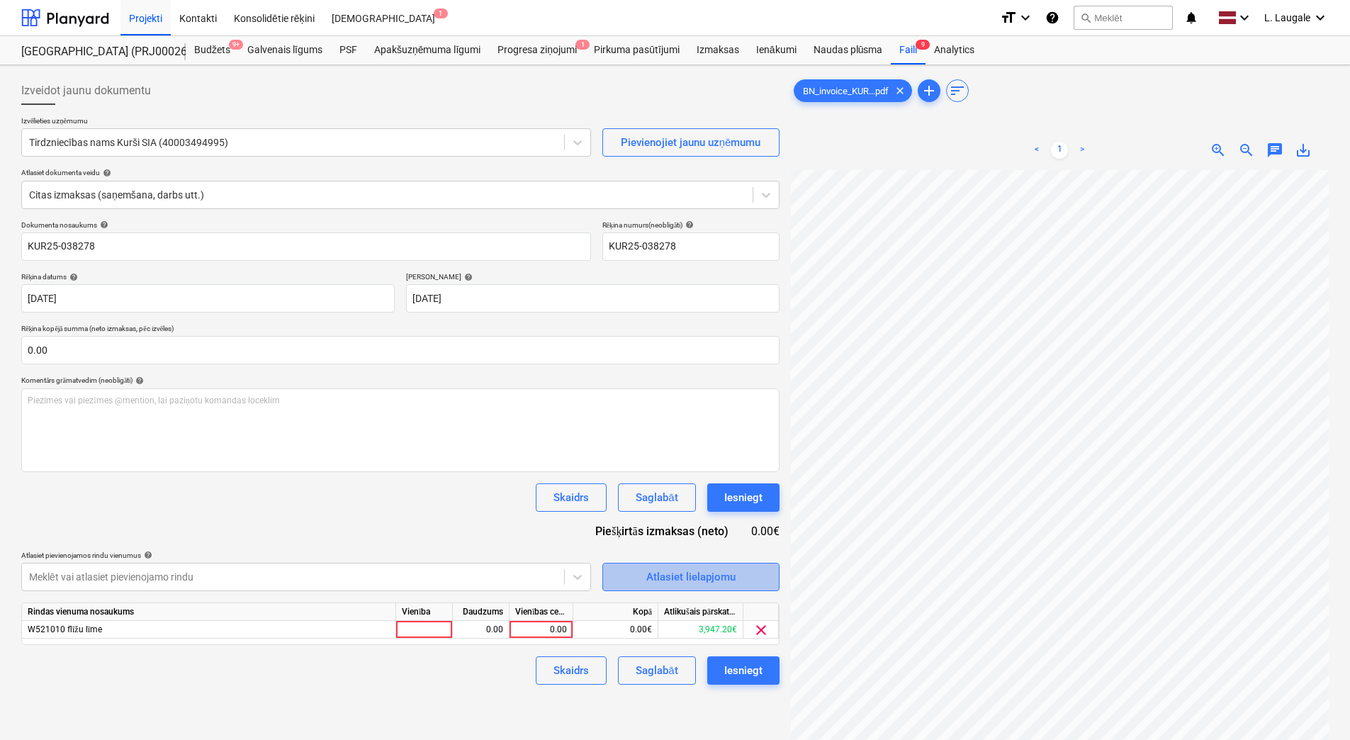
click at [718, 576] on div "Atlasiet lielapjomu" at bounding box center [690, 576] width 89 height 18
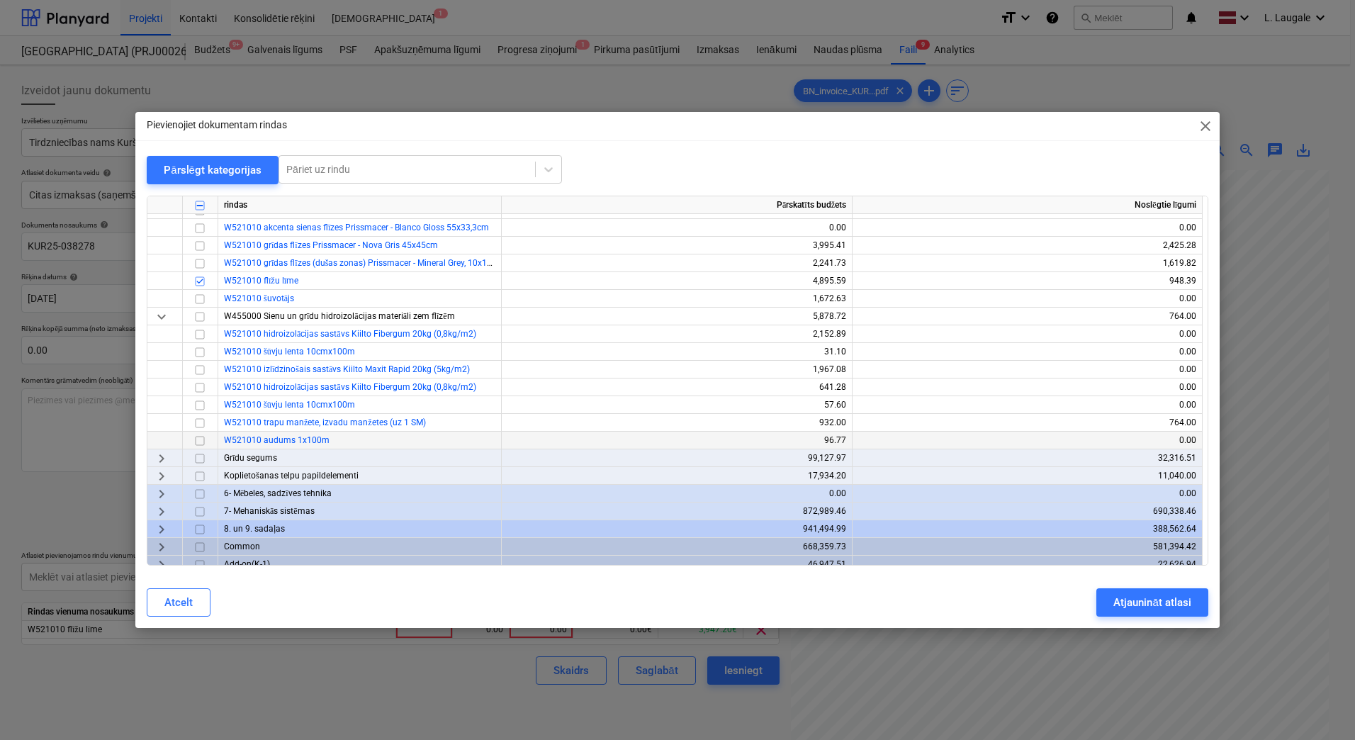
scroll to position [992, 0]
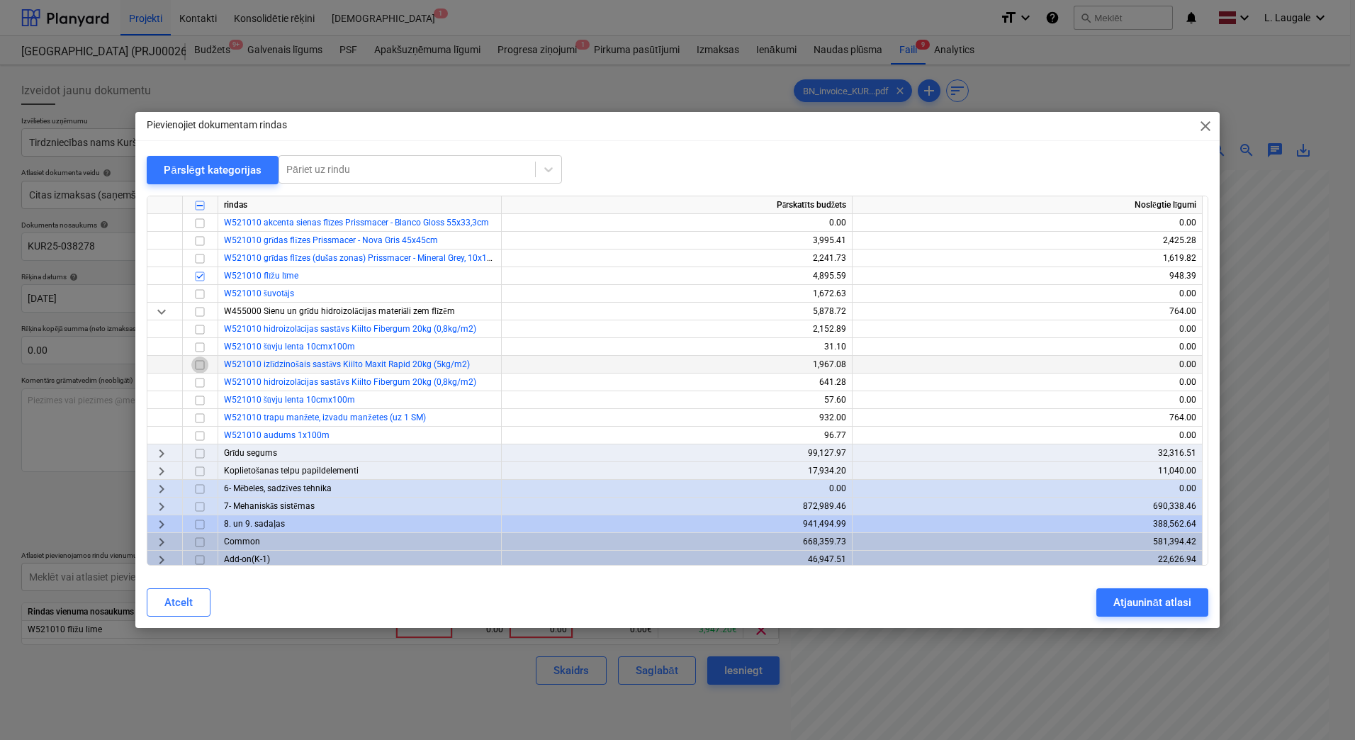
click at [196, 365] on input "checkbox" at bounding box center [199, 364] width 17 height 17
click at [201, 330] on input "checkbox" at bounding box center [199, 329] width 17 height 17
click at [1175, 602] on div "Atjaunināt atlasi" at bounding box center [1151, 602] width 77 height 18
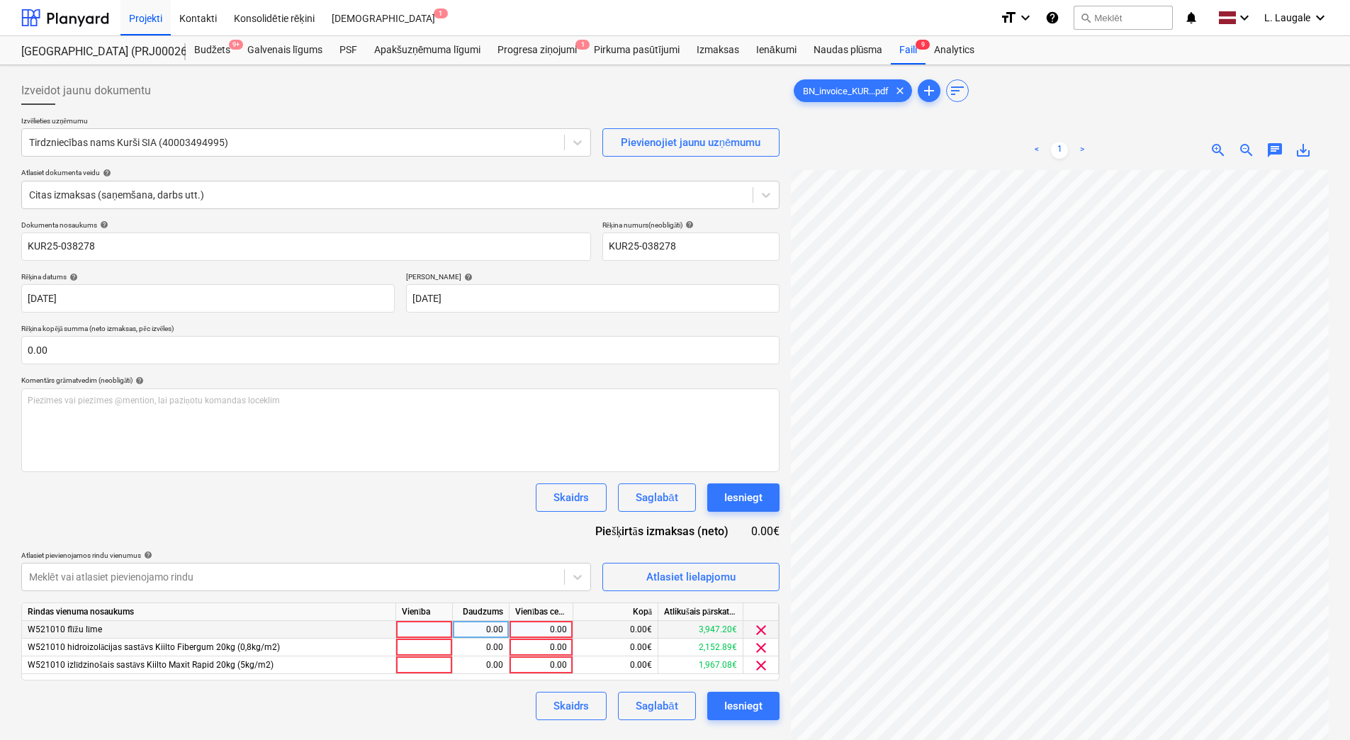
click at [434, 634] on div at bounding box center [424, 630] width 57 height 18
click at [474, 629] on div "0.00" at bounding box center [480, 630] width 45 height 18
click at [532, 630] on div "0.00" at bounding box center [541, 630] width 52 height 18
click at [544, 635] on input "1453.54" at bounding box center [540, 629] width 63 height 17
type input "1553.54"
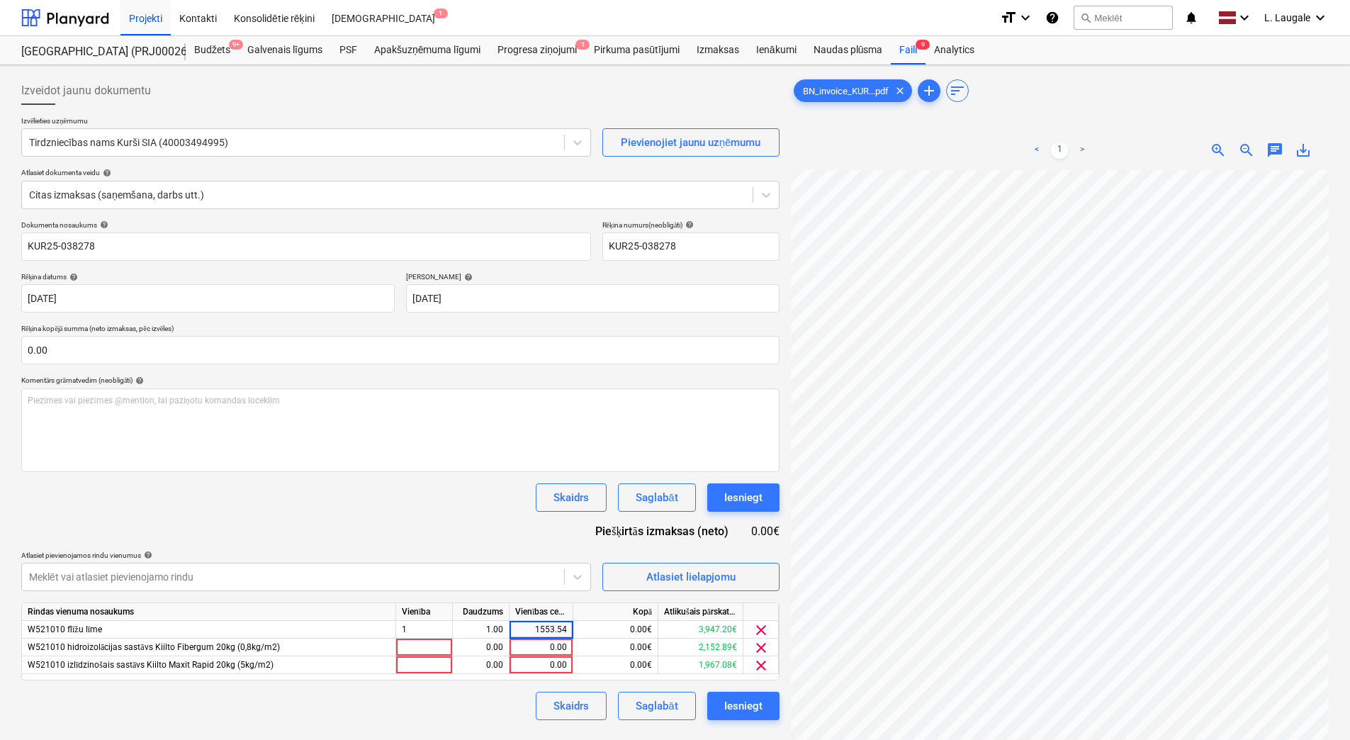
click at [470, 537] on div "Dokumenta nosaukums help KUR25-038278 Rēķina numurs (neobligāti) help KUR25-038…" at bounding box center [400, 469] width 758 height 499
click at [412, 668] on div at bounding box center [424, 665] width 57 height 18
type input "1"
click at [469, 666] on div "0.00" at bounding box center [480, 665] width 45 height 18
click at [557, 657] on div "0.00" at bounding box center [541, 665] width 52 height 18
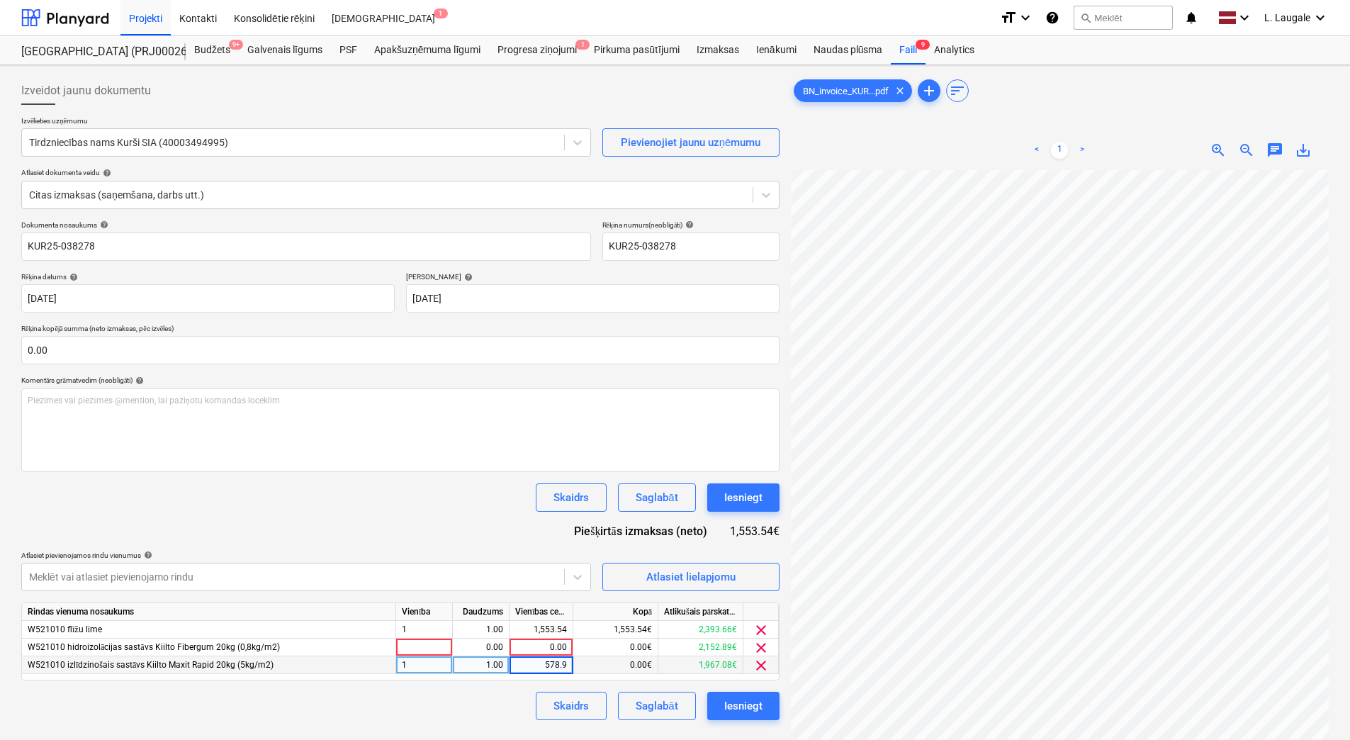
type input "578.94"
click at [456, 498] on div "Skaidrs Saglabāt Iesniegt" at bounding box center [400, 497] width 758 height 28
click at [444, 645] on div at bounding box center [424, 647] width 57 height 18
click at [477, 645] on div "0.00" at bounding box center [480, 647] width 45 height 18
click at [536, 638] on div "0.00" at bounding box center [541, 647] width 52 height 18
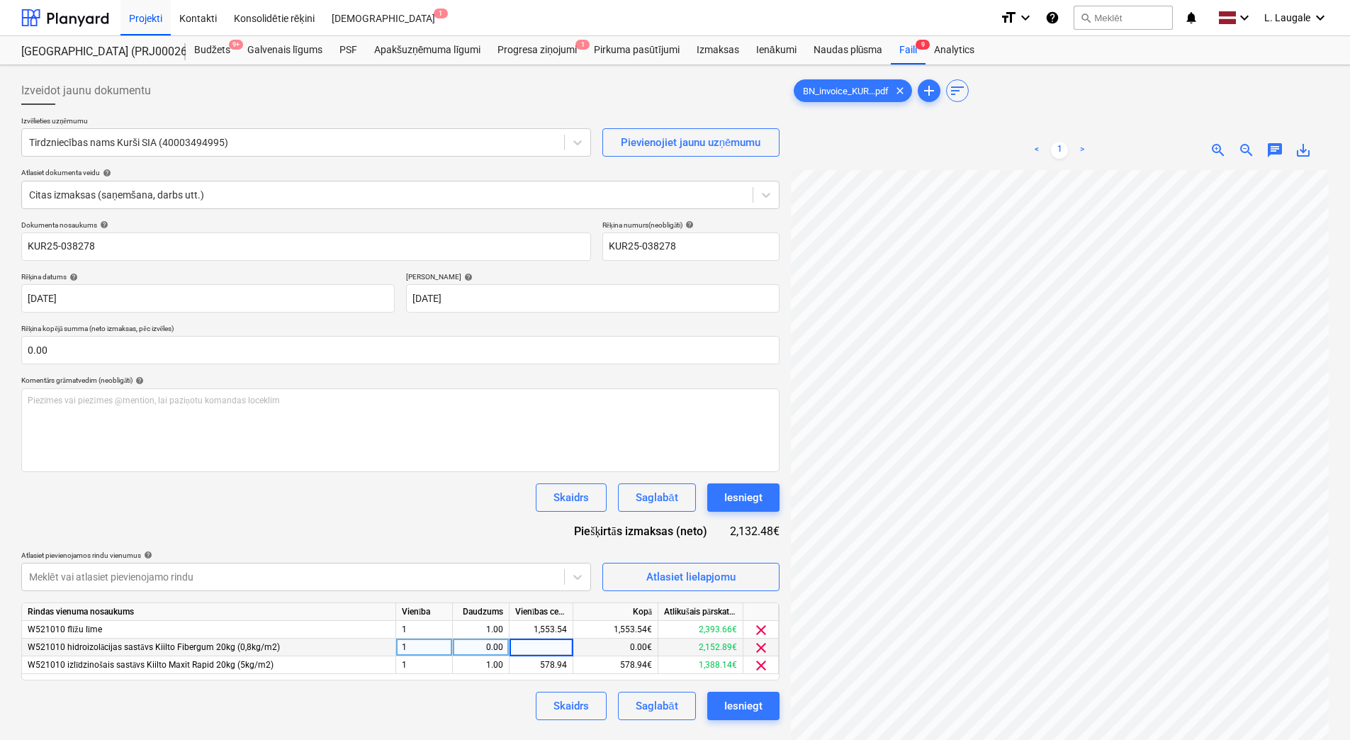
click at [497, 645] on div "0.00" at bounding box center [480, 647] width 45 height 18
click at [527, 640] on div "0.00" at bounding box center [541, 647] width 52 height 18
type input "1181.93"
click at [516, 549] on div "Dokumenta nosaukums help KUR25-038278 Rēķina numurs (neobligāti) help KUR25-038…" at bounding box center [400, 469] width 758 height 499
click at [663, 579] on div "Atlasiet lielapjomu" at bounding box center [690, 576] width 89 height 18
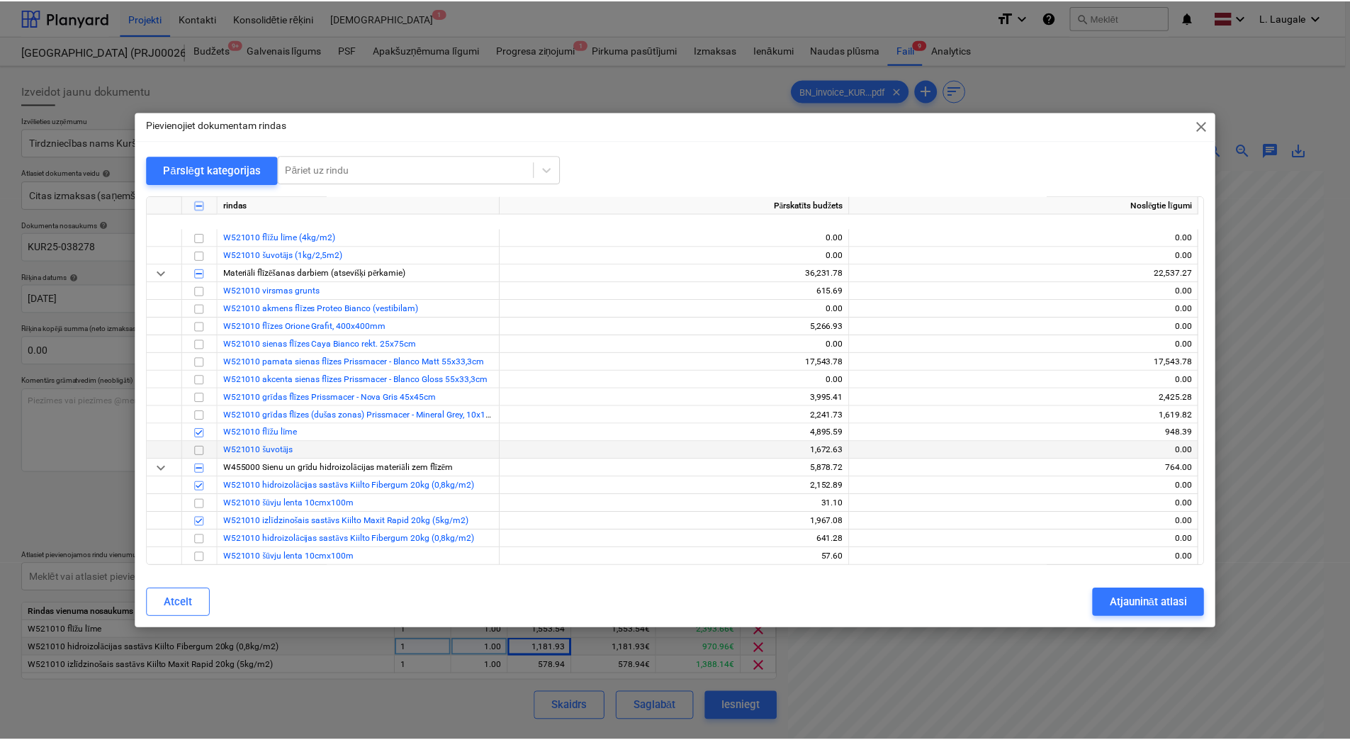
scroll to position [944, 0]
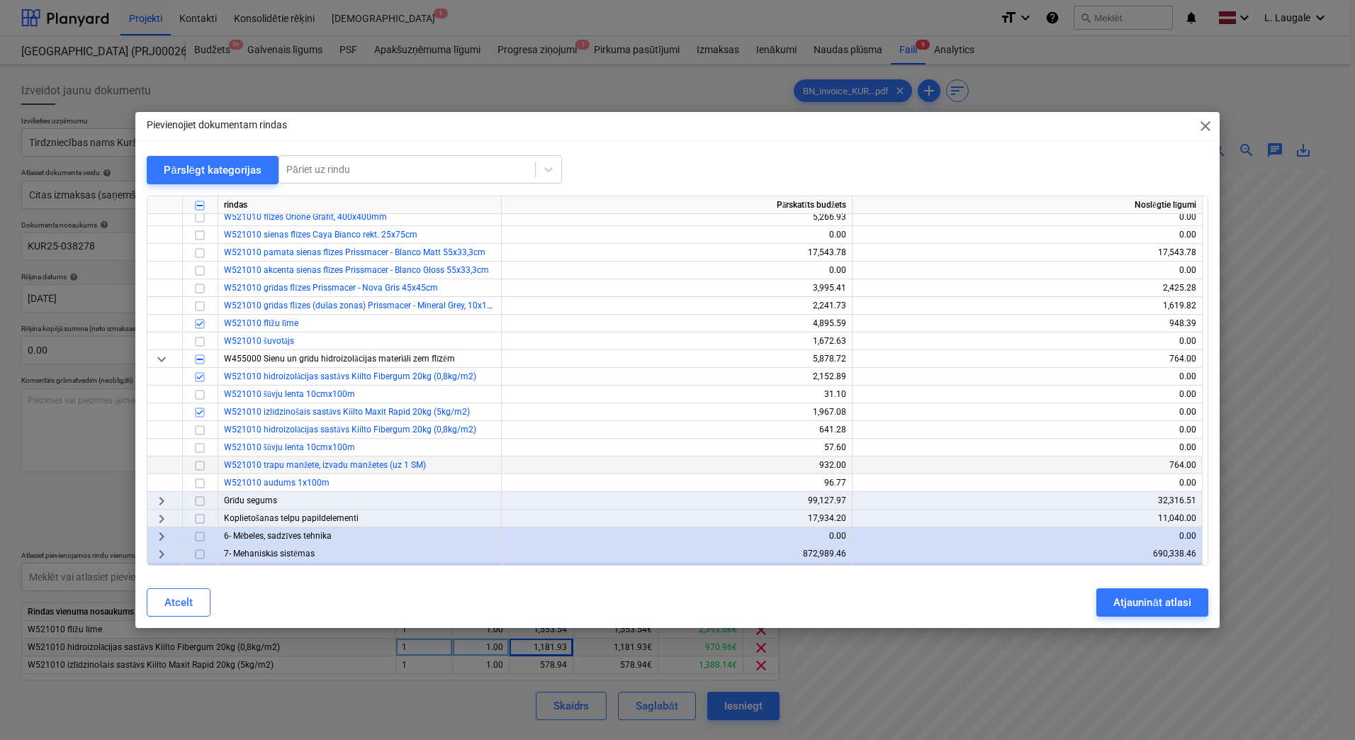
click at [202, 465] on input "checkbox" at bounding box center [199, 465] width 17 height 17
click at [1155, 609] on div "Atjaunināt atlasi" at bounding box center [1151, 602] width 77 height 18
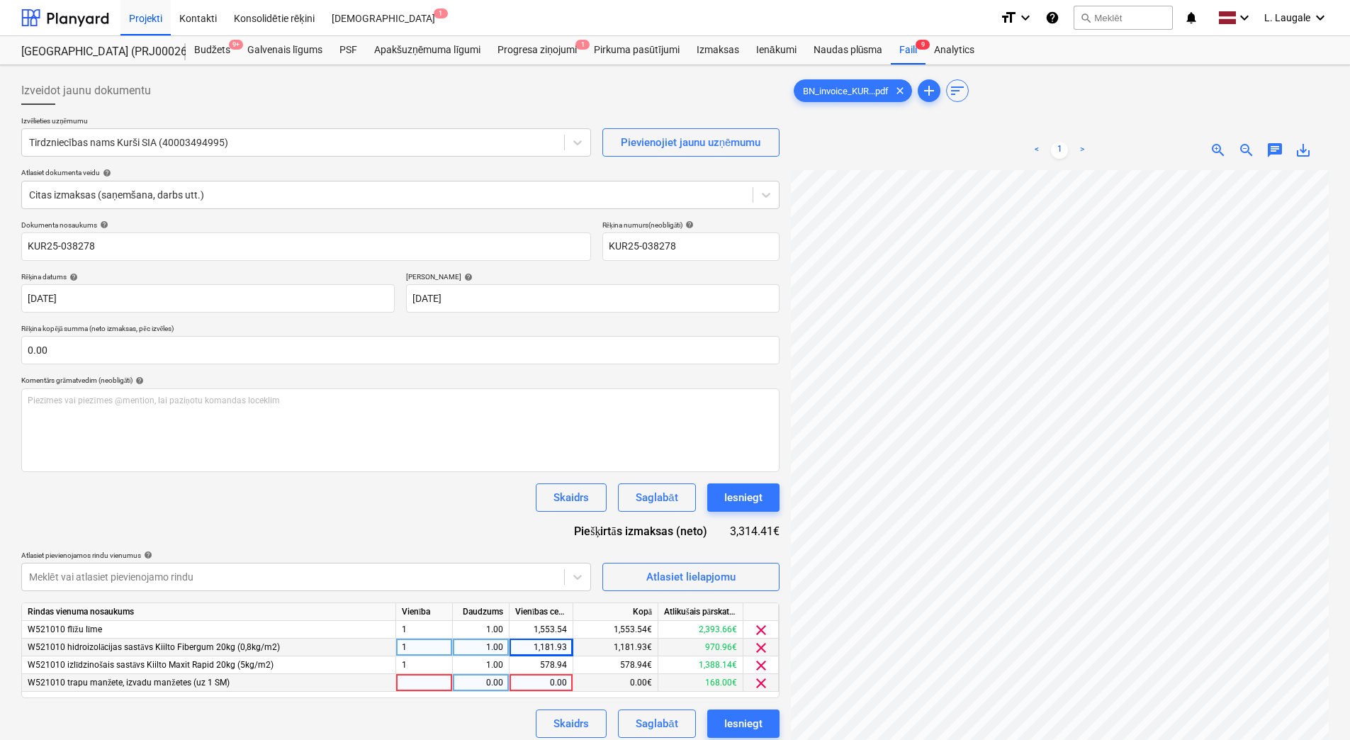
click at [433, 677] on div at bounding box center [424, 683] width 57 height 18
click at [474, 679] on div "0.00" at bounding box center [480, 683] width 45 height 18
click at [628, 575] on span "Atlasiet lielapjomu" at bounding box center [691, 576] width 142 height 18
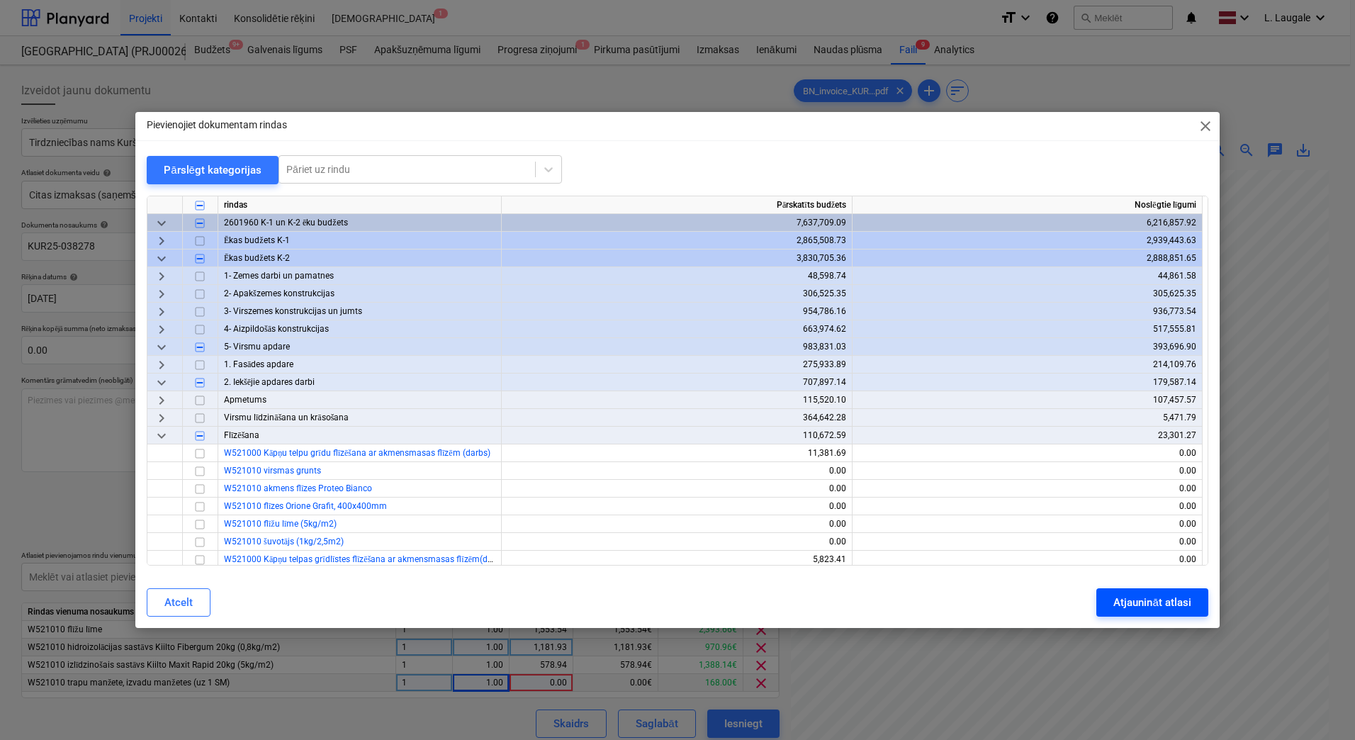
click at [1118, 596] on div "Atjaunināt atlasi" at bounding box center [1151, 602] width 77 height 18
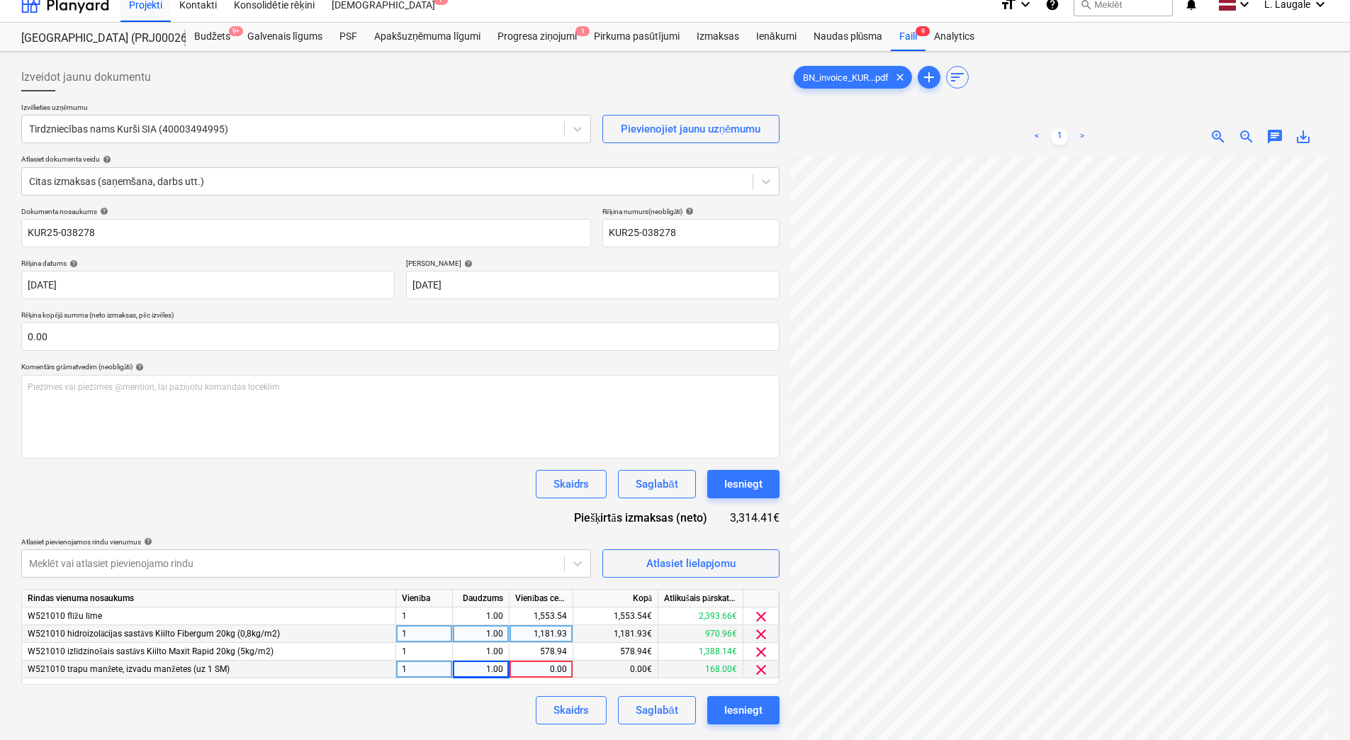
scroll to position [142, 0]
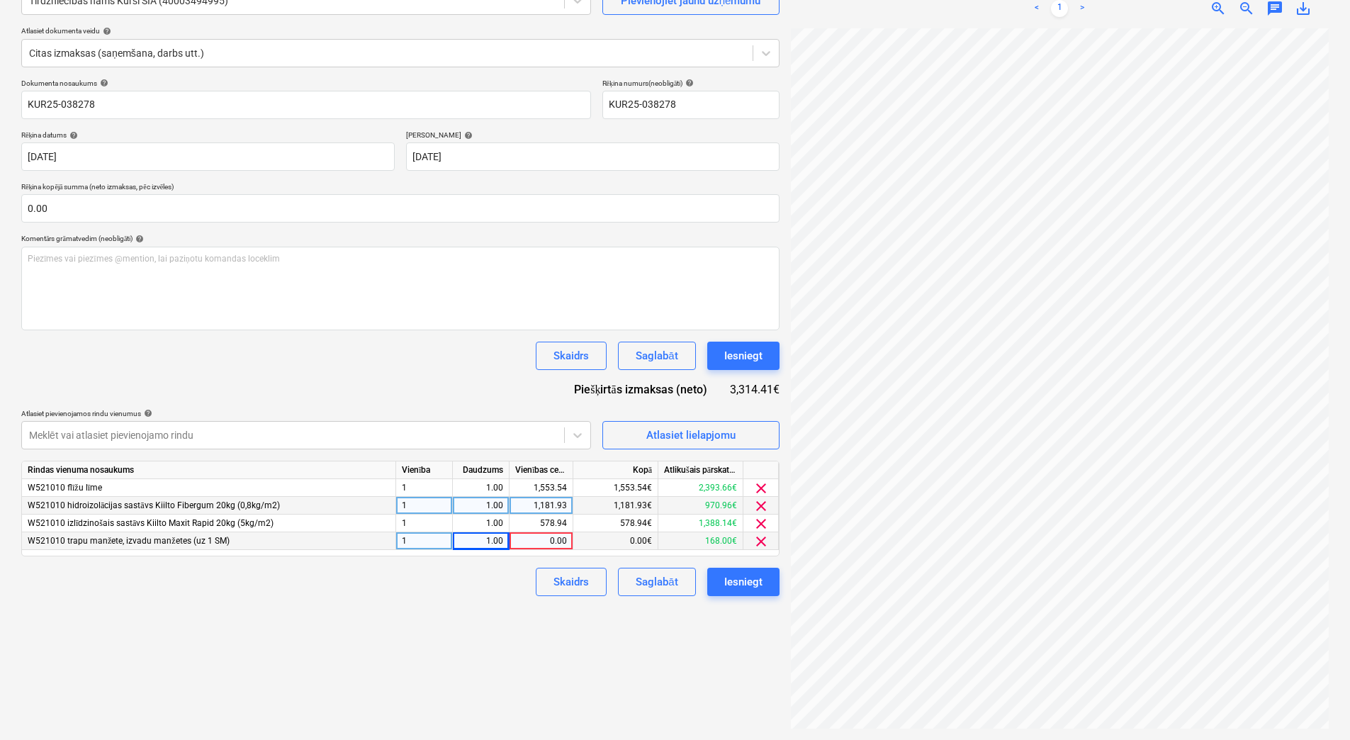
click at [534, 538] on div "0.00" at bounding box center [541, 541] width 52 height 18
type input "678.42"
click at [482, 601] on div "Izveidot jaunu dokumentu Izvēlieties uzņēmumu Tirdzniecības nams Kurši SIA (400…" at bounding box center [400, 331] width 769 height 805
click at [676, 582] on div "Saglabāt" at bounding box center [656, 581] width 42 height 18
